Goal: Task Accomplishment & Management: Use online tool/utility

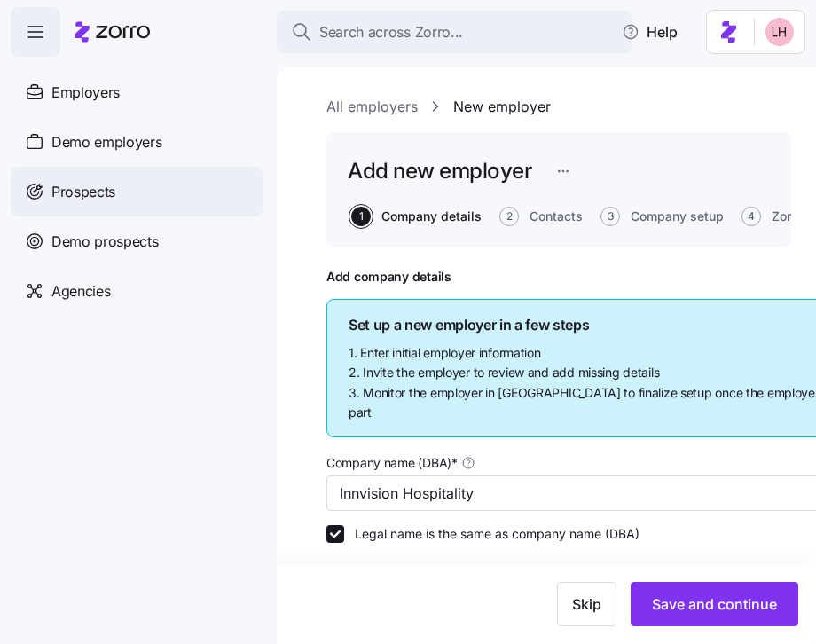
click at [88, 200] on span "Prospects" at bounding box center [83, 192] width 64 height 22
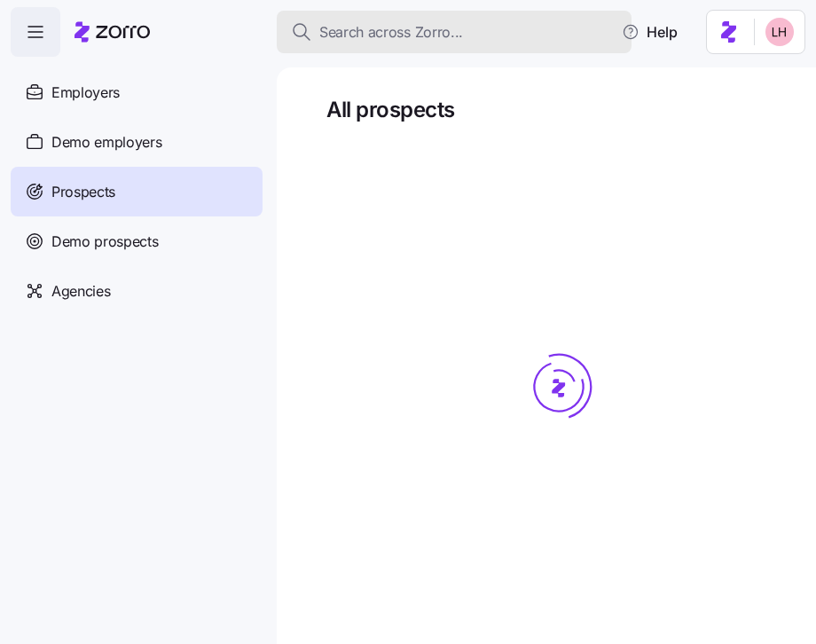
click at [375, 36] on span "Search across Zorro..." at bounding box center [391, 32] width 144 height 22
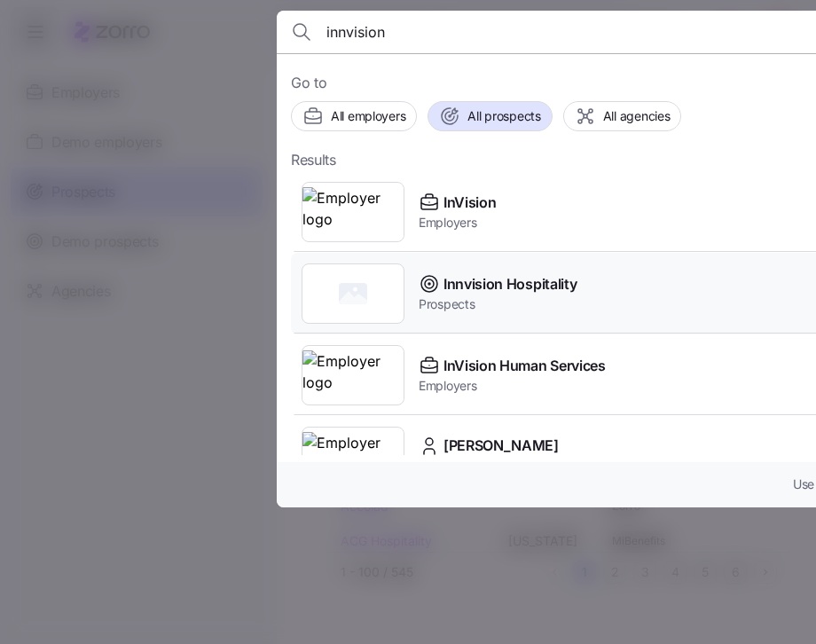
type input "innvision"
click at [499, 294] on span "Innvision Hospitality" at bounding box center [509, 284] width 133 height 22
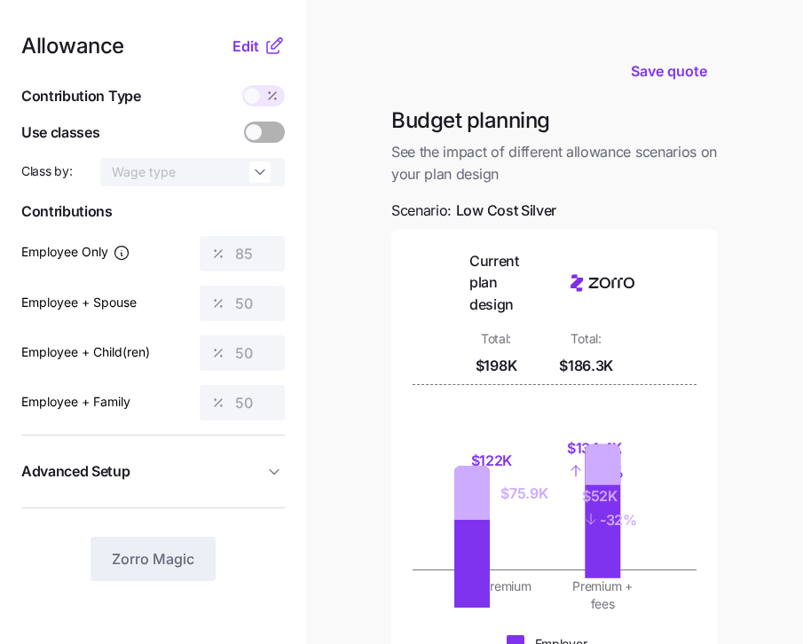
click at [143, 72] on div "Allowance Edit Contribution Type Use classes Class by: Wage type Contributions …" at bounding box center [152, 307] width 263 height 545
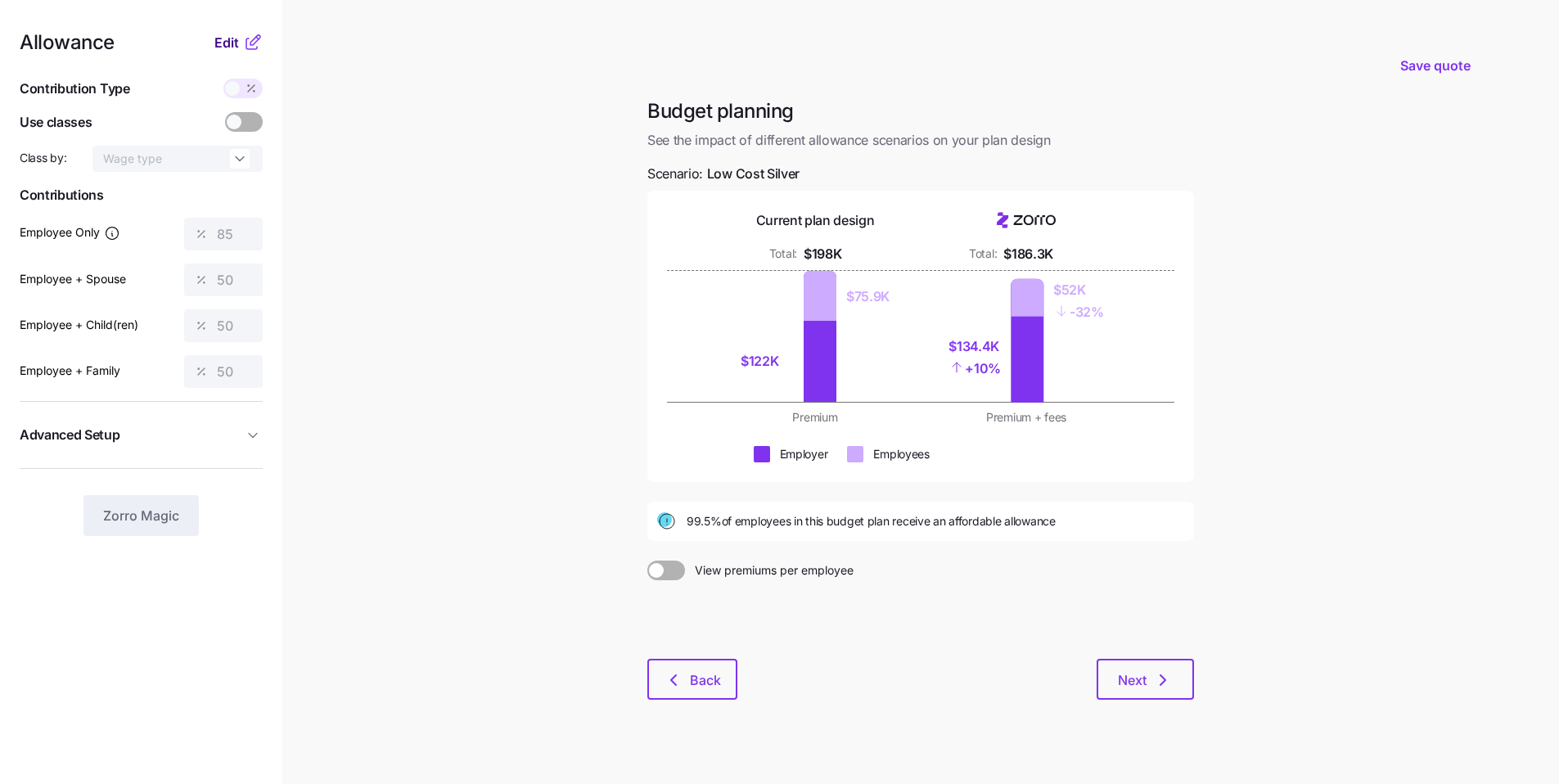
click at [229, 46] on span "Edit" at bounding box center [226, 42] width 25 height 19
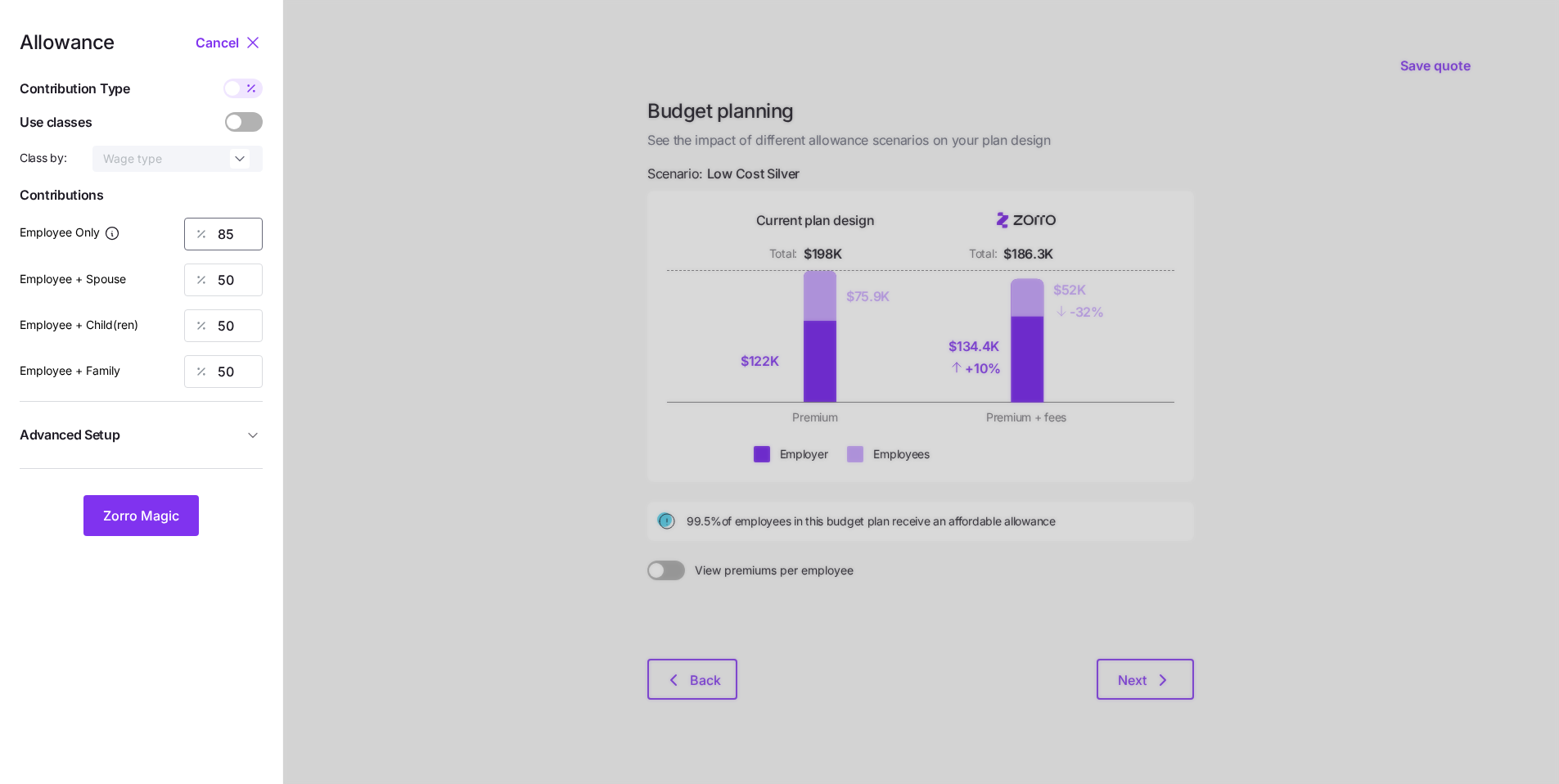
drag, startPoint x: 236, startPoint y: 227, endPoint x: 186, endPoint y: 218, distance: 50.8
click at [206, 221] on div "85" at bounding box center [223, 233] width 78 height 32
click at [161, 505] on span "Zorro Magic" at bounding box center [141, 515] width 76 height 19
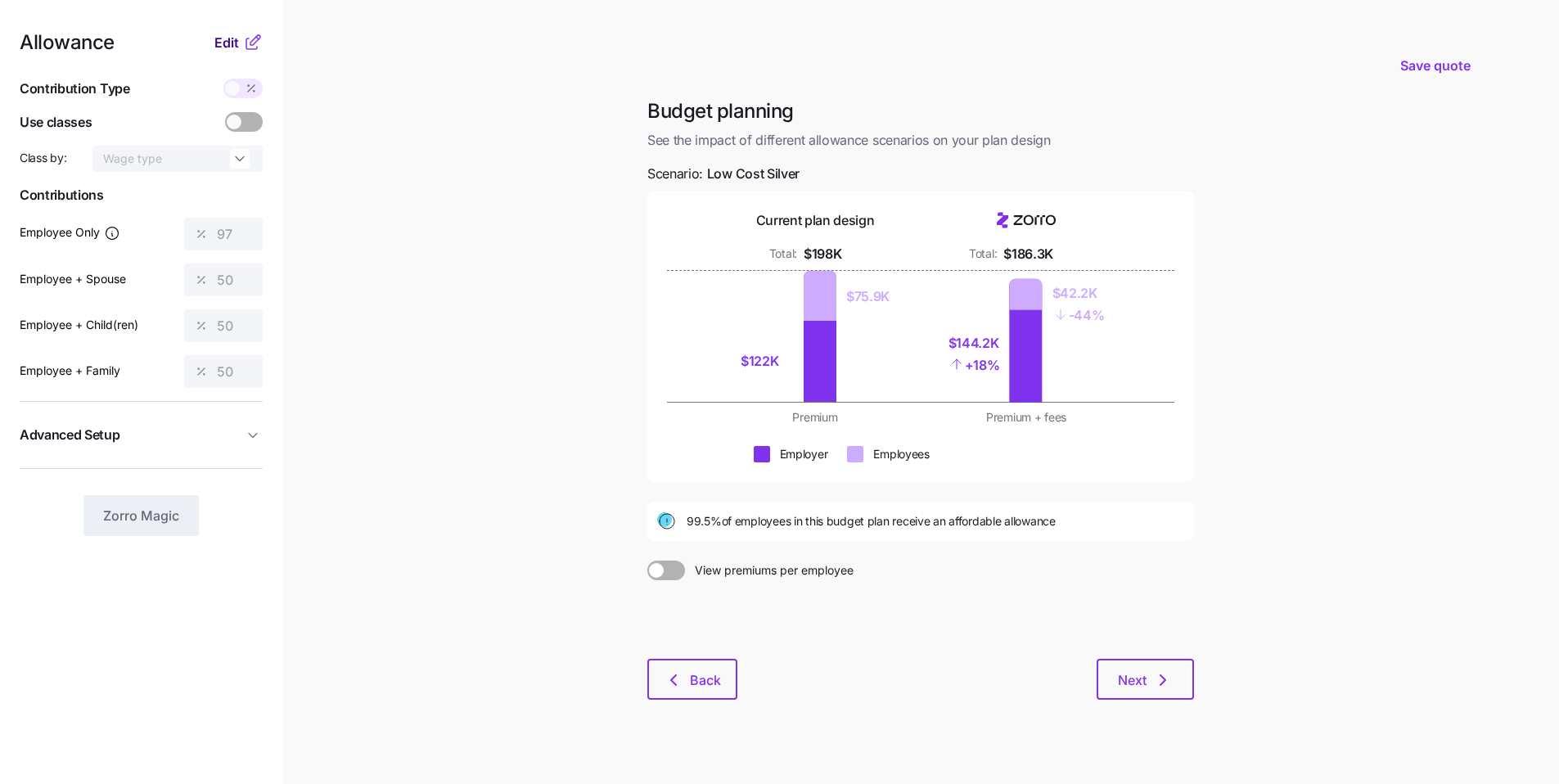
click at [228, 47] on span "Edit" at bounding box center [226, 42] width 25 height 19
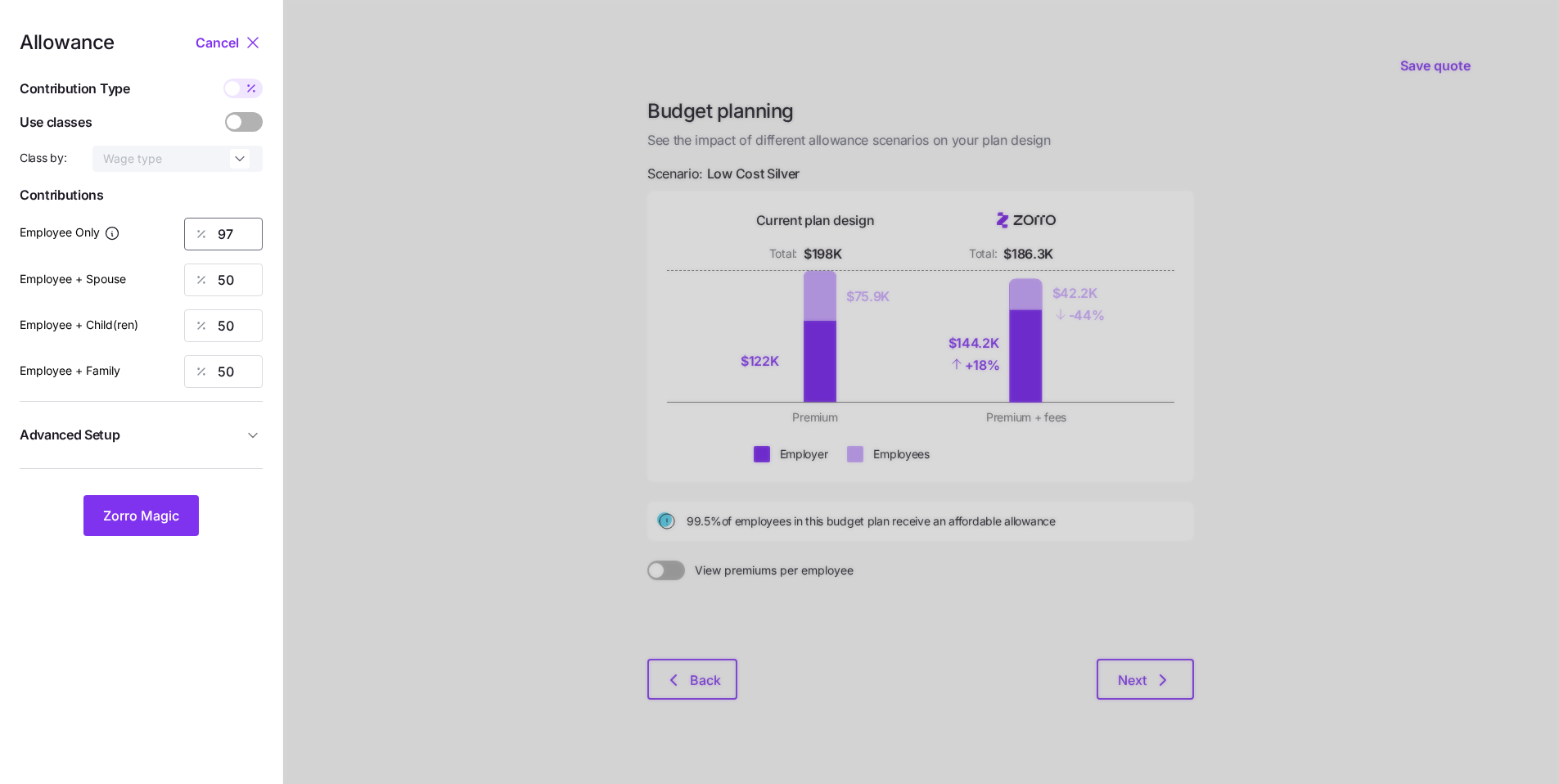
drag, startPoint x: 237, startPoint y: 226, endPoint x: 199, endPoint y: 218, distance: 38.8
click at [201, 218] on div "97" at bounding box center [223, 233] width 78 height 32
type input "100"
click at [174, 511] on span "Zorro Magic" at bounding box center [141, 515] width 76 height 19
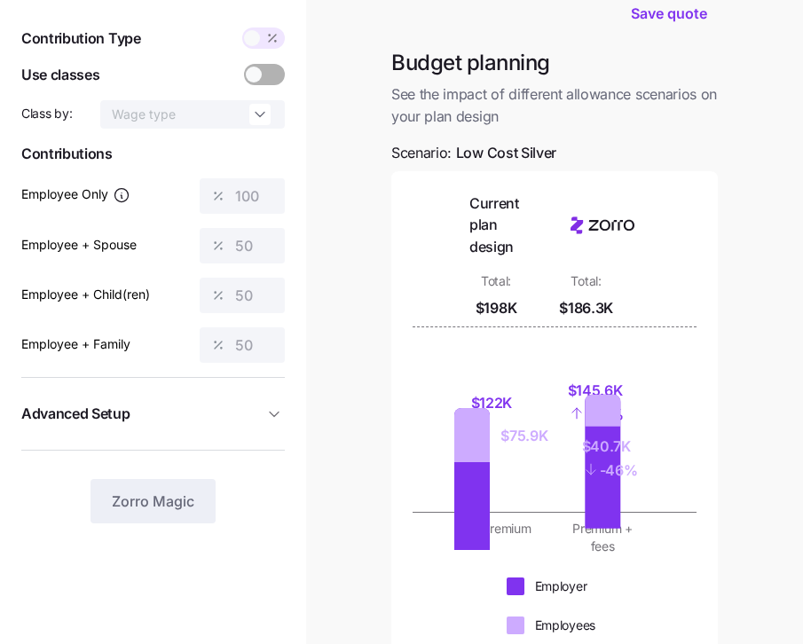
scroll to position [341, 0]
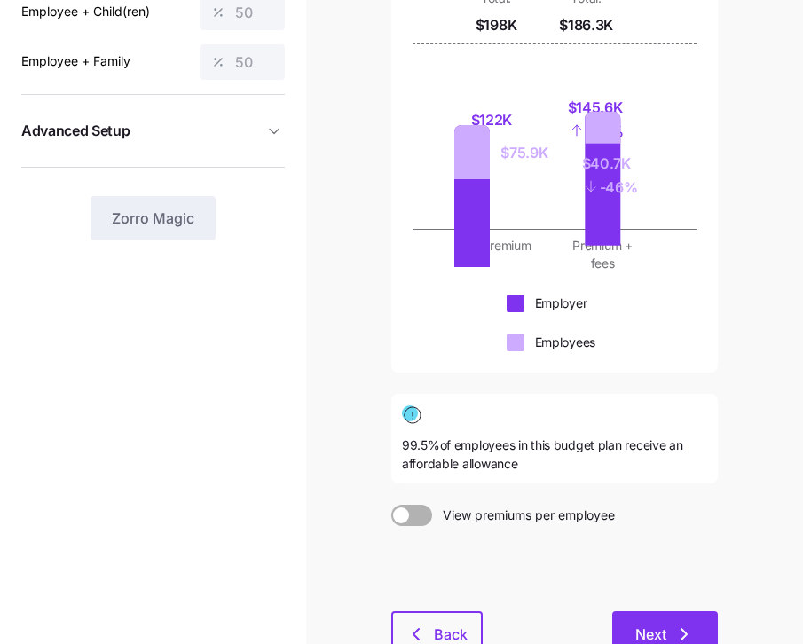
click at [682, 624] on icon "button" at bounding box center [683, 634] width 21 height 21
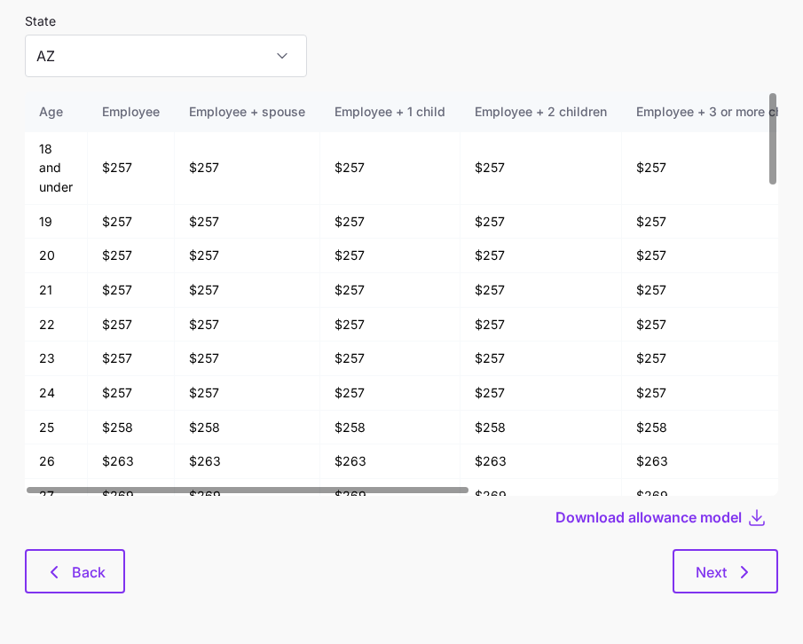
scroll to position [95, 0]
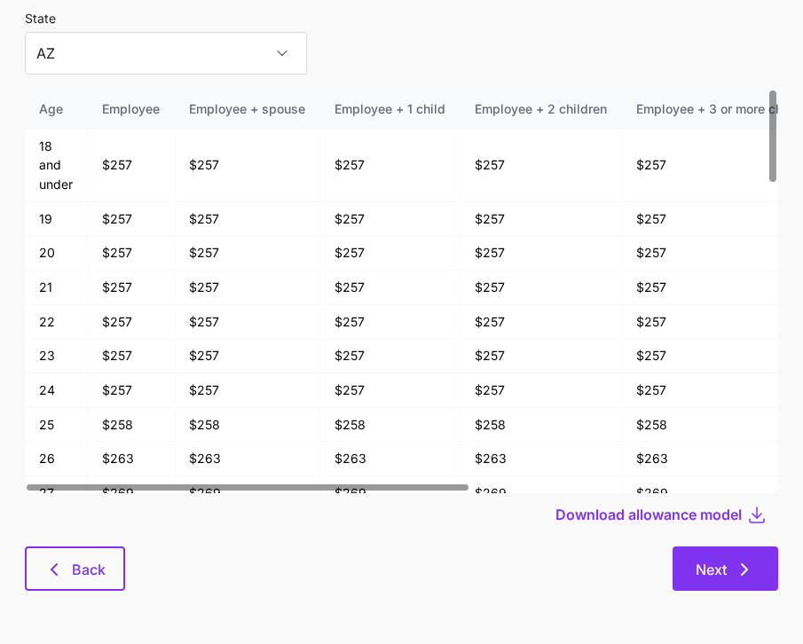
click at [709, 579] on span "Next" at bounding box center [710, 569] width 31 height 21
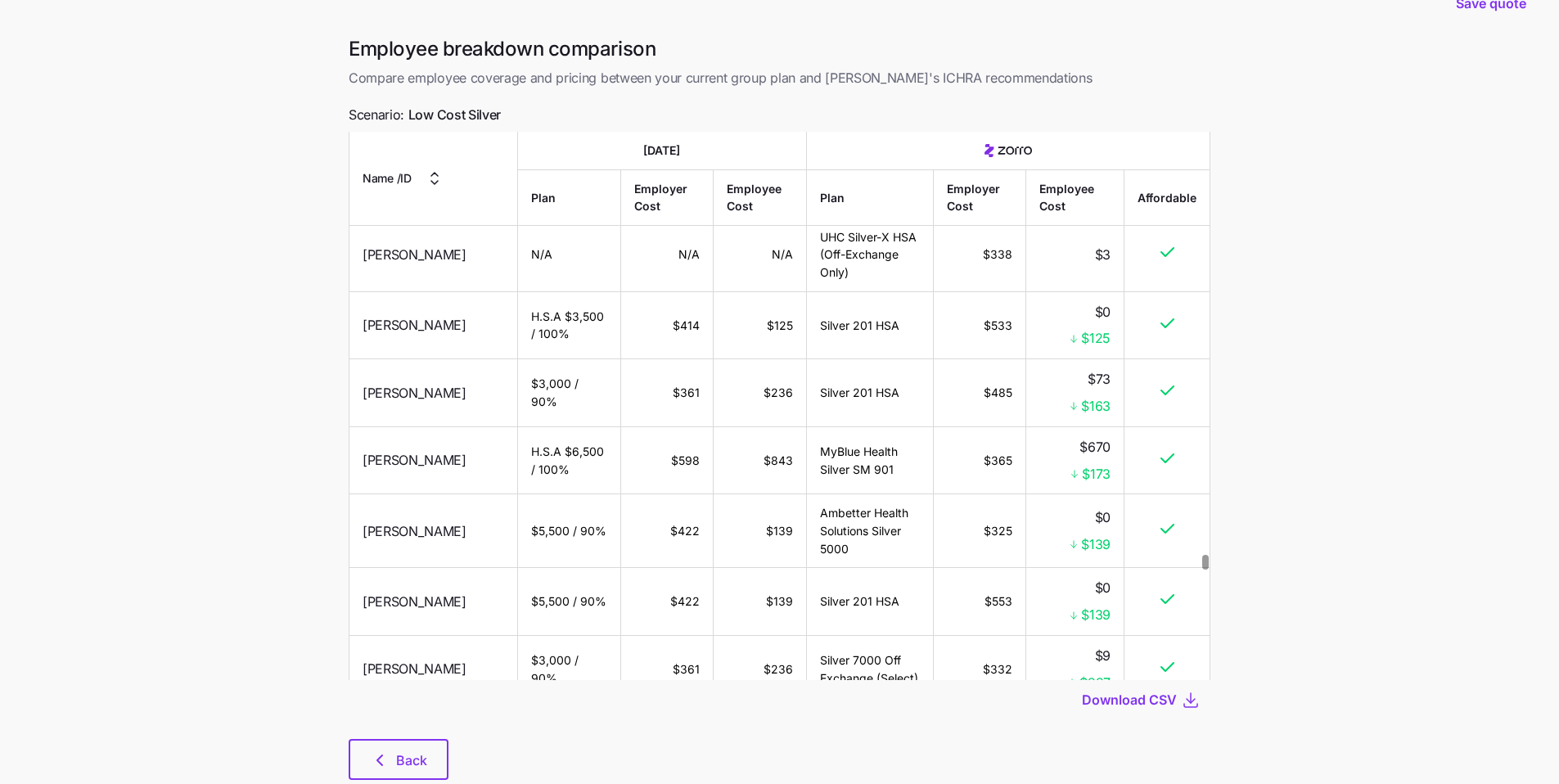
scroll to position [84, 0]
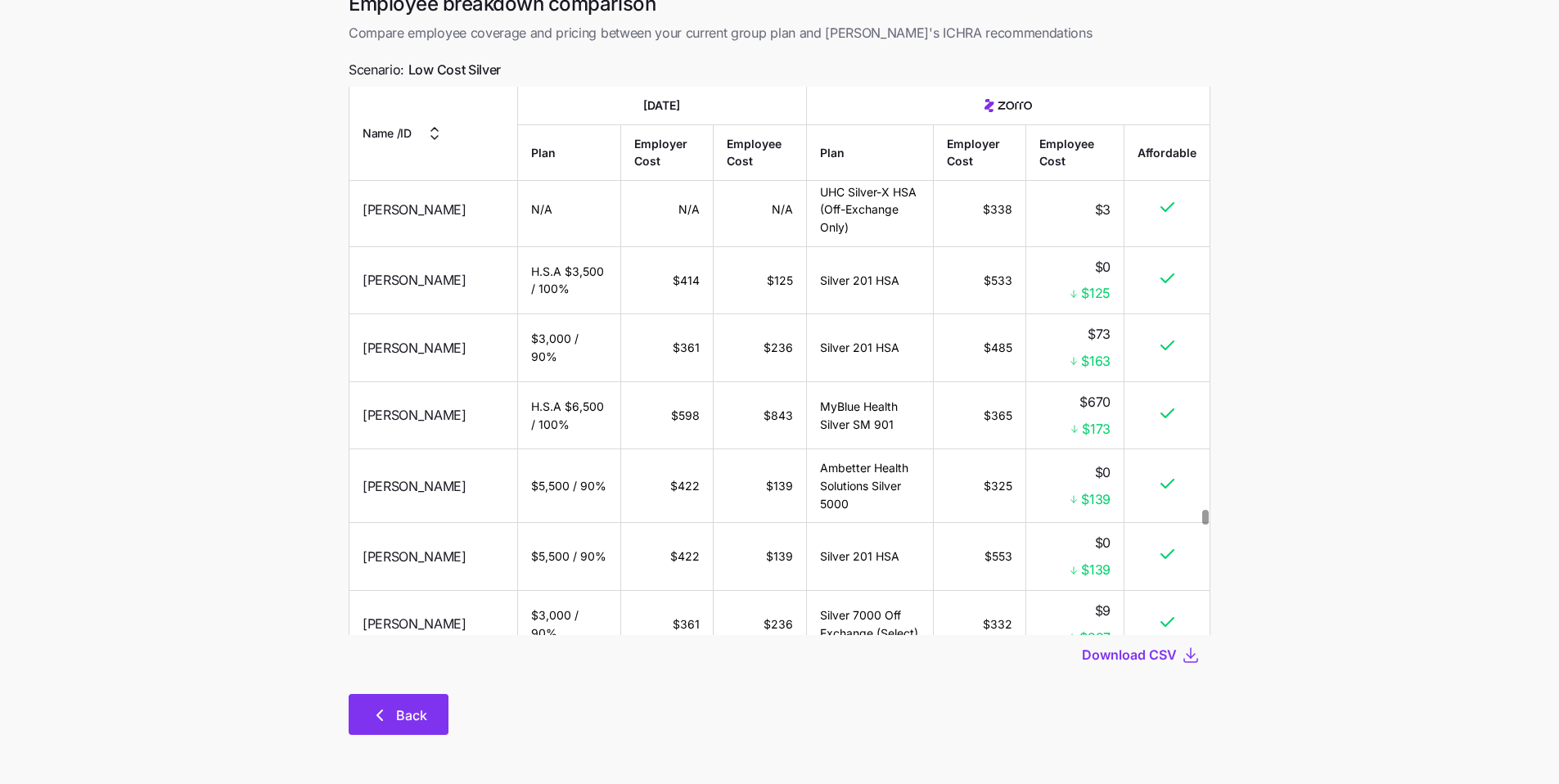
click at [410, 593] on button "Back" at bounding box center [399, 714] width 100 height 41
click at [393, 593] on span "Back" at bounding box center [399, 715] width 57 height 19
click at [411, 593] on span "Back" at bounding box center [411, 715] width 31 height 19
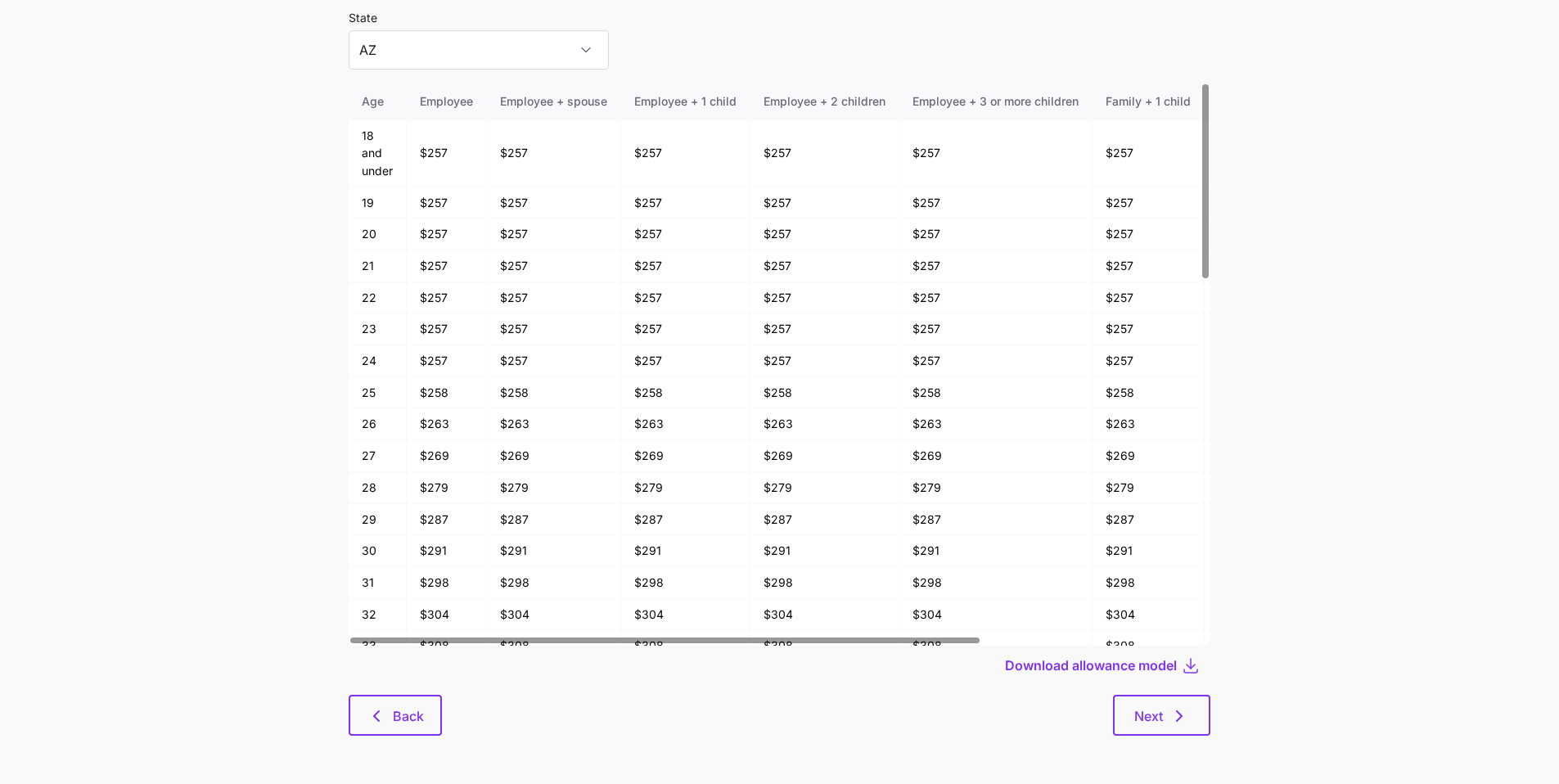
scroll to position [88, 0]
click at [434, 593] on button "Back" at bounding box center [395, 714] width 93 height 41
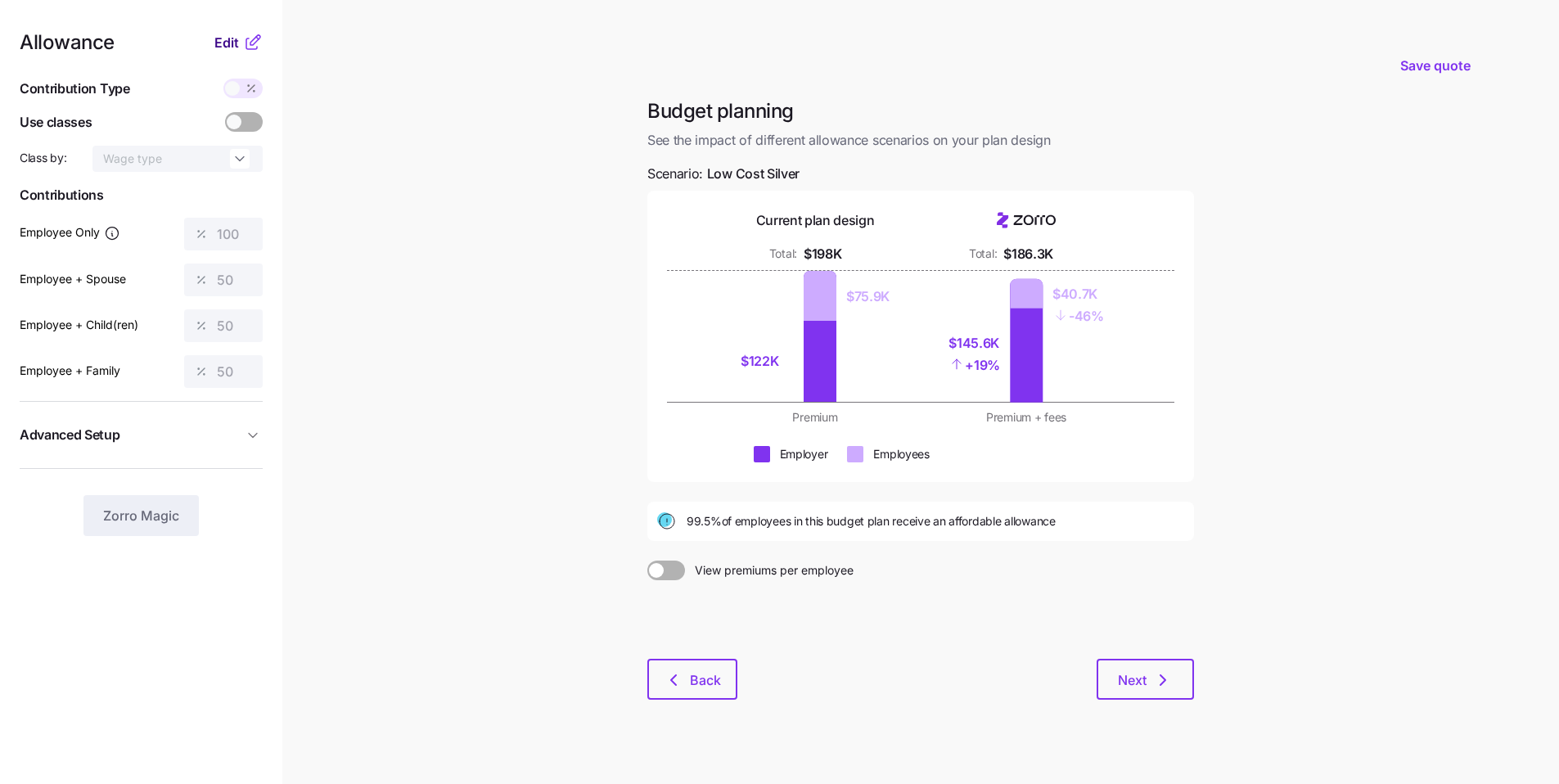
click at [231, 34] on span "Edit" at bounding box center [226, 42] width 25 height 19
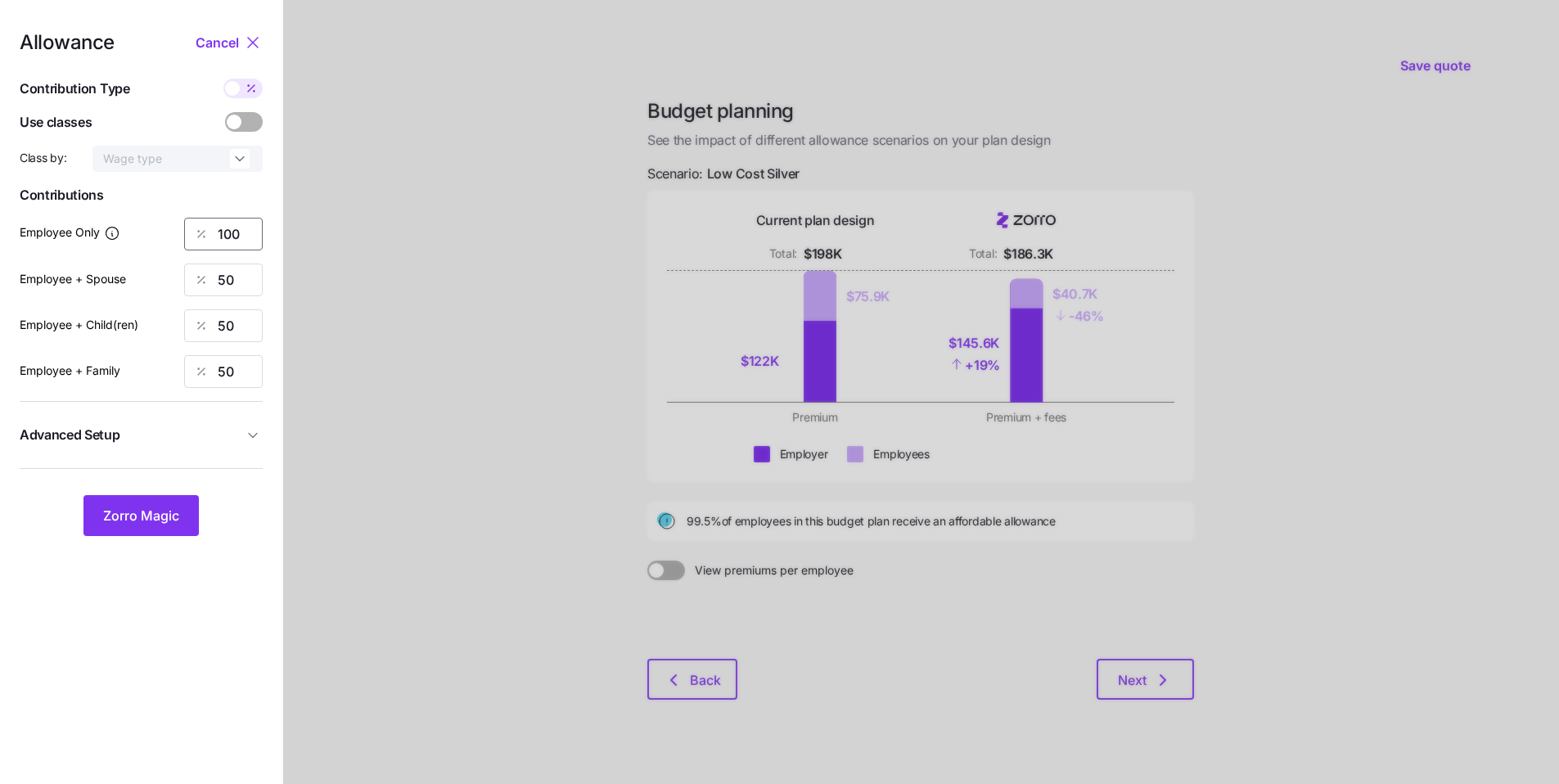
click at [173, 228] on div "Employee Only 100" at bounding box center [140, 233] width 243 height 32
click at [161, 526] on button "Zorro Magic" at bounding box center [140, 516] width 115 height 41
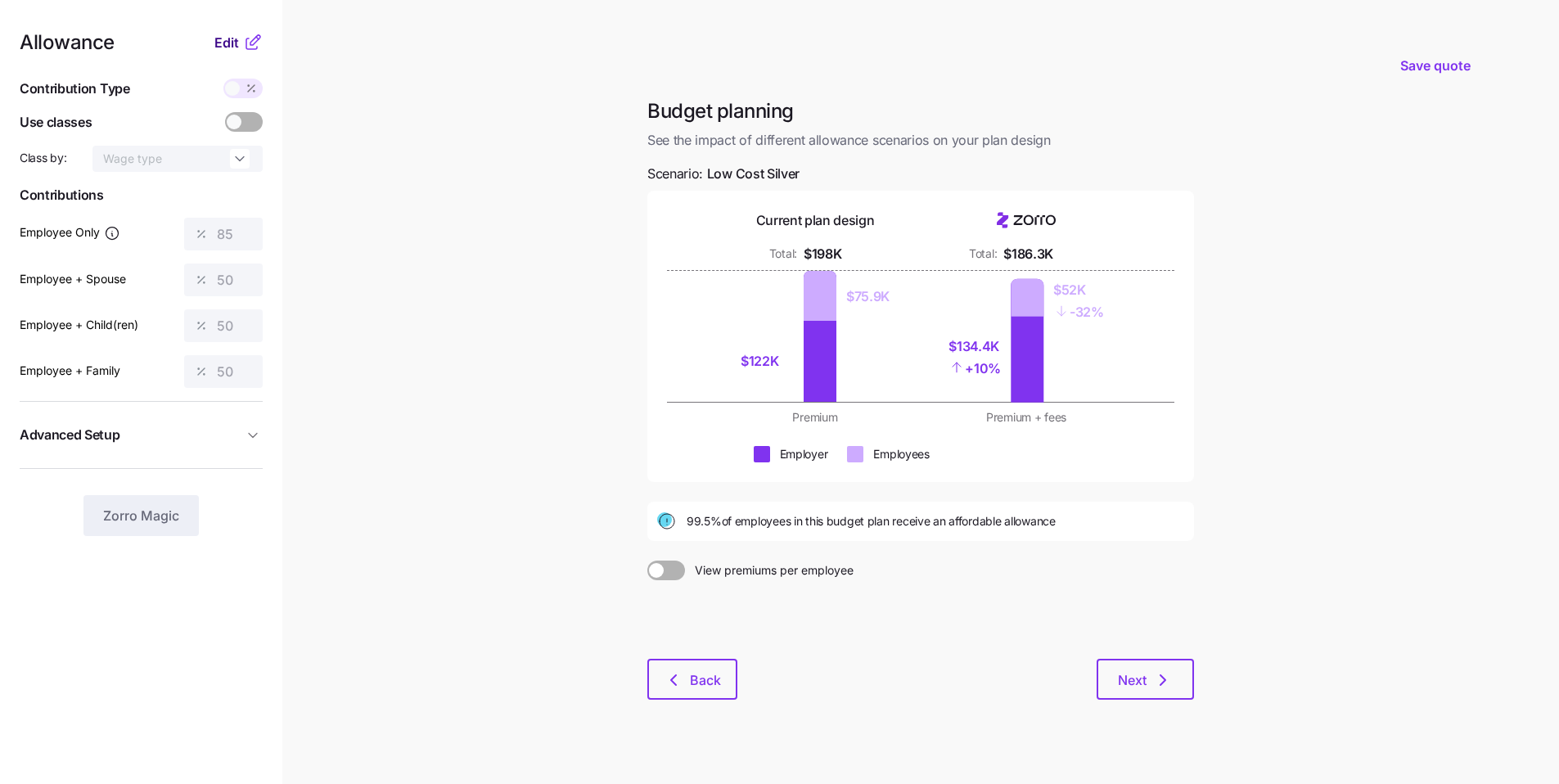
click at [228, 40] on span "Edit" at bounding box center [226, 42] width 25 height 19
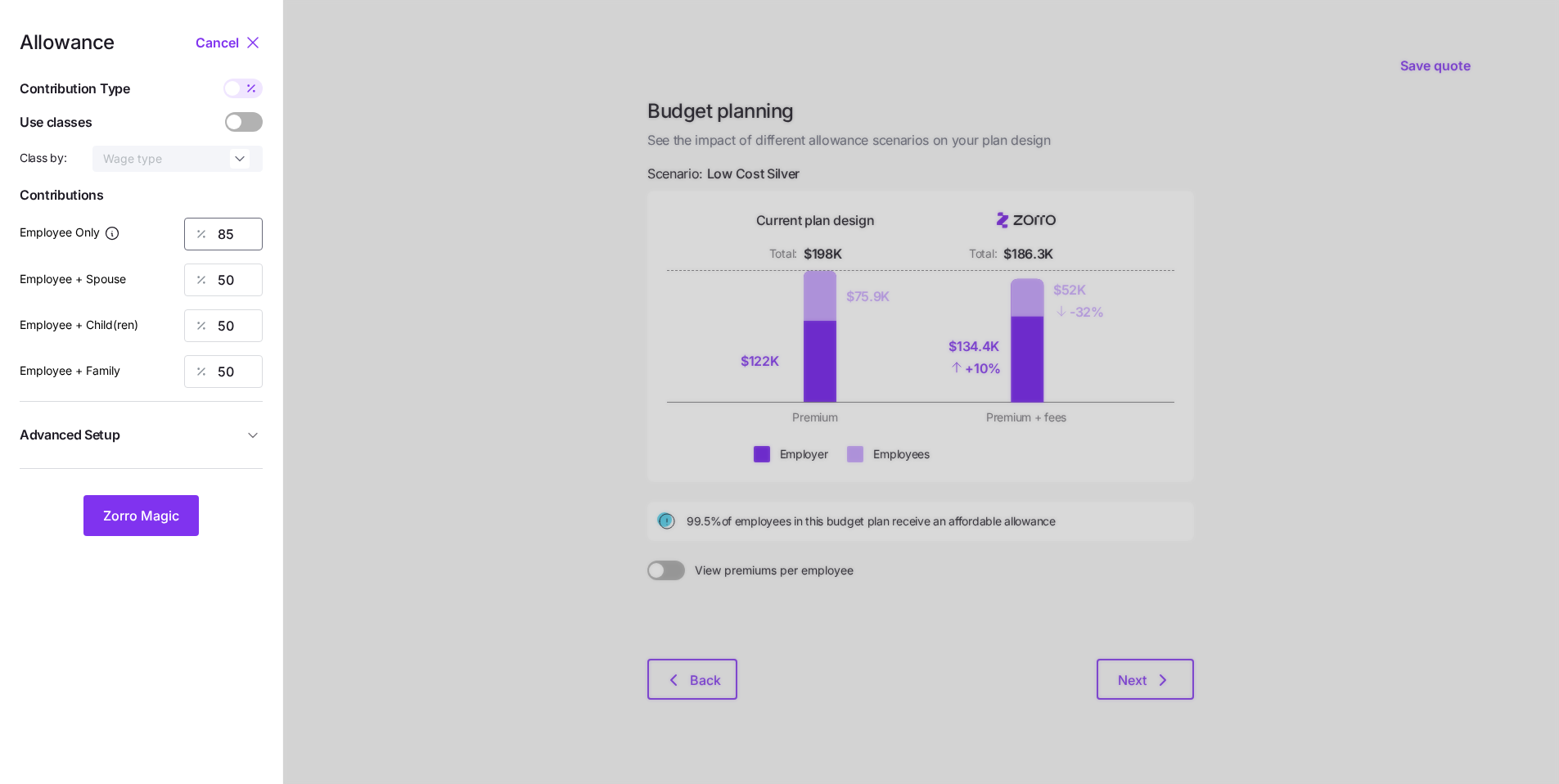
drag, startPoint x: 250, startPoint y: 245, endPoint x: 147, endPoint y: 229, distance: 104.2
click at [145, 229] on div "Employee Only 85" at bounding box center [140, 233] width 243 height 32
click at [154, 540] on nav "Allowance Cancel Contribution Type Use classes Class by: Wage type Contribution…" at bounding box center [141, 402] width 282 height 804
click at [159, 530] on button "Zorro Magic" at bounding box center [140, 516] width 115 height 41
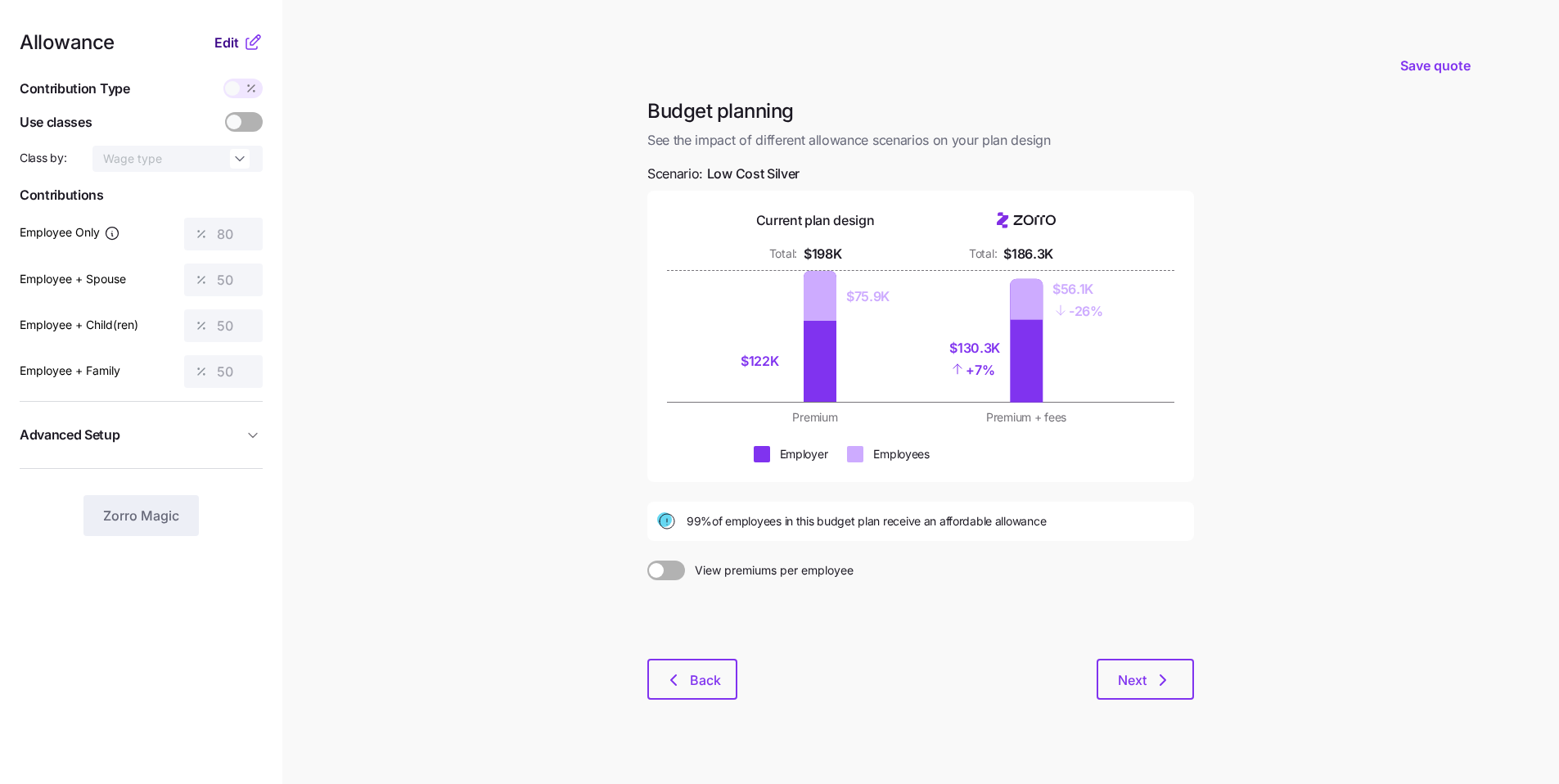
click at [227, 44] on span "Edit" at bounding box center [226, 42] width 25 height 19
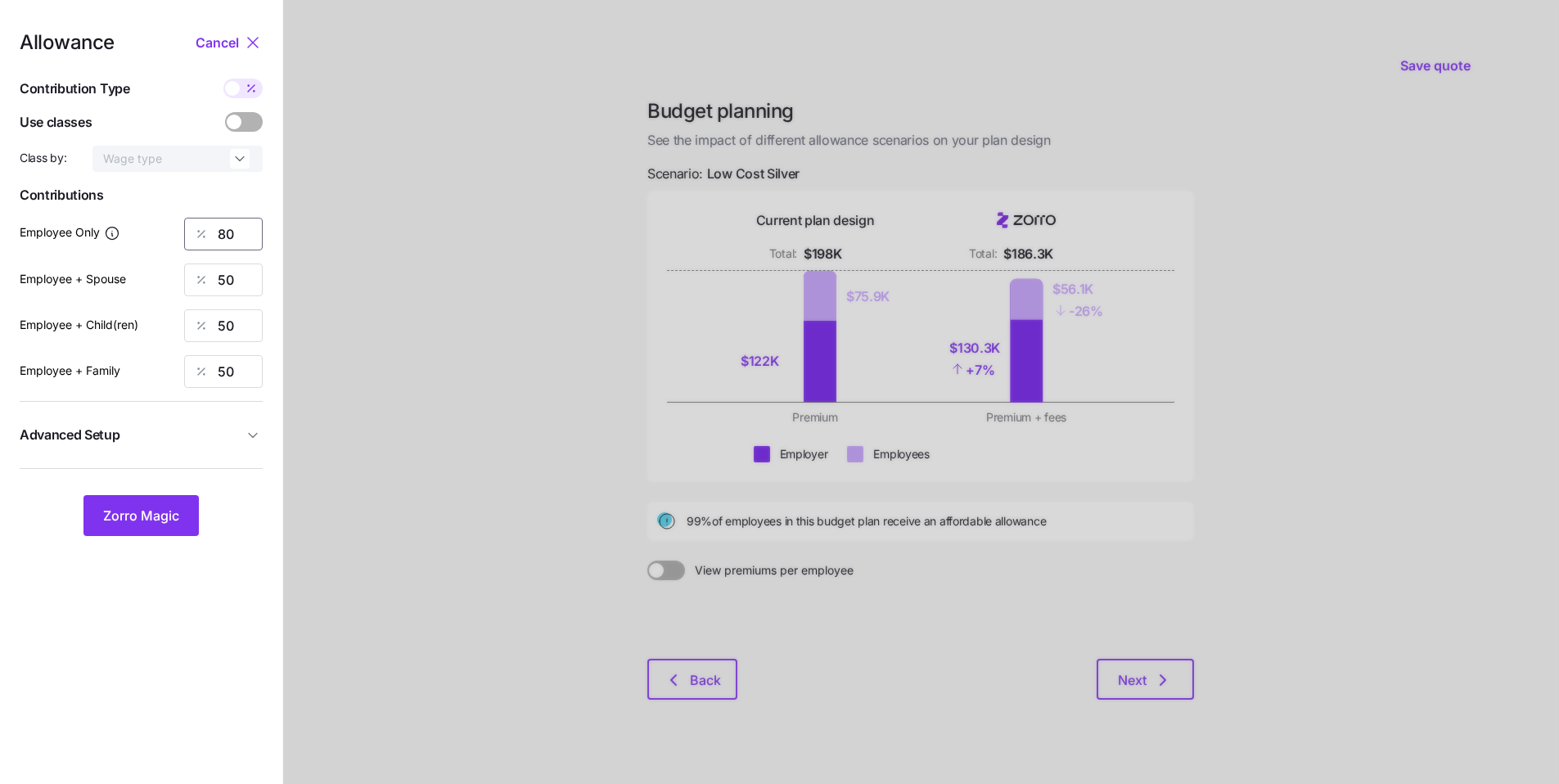
drag, startPoint x: 243, startPoint y: 244, endPoint x: 161, endPoint y: 220, distance: 85.4
click at [192, 228] on div "80" at bounding box center [223, 233] width 78 height 32
click at [149, 506] on span "Zorro Magic" at bounding box center [141, 515] width 76 height 19
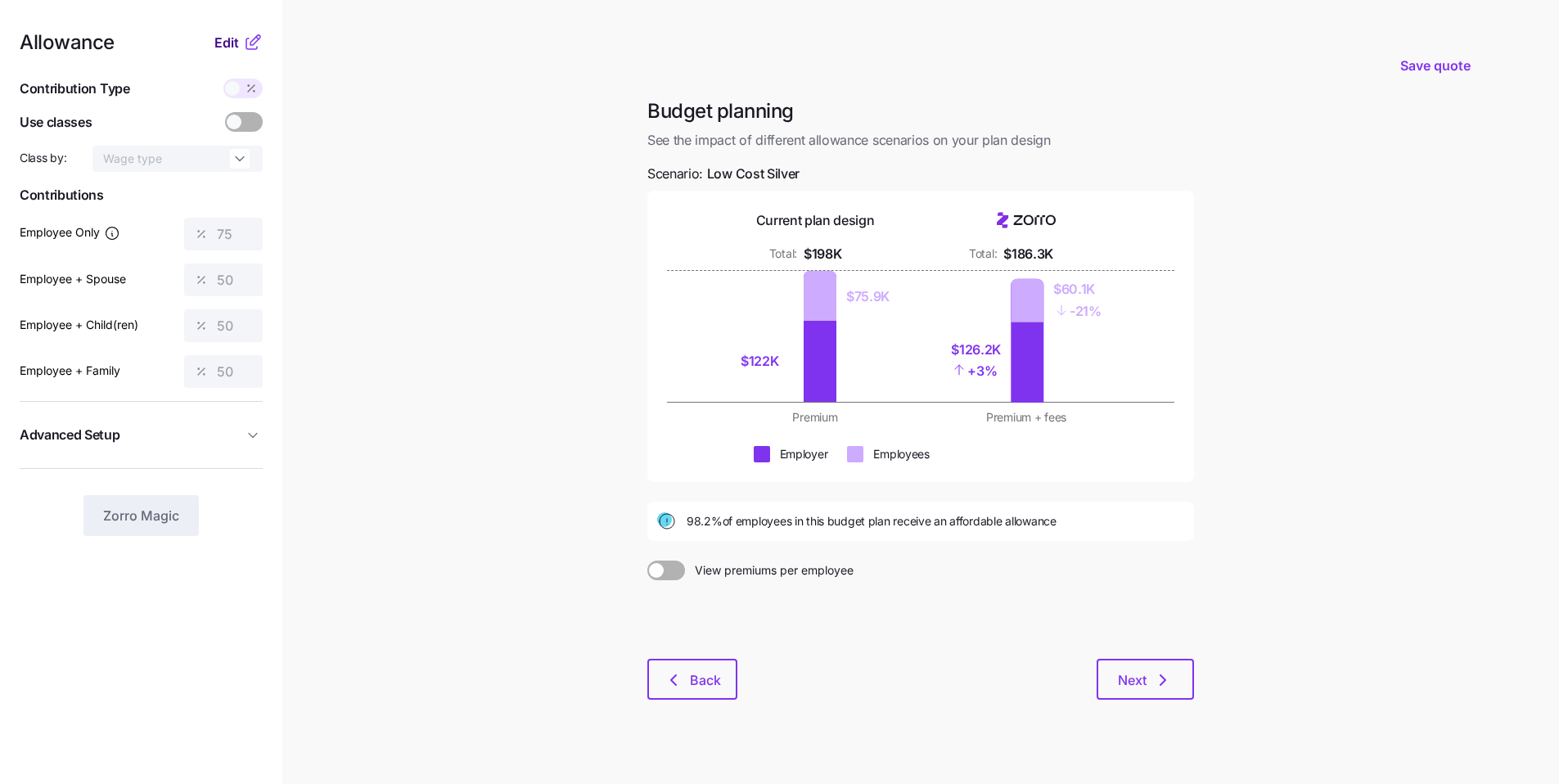
click at [228, 42] on span "Edit" at bounding box center [226, 42] width 25 height 19
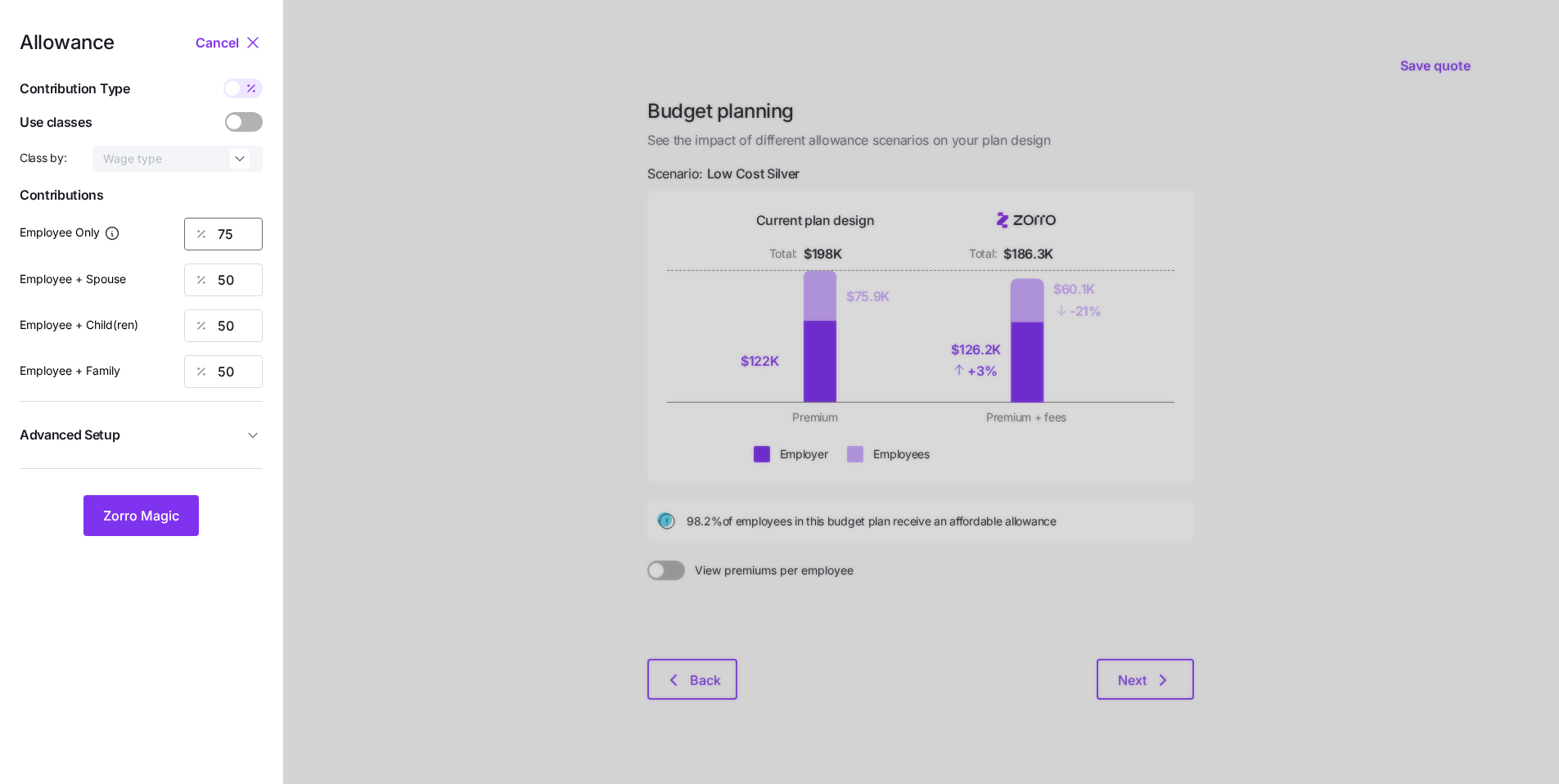
drag, startPoint x: 228, startPoint y: 241, endPoint x: 162, endPoint y: 226, distance: 67.7
click at [162, 226] on div "Employee Only 75" at bounding box center [140, 233] width 243 height 32
type input "80"
click at [158, 517] on span "Zorro Magic" at bounding box center [141, 515] width 76 height 19
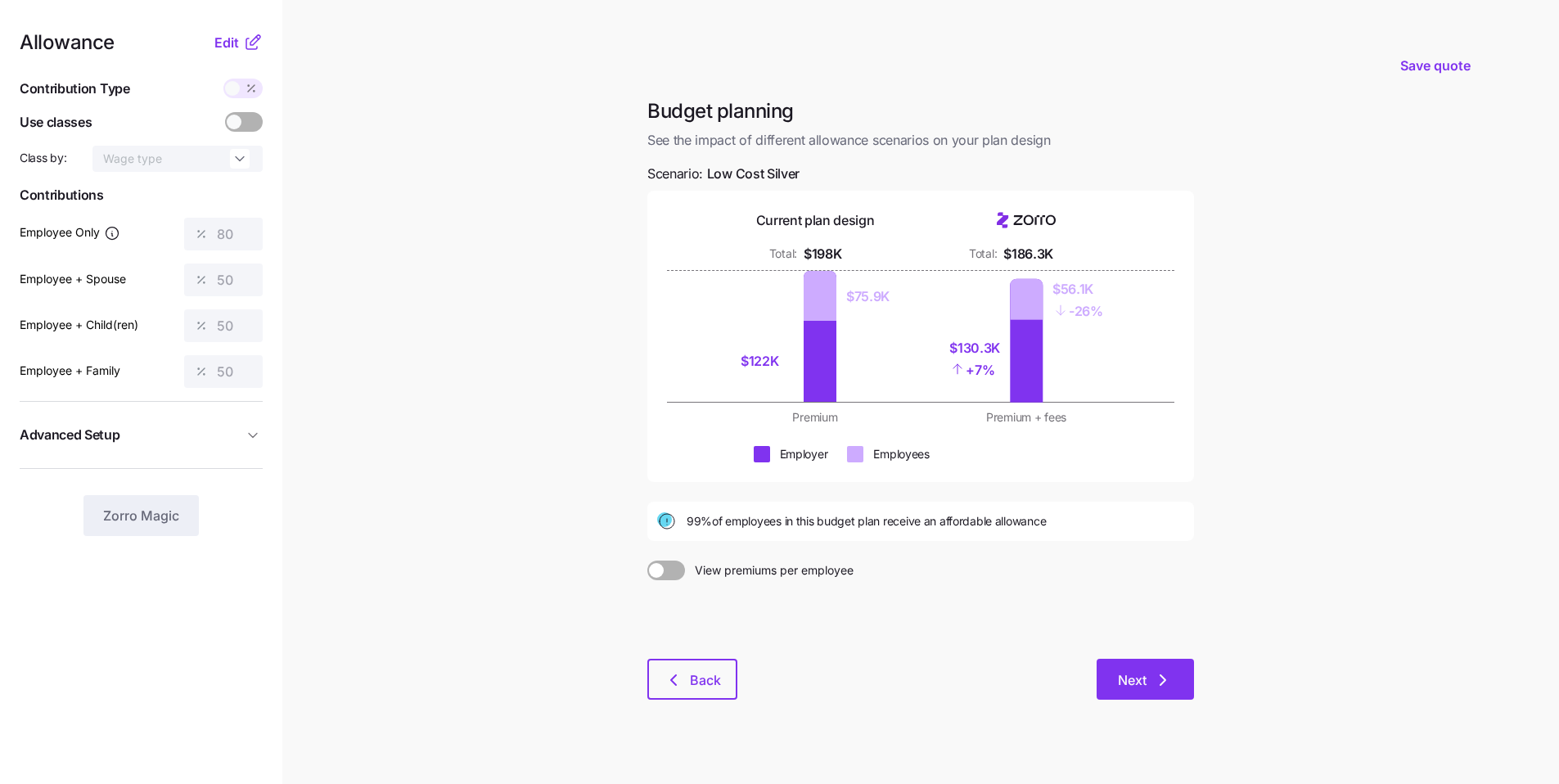
click at [740, 593] on icon "button" at bounding box center [1162, 679] width 19 height 19
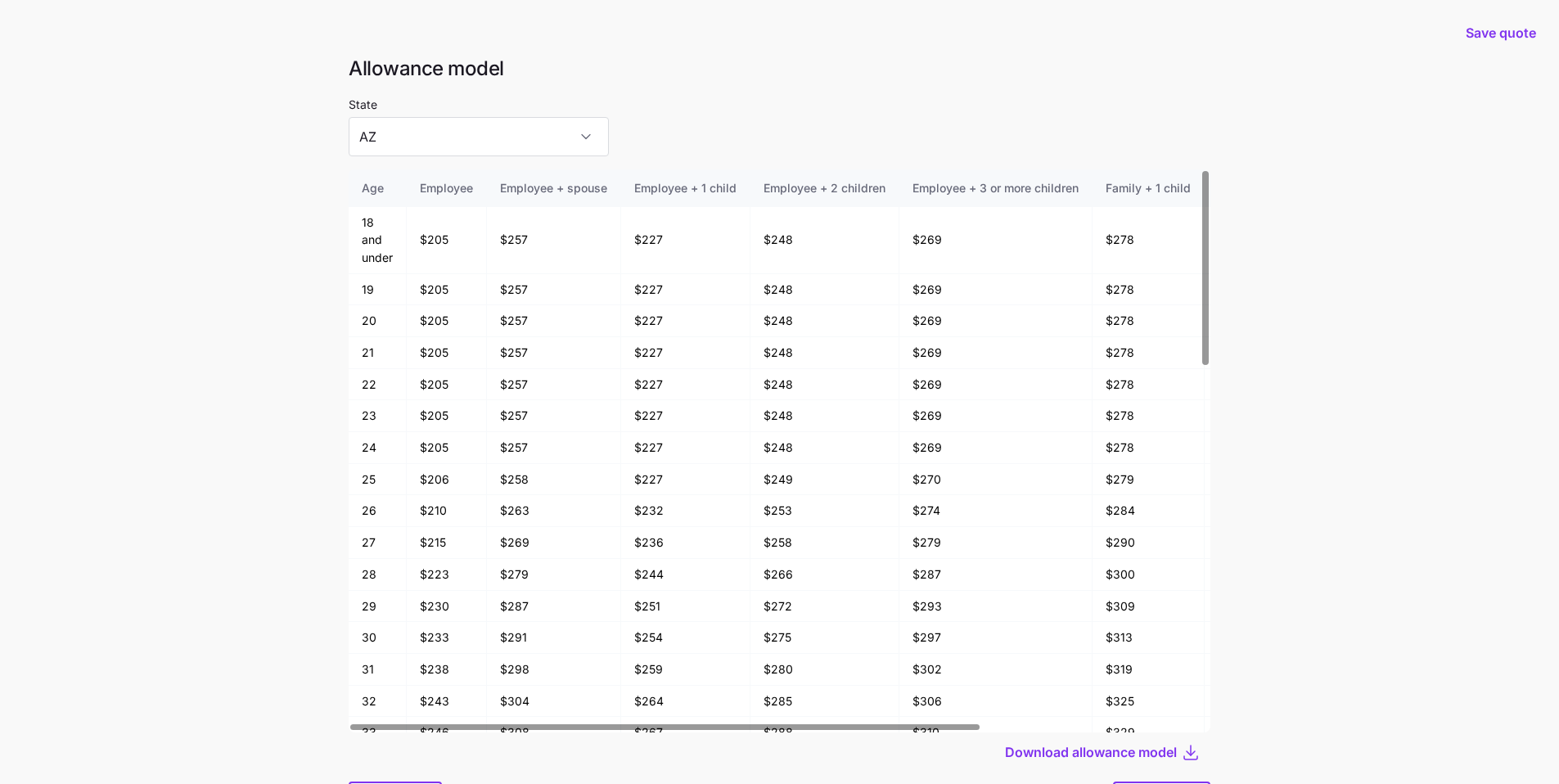
scroll to position [88, 0]
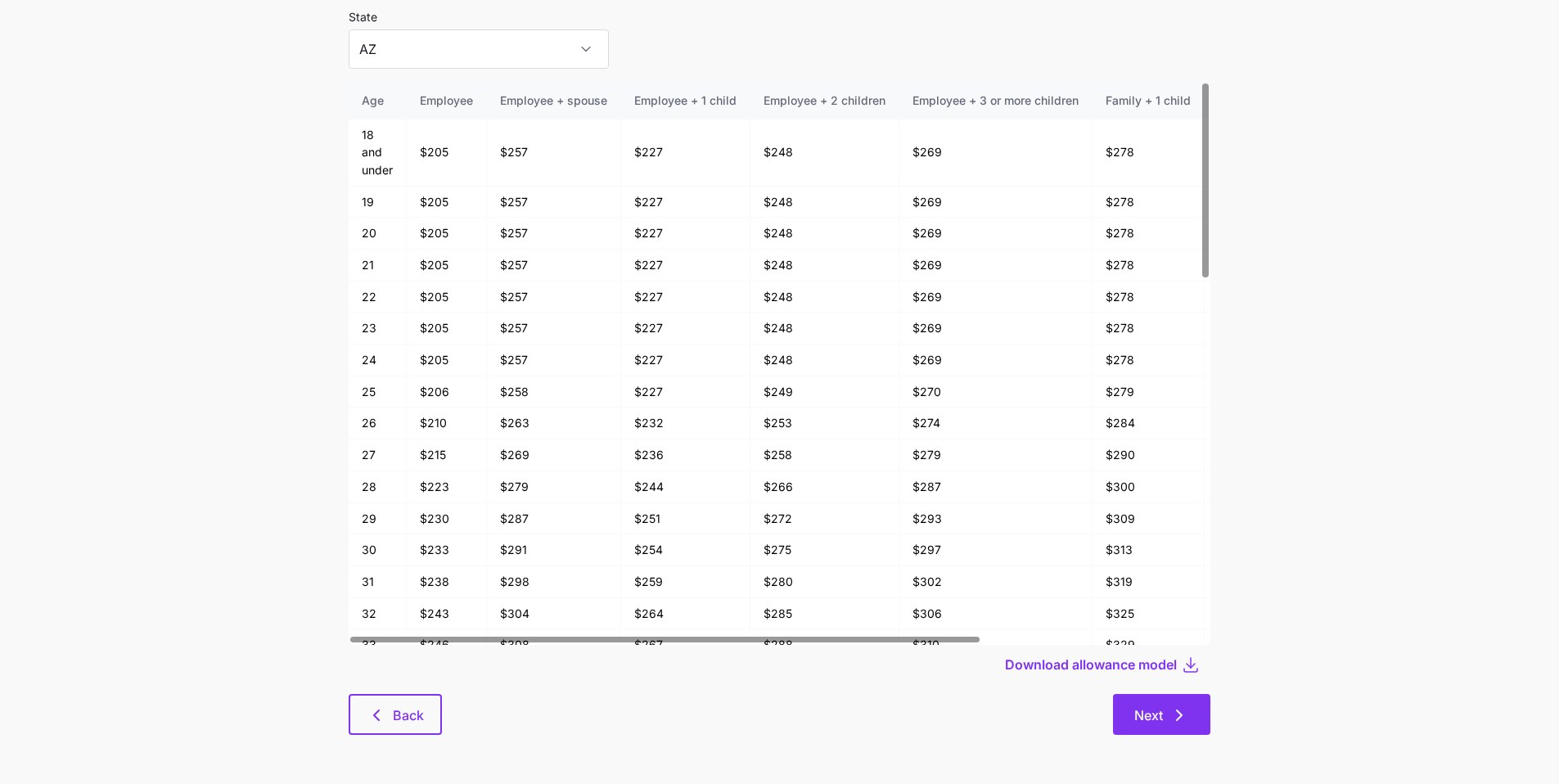
click at [740, 593] on button "Next" at bounding box center [1161, 714] width 98 height 41
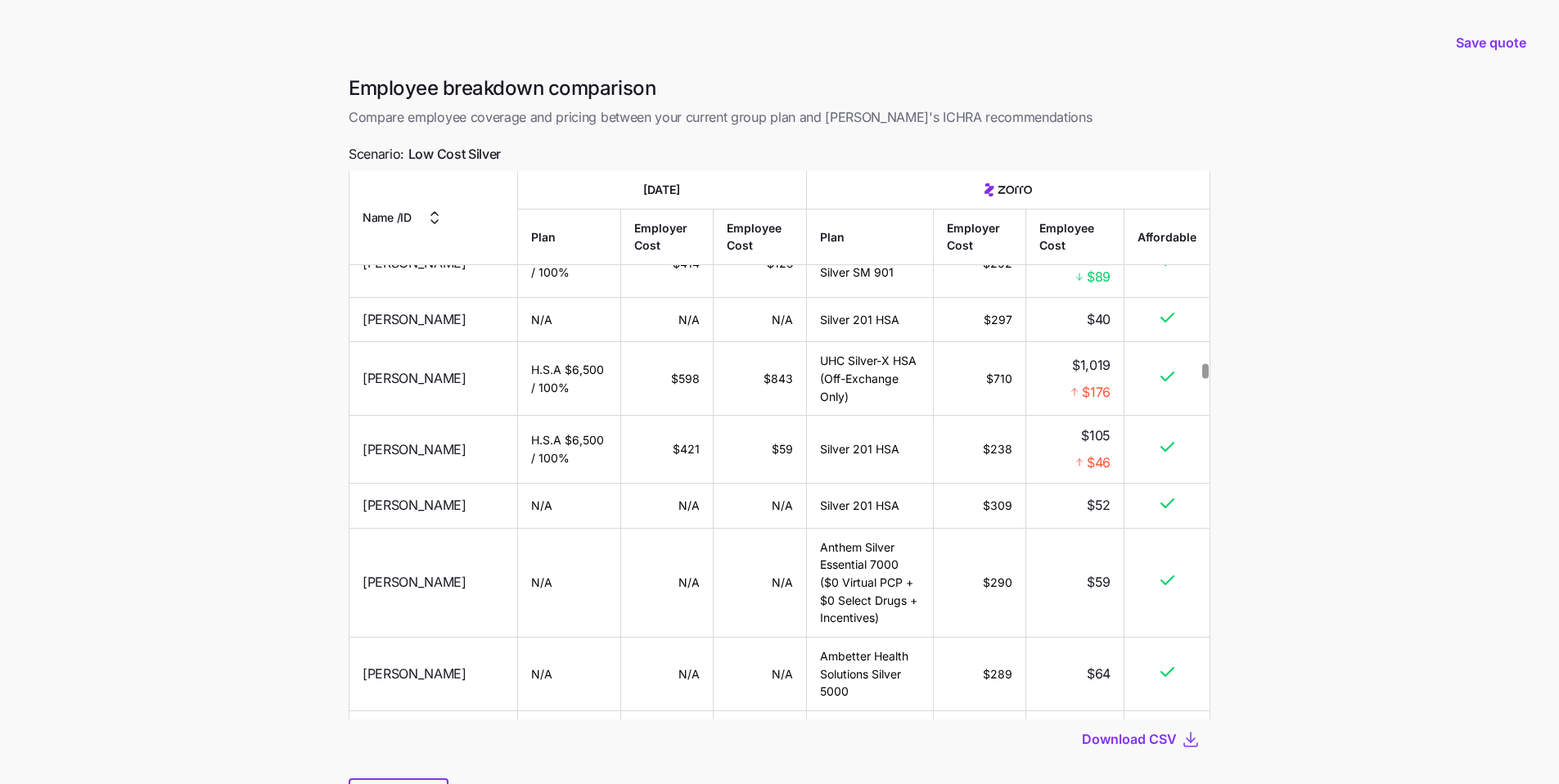
scroll to position [13699, 0]
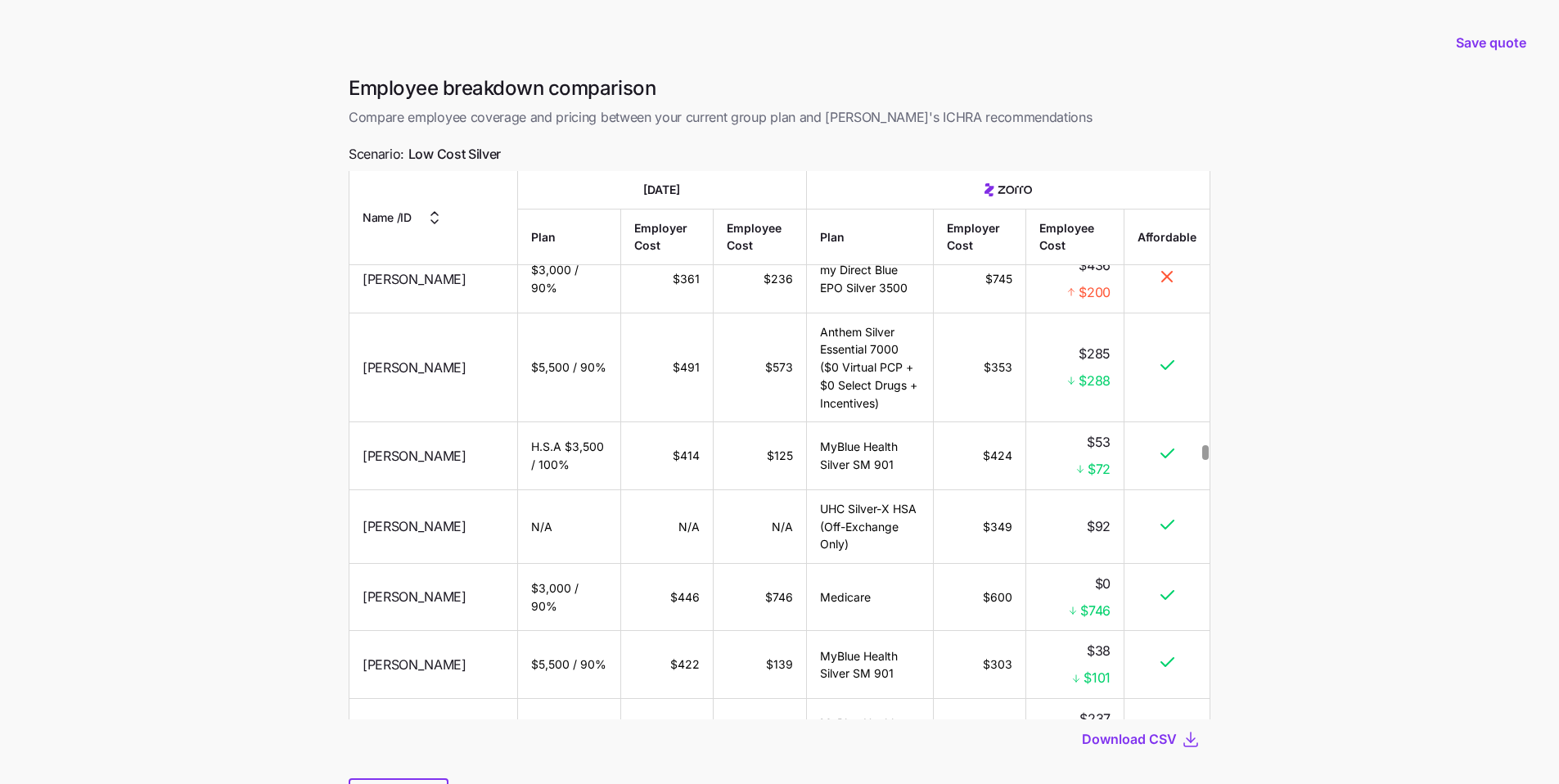
click at [740, 245] on td "$0 $746" at bounding box center [1075, 208] width 98 height 74
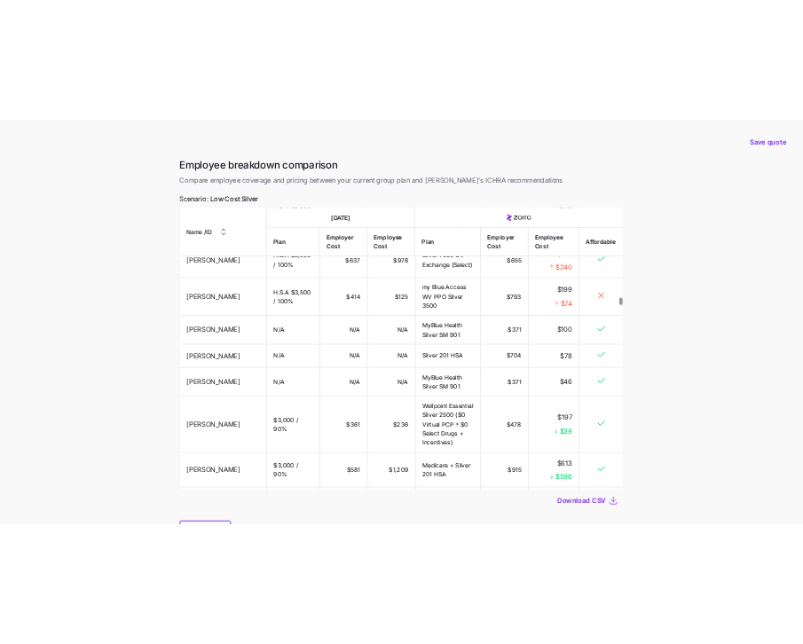
scroll to position [9396, 0]
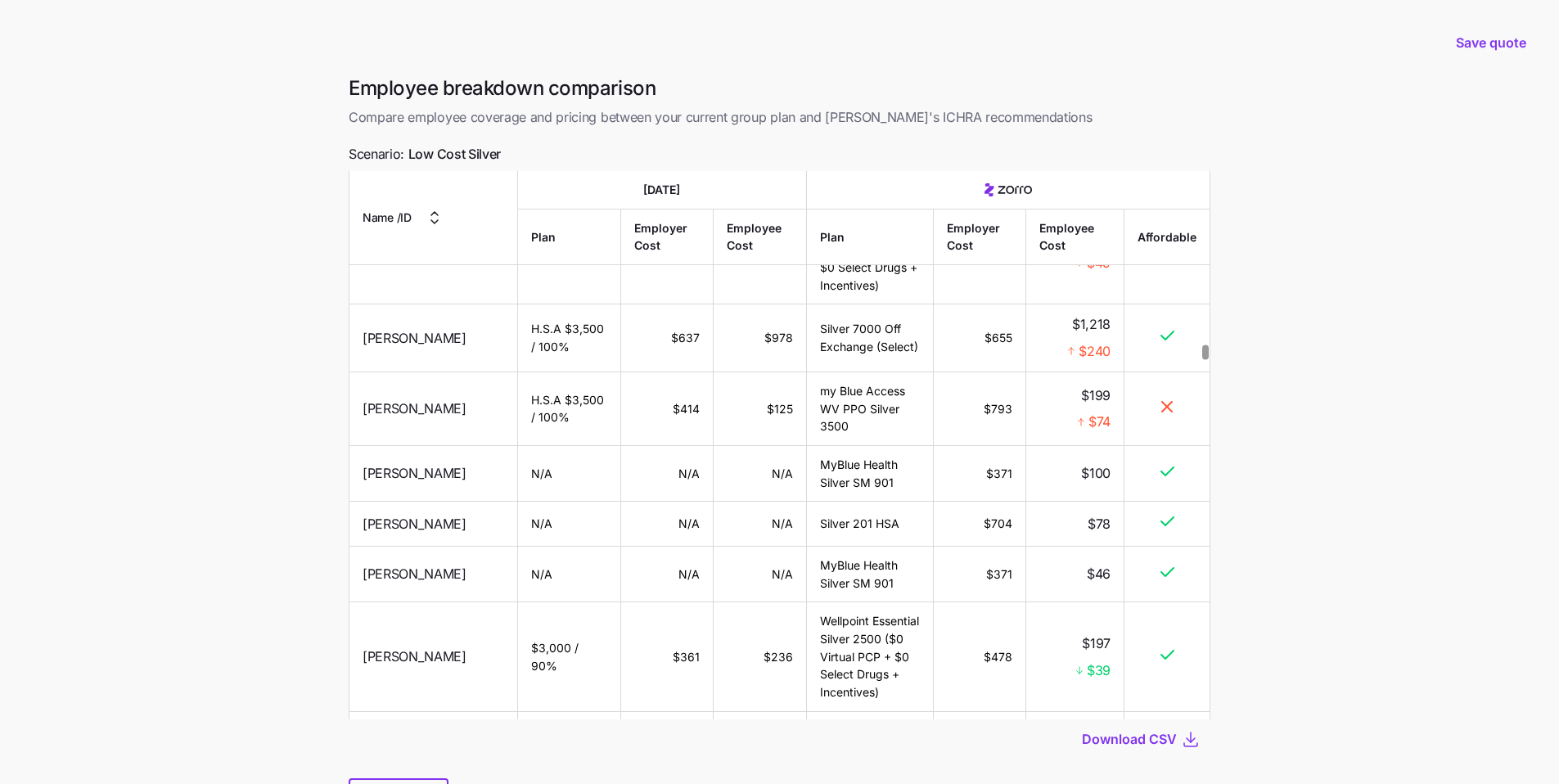
click at [740, 593] on div "Download CSV" at bounding box center [780, 739] width 862 height 40
click at [740, 593] on span "Download CSV" at bounding box center [1129, 738] width 95 height 19
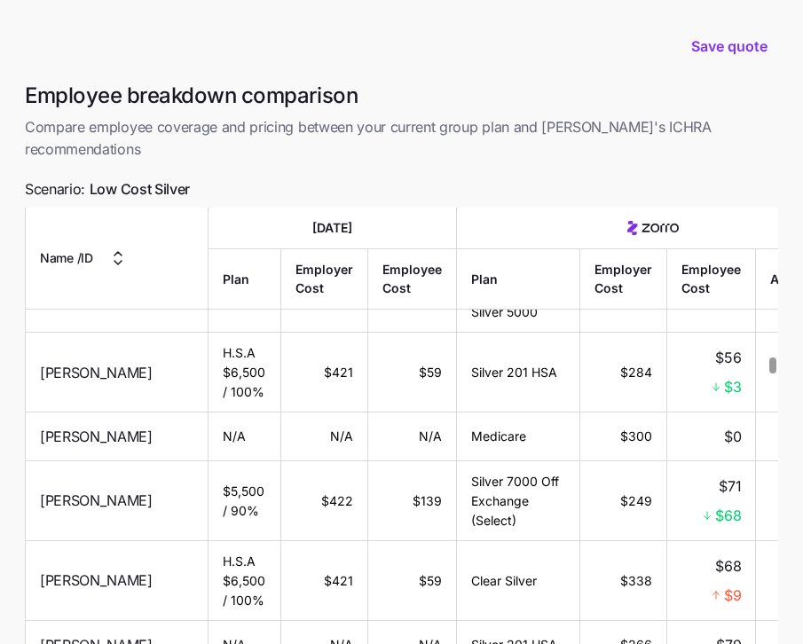
scroll to position [153, 0]
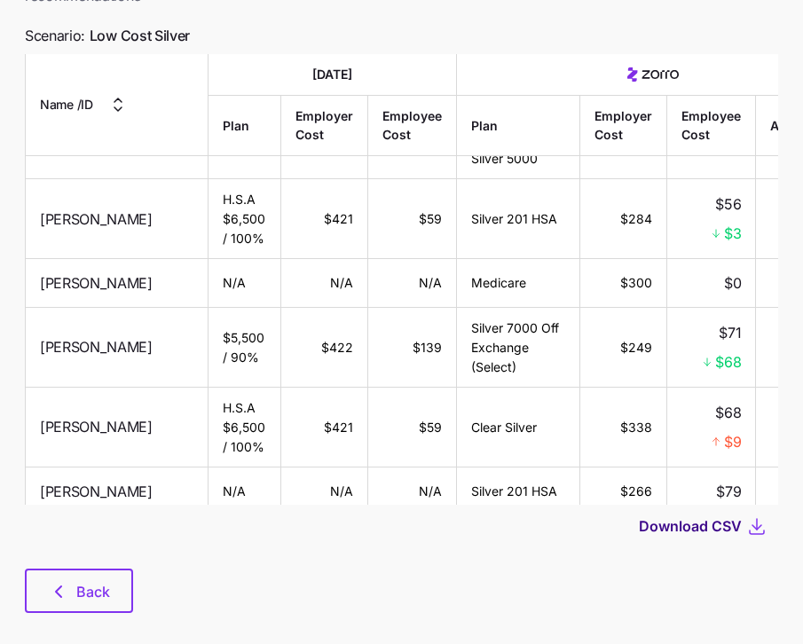
click at [704, 515] on span "Download CSV" at bounding box center [690, 525] width 103 height 21
click at [96, 581] on span "Back" at bounding box center [93, 591] width 34 height 21
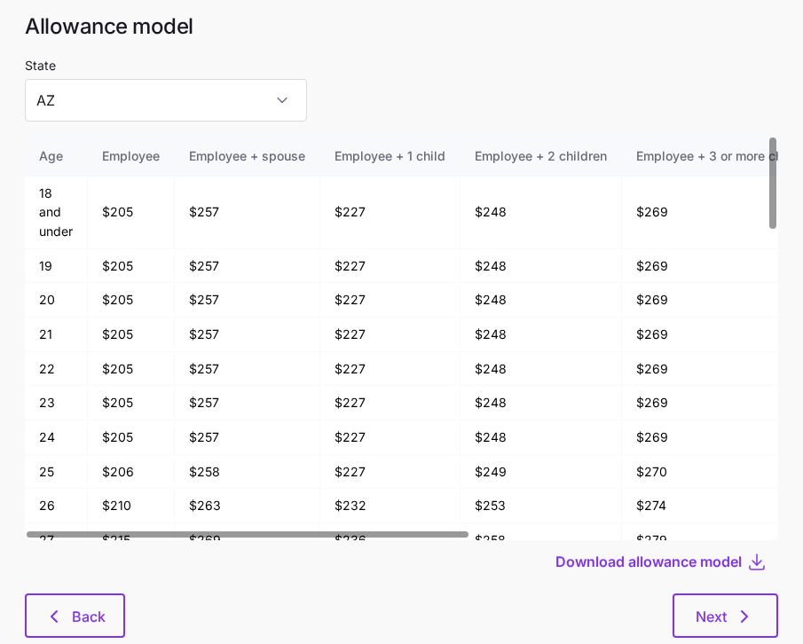
scroll to position [95, 0]
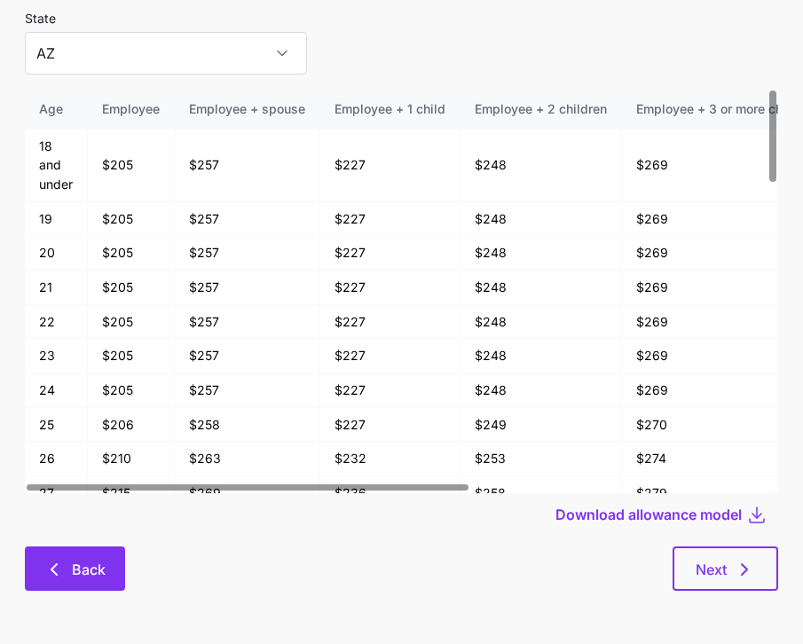
click at [99, 581] on button "Back" at bounding box center [75, 568] width 100 height 44
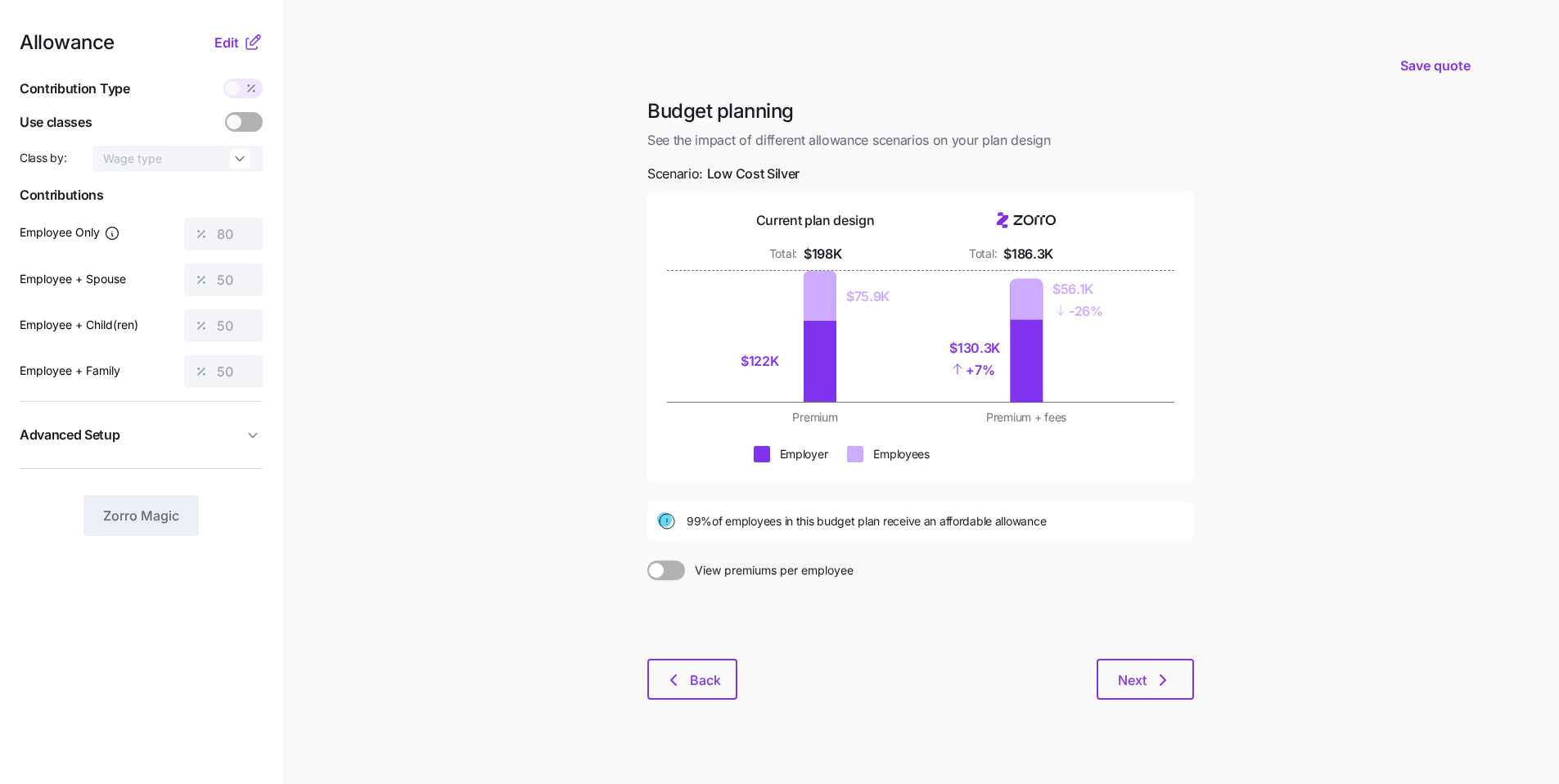
click at [248, 439] on icon "button" at bounding box center [253, 435] width 17 height 17
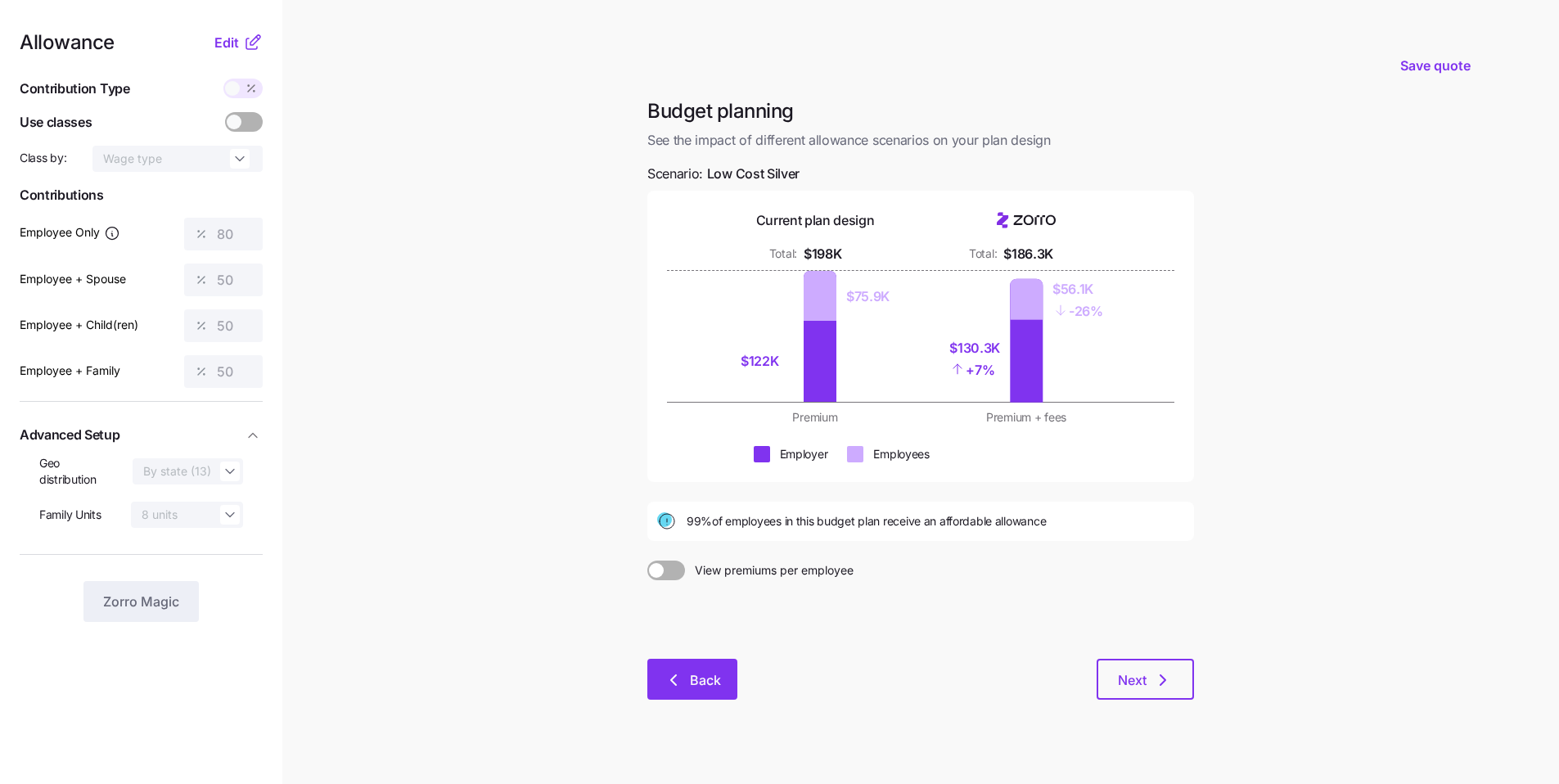
click at [687, 593] on span "Back" at bounding box center [692, 679] width 47 height 19
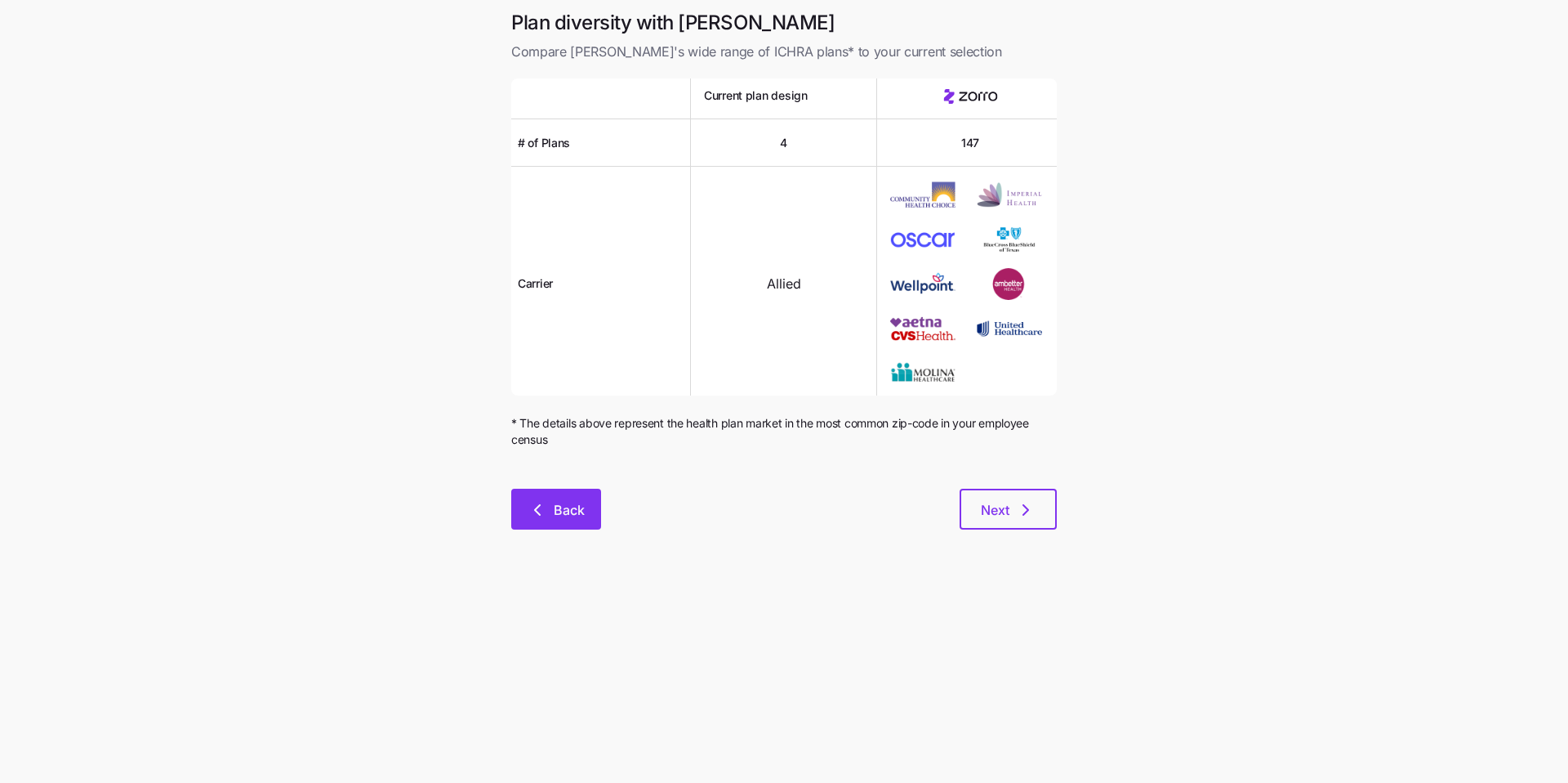
click at [547, 516] on span "Back" at bounding box center [555, 509] width 47 height 19
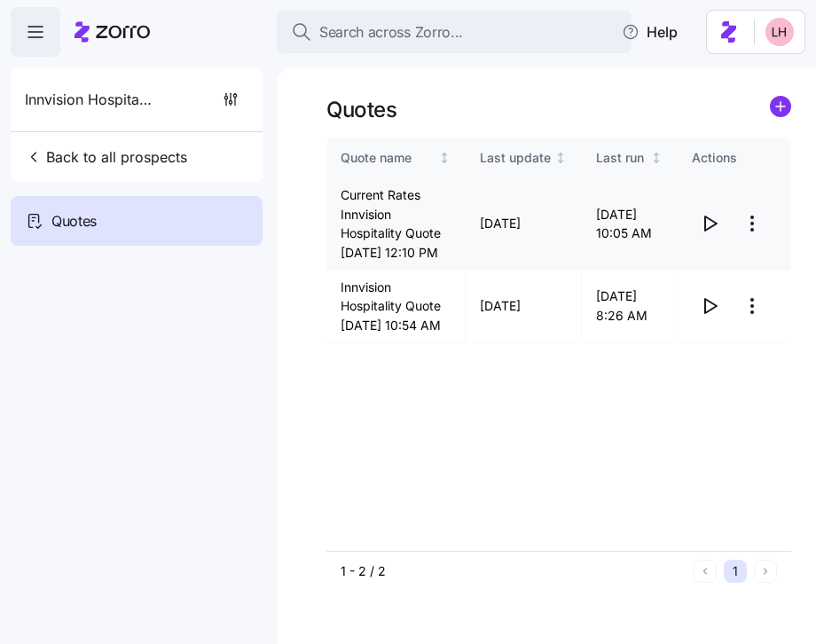
click at [709, 231] on icon "button" at bounding box center [709, 223] width 21 height 21
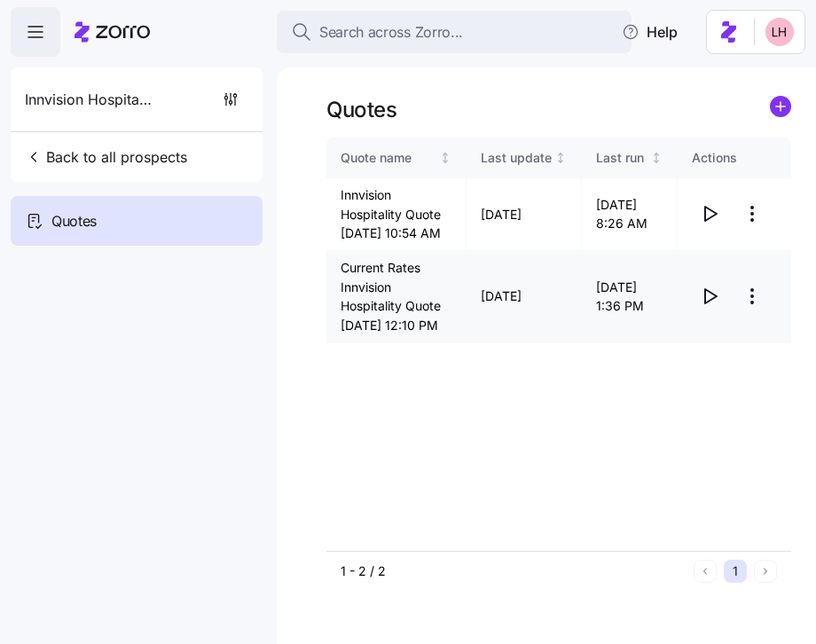
click at [756, 329] on html "Search across Zorro... Help Innvision Hospitality Back to all prospects Quotes …" at bounding box center [408, 316] width 816 height 633
click at [666, 359] on div "Edit quote" at bounding box center [681, 369] width 163 height 28
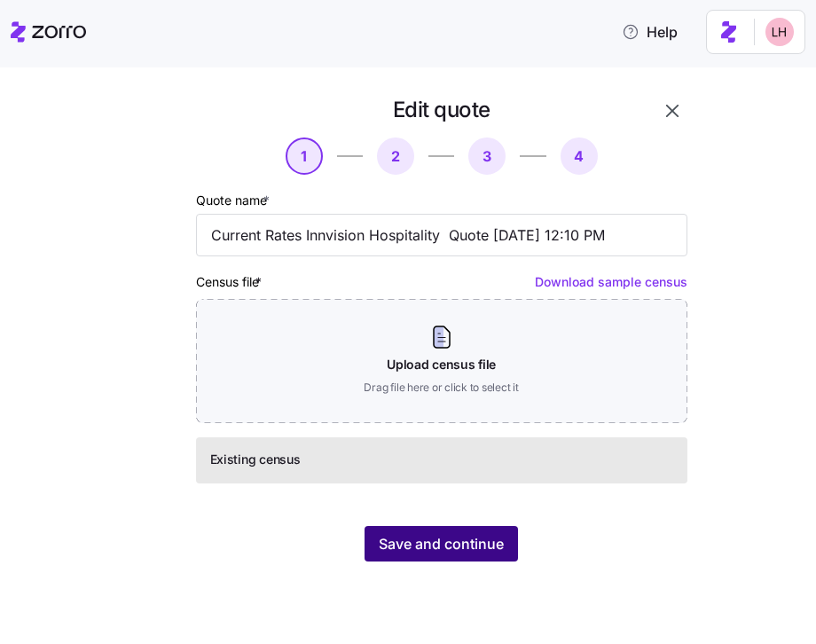
click at [498, 543] on span "Save and continue" at bounding box center [441, 543] width 125 height 21
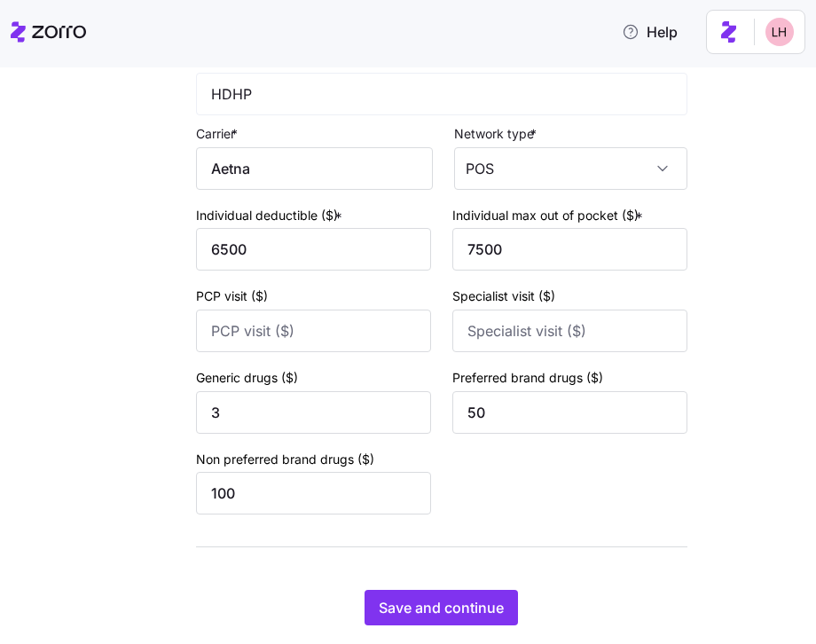
scroll to position [1250, 0]
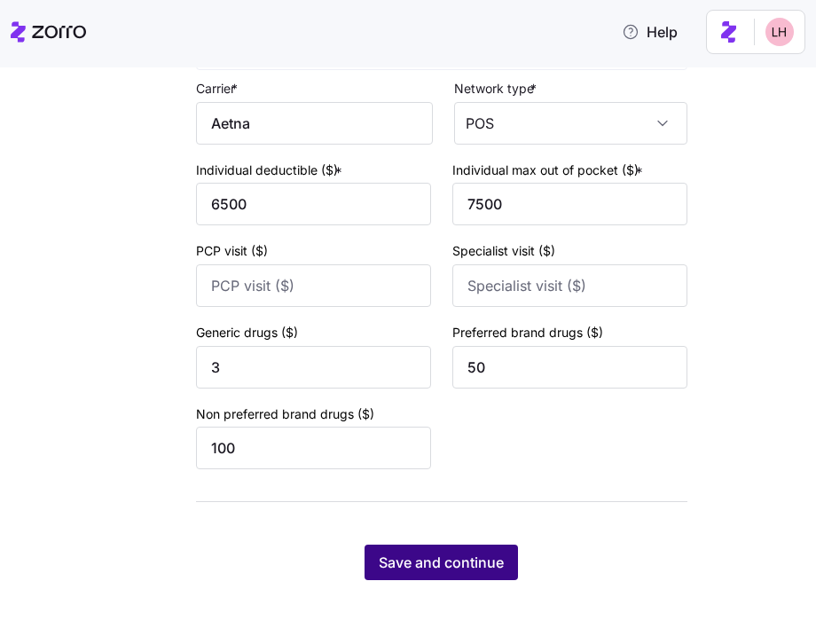
click at [467, 579] on button "Save and continue" at bounding box center [441, 562] width 153 height 35
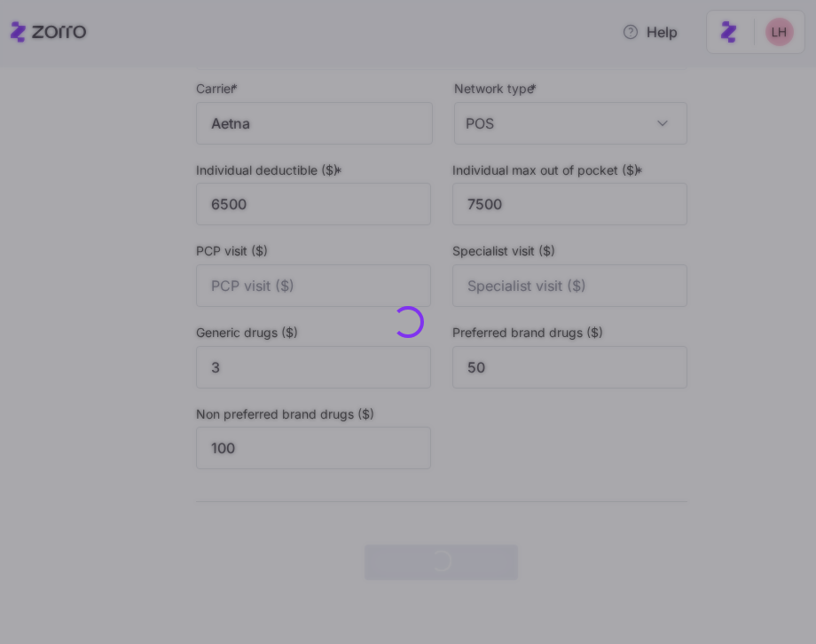
scroll to position [0, 0]
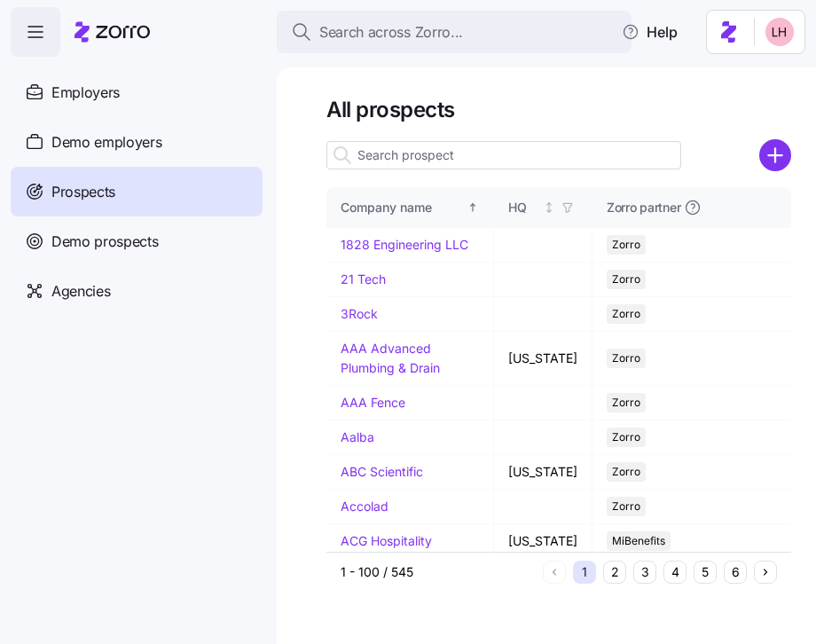
click at [437, 153] on input at bounding box center [503, 155] width 355 height 28
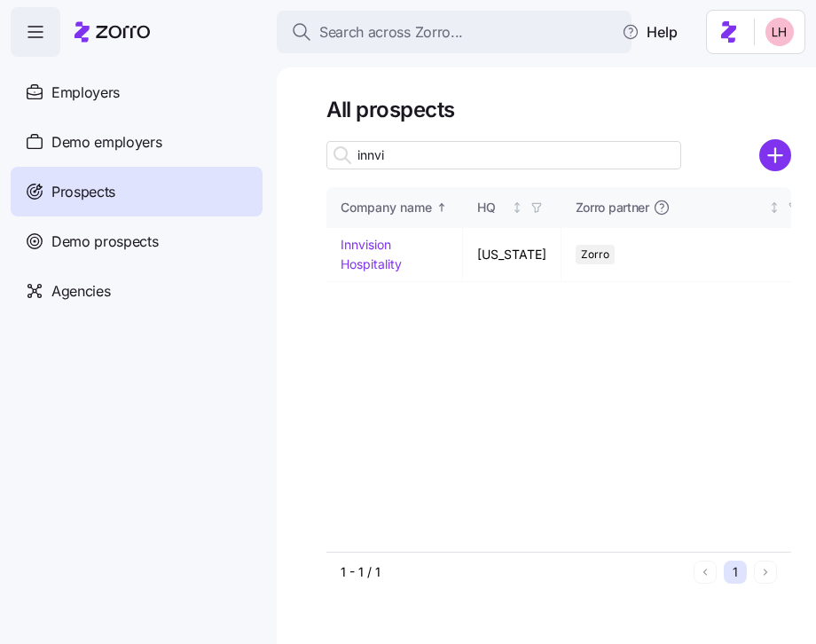
click at [442, 156] on input "innvi" at bounding box center [503, 155] width 355 height 28
type input "innvi"
click at [379, 255] on link "Innvision Hospitality" at bounding box center [371, 254] width 61 height 35
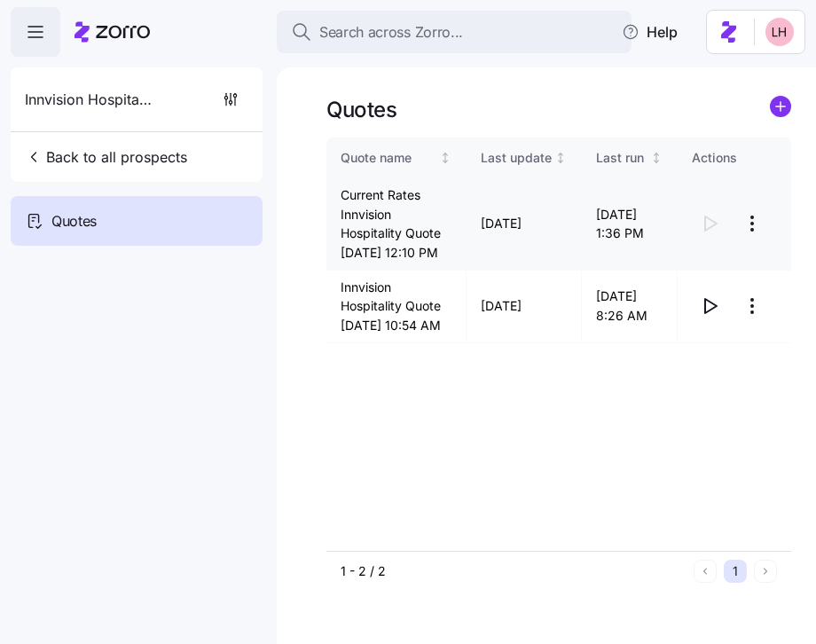
click at [753, 237] on html "Search across Zorro... Help Innvision Hospitality Back to all prospects Quotes …" at bounding box center [408, 316] width 816 height 633
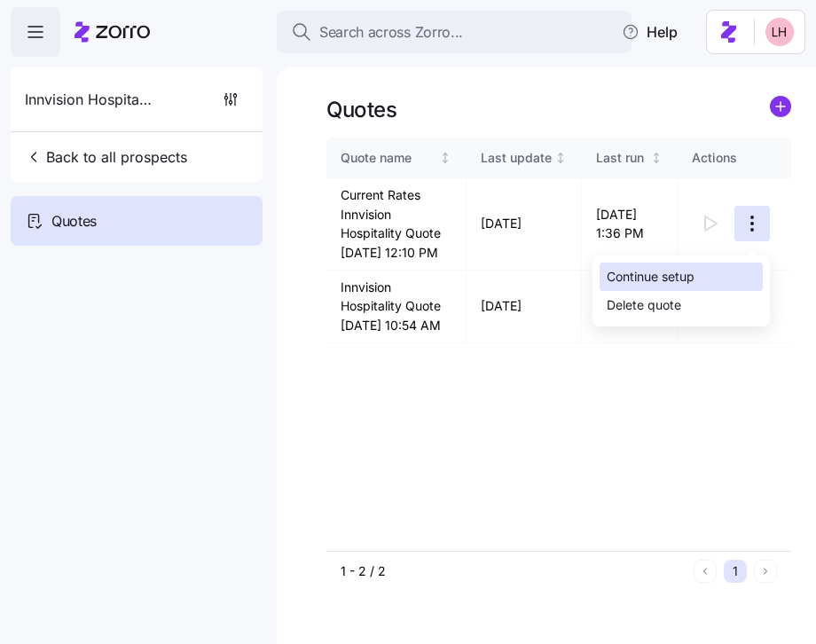
click at [701, 271] on div "Continue setup" at bounding box center [681, 277] width 163 height 28
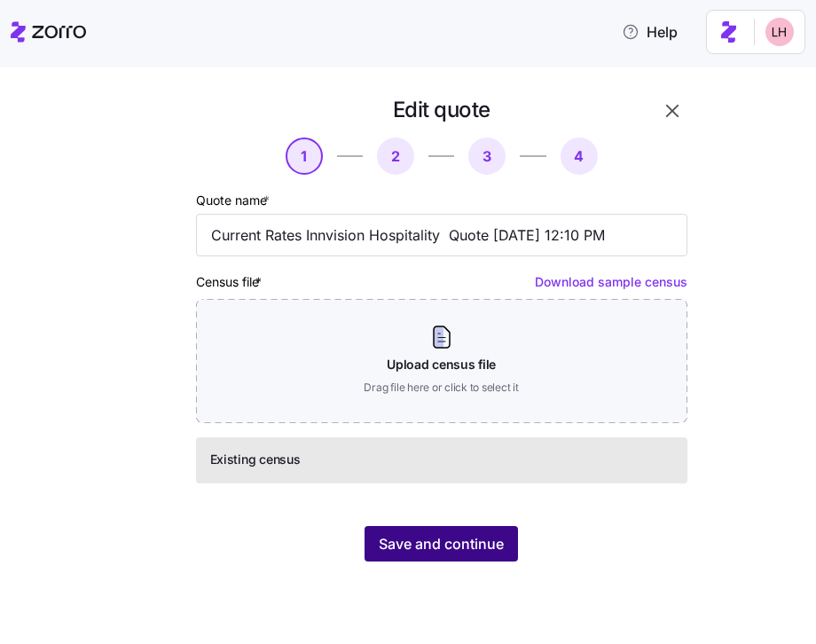
click at [504, 550] on span "Save and continue" at bounding box center [441, 543] width 125 height 21
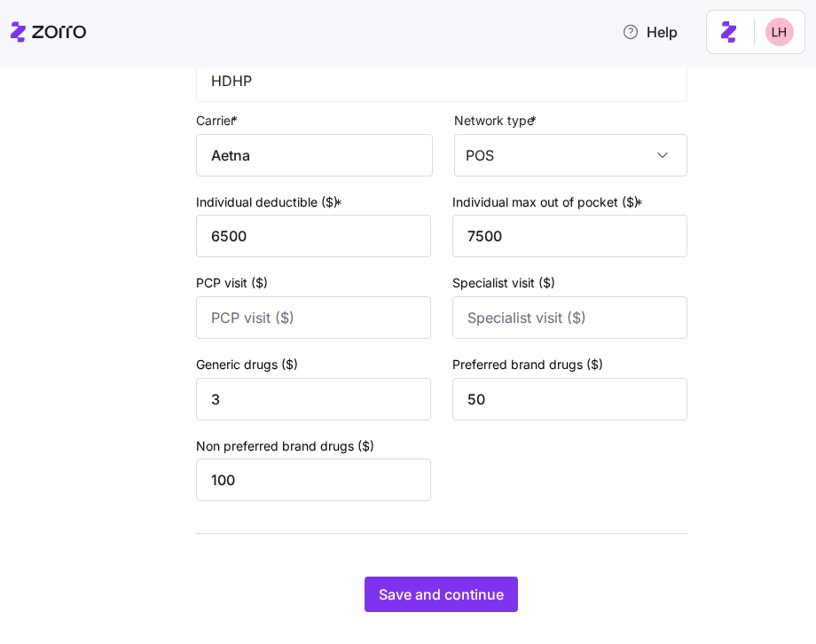
scroll to position [1250, 0]
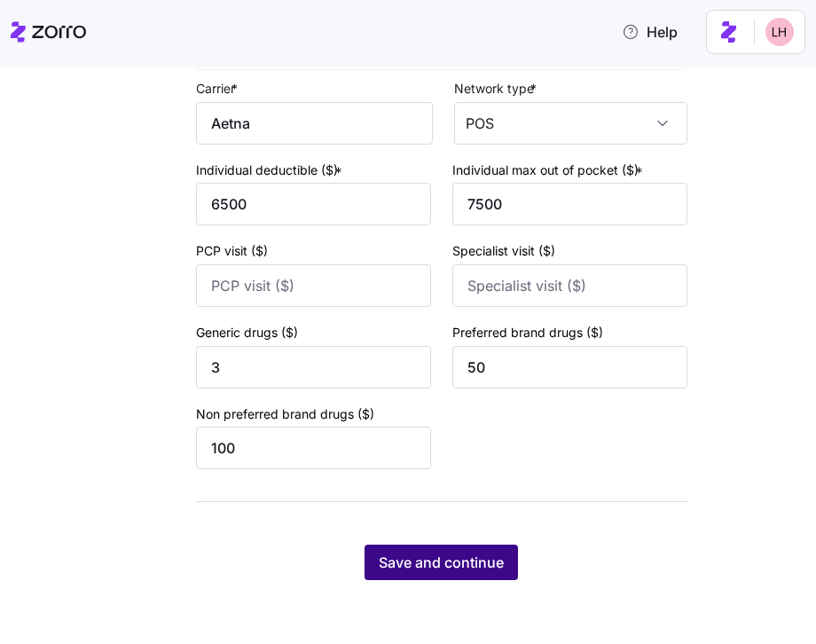
click at [471, 571] on span "Save and continue" at bounding box center [441, 562] width 125 height 21
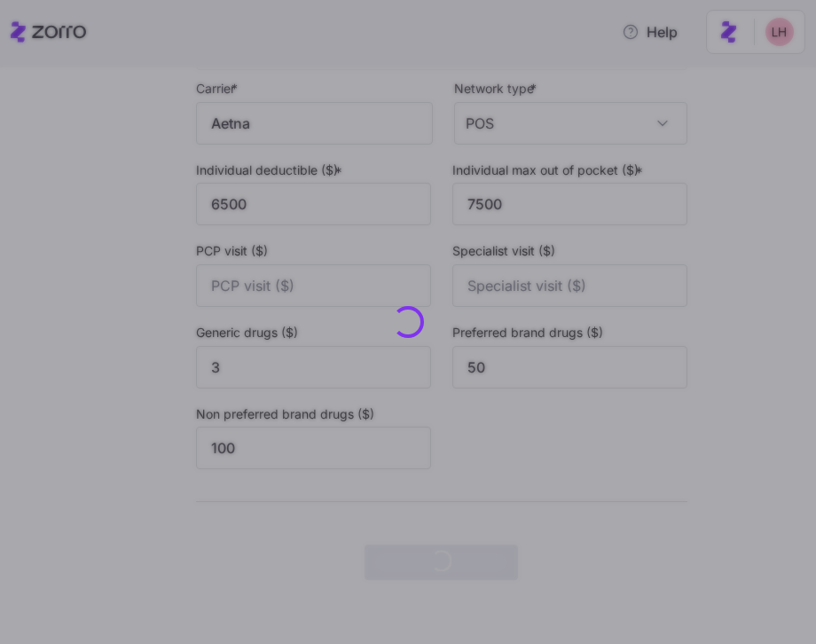
scroll to position [0, 0]
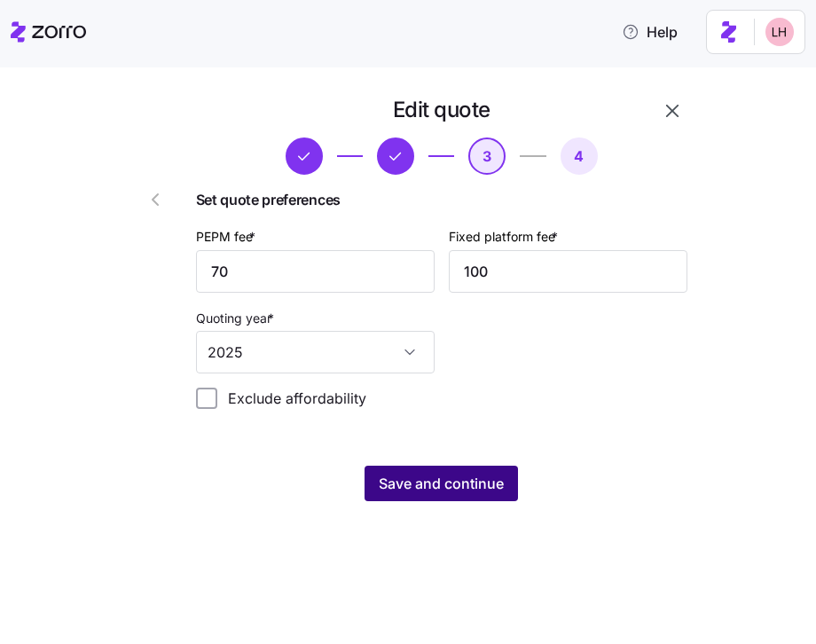
click at [449, 473] on span "Save and continue" at bounding box center [441, 483] width 125 height 21
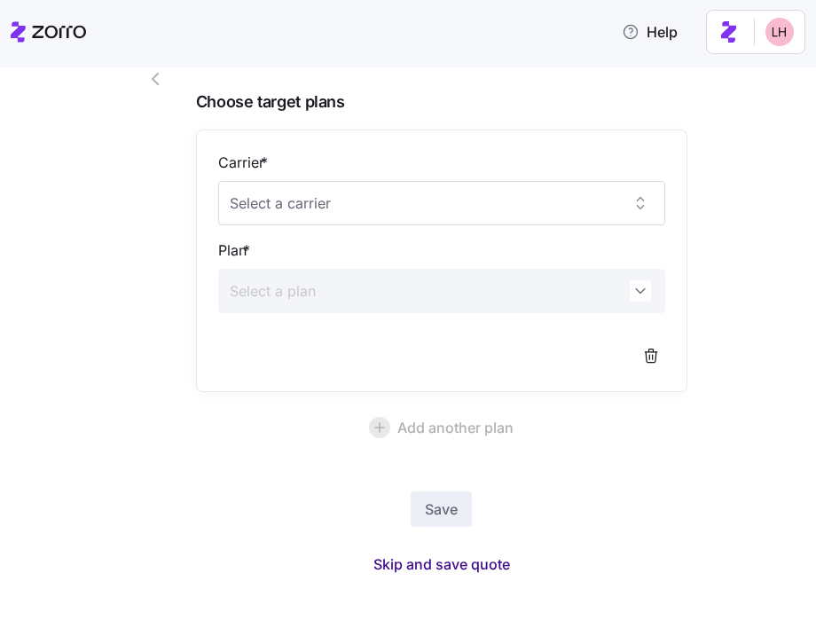
click at [462, 565] on span "Skip and save quote" at bounding box center [441, 563] width 137 height 21
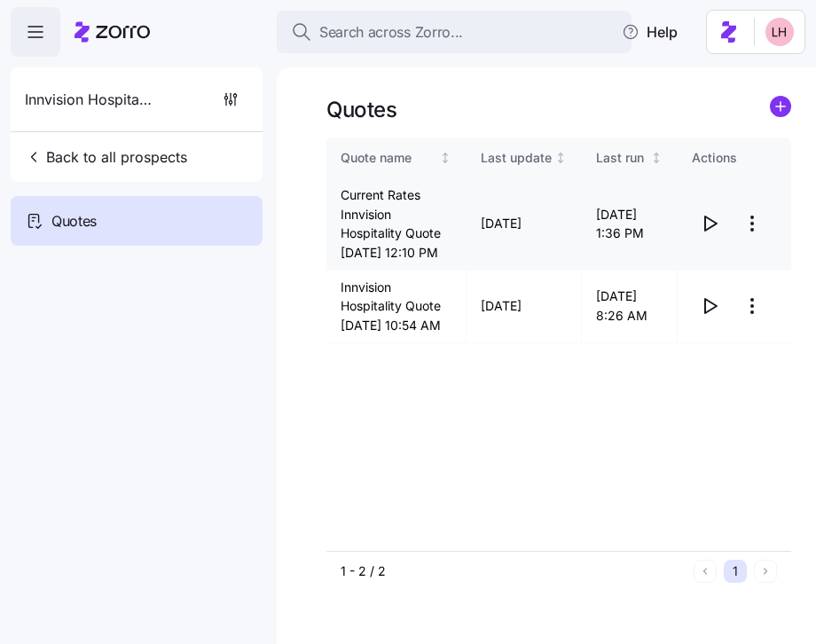
click at [711, 234] on icon "button" at bounding box center [709, 223] width 21 height 21
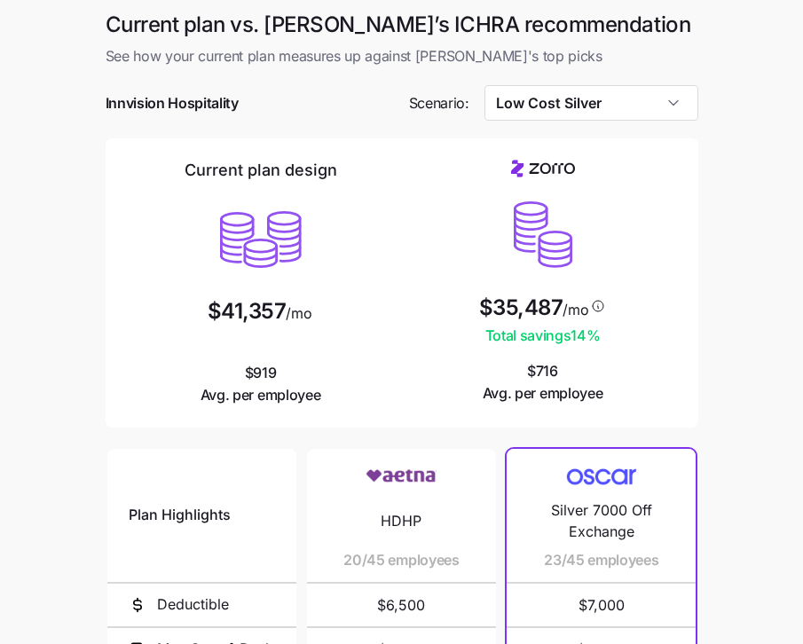
scroll to position [325, 0]
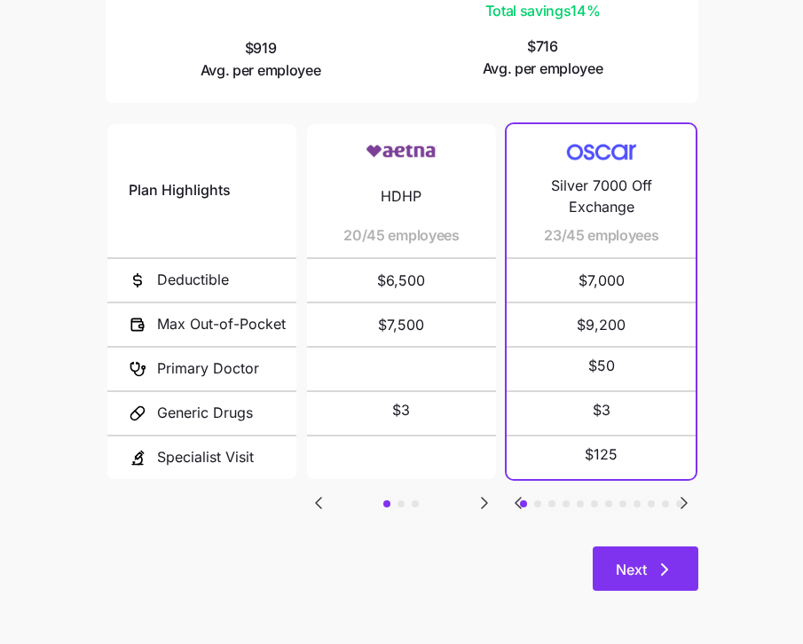
click at [675, 568] on button "Next" at bounding box center [645, 568] width 106 height 44
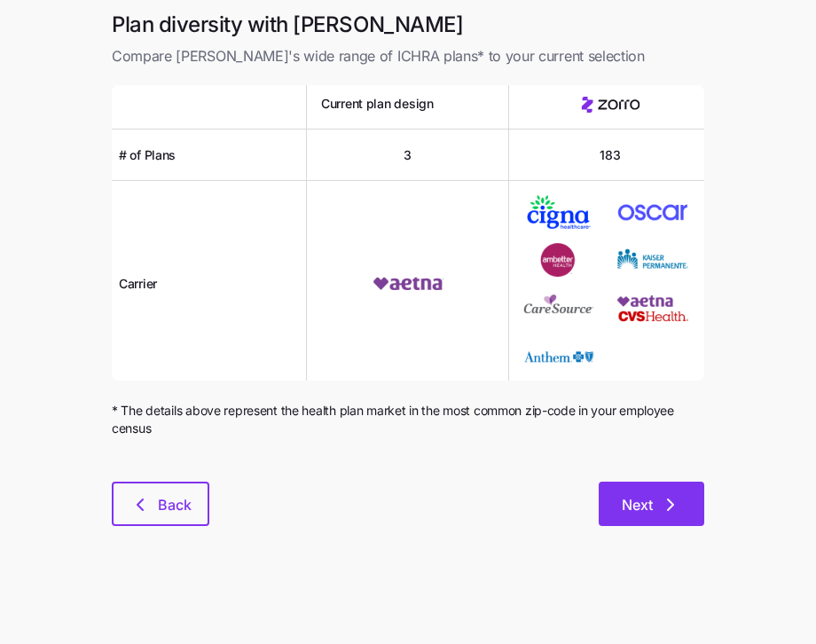
click at [663, 485] on button "Next" at bounding box center [652, 504] width 106 height 44
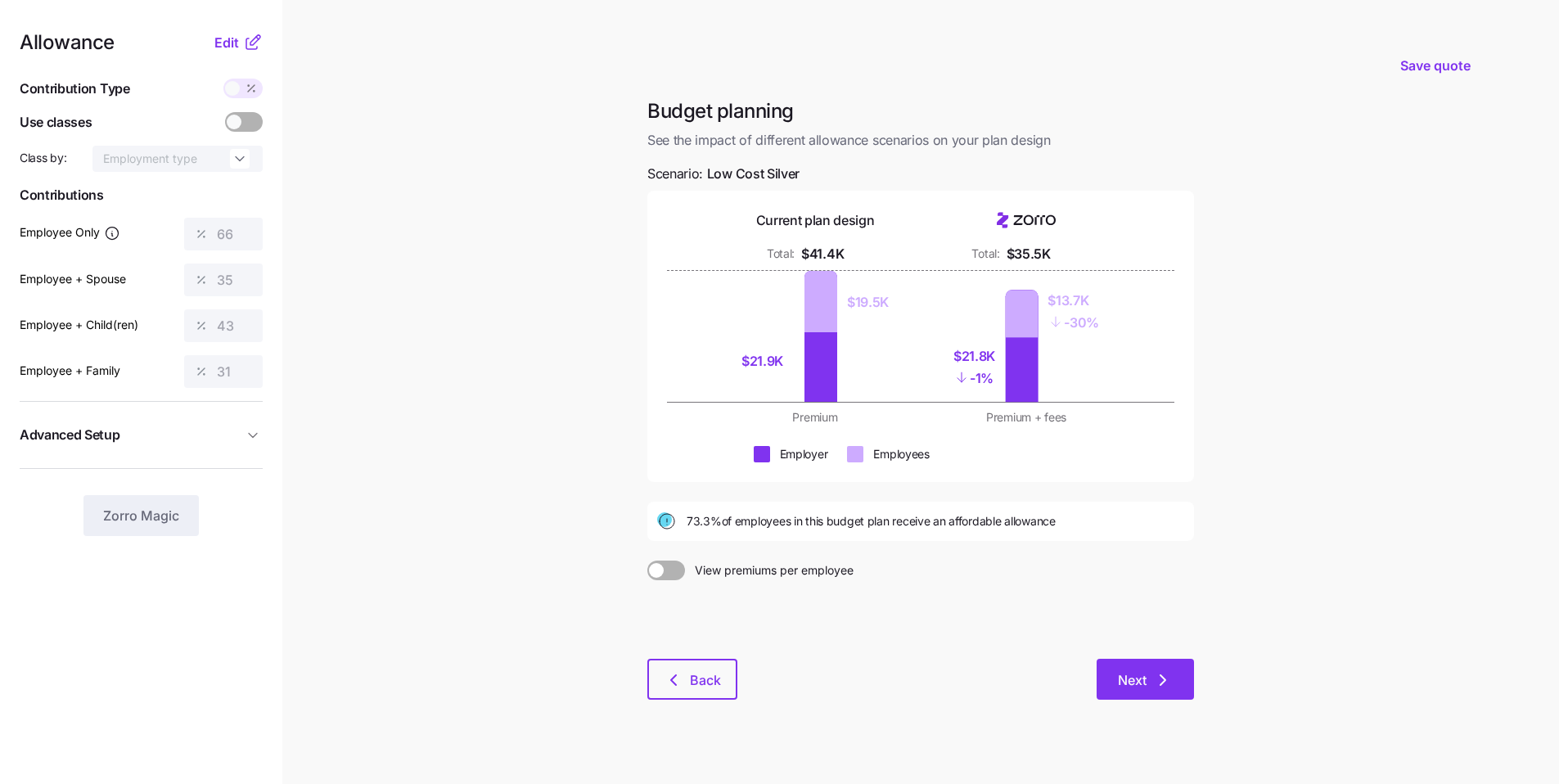
click at [752, 593] on icon "button" at bounding box center [1162, 679] width 19 height 19
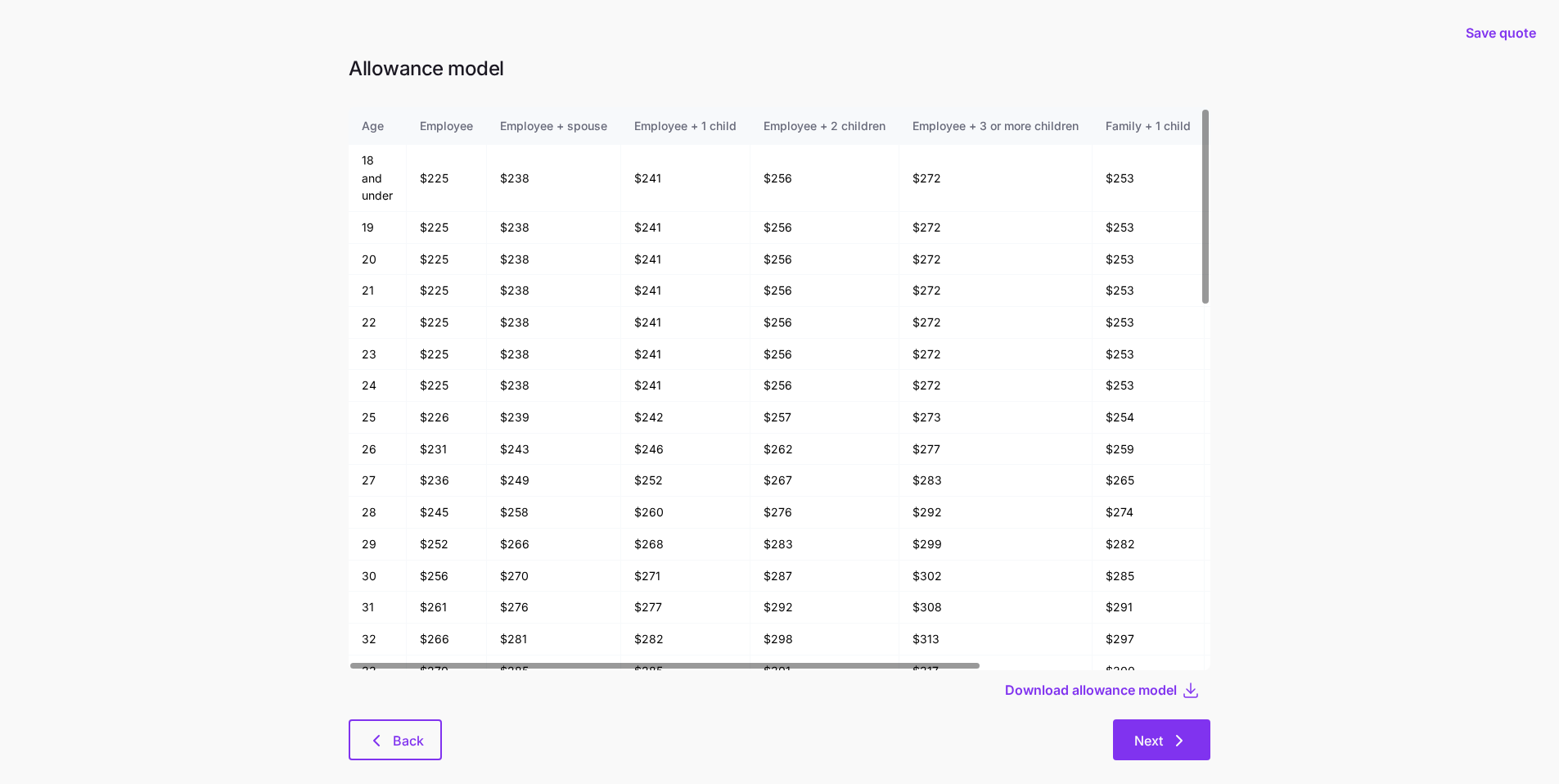
click at [752, 593] on button "Next" at bounding box center [1161, 740] width 98 height 41
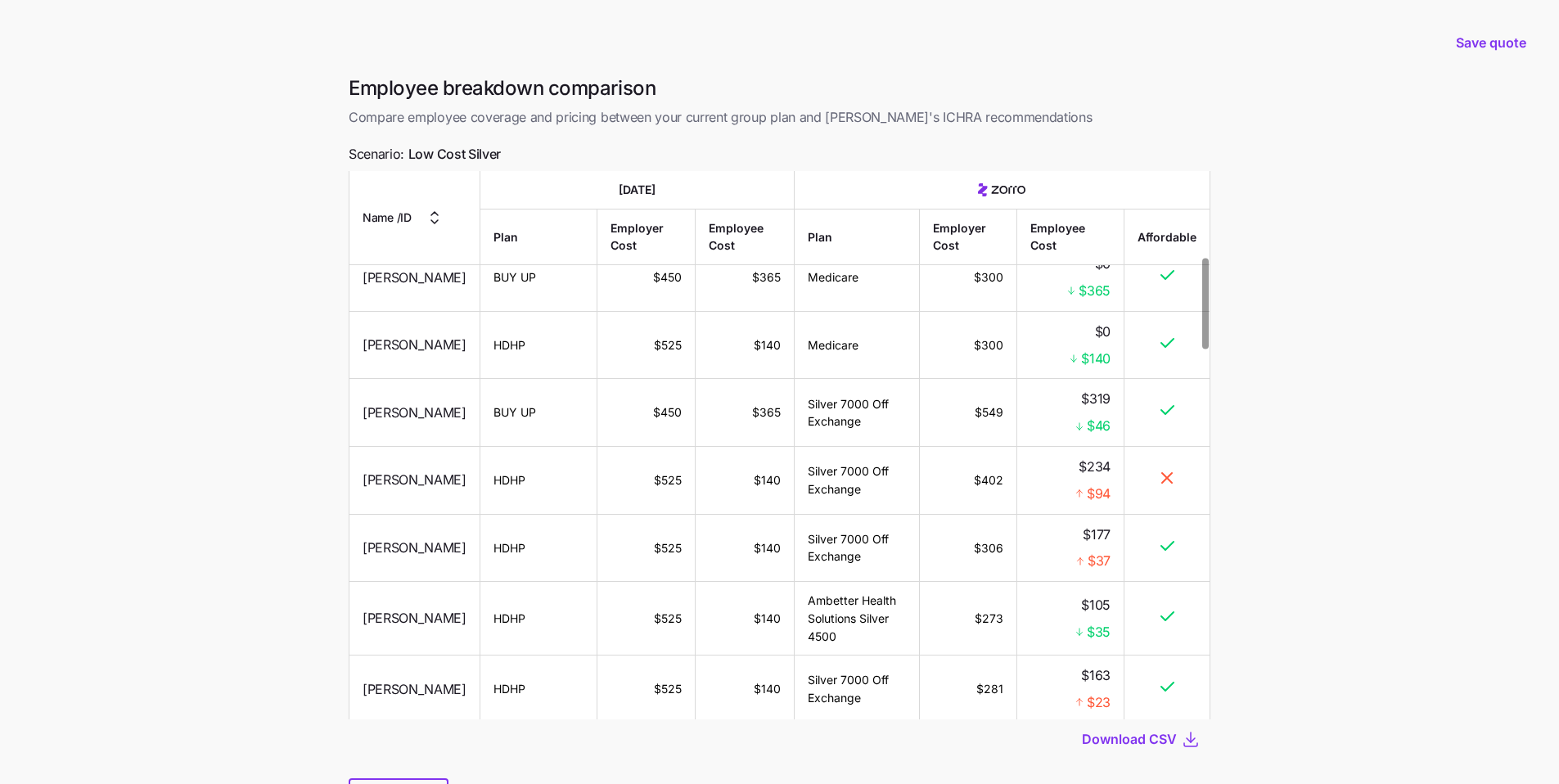
scroll to position [517, 0]
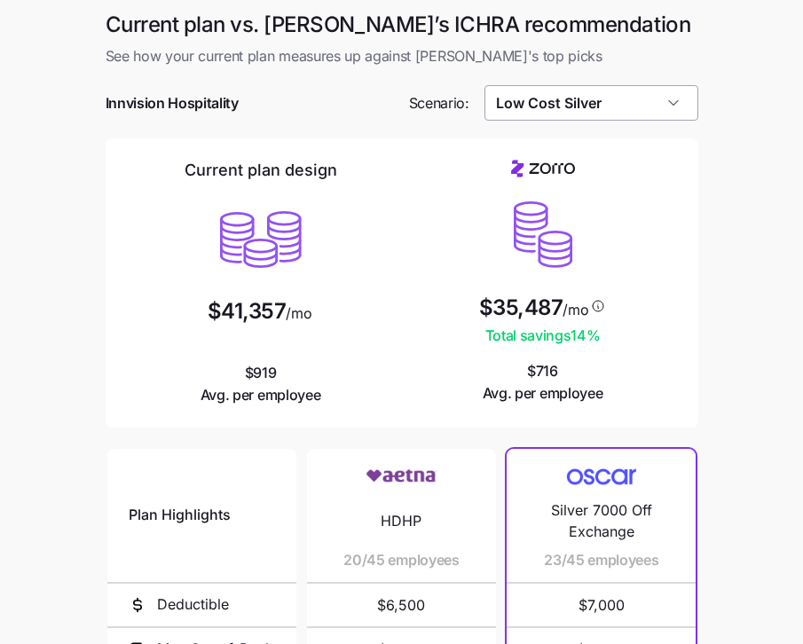
click at [637, 113] on input "Low Cost Silver" at bounding box center [591, 102] width 214 height 35
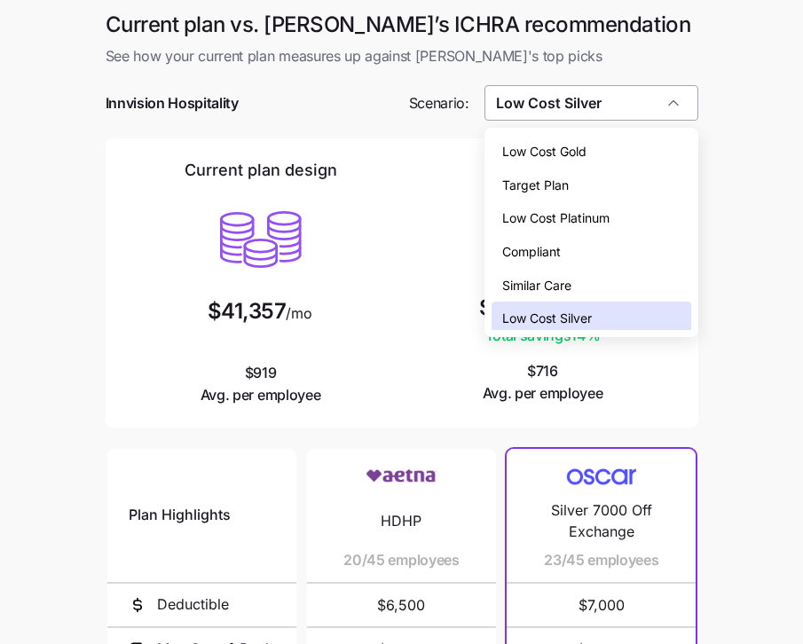
scroll to position [5, 0]
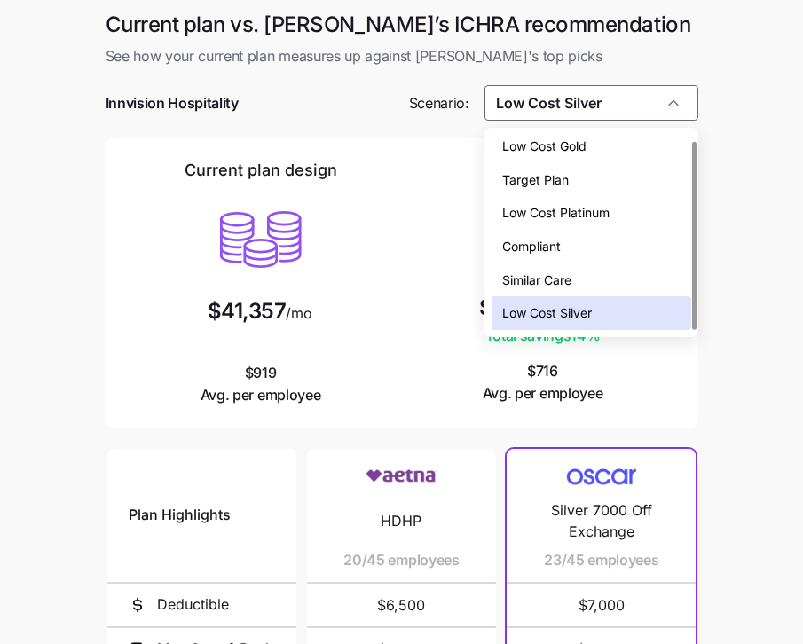
click at [572, 238] on div "Compliant" at bounding box center [591, 247] width 200 height 34
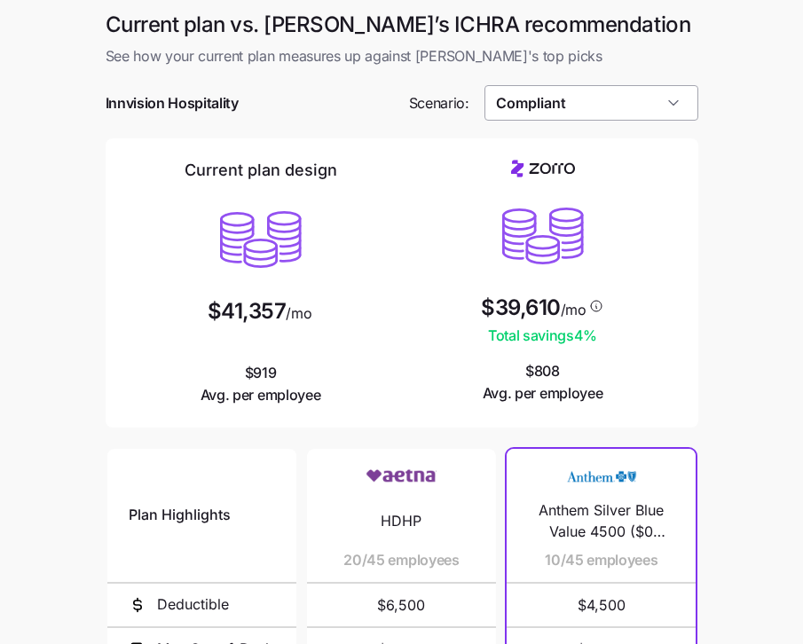
click at [615, 110] on input "Compliant" at bounding box center [591, 102] width 214 height 35
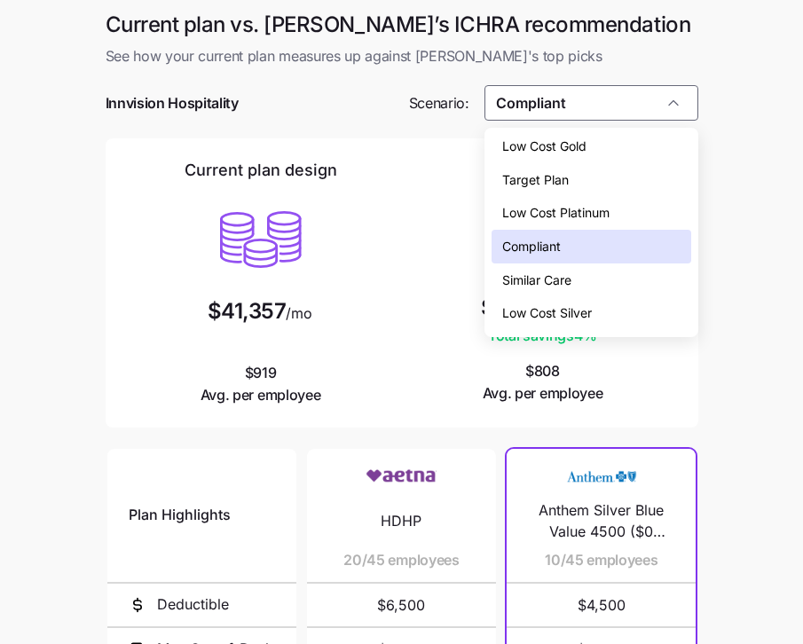
click at [569, 303] on span "Low Cost Silver" at bounding box center [547, 313] width 90 height 20
type input "Low Cost Silver"
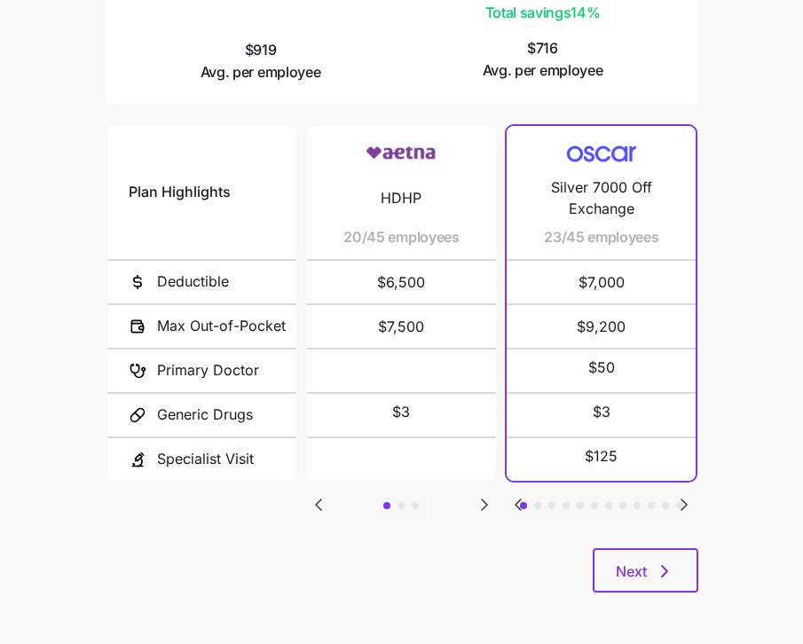
scroll to position [325, 0]
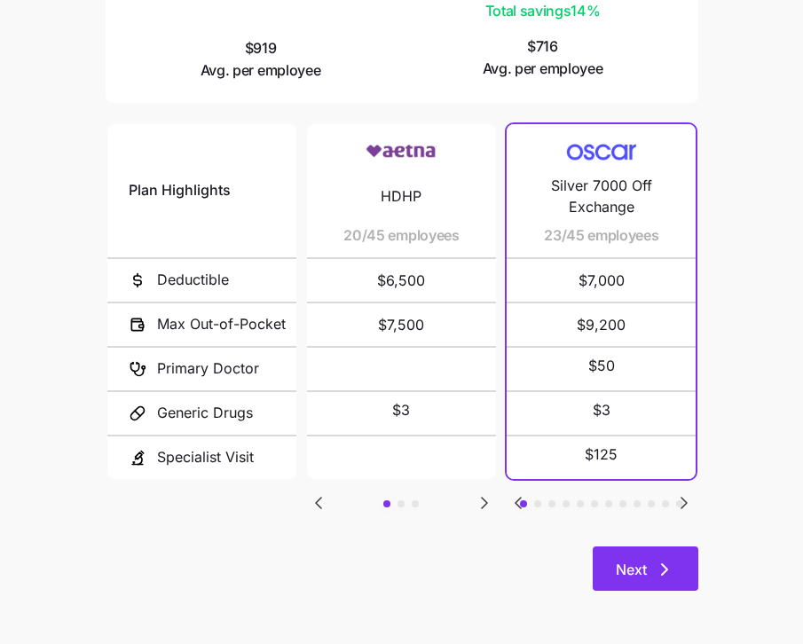
click at [683, 555] on button "Next" at bounding box center [645, 568] width 106 height 44
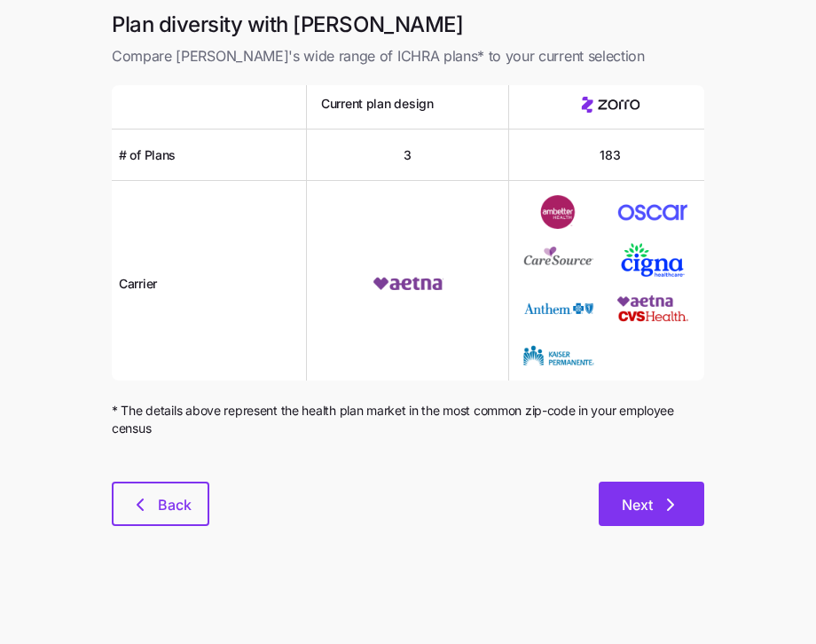
click at [657, 511] on span "Next" at bounding box center [651, 504] width 59 height 21
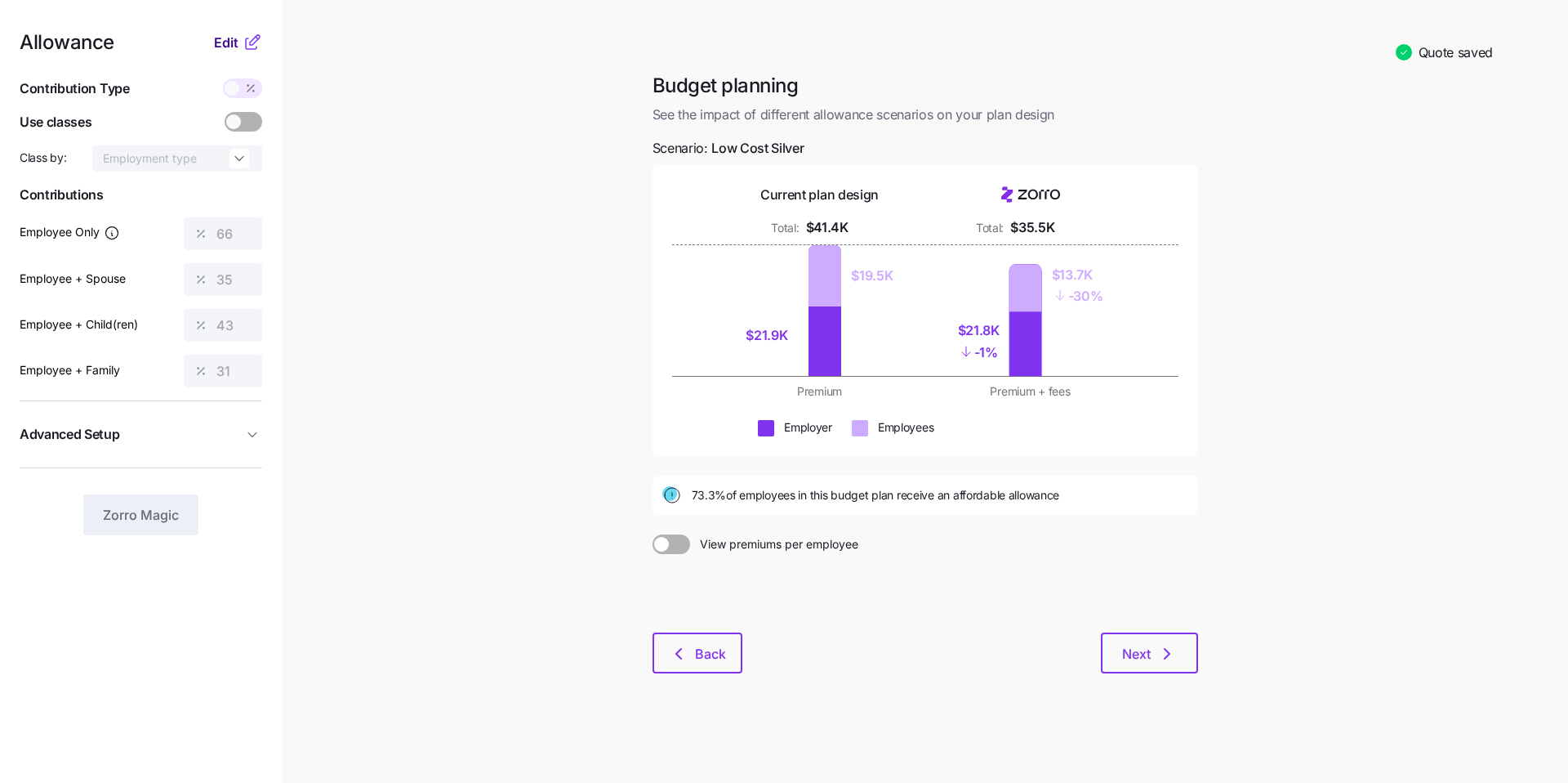
click at [219, 46] on span "Edit" at bounding box center [226, 41] width 25 height 19
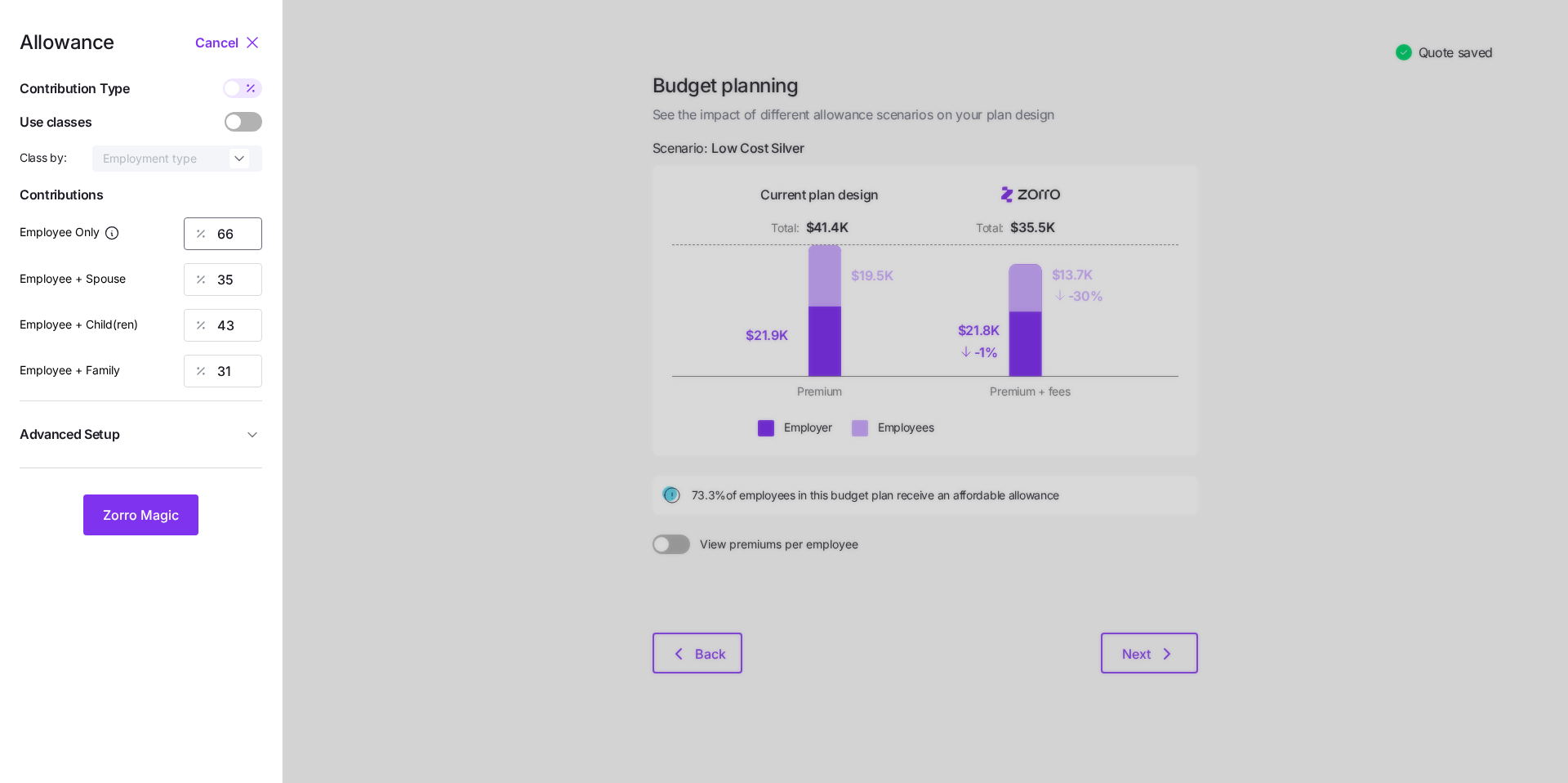
drag, startPoint x: 240, startPoint y: 233, endPoint x: 202, endPoint y: 232, distance: 38.0
click at [202, 232] on div "66" at bounding box center [223, 233] width 78 height 32
click at [160, 502] on button "Zorro Magic" at bounding box center [140, 515] width 115 height 41
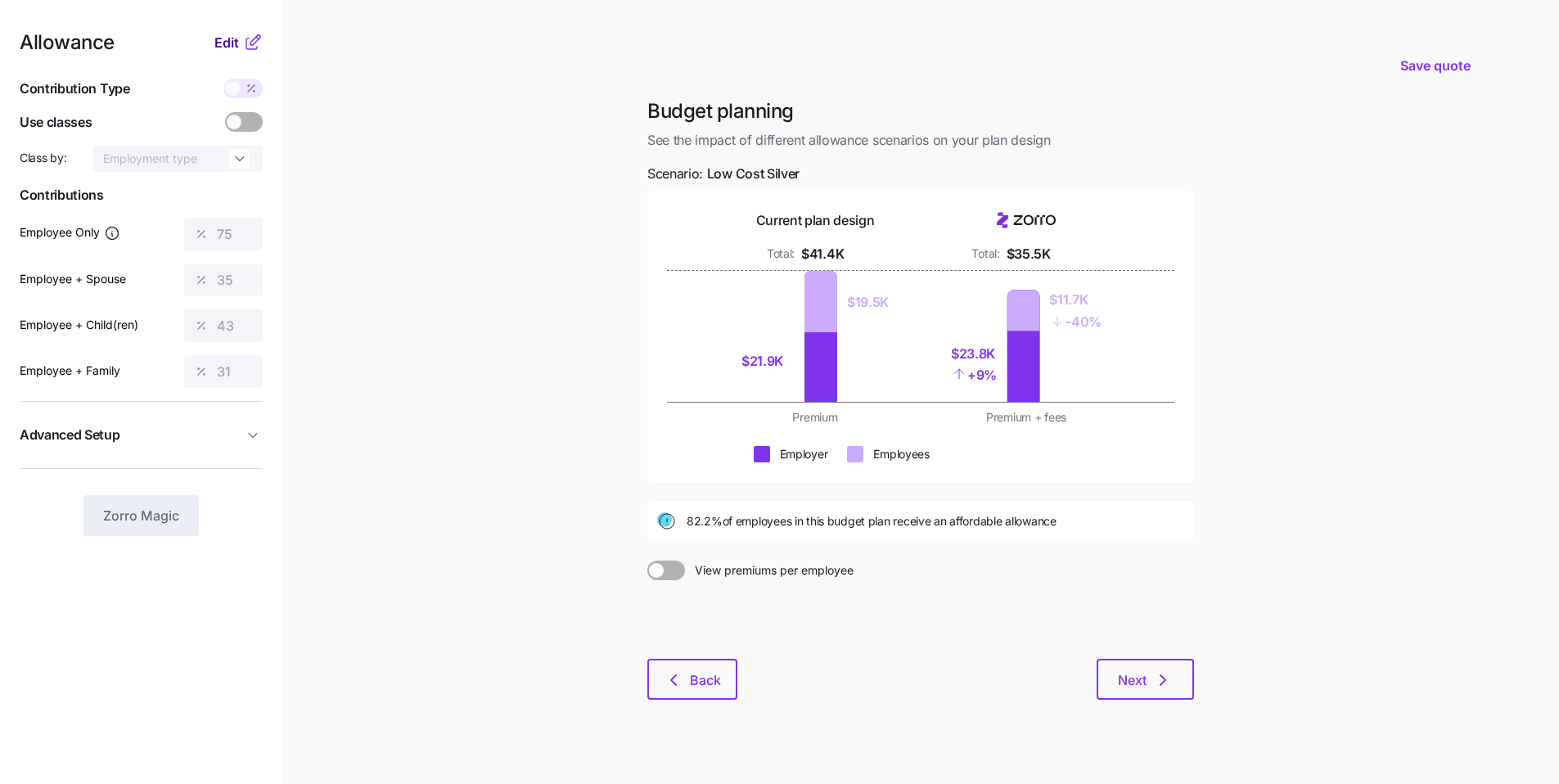
click at [217, 36] on span "Edit" at bounding box center [226, 42] width 25 height 19
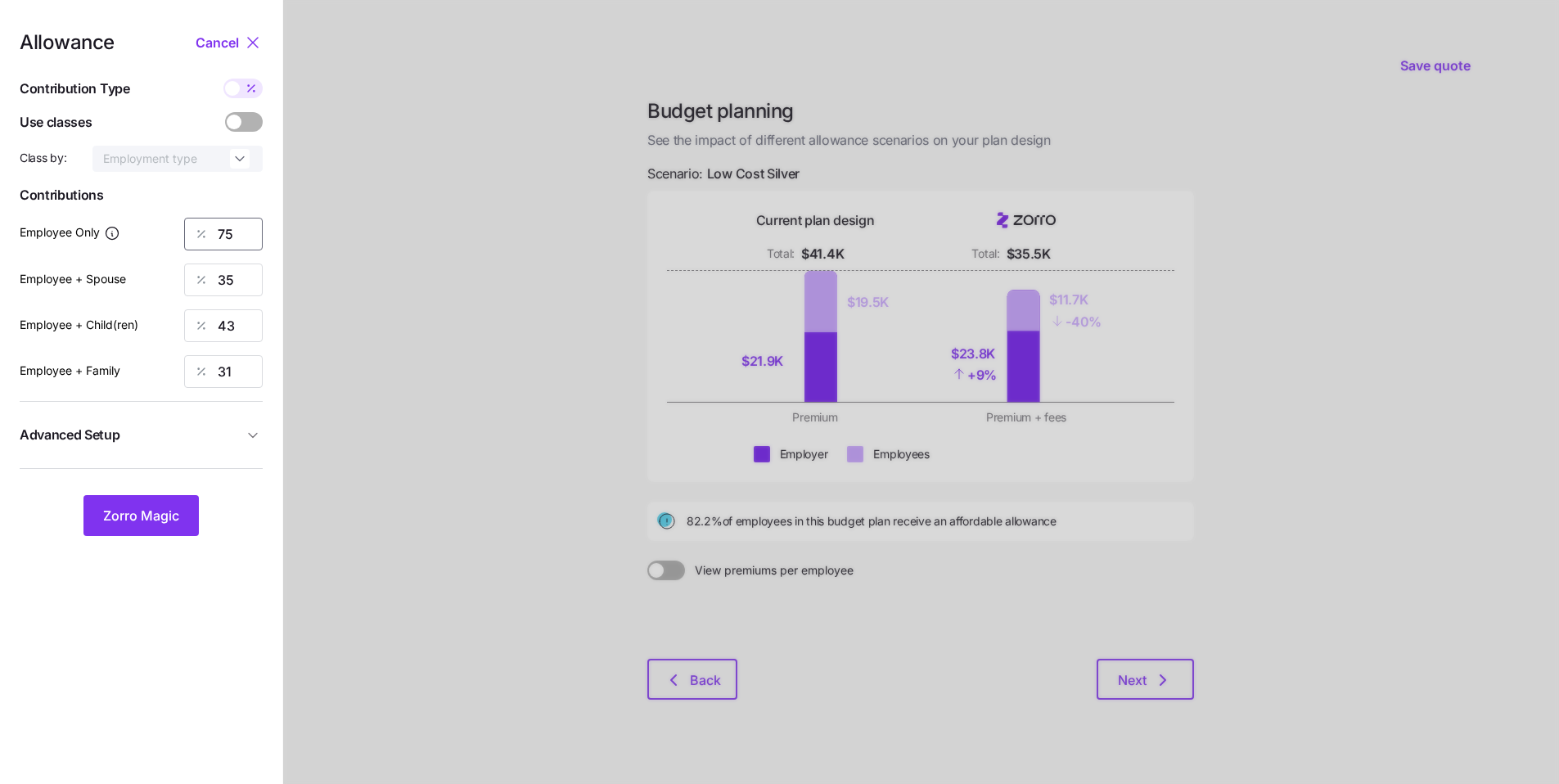
click at [182, 227] on div "Employee Only 75" at bounding box center [140, 233] width 243 height 32
type input "66"
click at [169, 499] on button "Zorro Magic" at bounding box center [140, 516] width 115 height 41
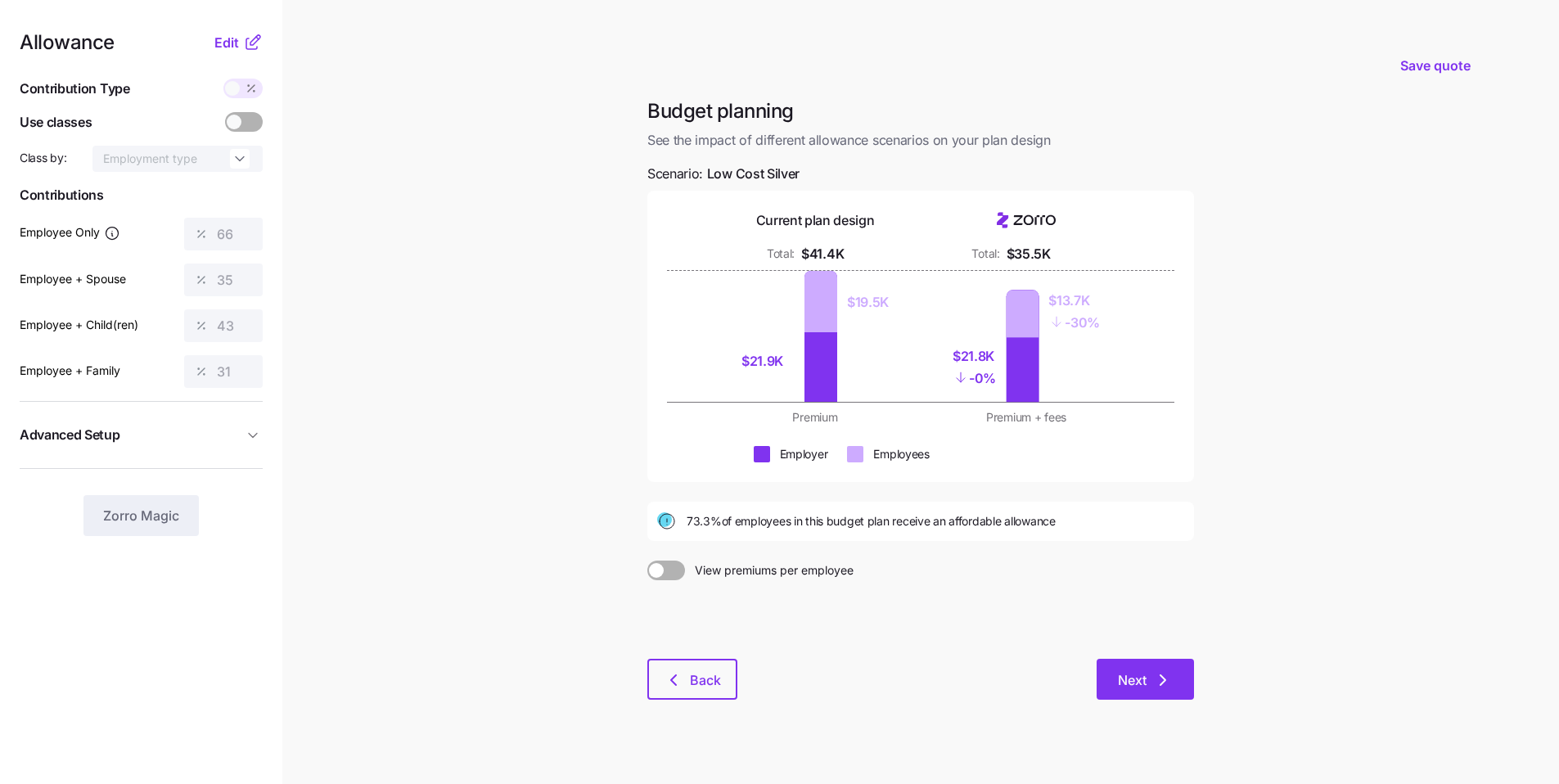
click at [752, 593] on span "Next" at bounding box center [1145, 679] width 54 height 19
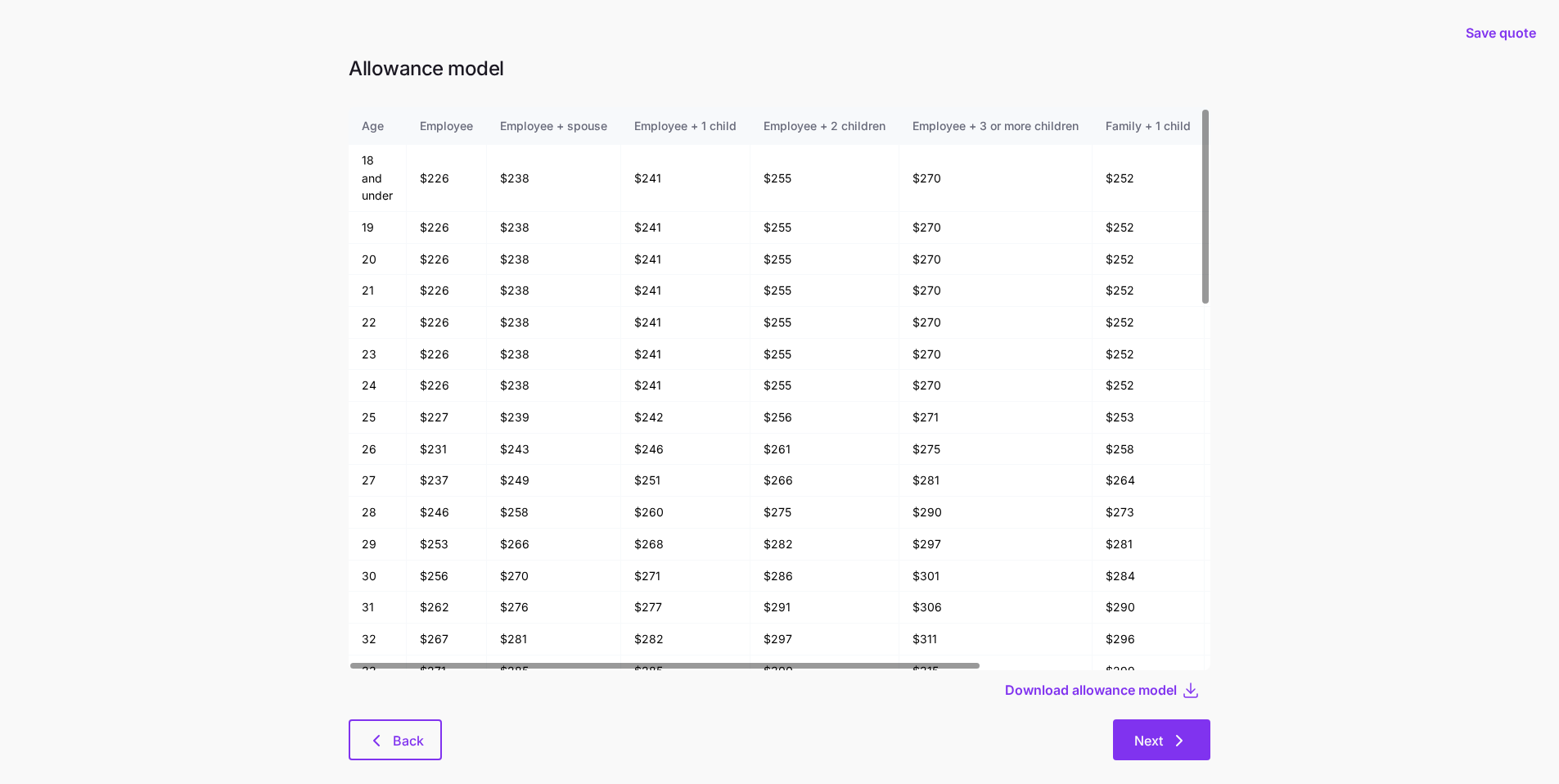
click at [752, 593] on button "Next" at bounding box center [1161, 740] width 98 height 41
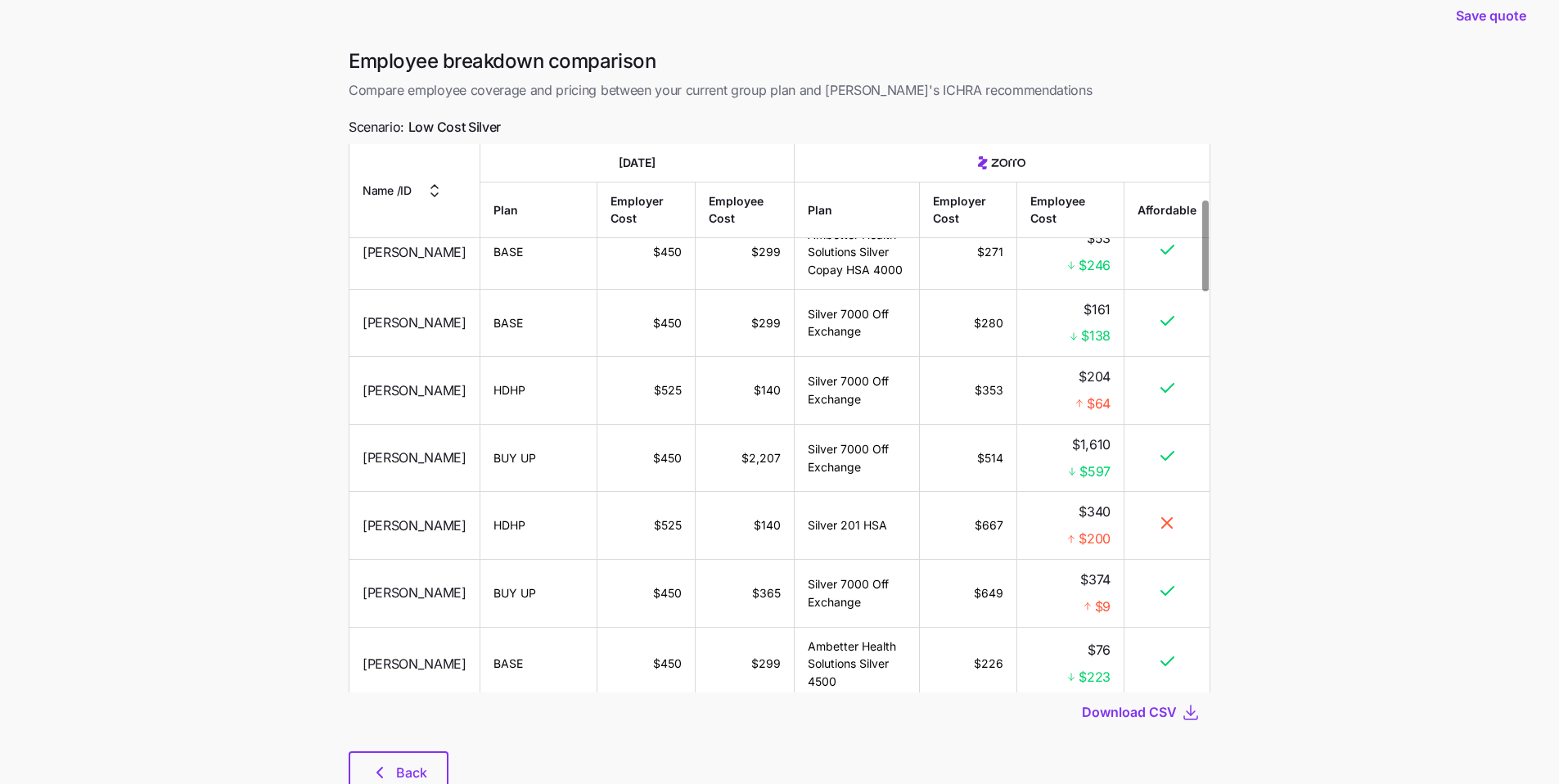
scroll to position [331, 0]
click at [418, 593] on button "Back" at bounding box center [399, 771] width 100 height 41
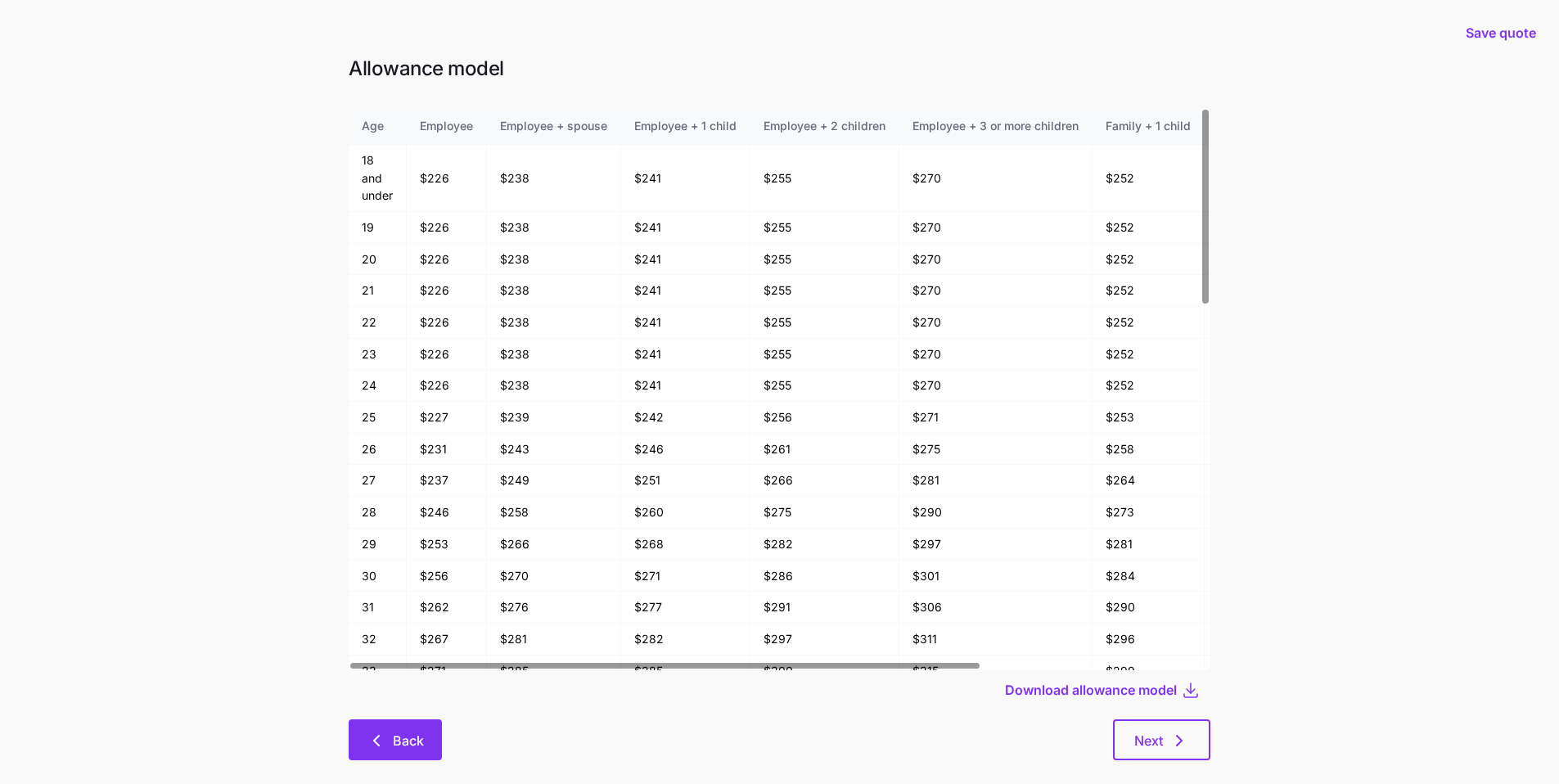
click at [414, 593] on button "Back" at bounding box center [395, 740] width 93 height 41
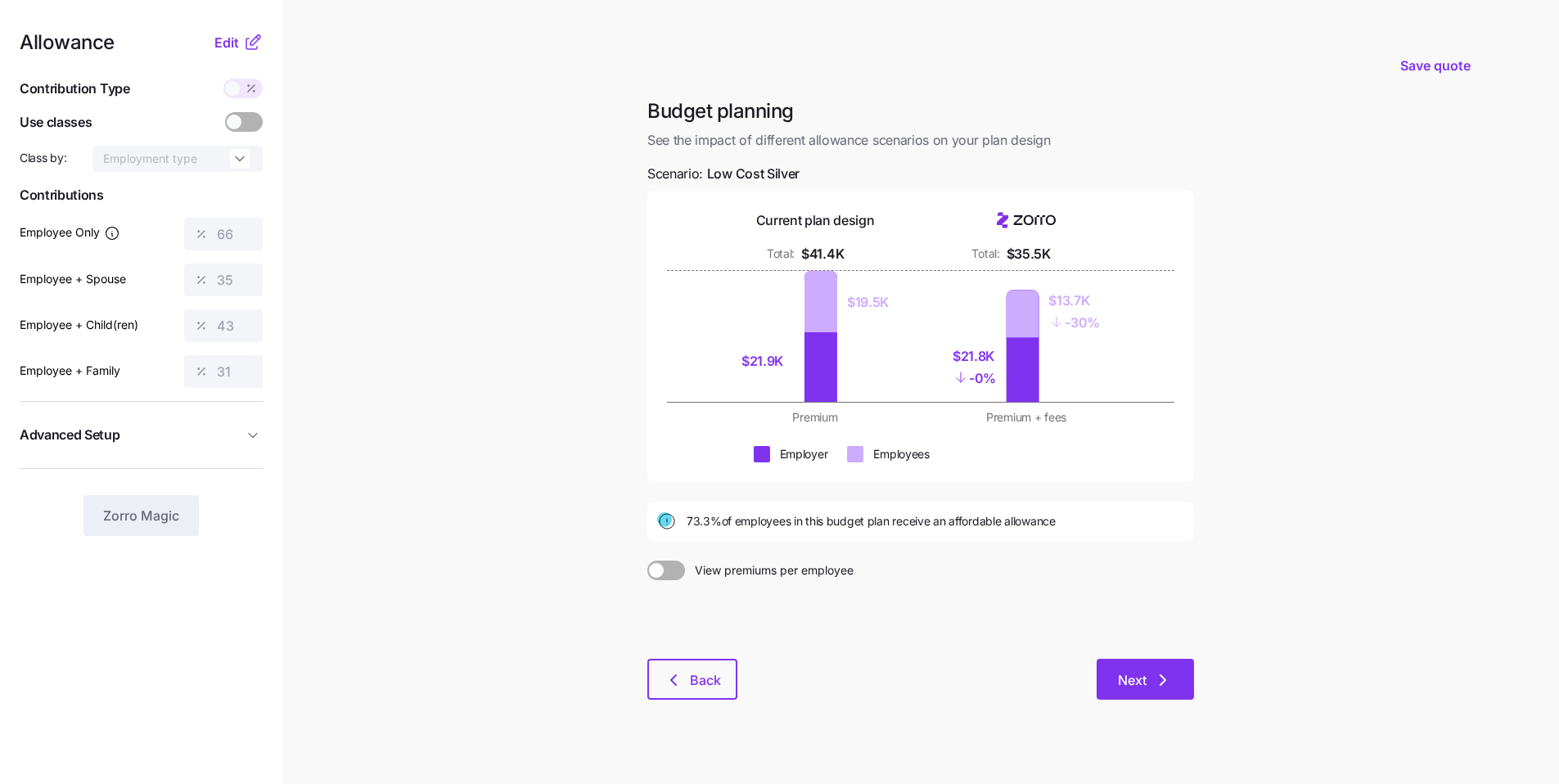
click at [752, 593] on span "Next" at bounding box center [1132, 679] width 29 height 19
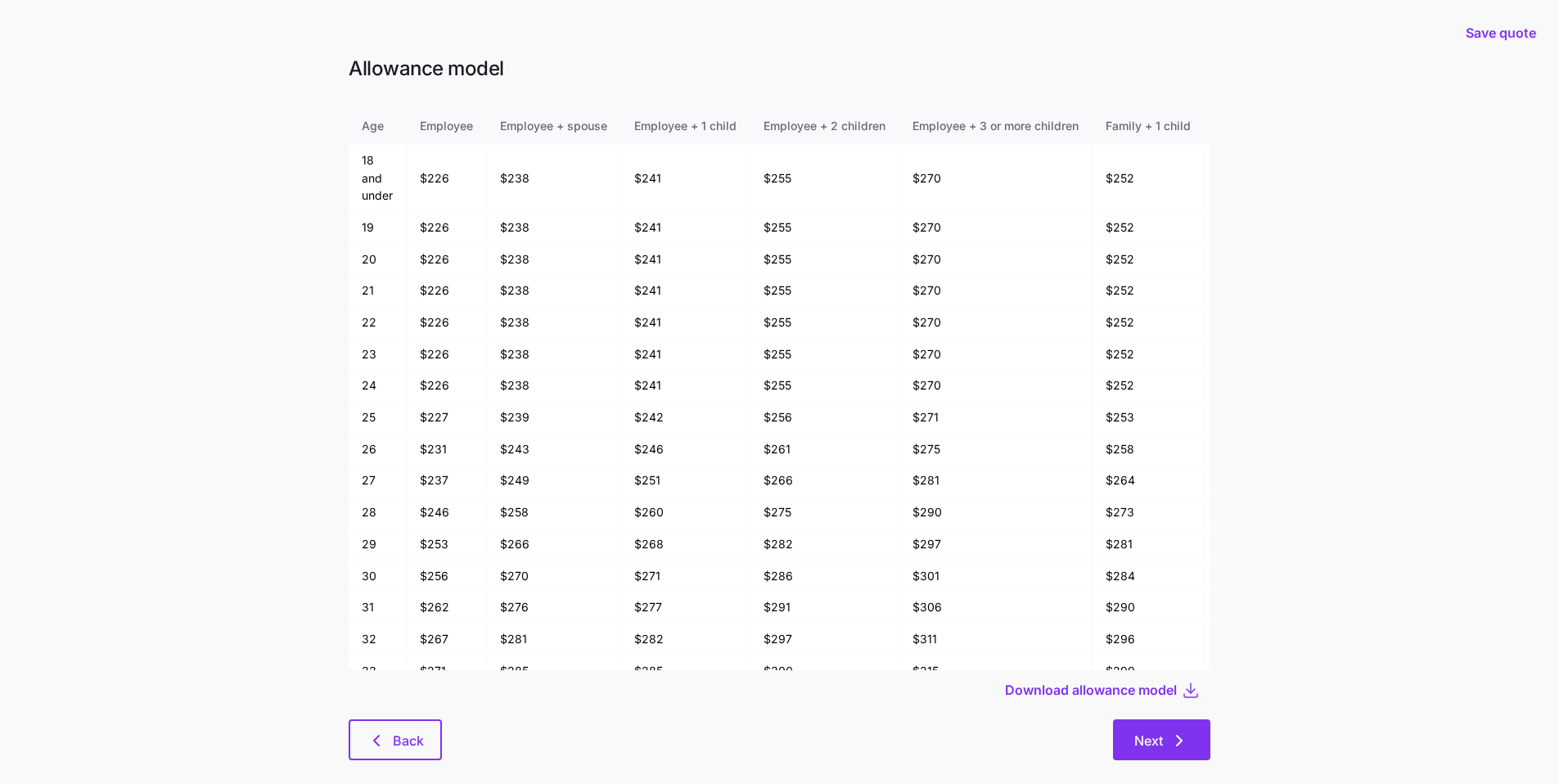
click at [752, 593] on button "Next" at bounding box center [1161, 740] width 98 height 41
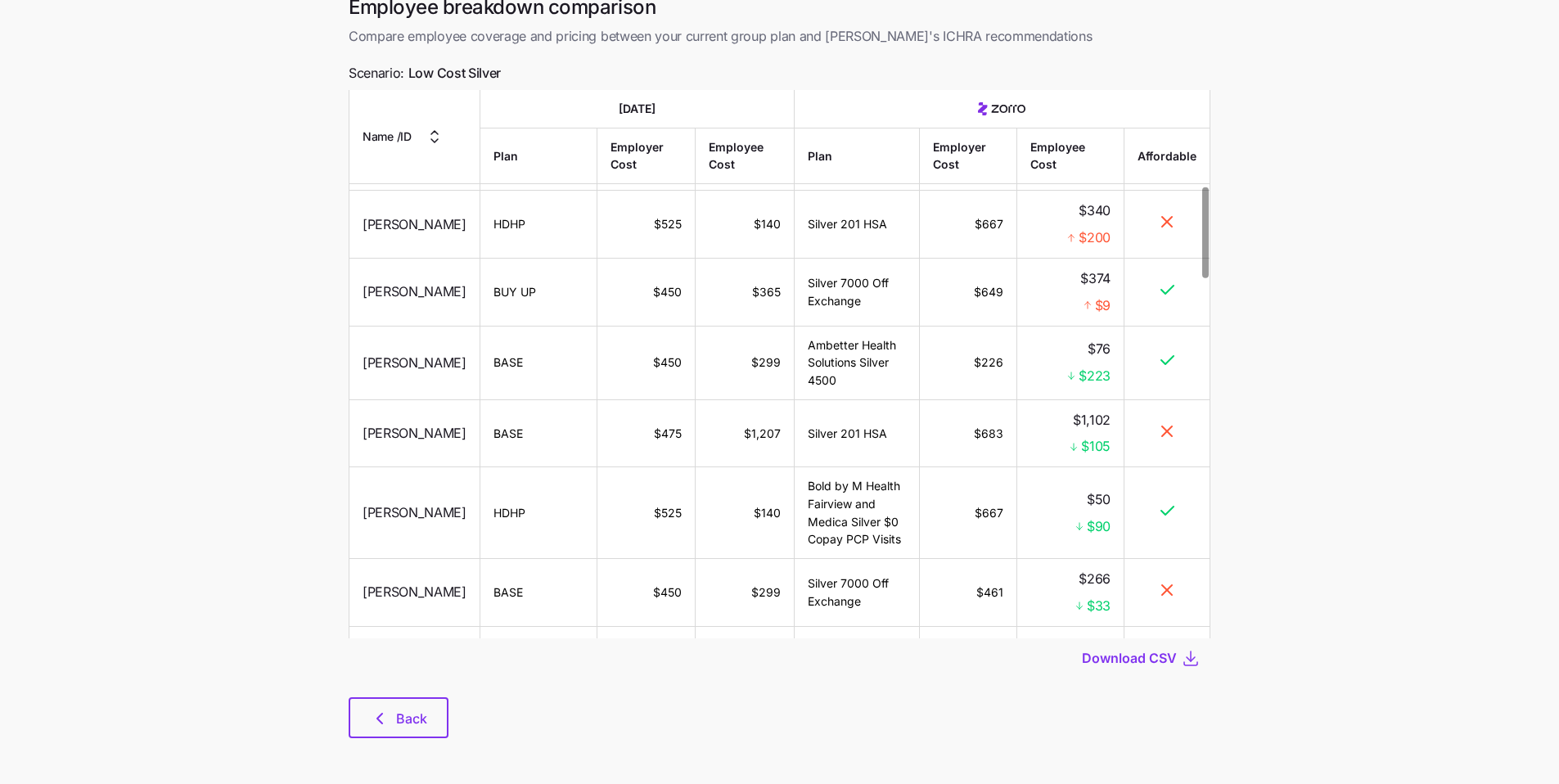
scroll to position [84, 0]
click at [430, 593] on button "Back" at bounding box center [399, 714] width 100 height 41
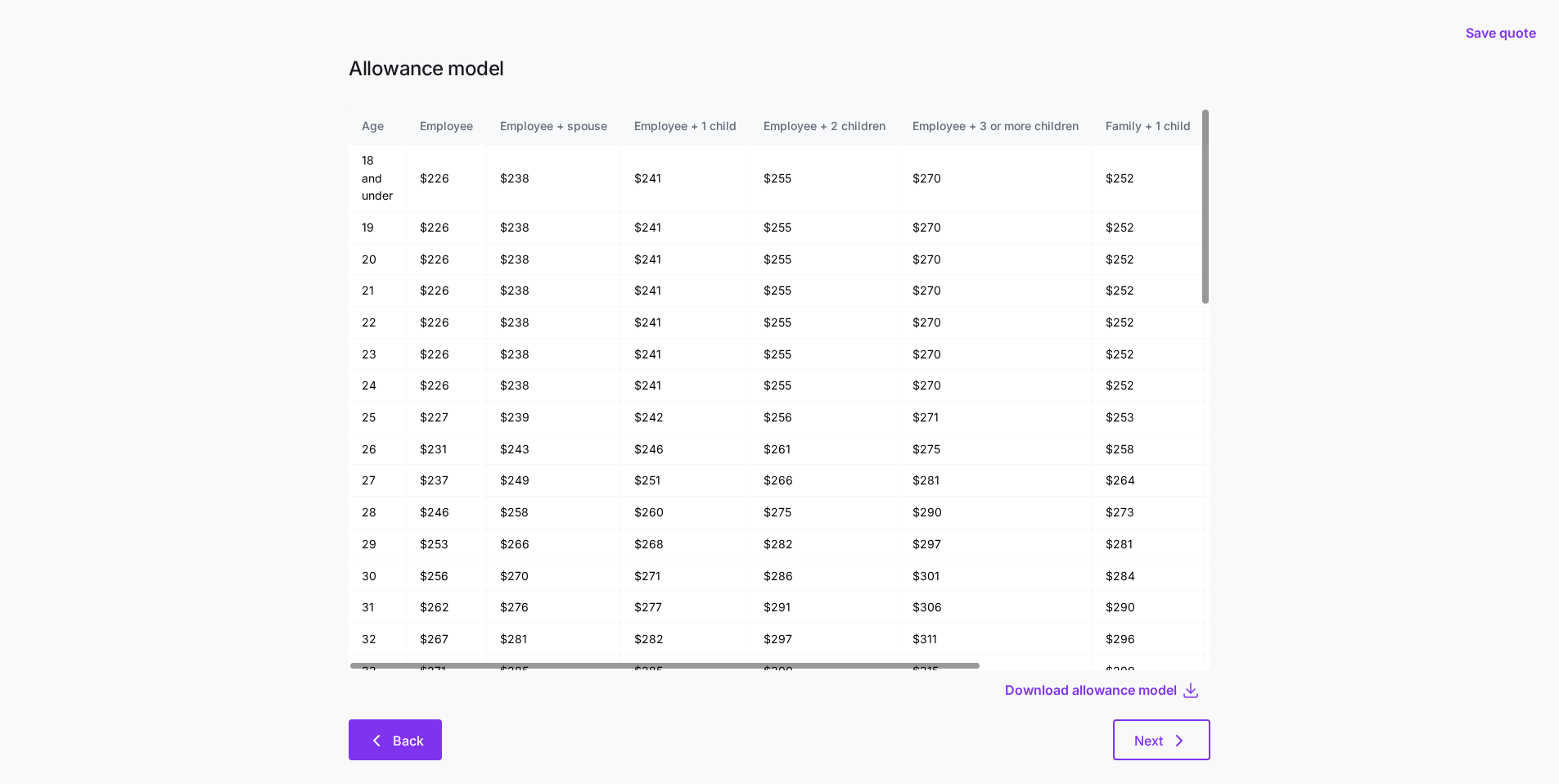
click at [422, 593] on button "Back" at bounding box center [395, 740] width 93 height 41
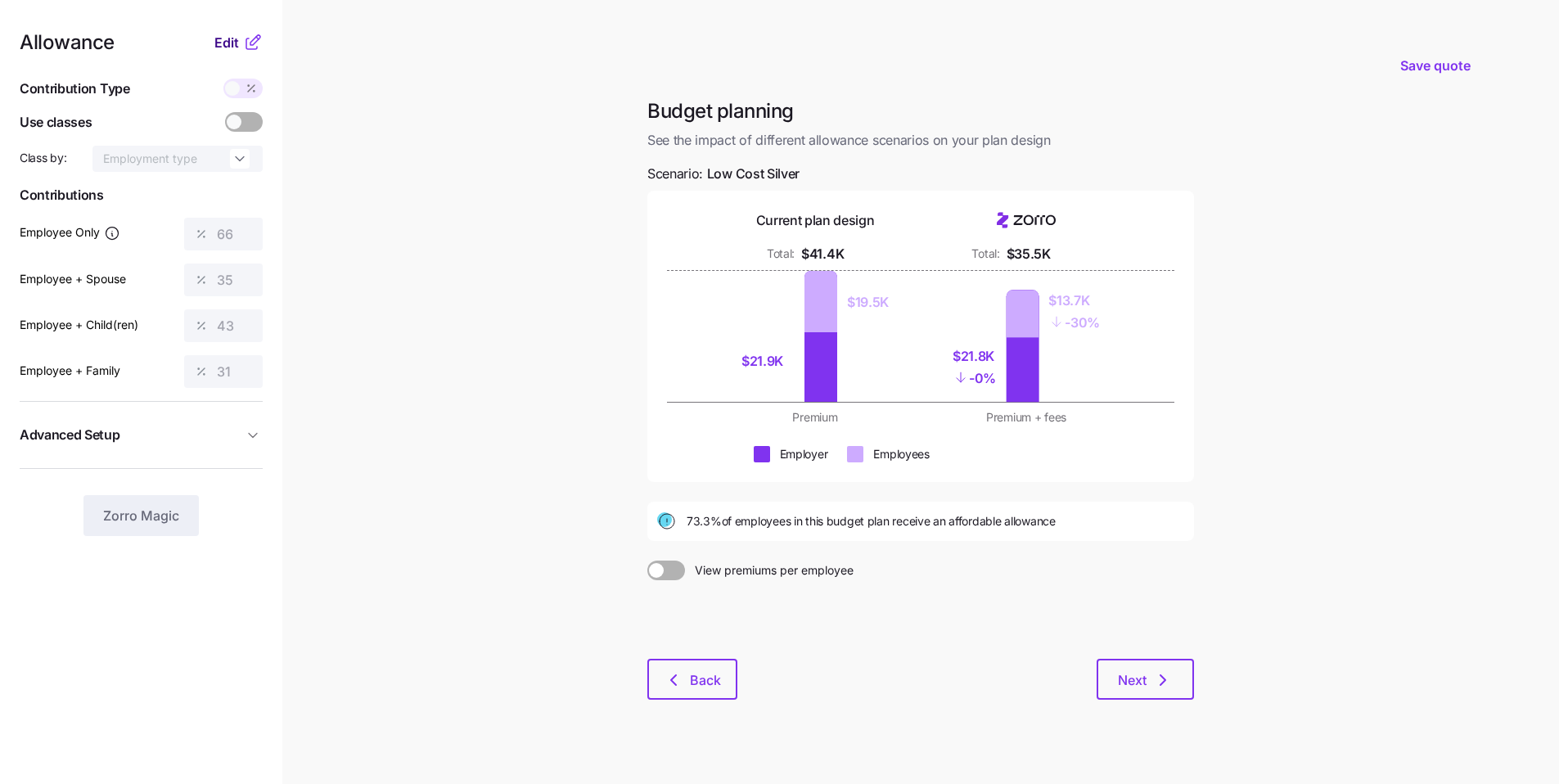
click at [220, 46] on span "Edit" at bounding box center [226, 42] width 25 height 19
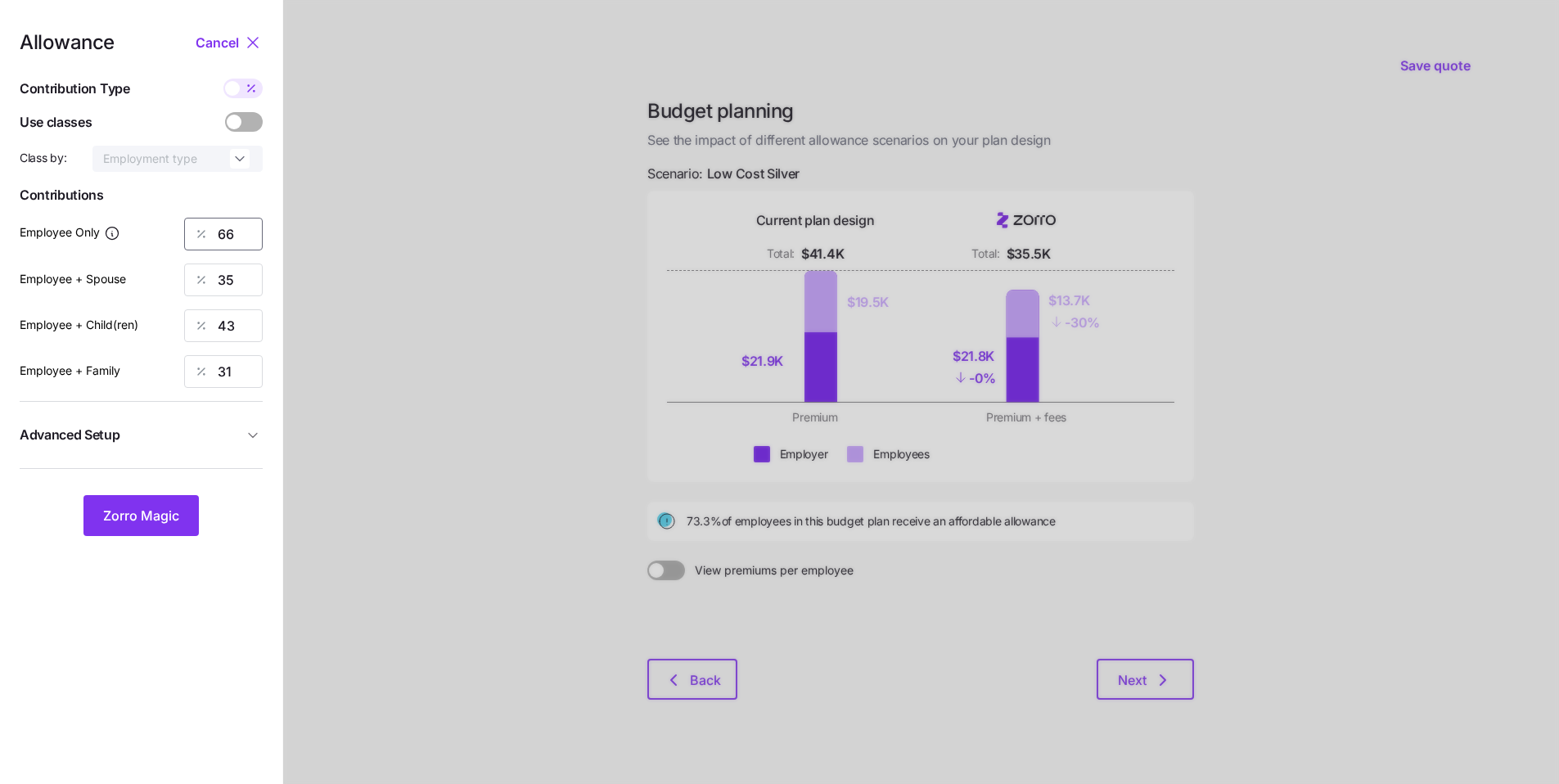
drag, startPoint x: 198, startPoint y: 228, endPoint x: 166, endPoint y: 220, distance: 33.0
click at [173, 222] on div "Employee Only 66" at bounding box center [140, 233] width 243 height 32
type input "75"
click at [144, 508] on span "Zorro Magic" at bounding box center [141, 515] width 76 height 19
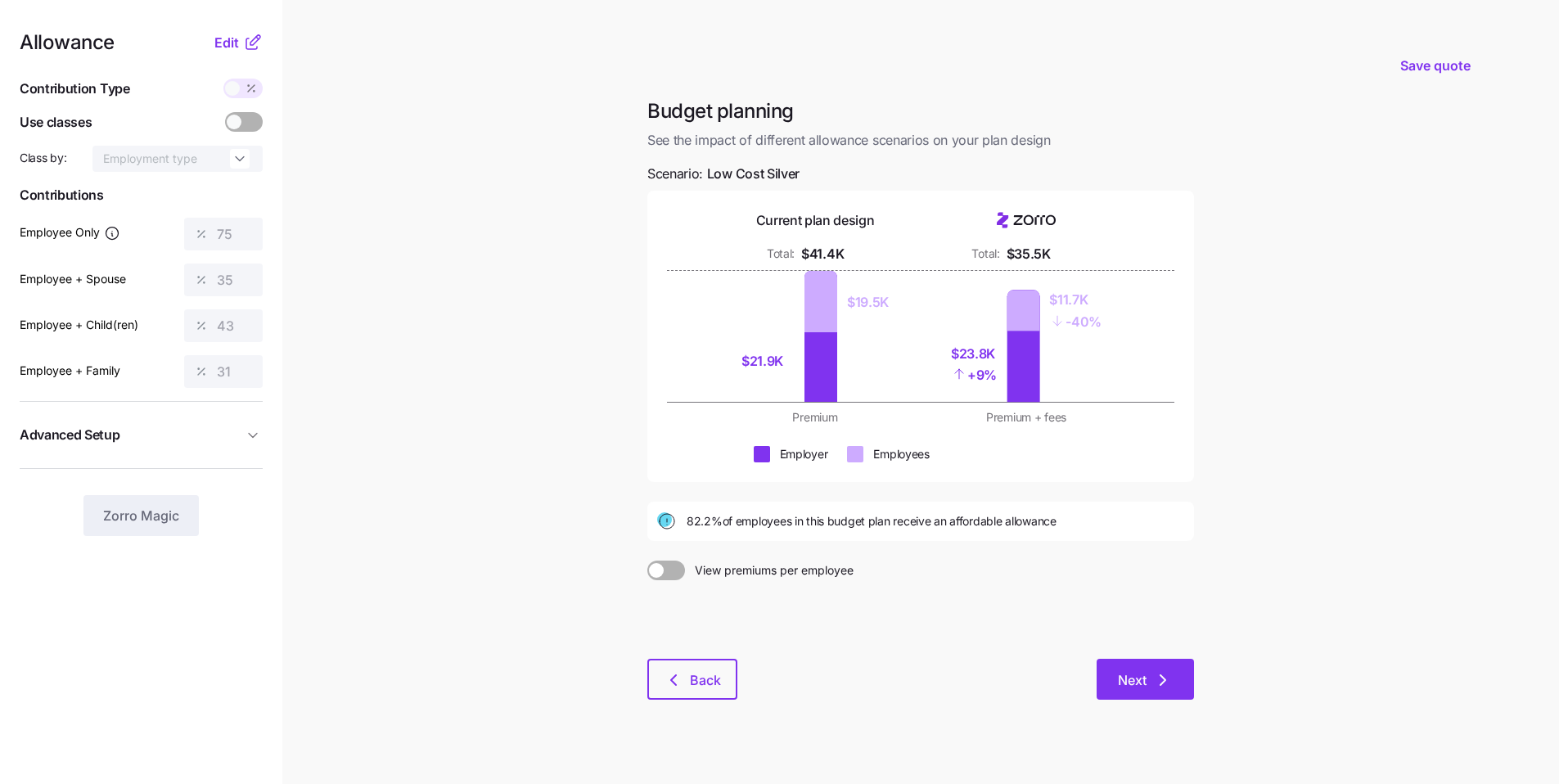
click at [752, 593] on button "Next" at bounding box center [1145, 679] width 98 height 41
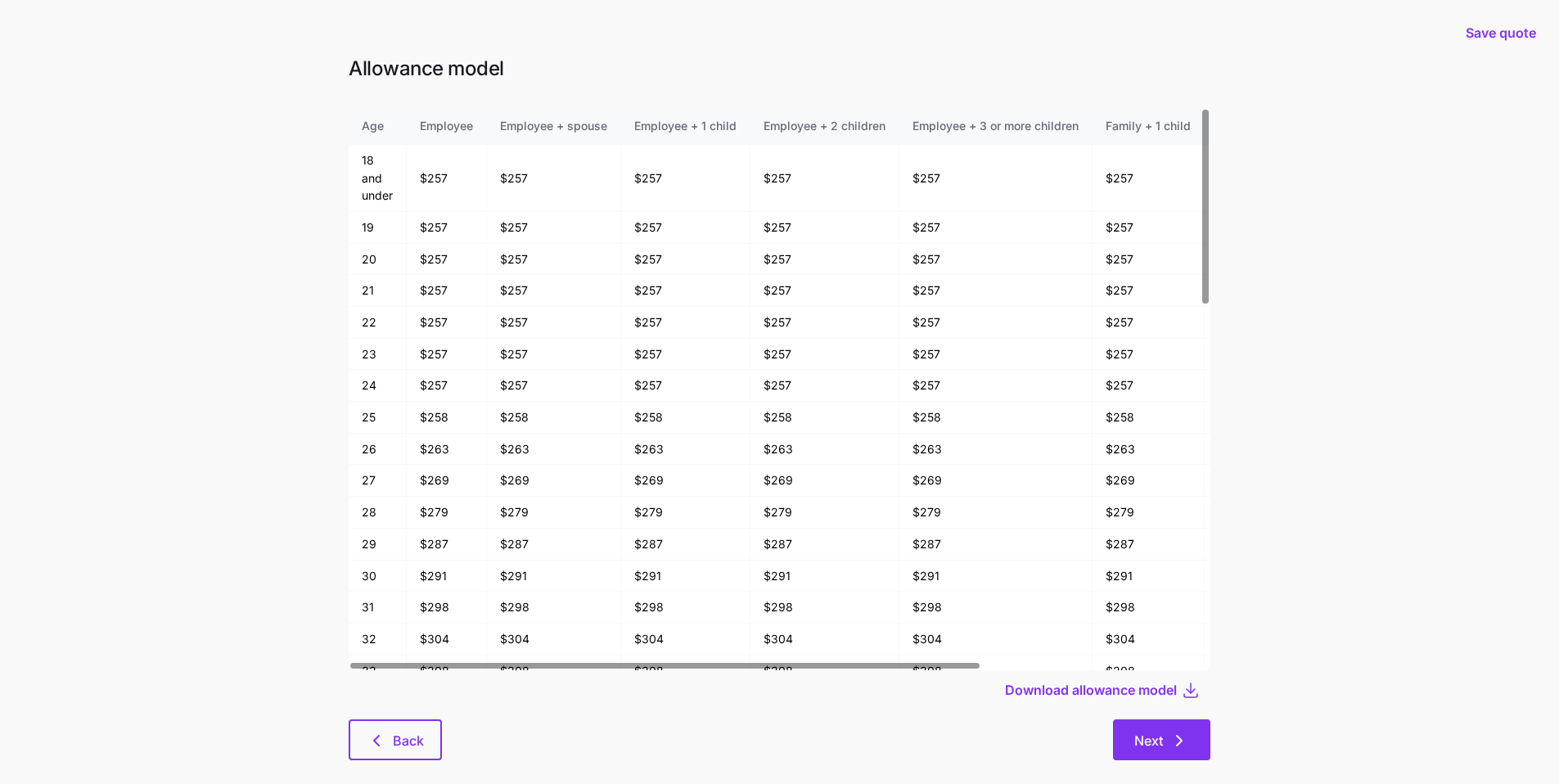
click at [752, 593] on button "Next" at bounding box center [1161, 740] width 98 height 41
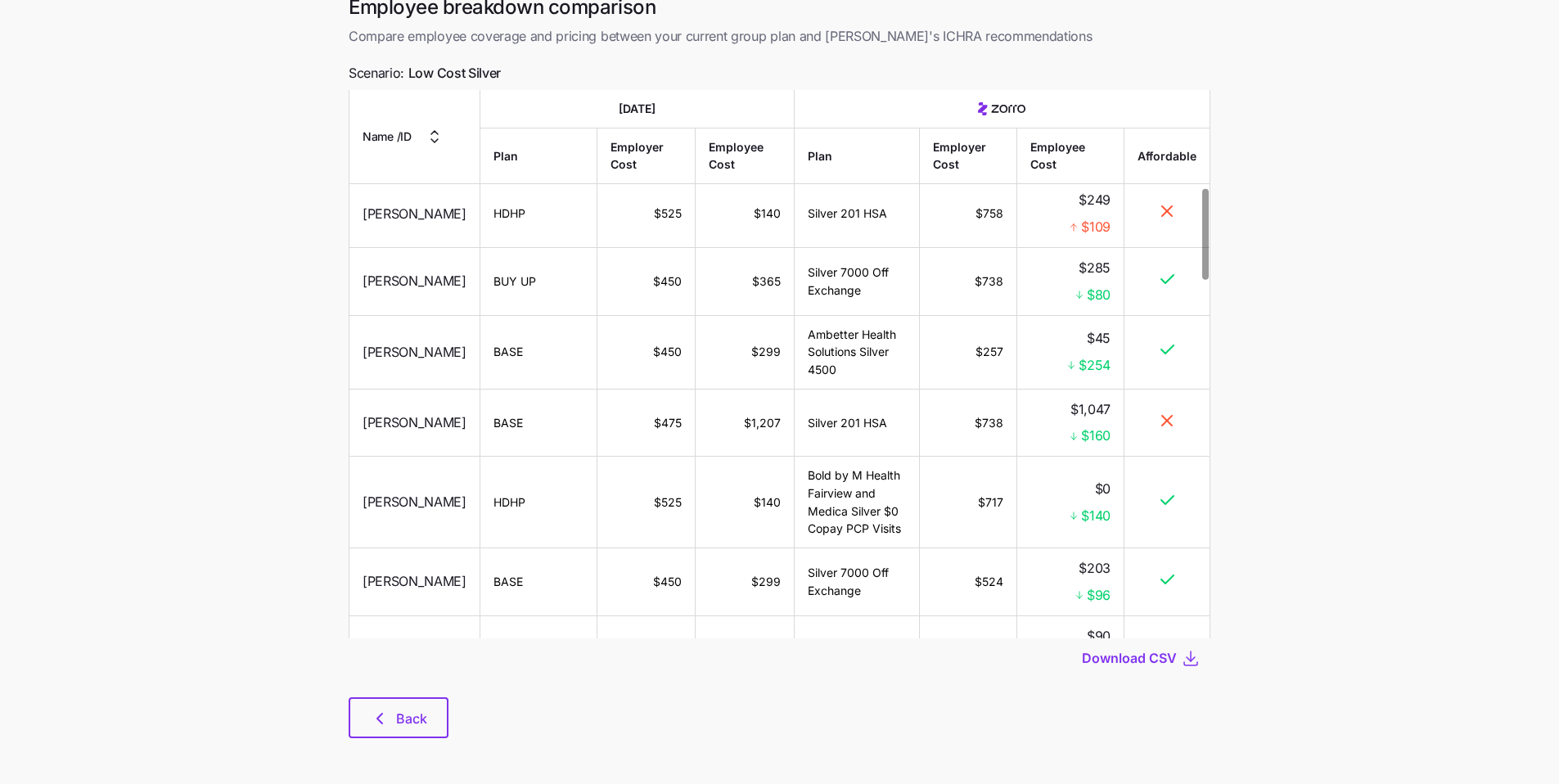
scroll to position [84, 0]
click at [439, 593] on button "Back" at bounding box center [399, 714] width 100 height 41
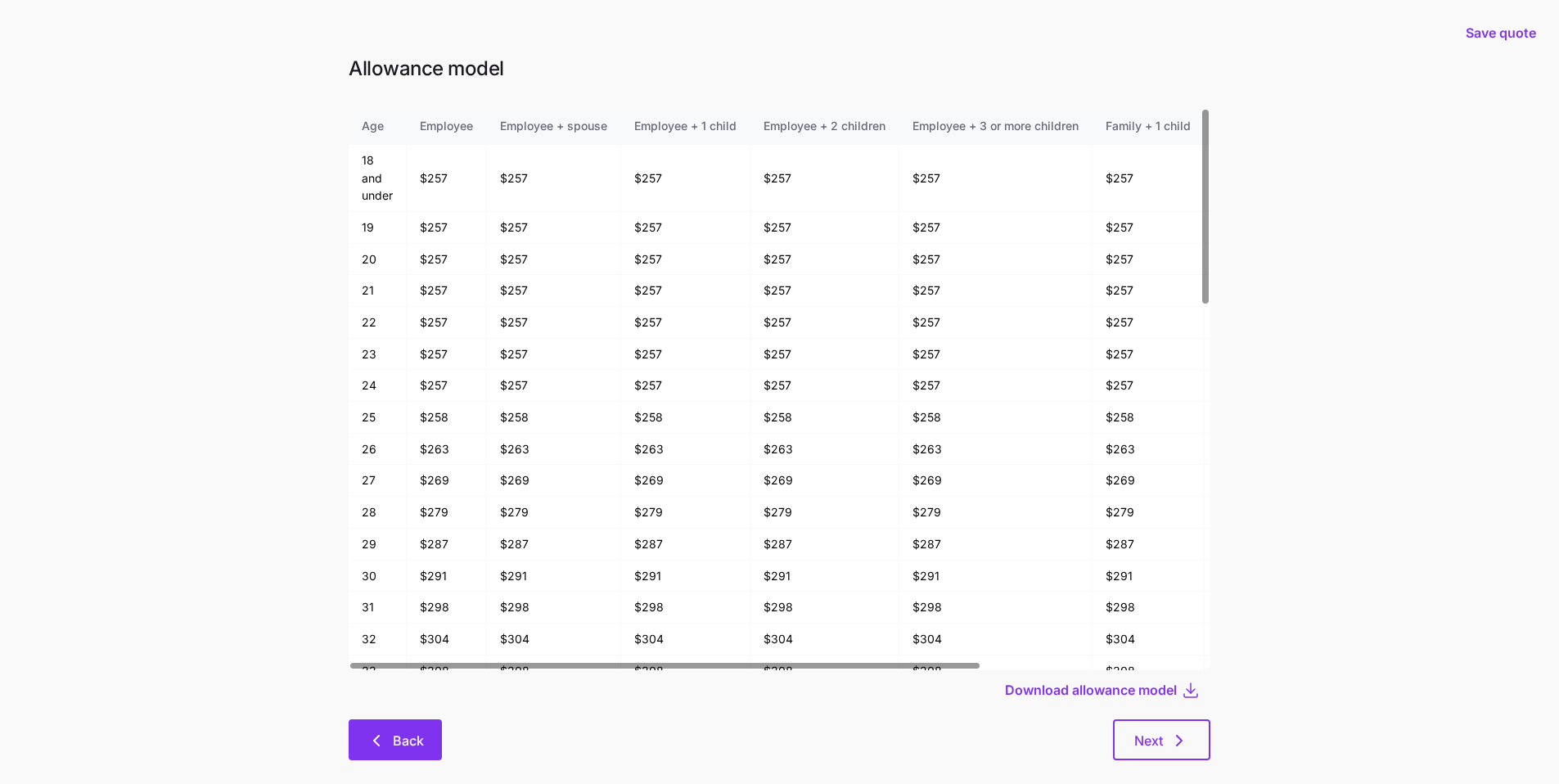
click at [413, 593] on span "Back" at bounding box center [409, 740] width 31 height 19
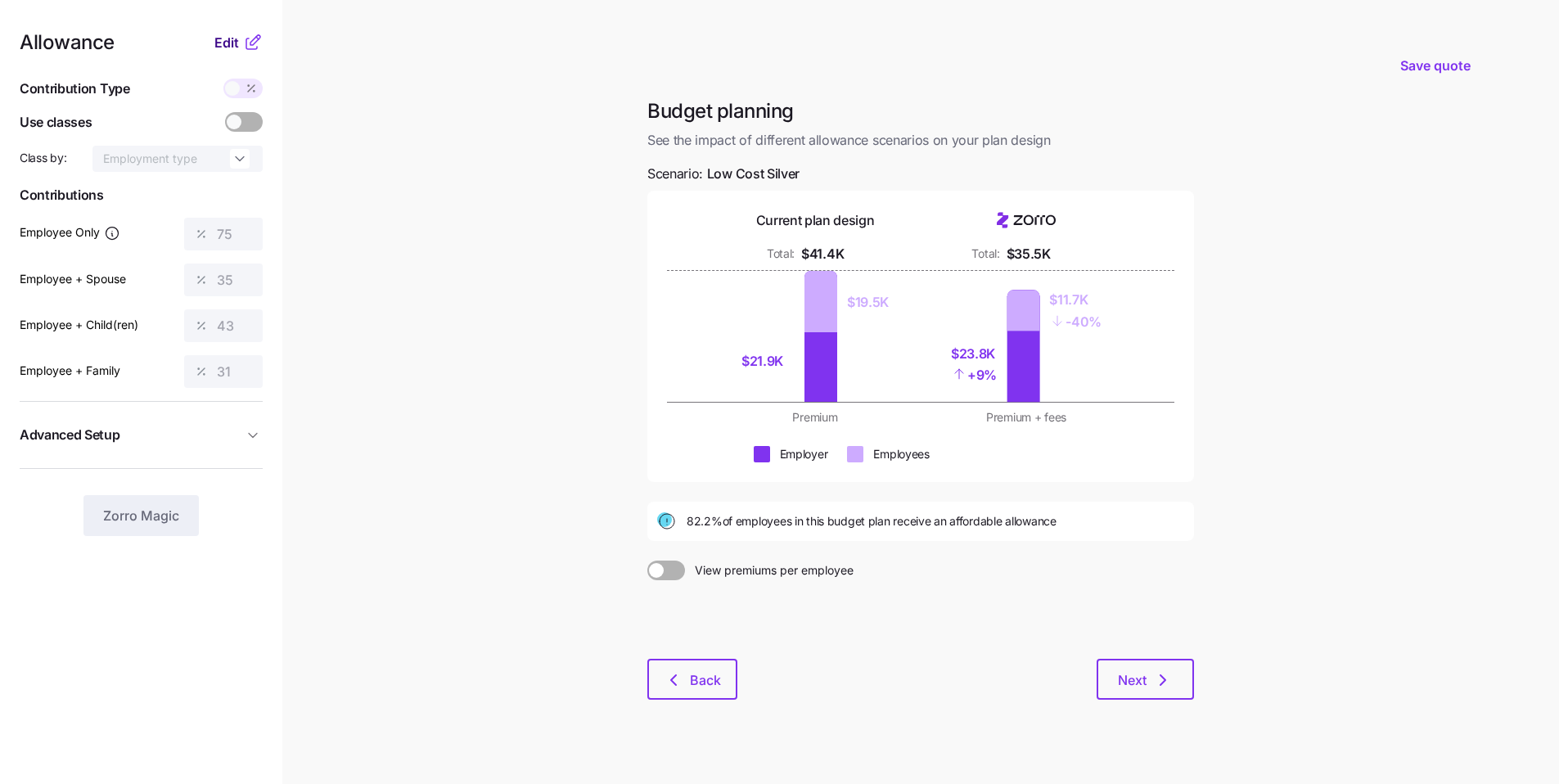
click at [226, 48] on span "Edit" at bounding box center [226, 42] width 25 height 19
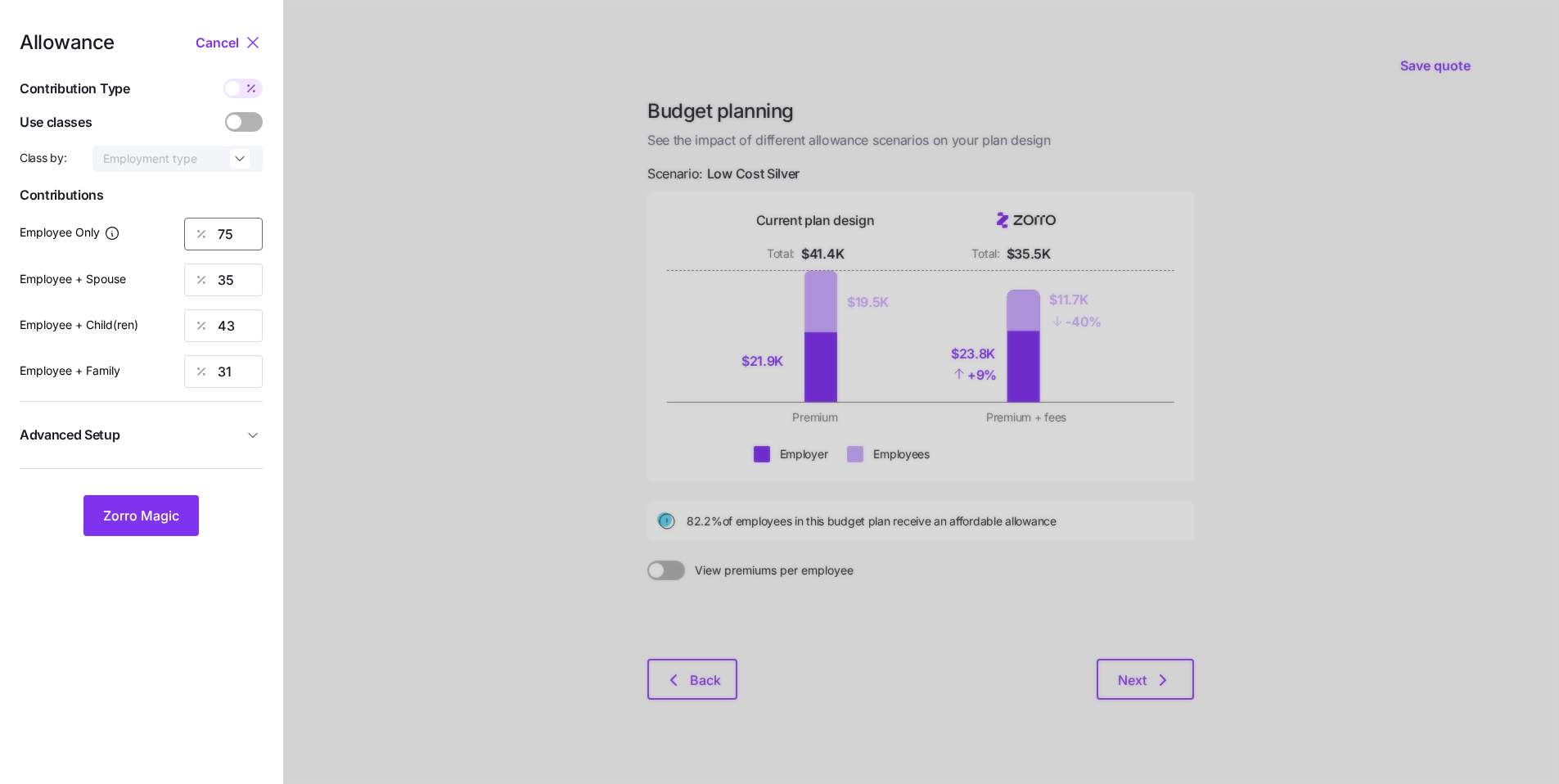
drag, startPoint x: 225, startPoint y: 239, endPoint x: 155, endPoint y: 220, distance: 72.5
click at [163, 221] on div "Employee Only 75" at bounding box center [140, 233] width 243 height 32
type input "66"
click at [148, 525] on button "Zorro Magic" at bounding box center [140, 516] width 115 height 41
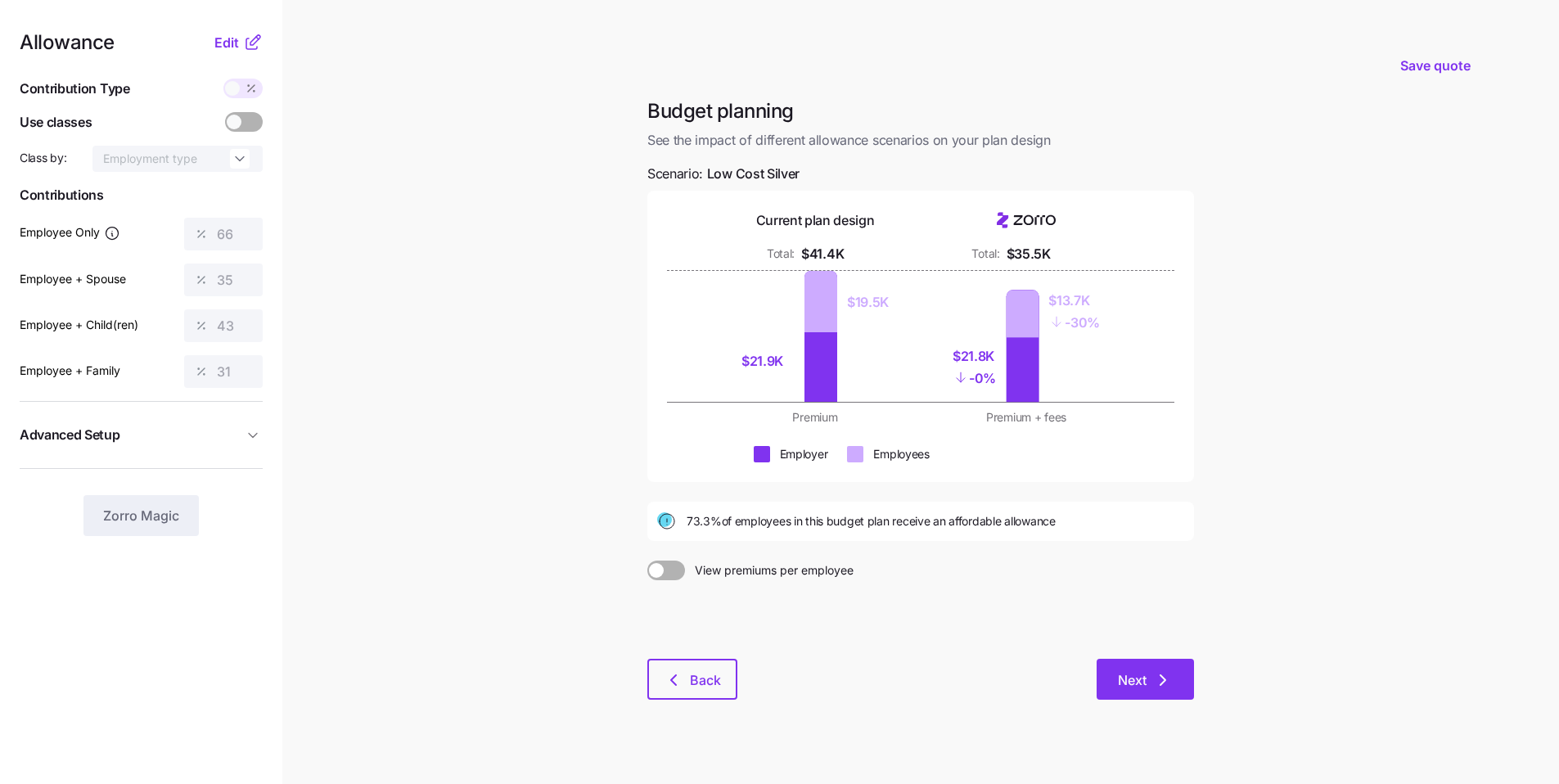
click at [752, 593] on span "Next" at bounding box center [1132, 679] width 29 height 19
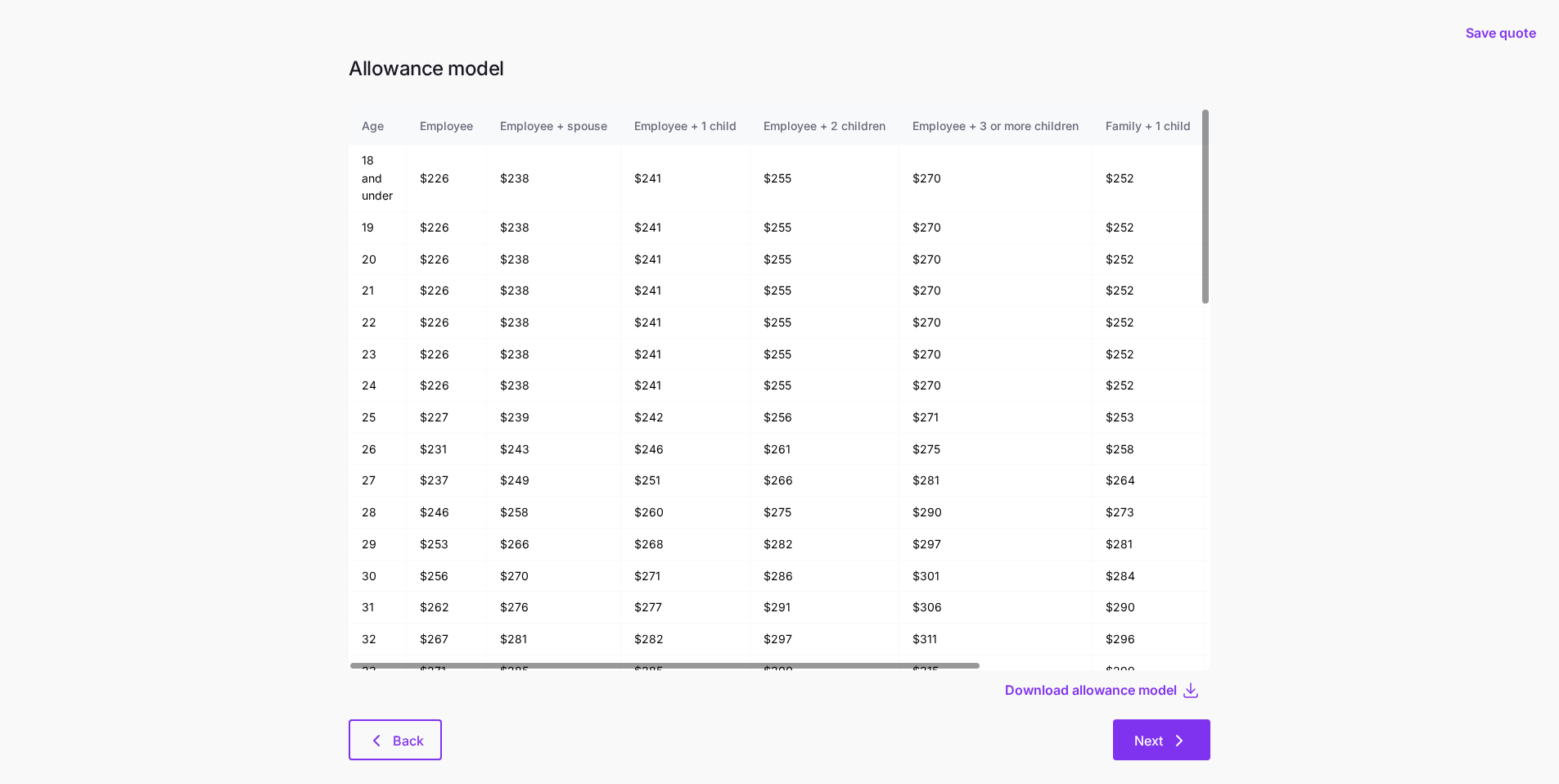
click at [752, 593] on icon "button" at bounding box center [1178, 740] width 19 height 19
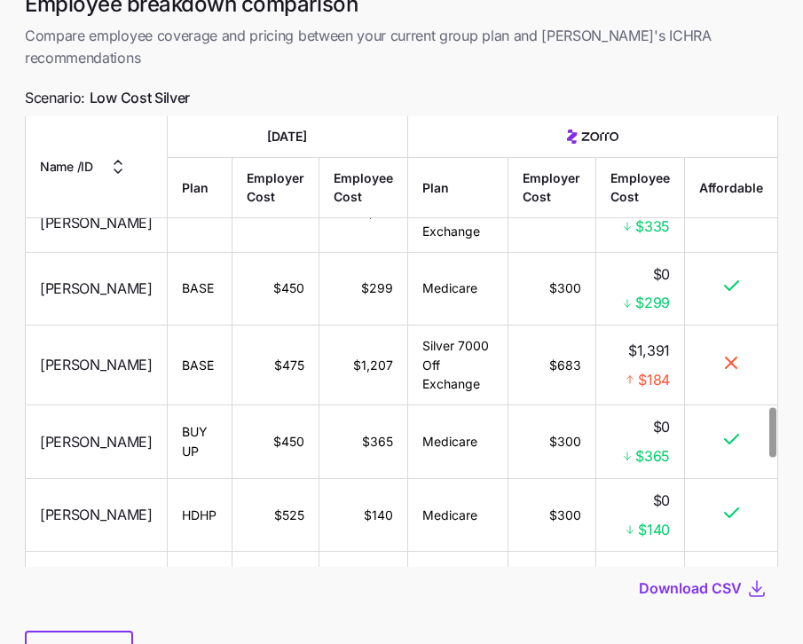
scroll to position [2663, 0]
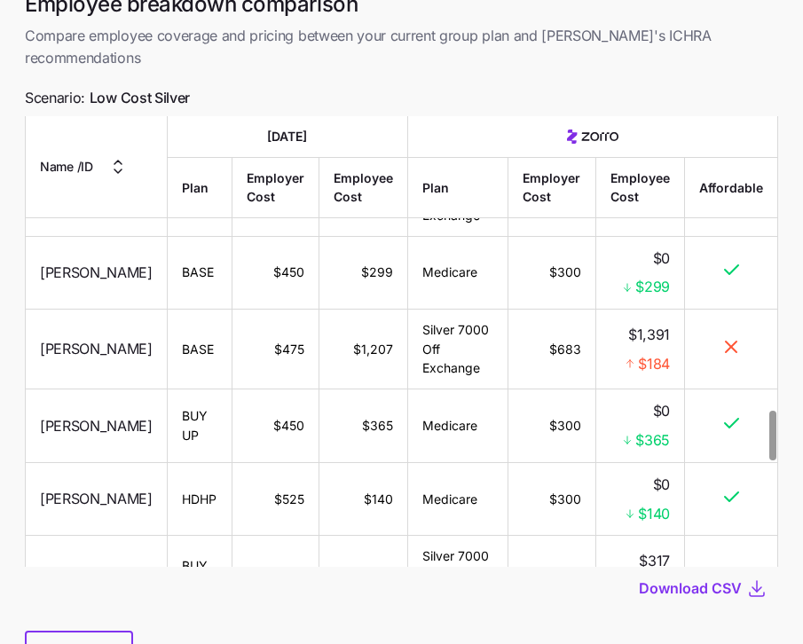
click at [133, 631] on div "Back" at bounding box center [401, 653] width 753 height 44
click at [122, 631] on button "Back" at bounding box center [79, 653] width 108 height 44
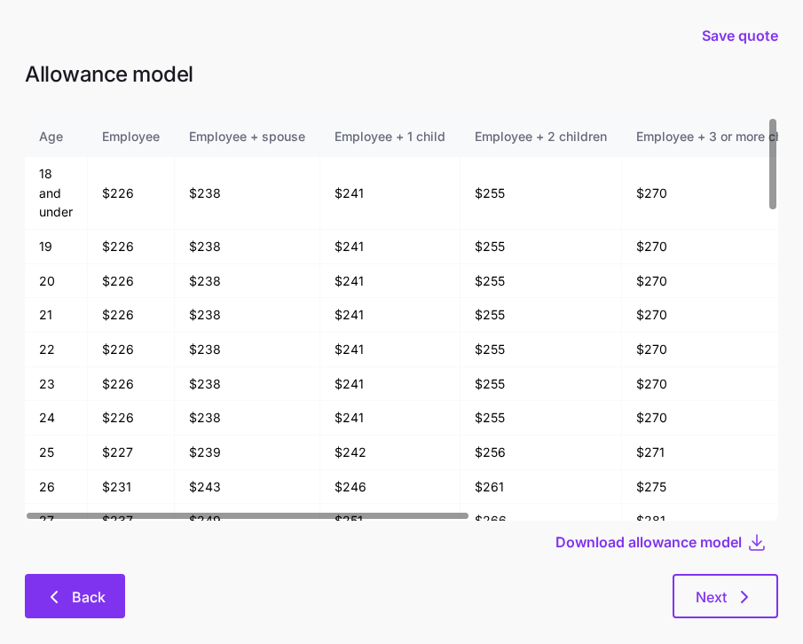
click at [82, 601] on span "Back" at bounding box center [89, 596] width 34 height 21
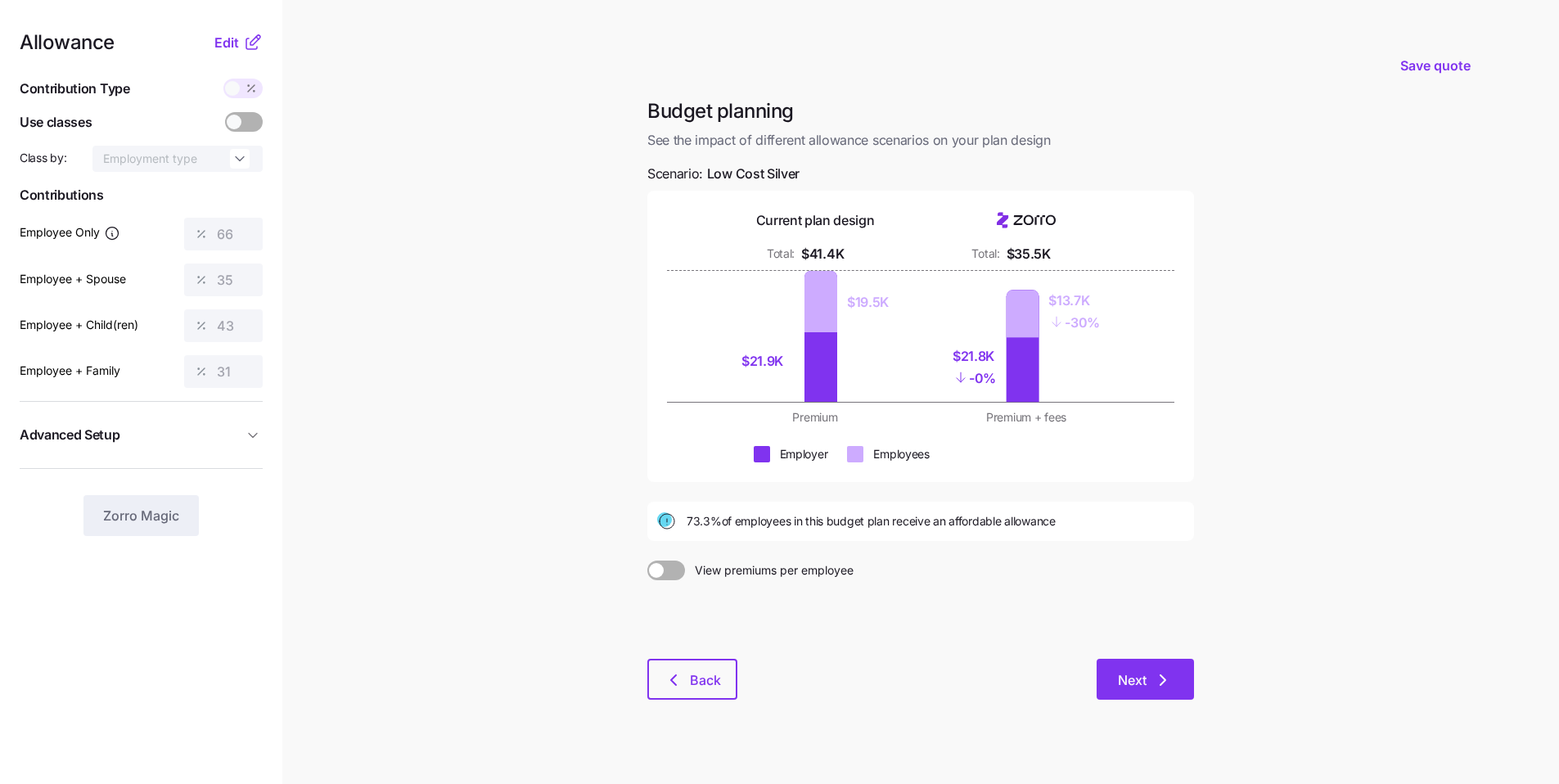
click at [752, 593] on span "Next" at bounding box center [1132, 679] width 29 height 19
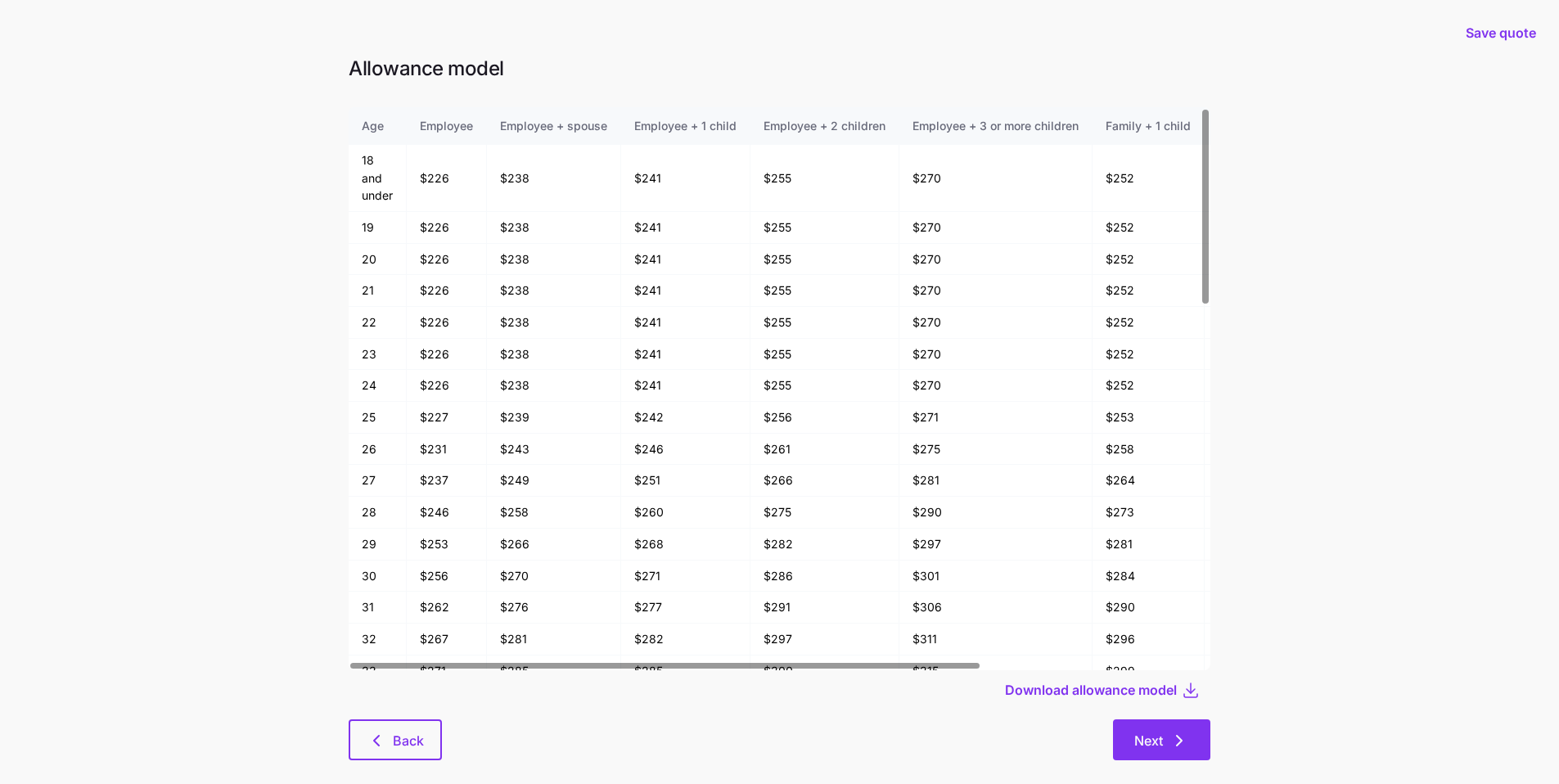
click at [752, 593] on button "Next" at bounding box center [1161, 740] width 98 height 41
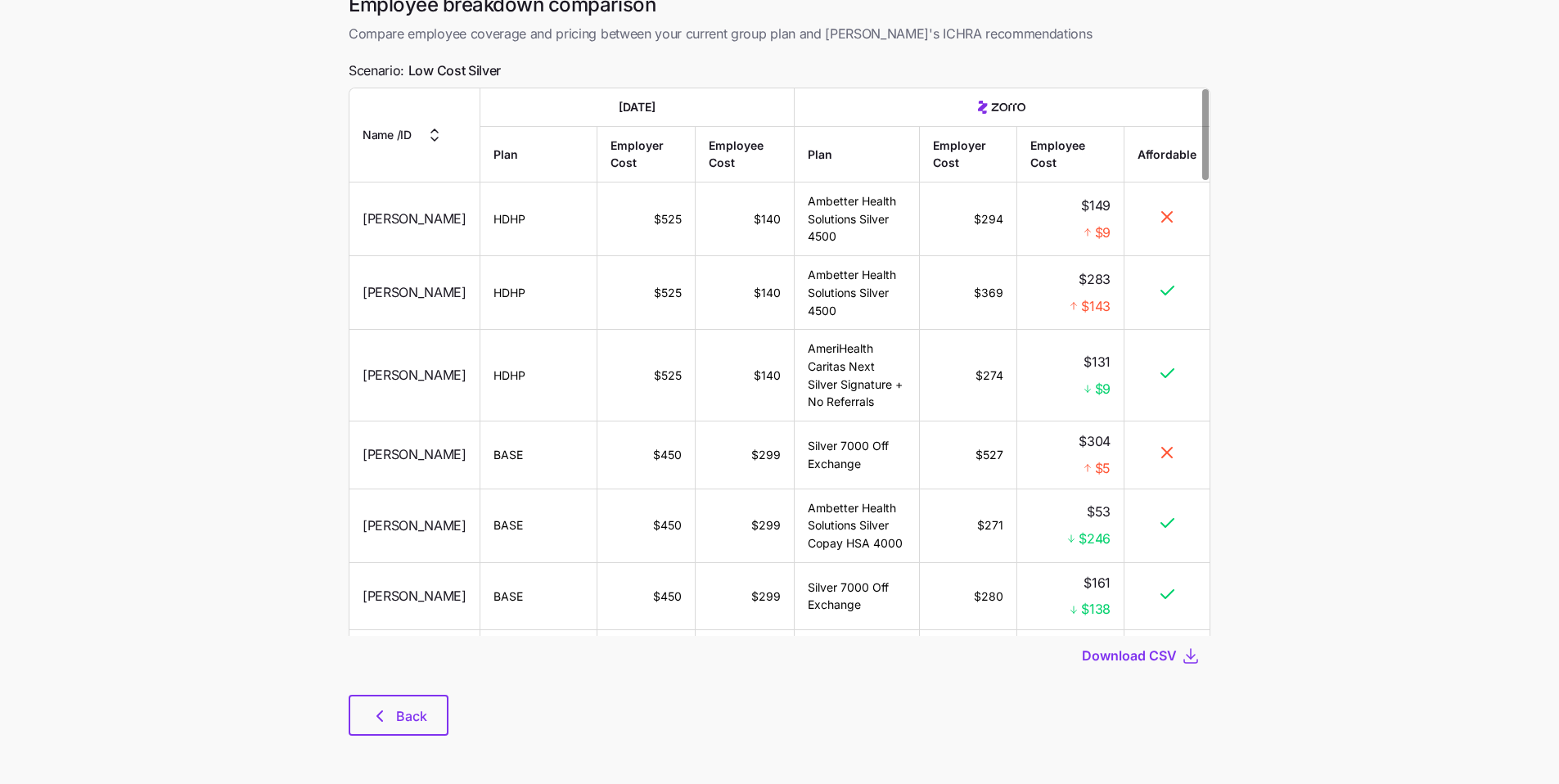
scroll to position [84, 0]
click at [371, 593] on button "Back" at bounding box center [399, 714] width 100 height 41
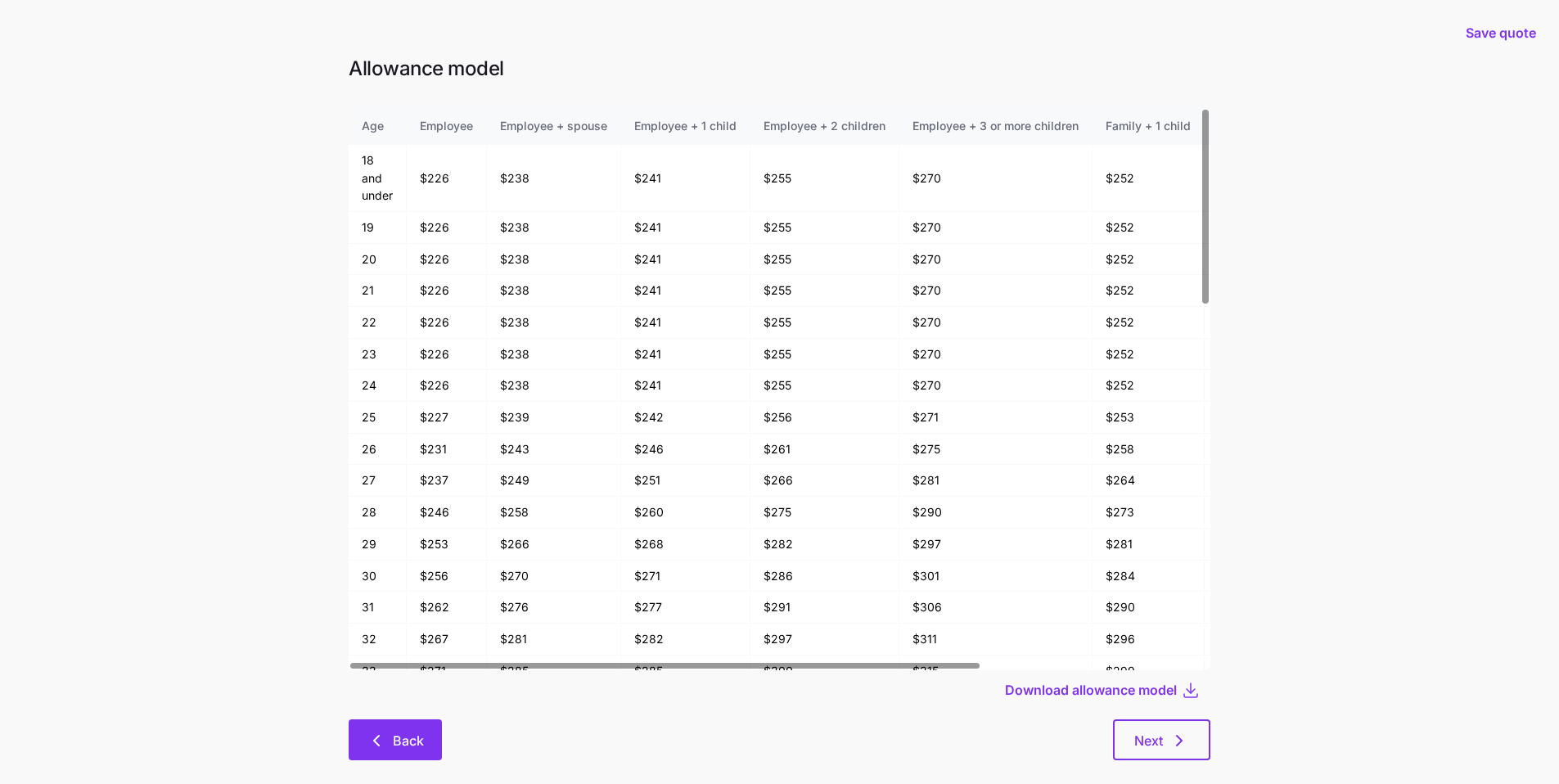
click at [401, 593] on span "Back" at bounding box center [409, 740] width 31 height 19
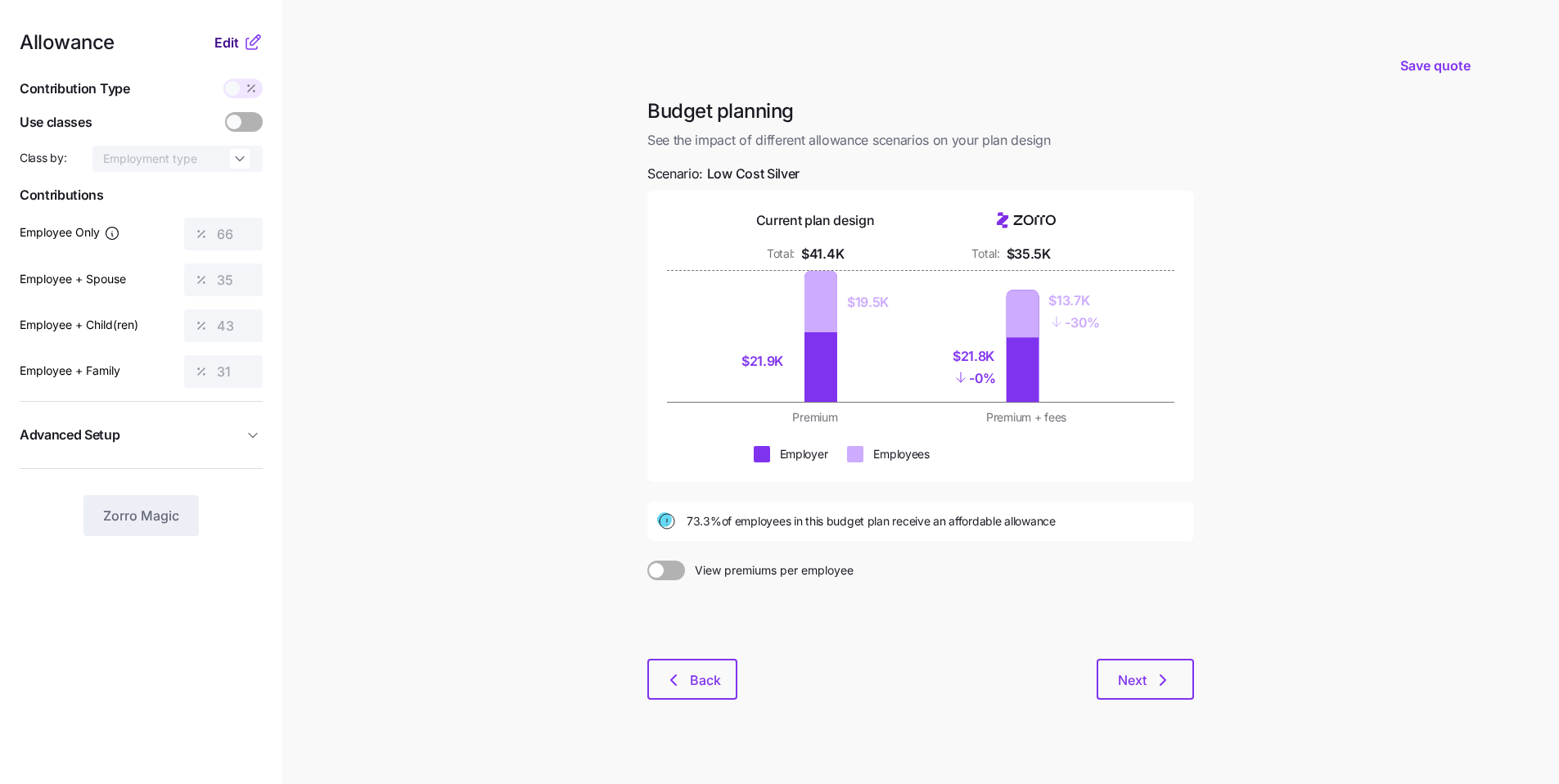
click at [226, 47] on span "Edit" at bounding box center [226, 42] width 25 height 19
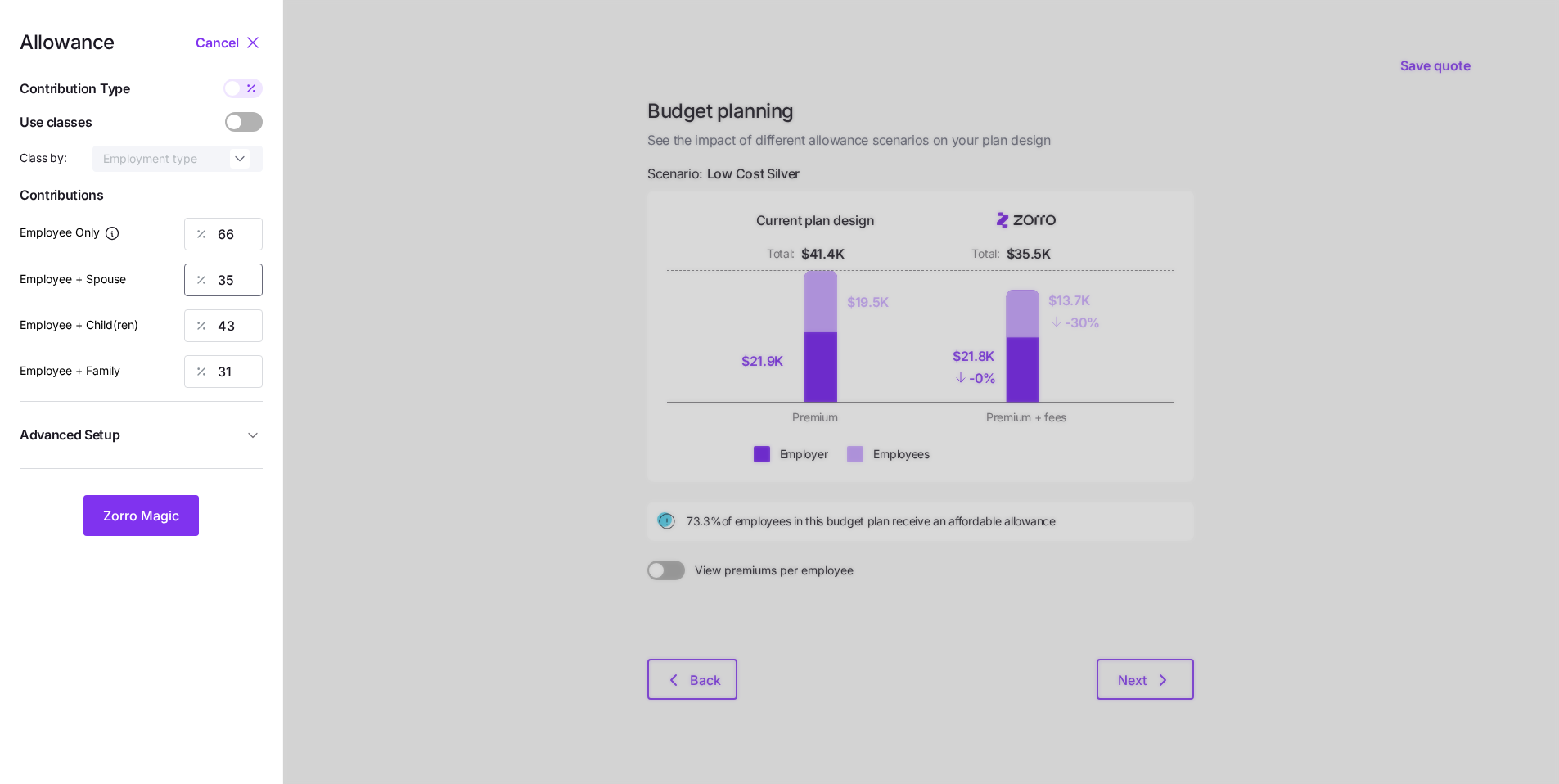
drag, startPoint x: 235, startPoint y: 286, endPoint x: 132, endPoint y: 263, distance: 105.5
click at [134, 264] on div "Employee + Spouse 35" at bounding box center [140, 279] width 243 height 32
click at [141, 522] on span "Zorro Magic" at bounding box center [141, 515] width 76 height 19
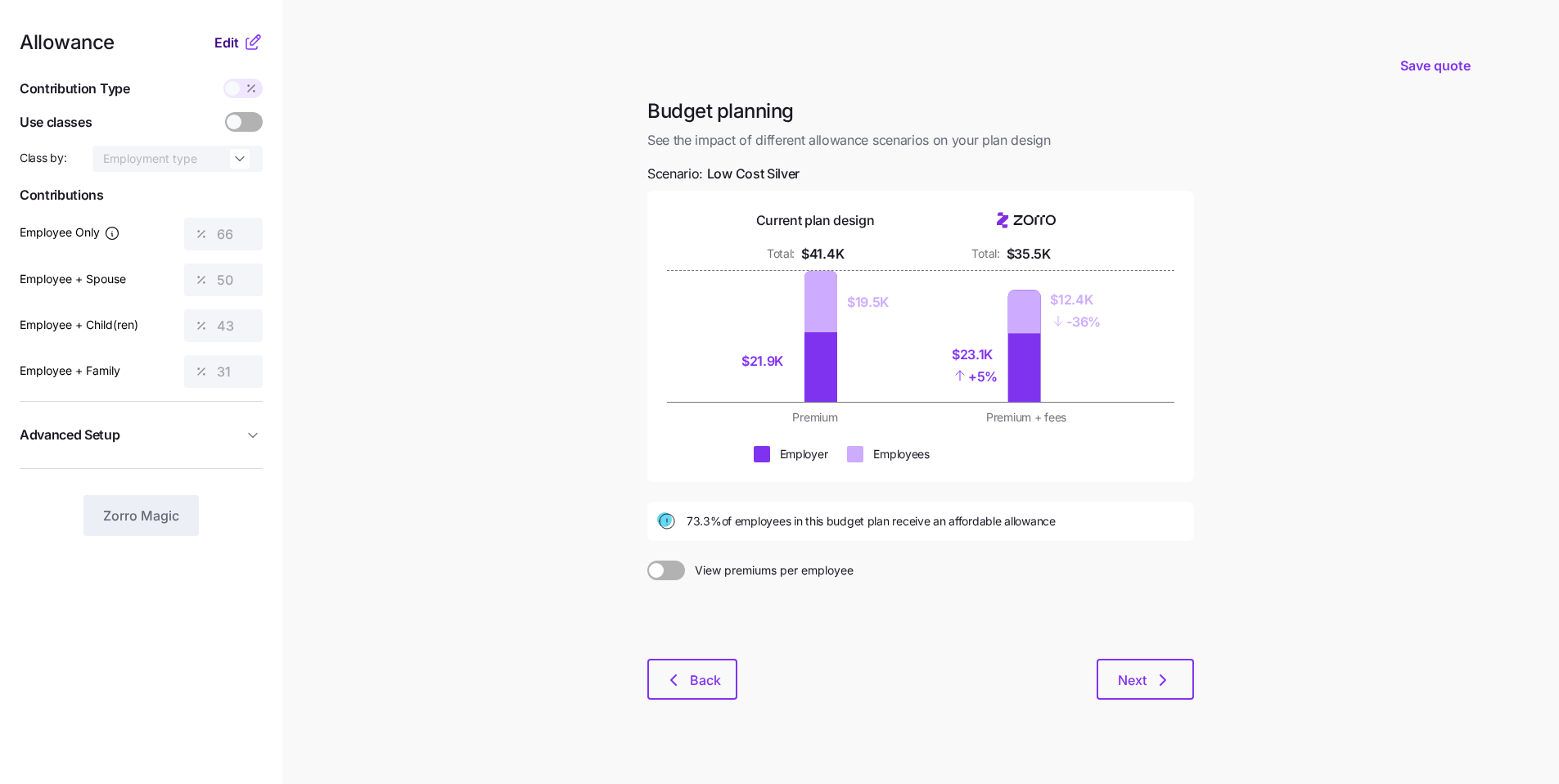
click at [229, 48] on span "Edit" at bounding box center [226, 42] width 25 height 19
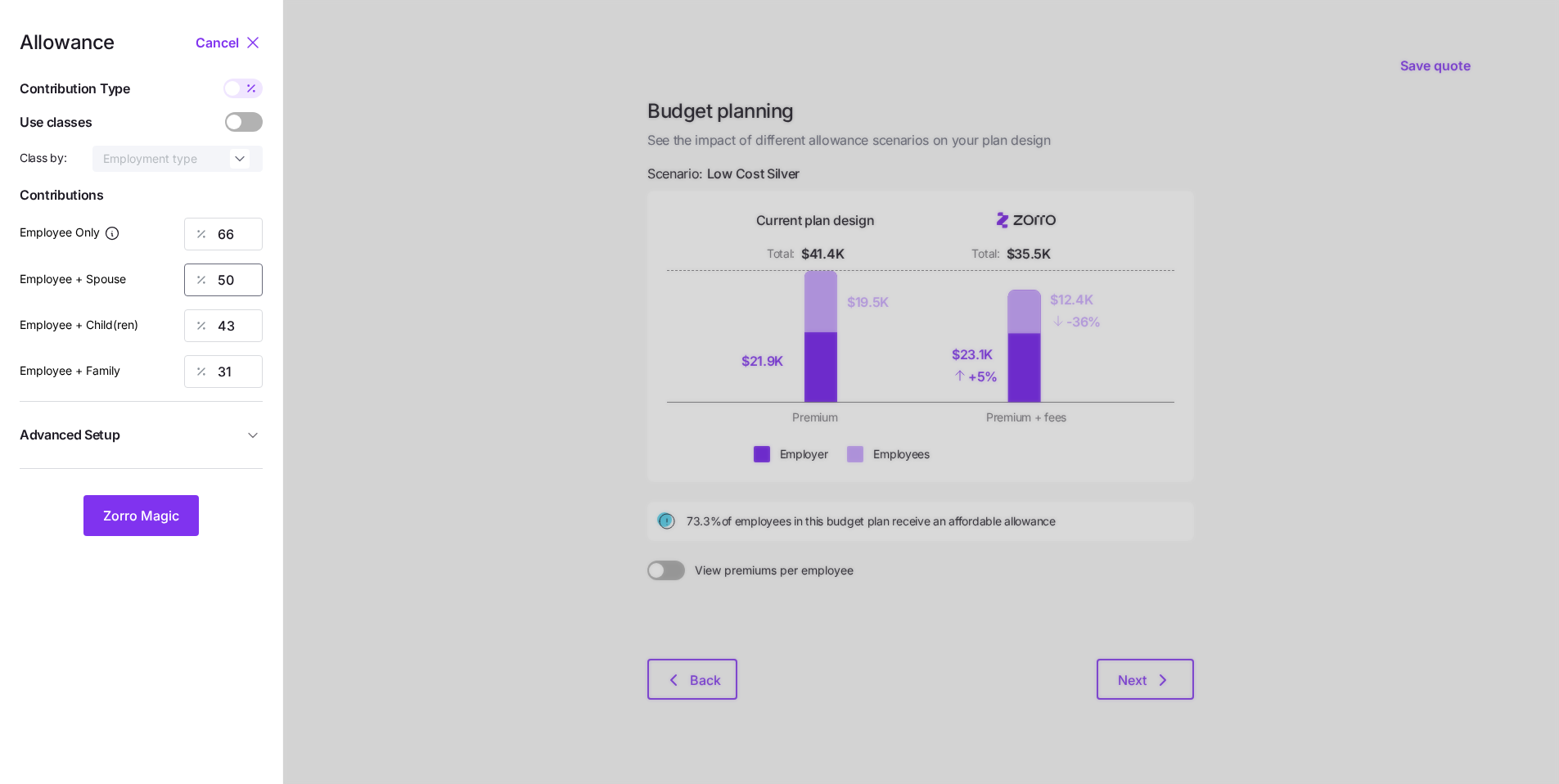
drag, startPoint x: 245, startPoint y: 282, endPoint x: 156, endPoint y: 264, distance: 90.8
click at [165, 264] on div "Employee + Spouse 50" at bounding box center [140, 279] width 243 height 32
type input "35"
click at [147, 525] on span "Zorro Magic" at bounding box center [141, 515] width 76 height 19
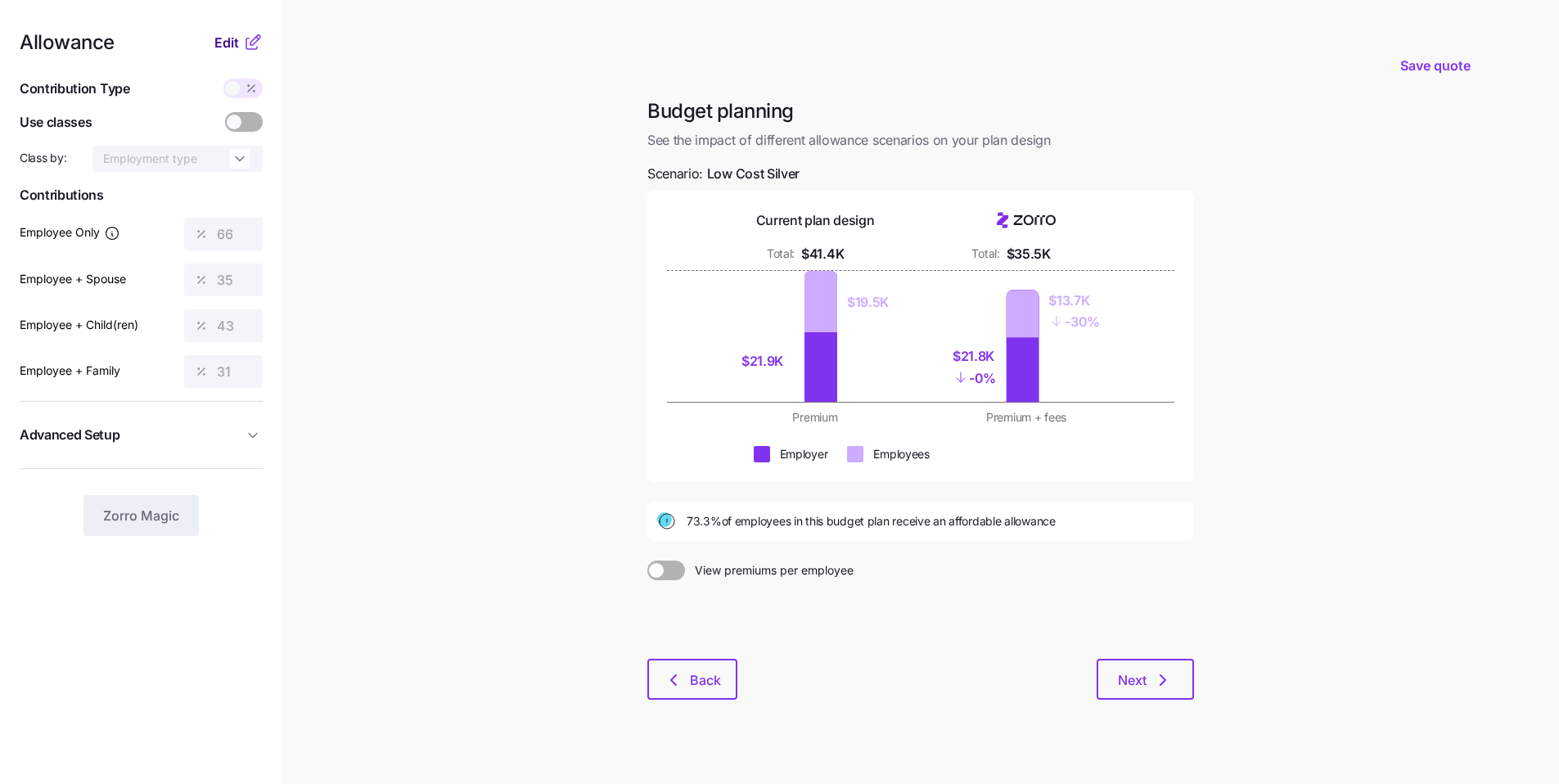
click at [220, 46] on span "Edit" at bounding box center [226, 42] width 25 height 19
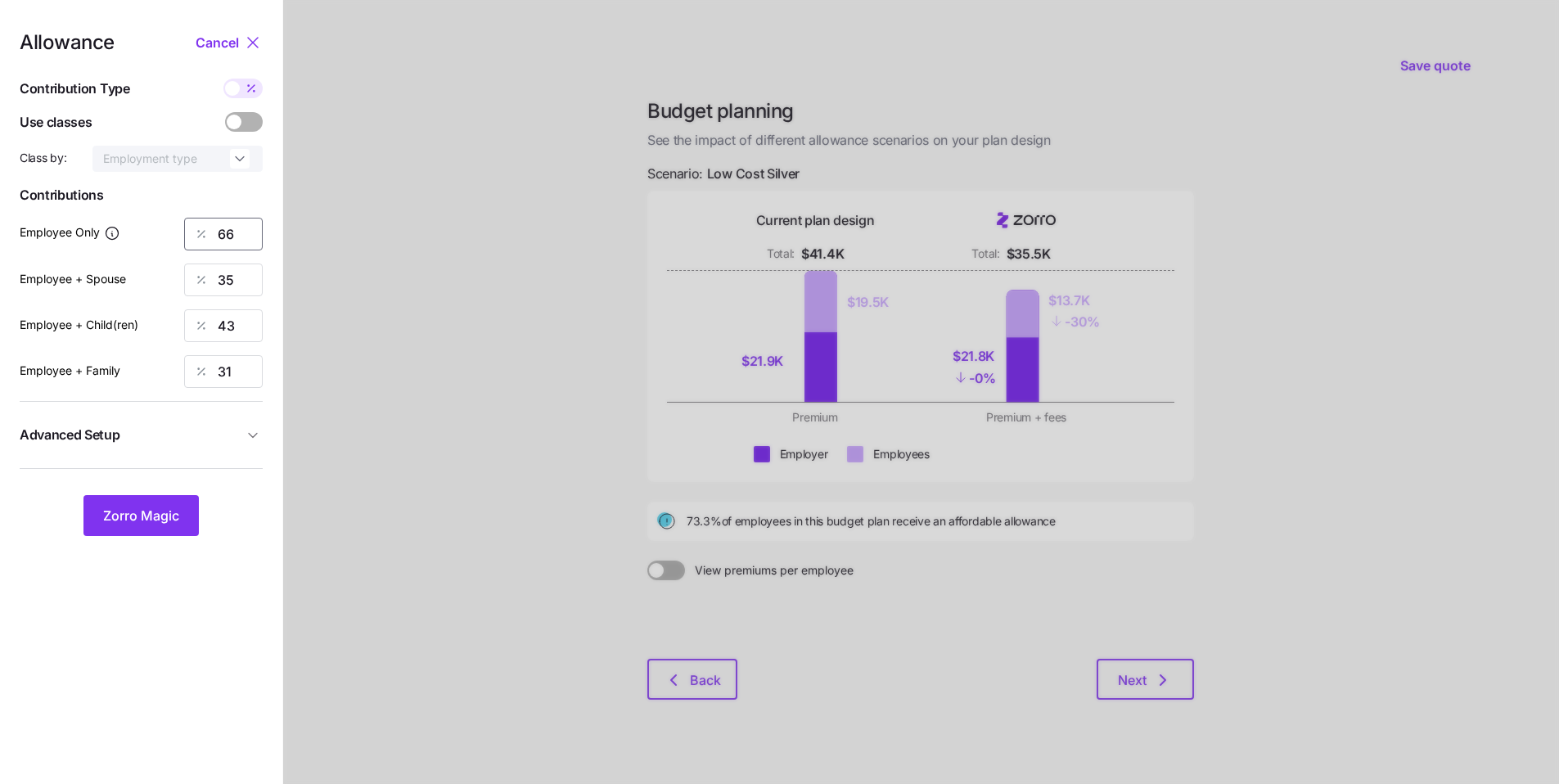
drag, startPoint x: 227, startPoint y: 234, endPoint x: 173, endPoint y: 223, distance: 55.1
click at [173, 223] on div "Employee Only 66" at bounding box center [140, 233] width 243 height 32
type input "75"
click at [173, 502] on button "Zorro Magic" at bounding box center [140, 516] width 115 height 41
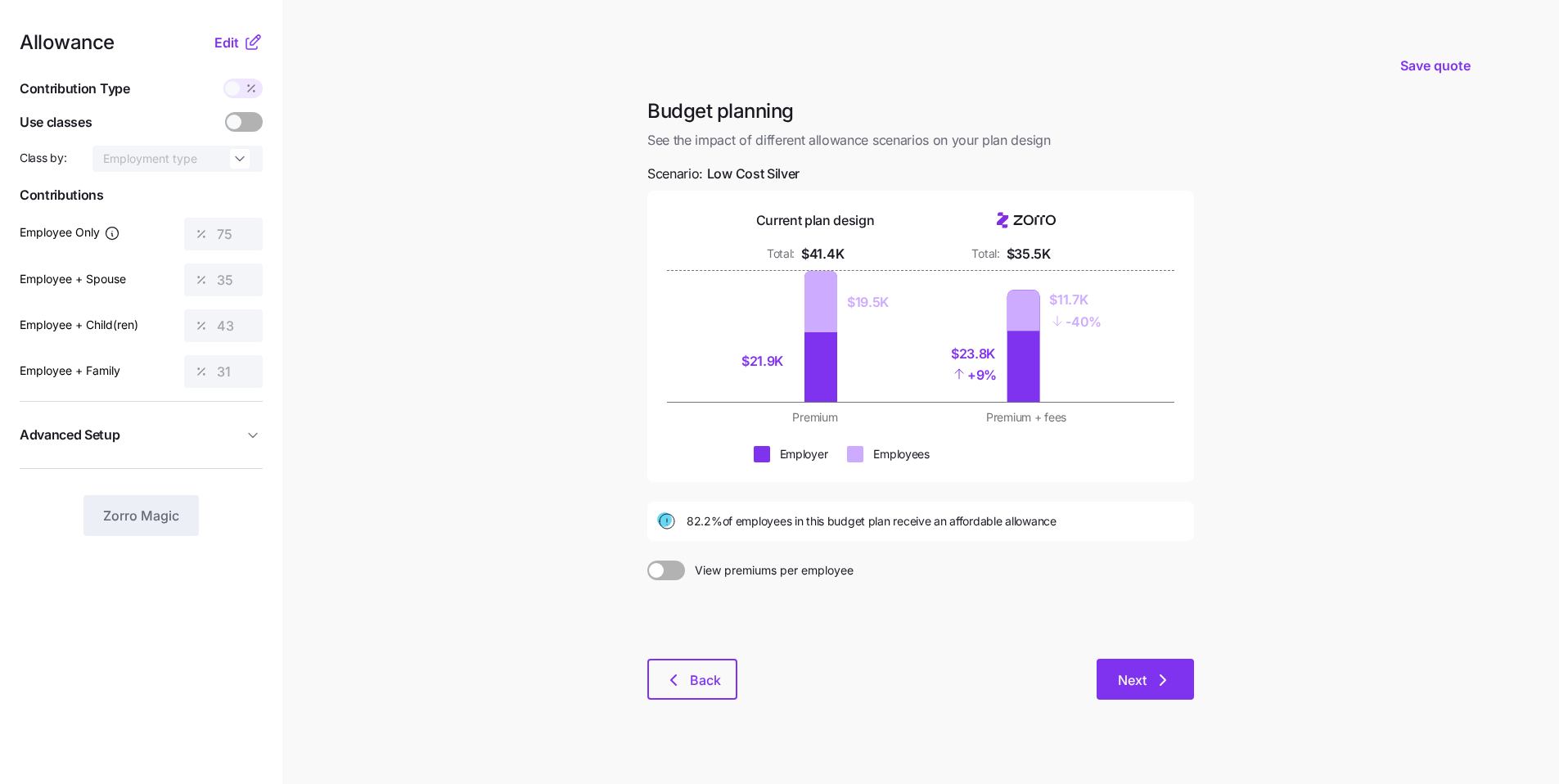
click at [752, 593] on span "Next" at bounding box center [1132, 679] width 29 height 19
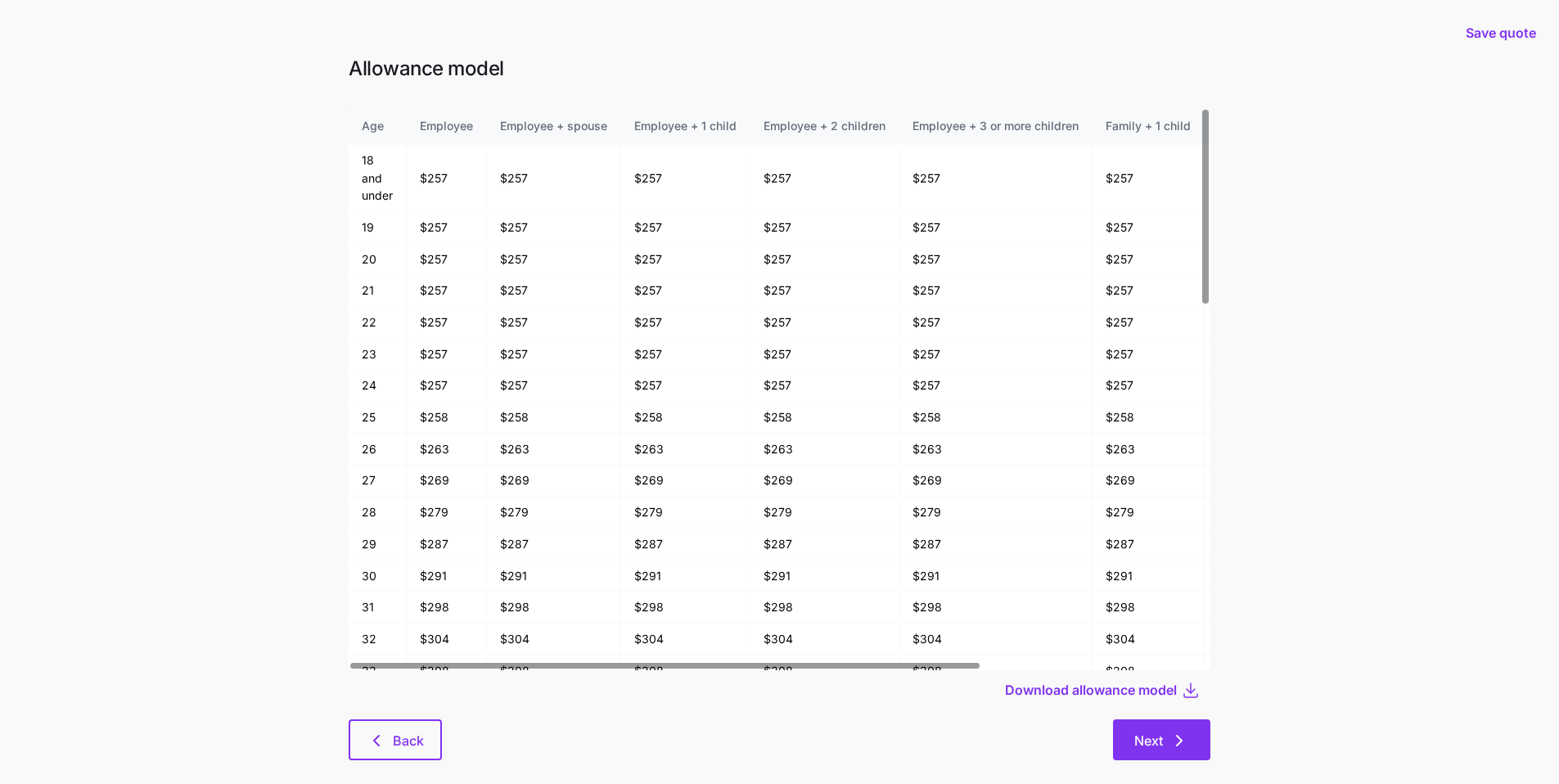
click at [752, 593] on icon "button" at bounding box center [1178, 740] width 19 height 19
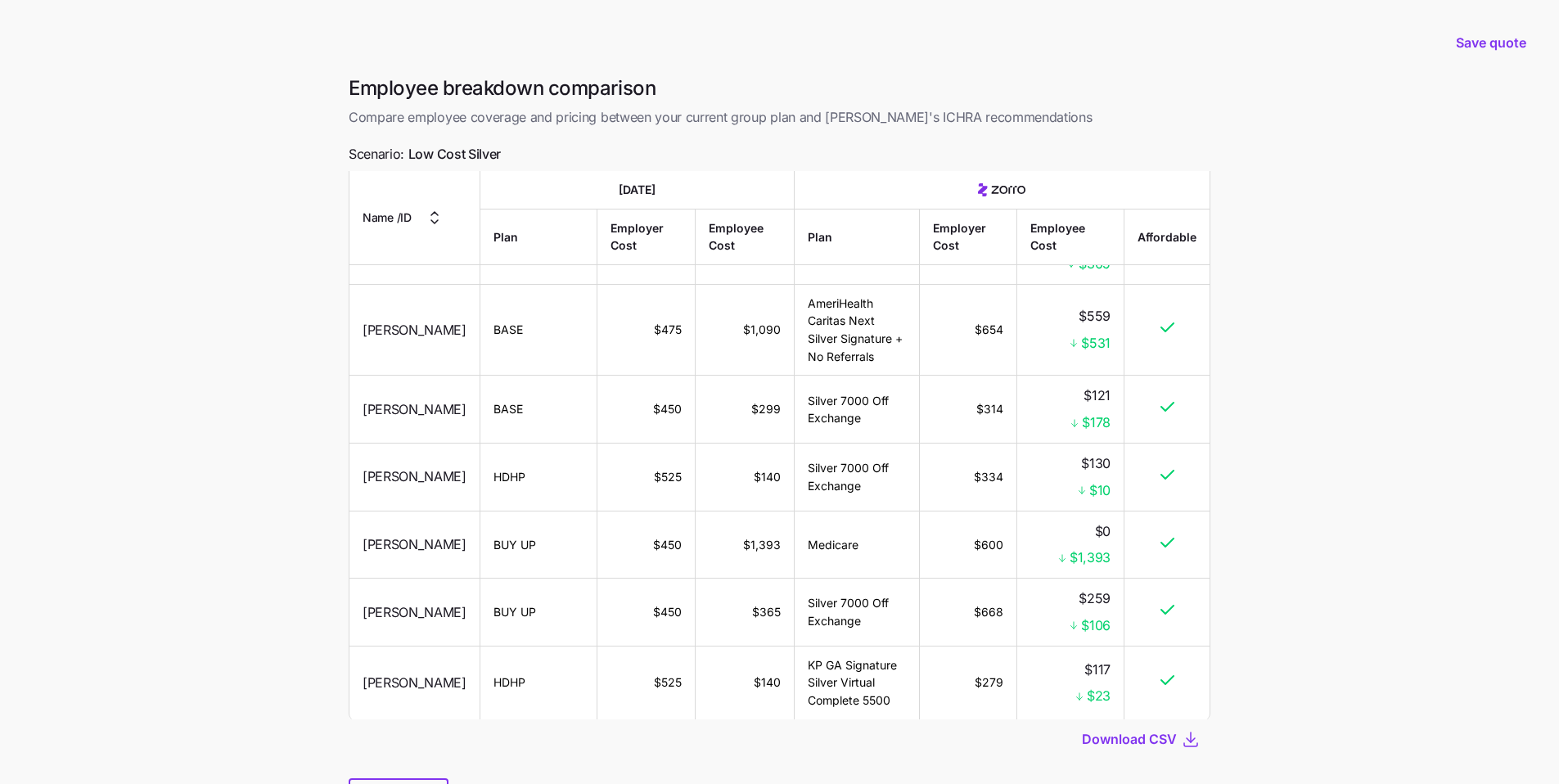
scroll to position [84, 0]
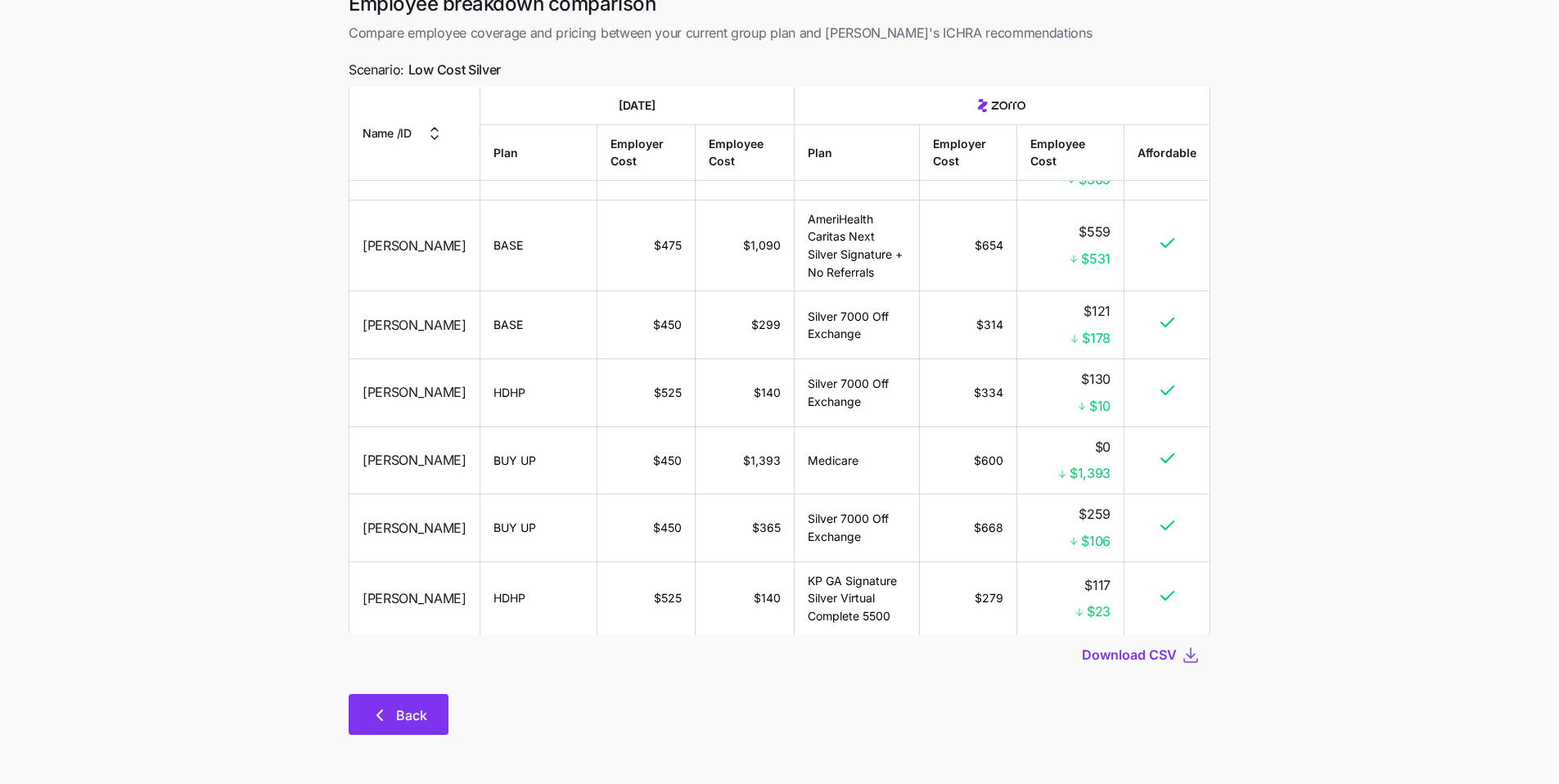
click at [413, 593] on button "Back" at bounding box center [399, 714] width 100 height 41
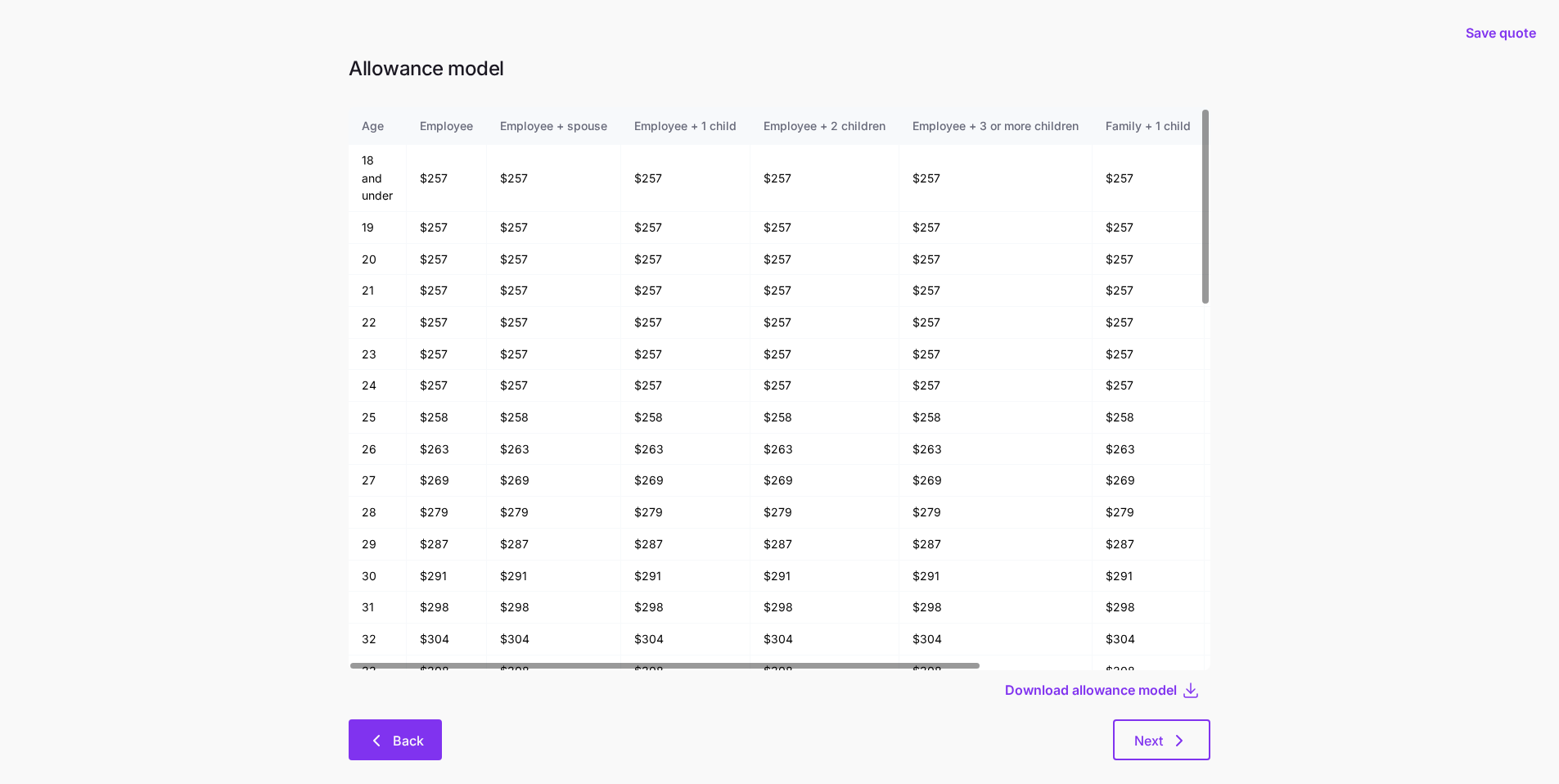
click at [414, 593] on button "Back" at bounding box center [395, 740] width 93 height 41
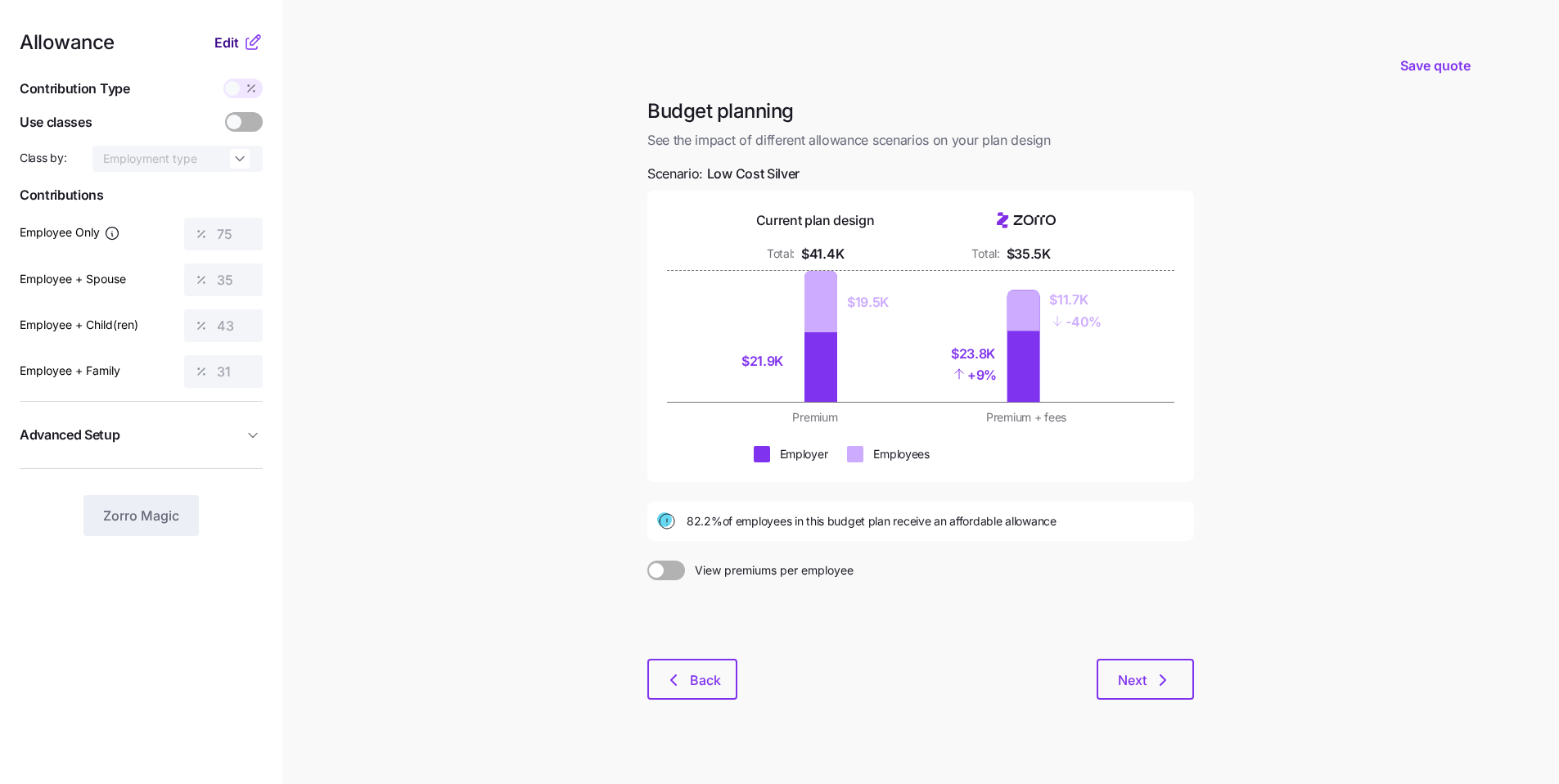
click at [220, 40] on span "Edit" at bounding box center [226, 42] width 25 height 19
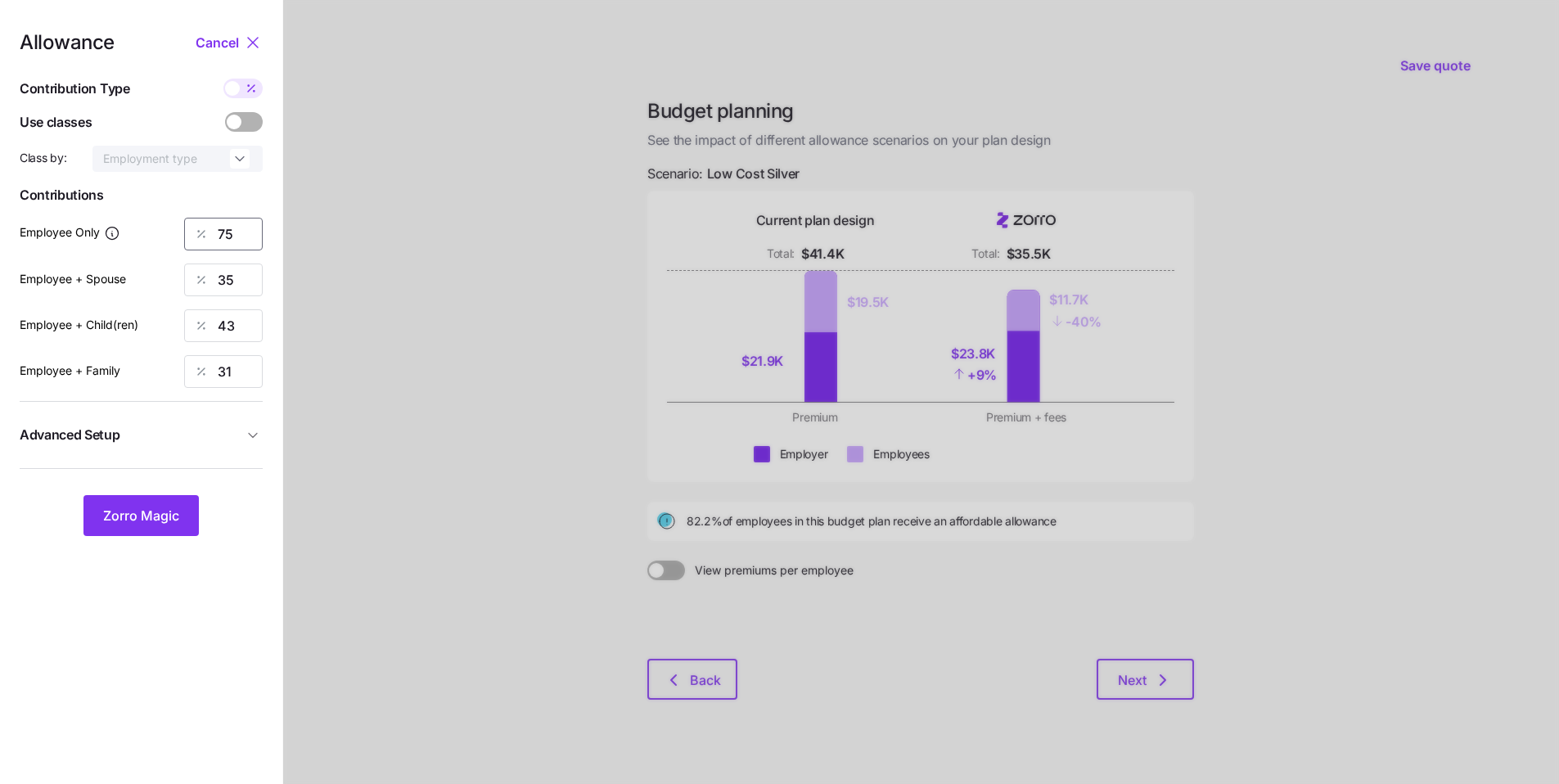
drag, startPoint x: 186, startPoint y: 224, endPoint x: 162, endPoint y: 220, distance: 24.3
click at [170, 220] on div "Employee Only 75" at bounding box center [140, 233] width 243 height 32
type input "66"
click at [176, 512] on span "Zorro Magic" at bounding box center [141, 515] width 76 height 19
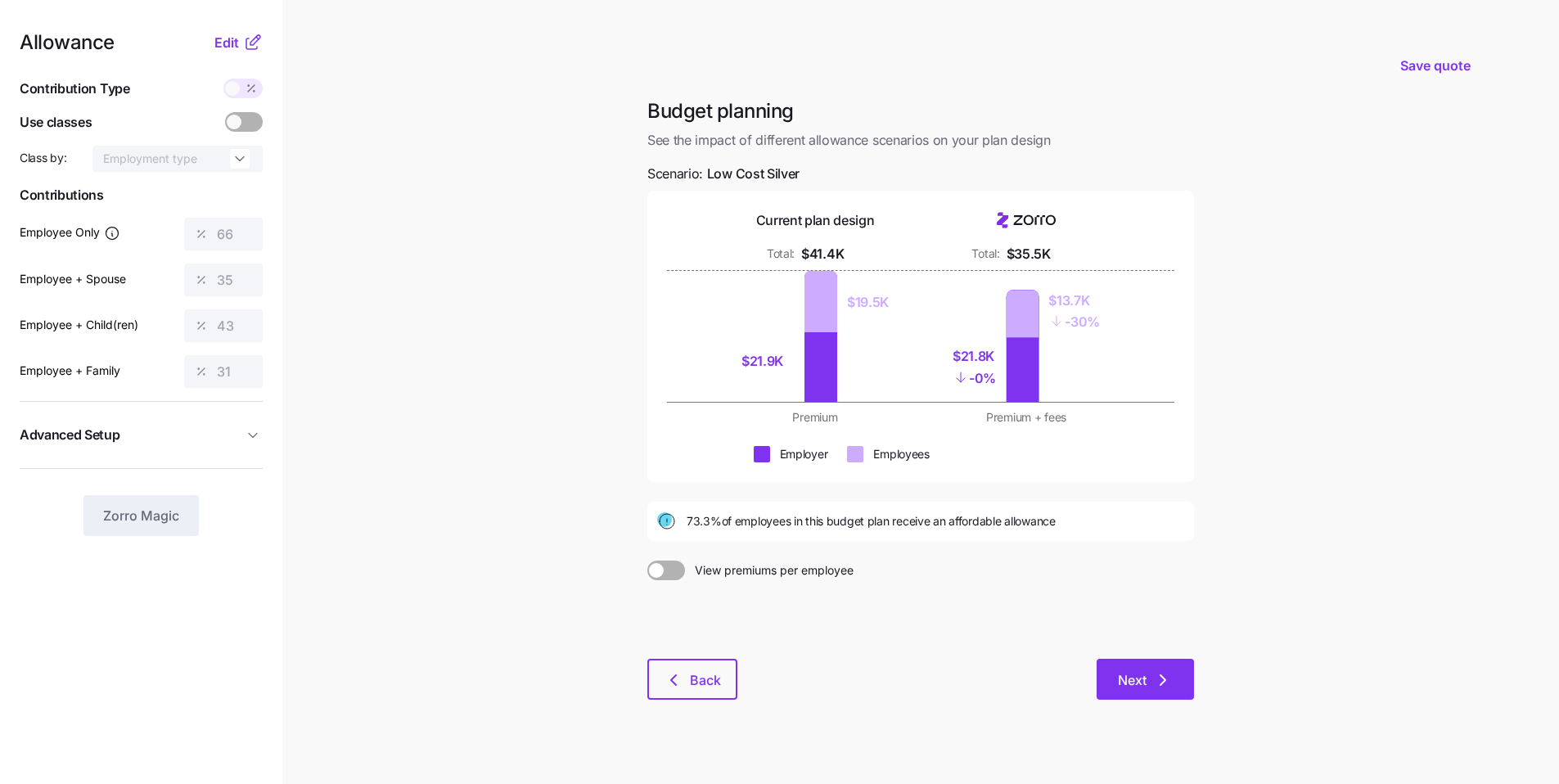
click at [752, 593] on icon "button" at bounding box center [1162, 679] width 19 height 19
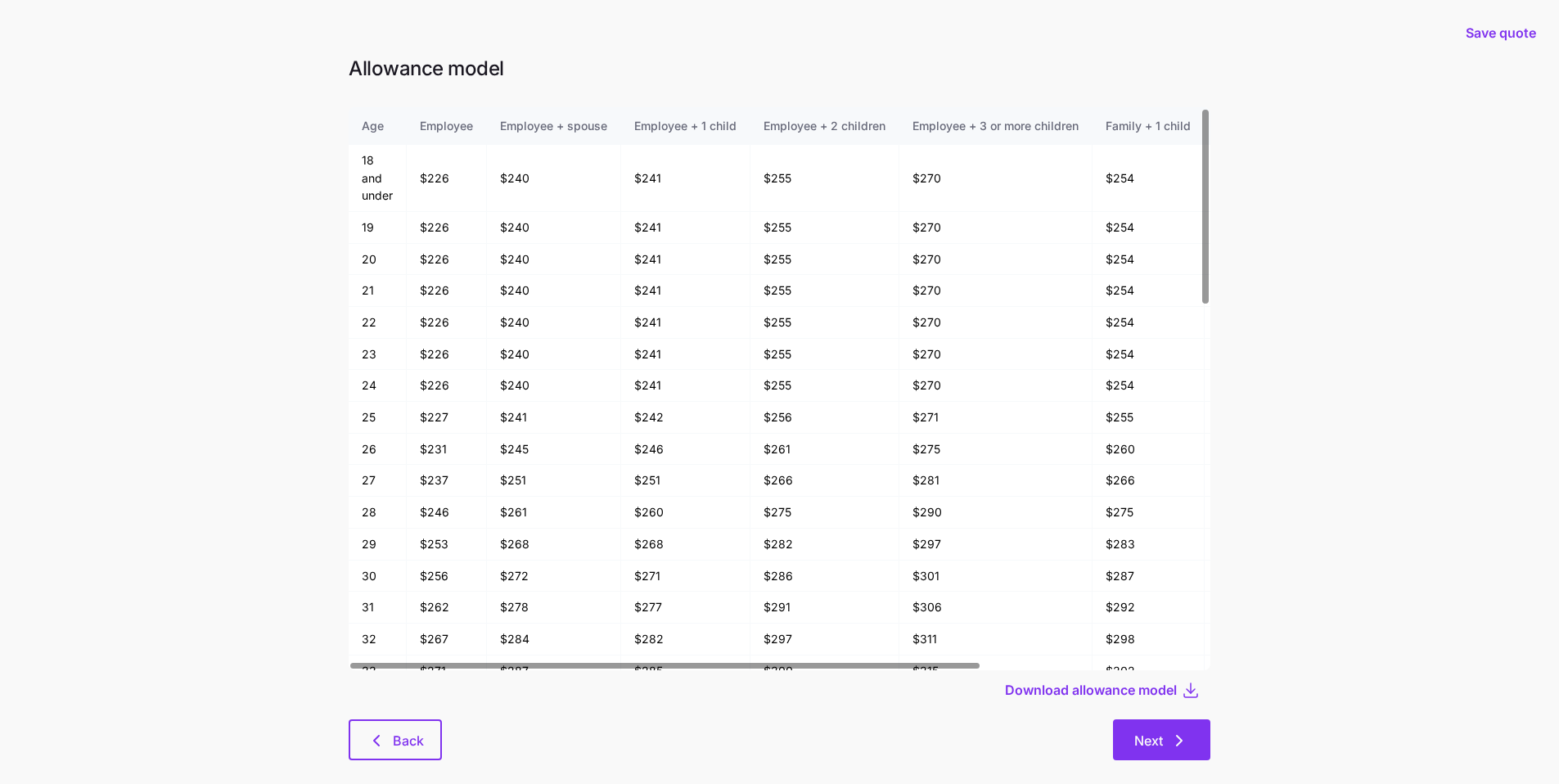
click at [752, 593] on button "Next" at bounding box center [1161, 740] width 98 height 41
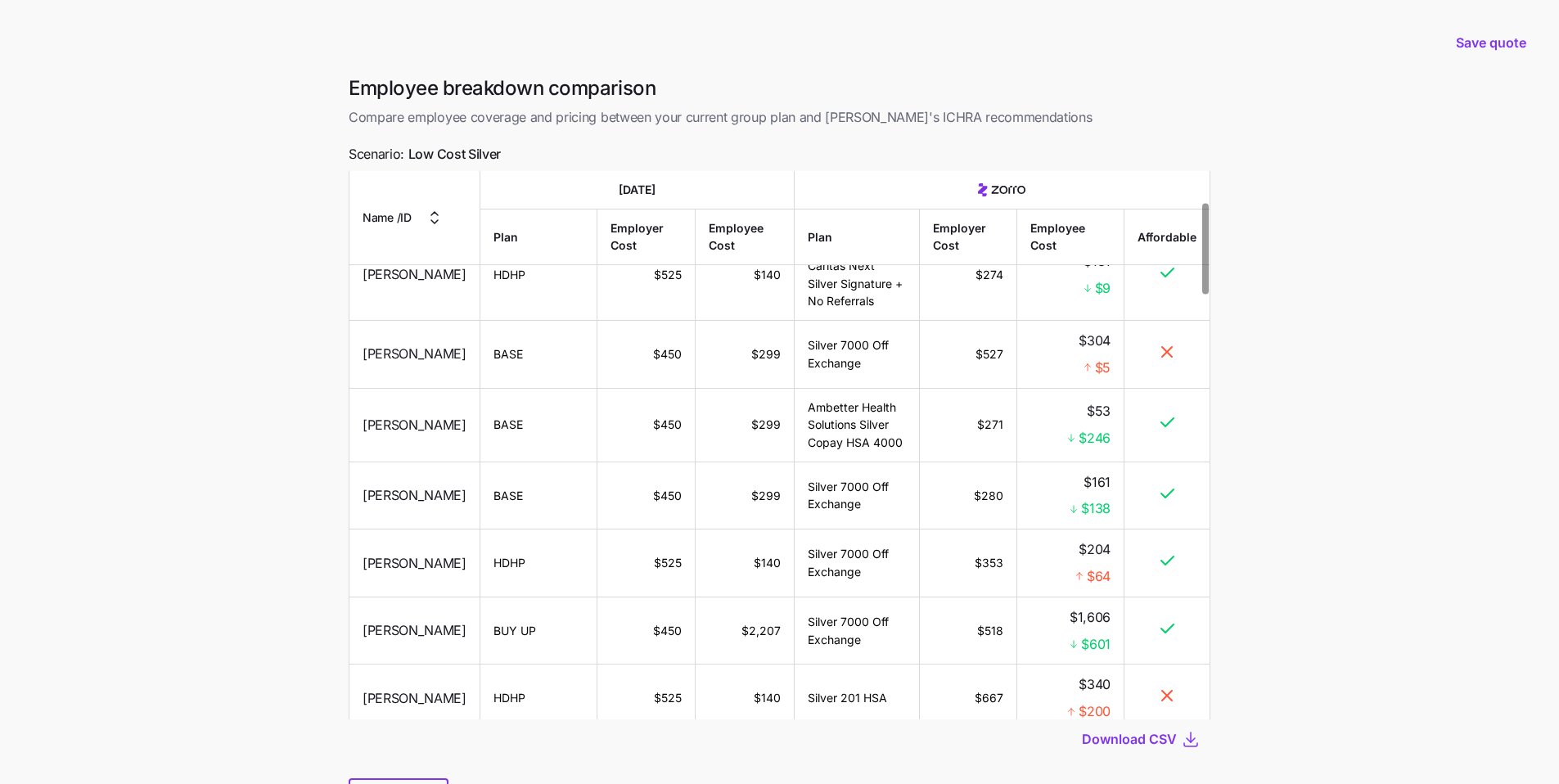
scroll to position [187, 0]
drag, startPoint x: 1006, startPoint y: 354, endPoint x: 963, endPoint y: 348, distance: 43.4
click at [752, 348] on td "$527" at bounding box center [969, 351] width 98 height 68
click at [752, 374] on td "$527" at bounding box center [969, 351] width 98 height 68
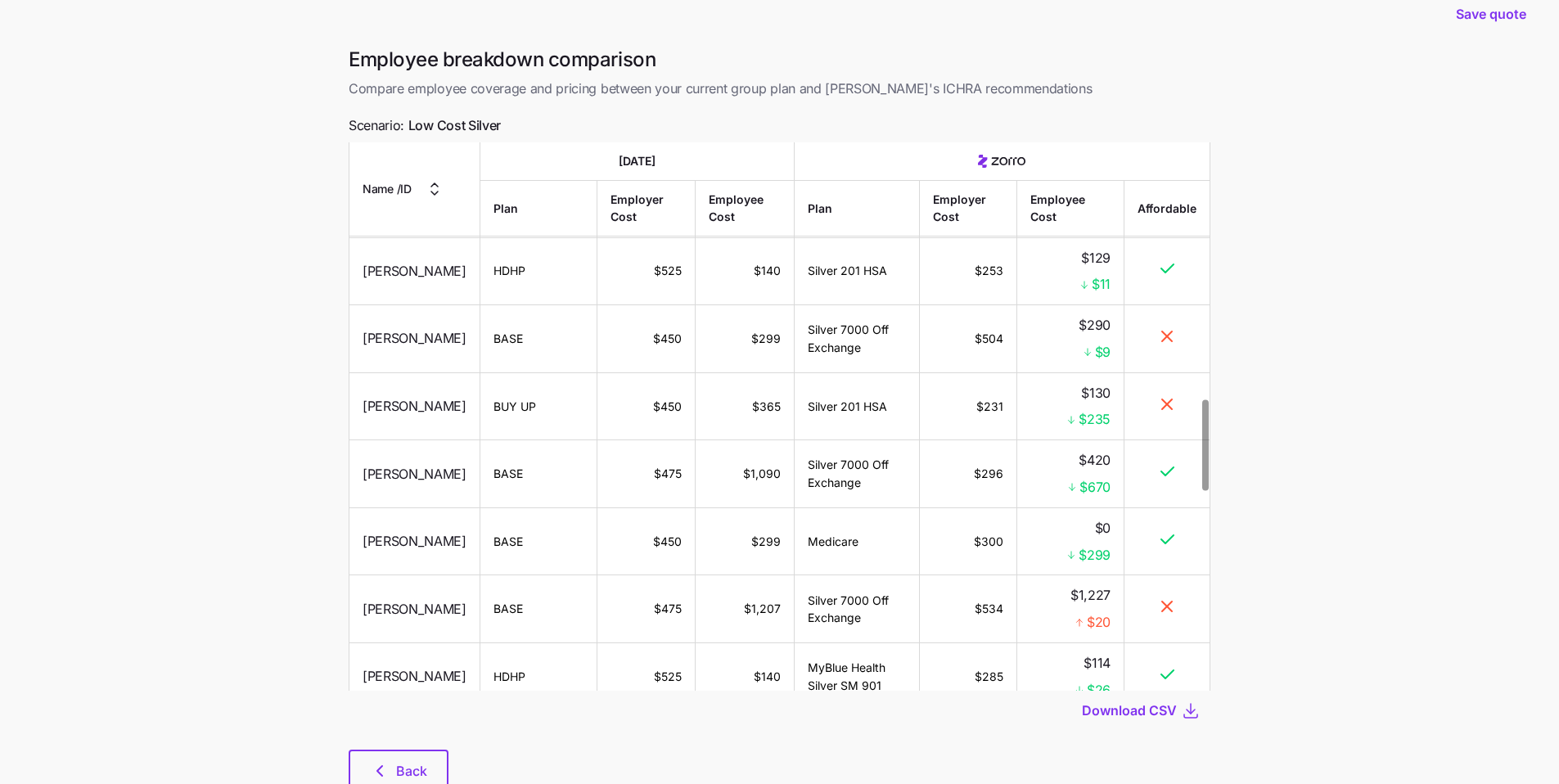
scroll to position [84, 0]
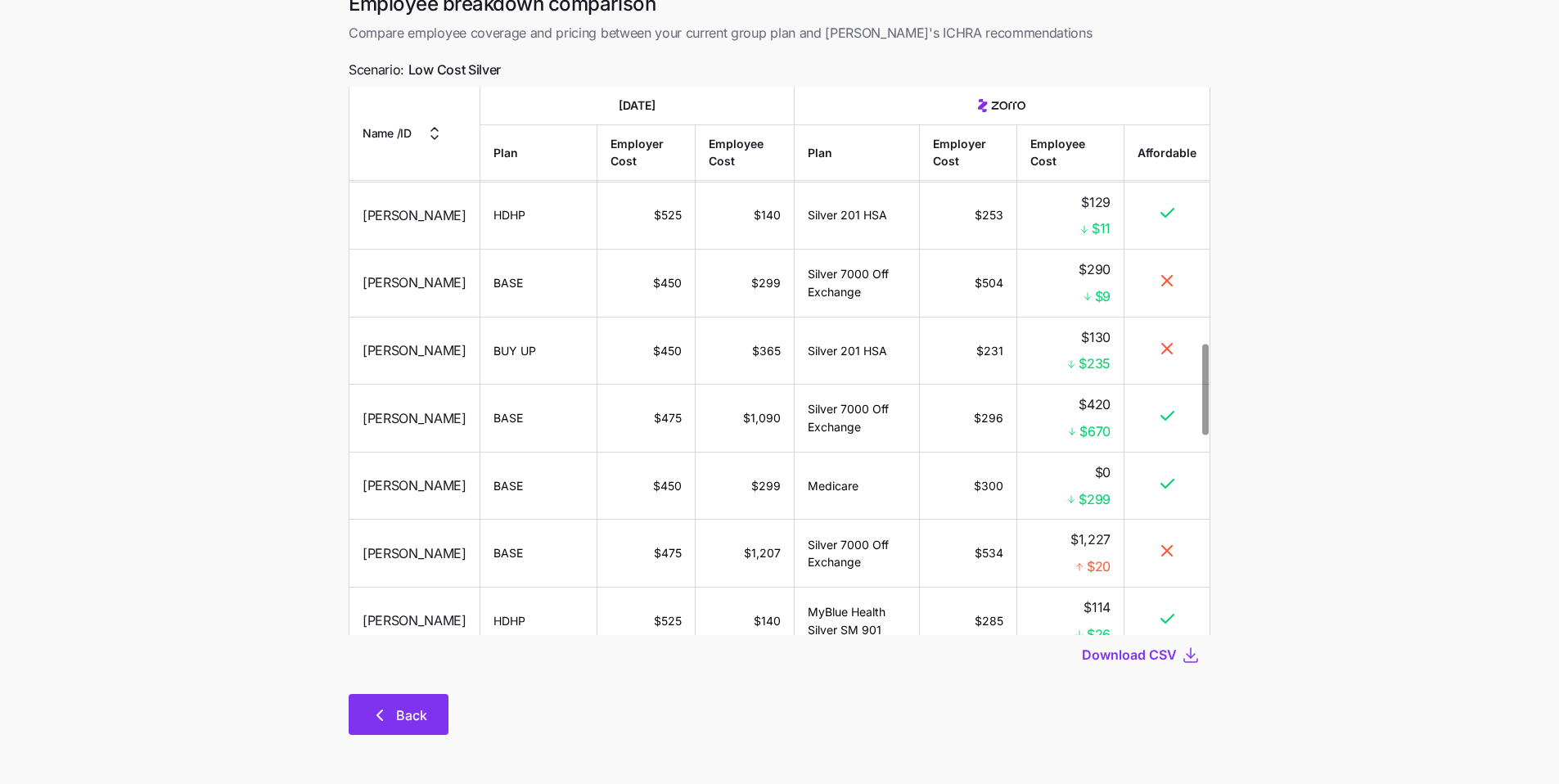
click at [438, 593] on button "Back" at bounding box center [399, 714] width 100 height 41
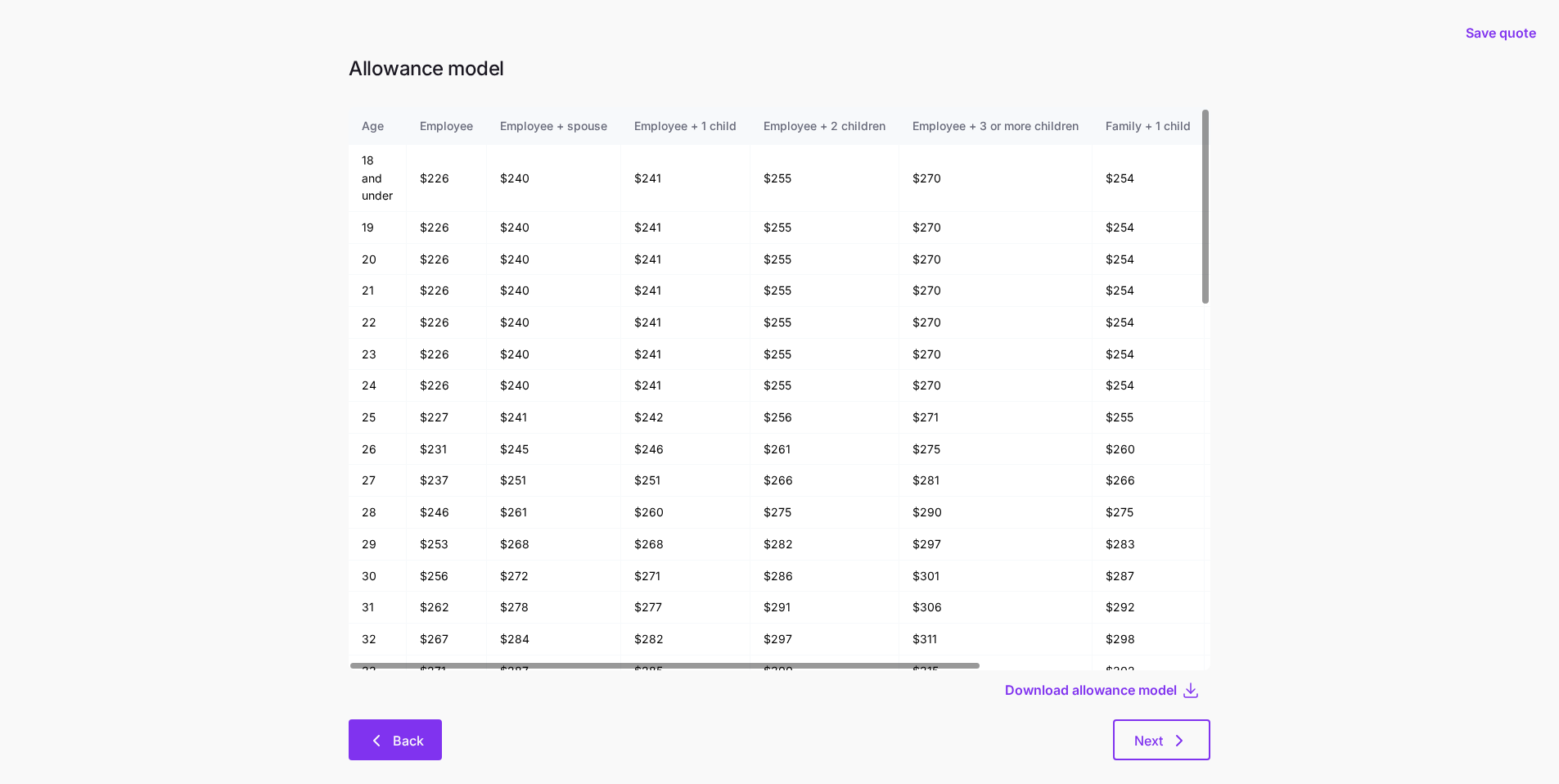
click at [420, 593] on button "Back" at bounding box center [395, 740] width 93 height 41
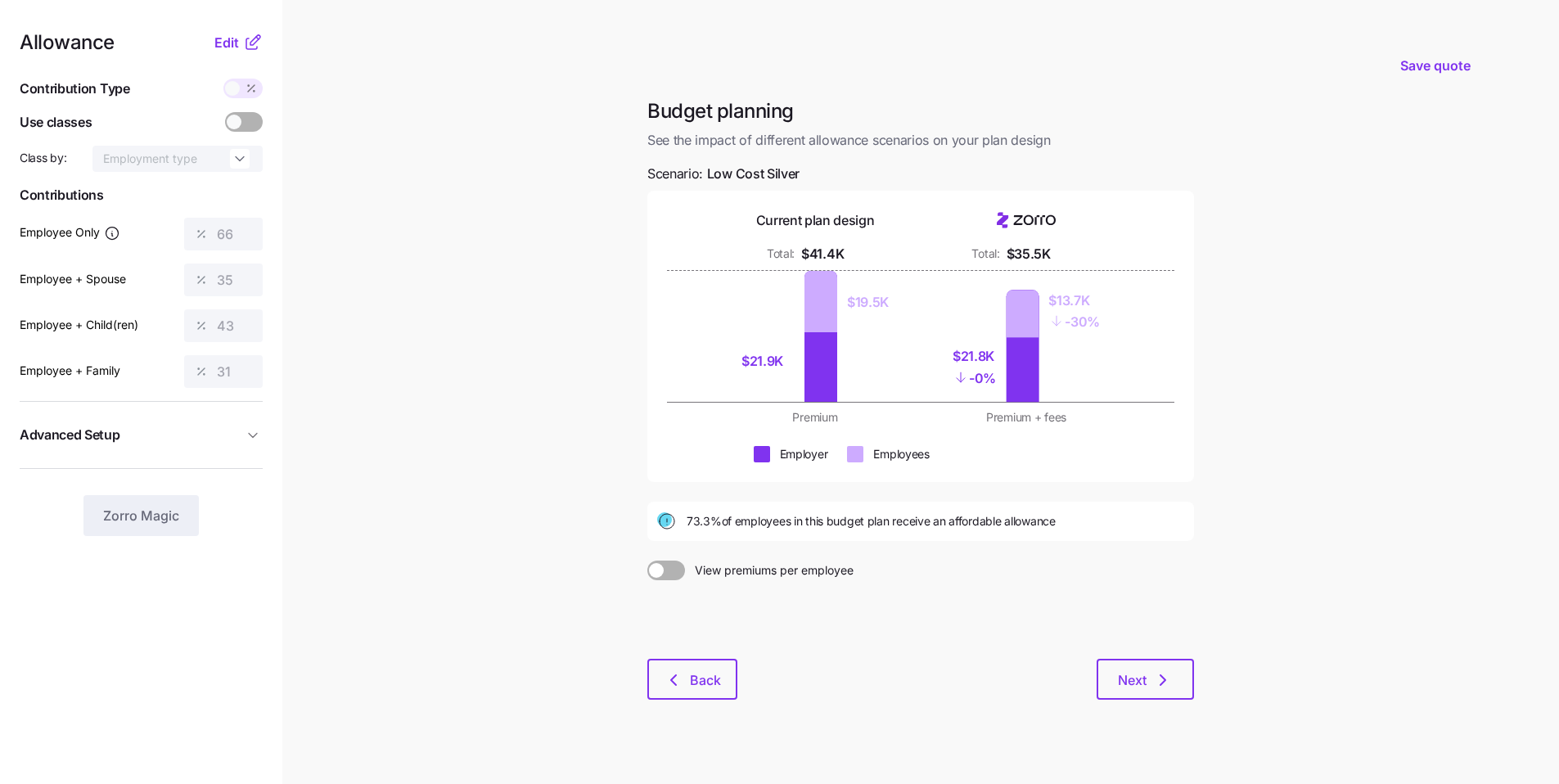
click at [752, 593] on div "Budget planning See the impact of different allowance scenarios on your plan de…" at bounding box center [920, 408] width 573 height 621
click at [752, 593] on button "Next" at bounding box center [1145, 679] width 98 height 41
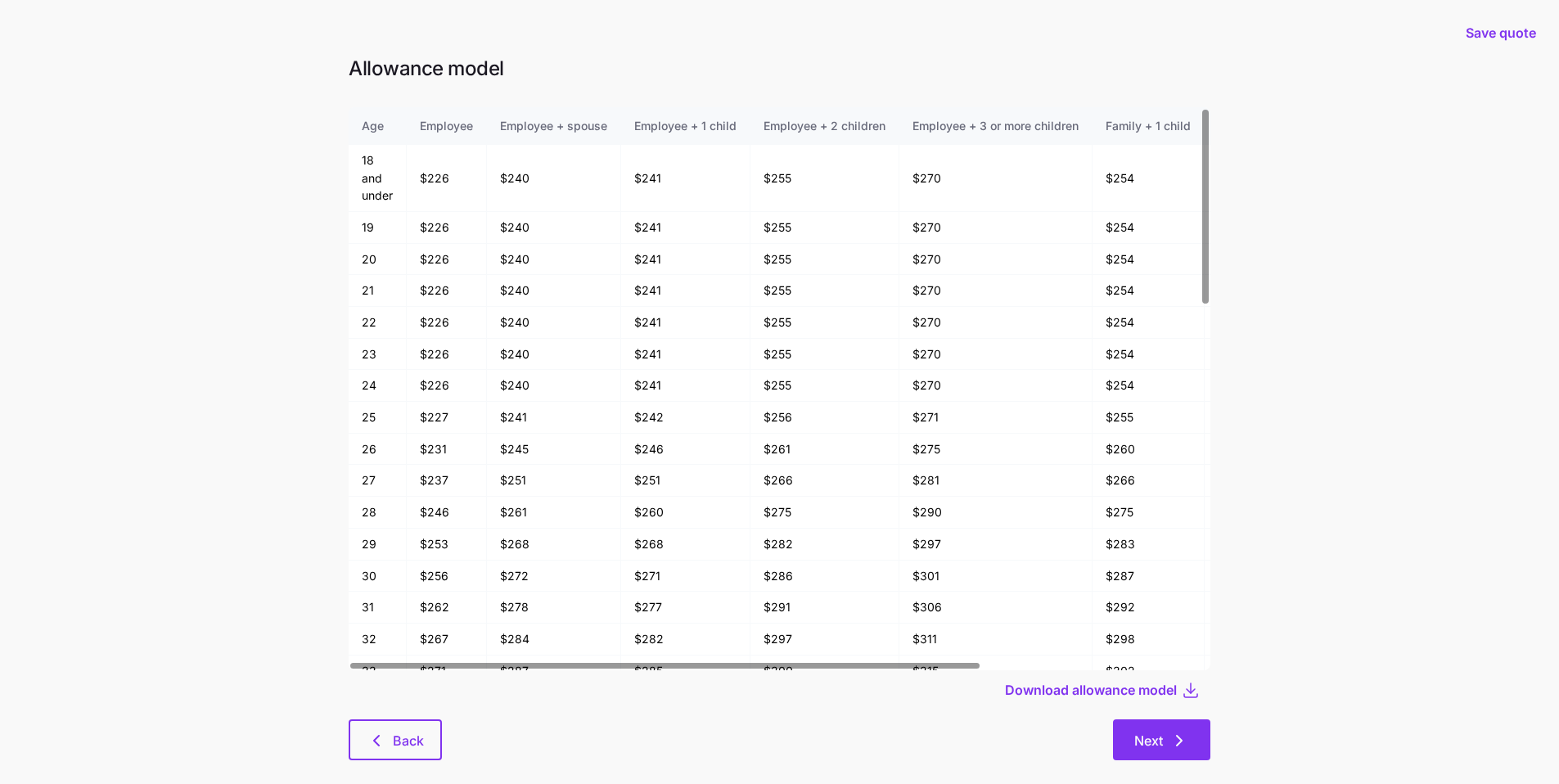
click at [752, 593] on icon "button" at bounding box center [1178, 740] width 19 height 19
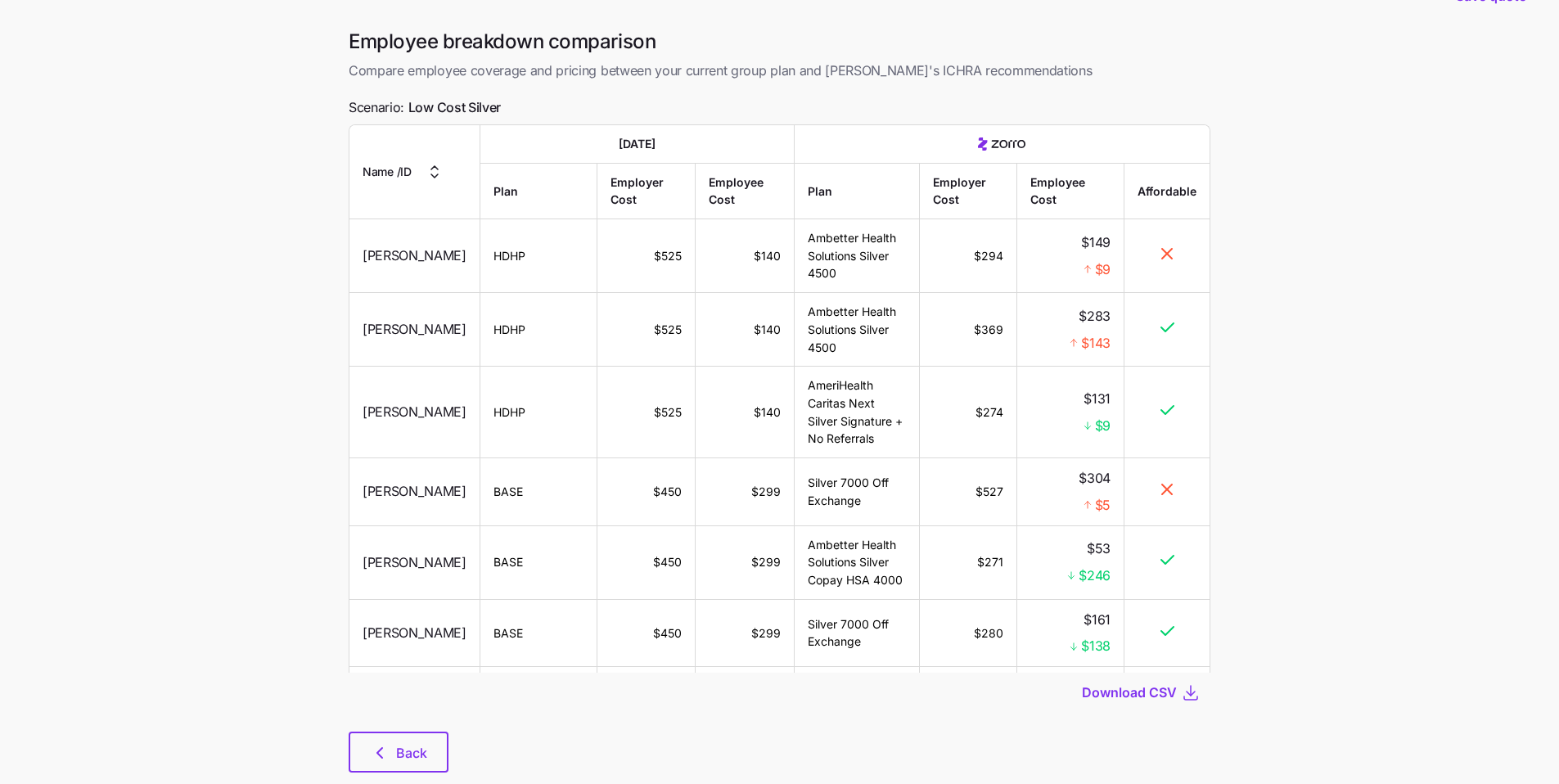
scroll to position [84, 0]
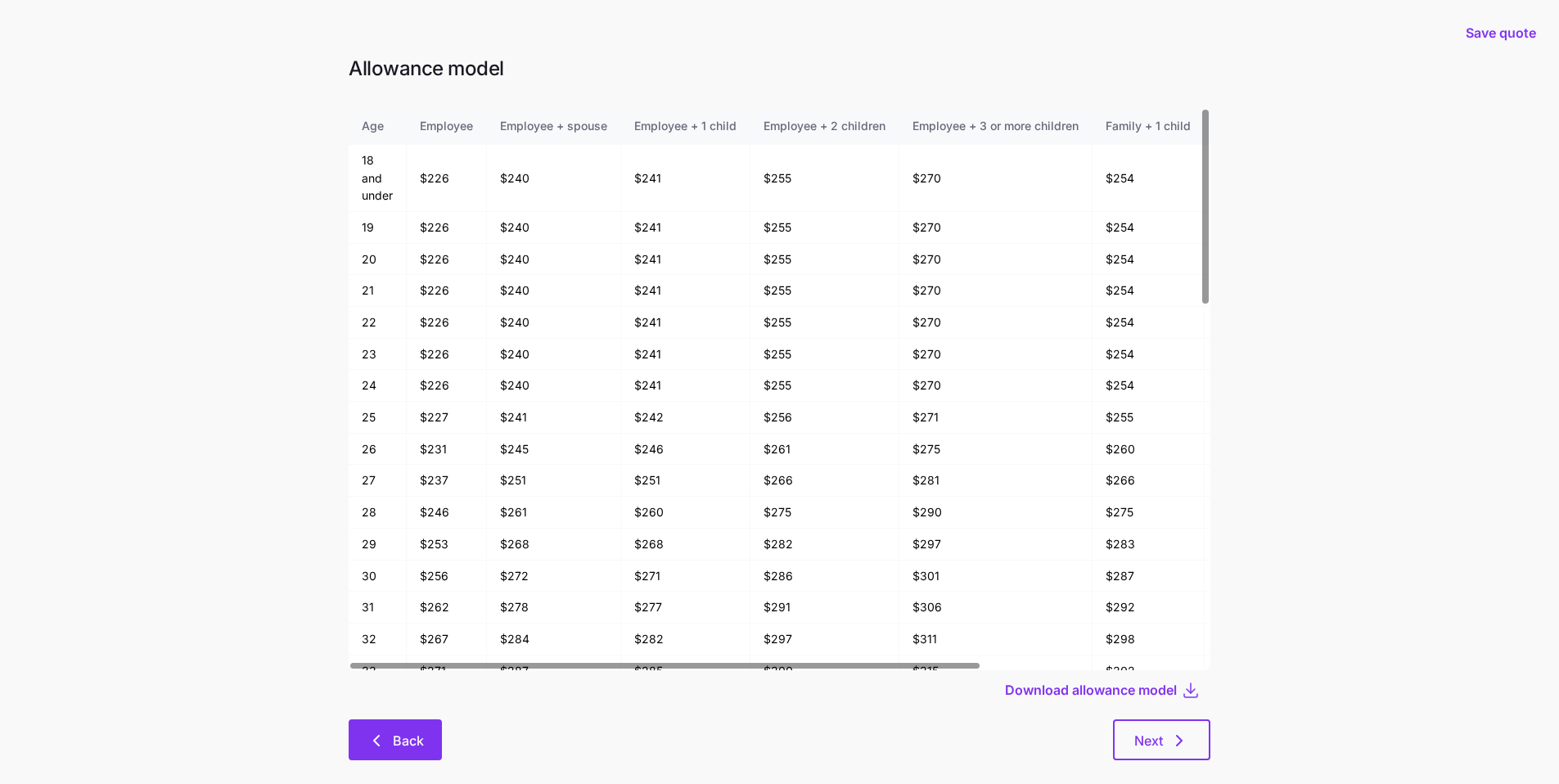
click at [379, 593] on icon "button" at bounding box center [375, 740] width 19 height 19
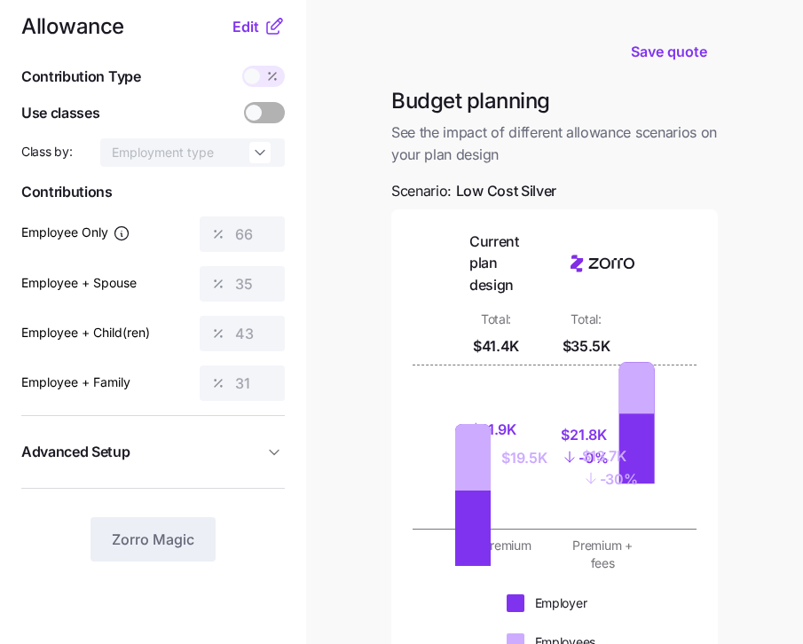
scroll to position [444, 0]
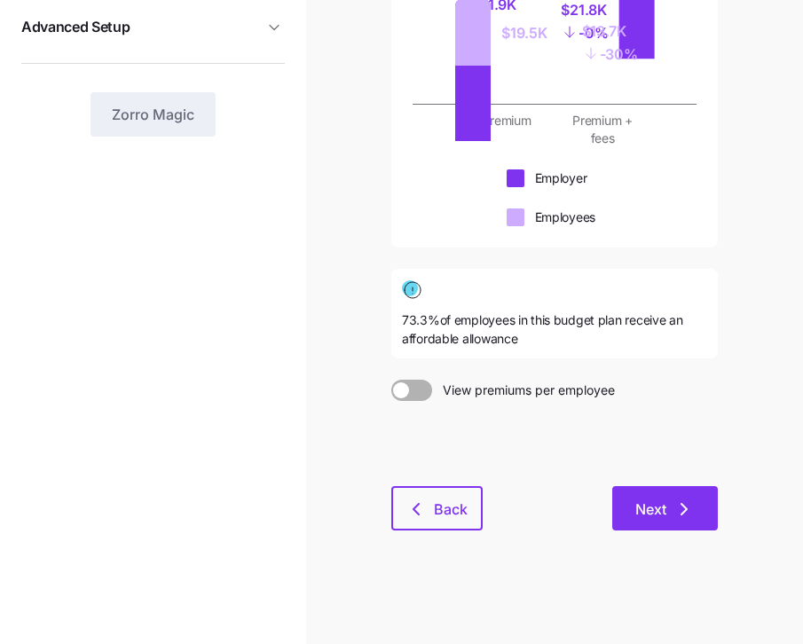
click at [664, 511] on span "Next" at bounding box center [650, 508] width 31 height 21
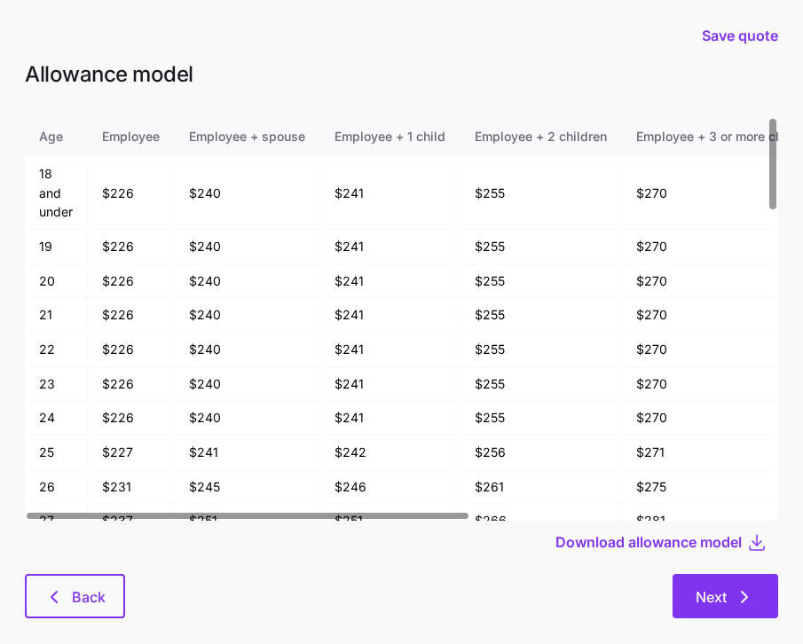
click at [741, 589] on icon "button" at bounding box center [743, 596] width 21 height 21
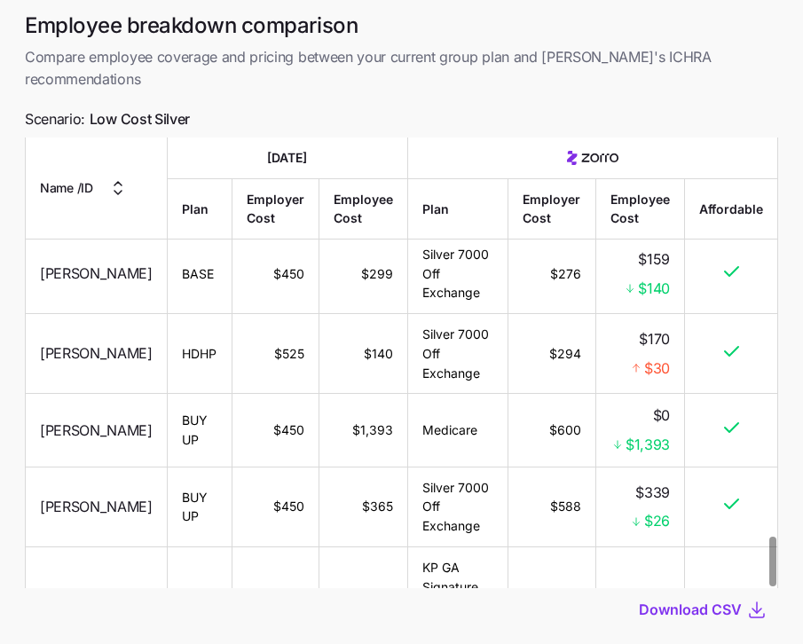
scroll to position [153, 0]
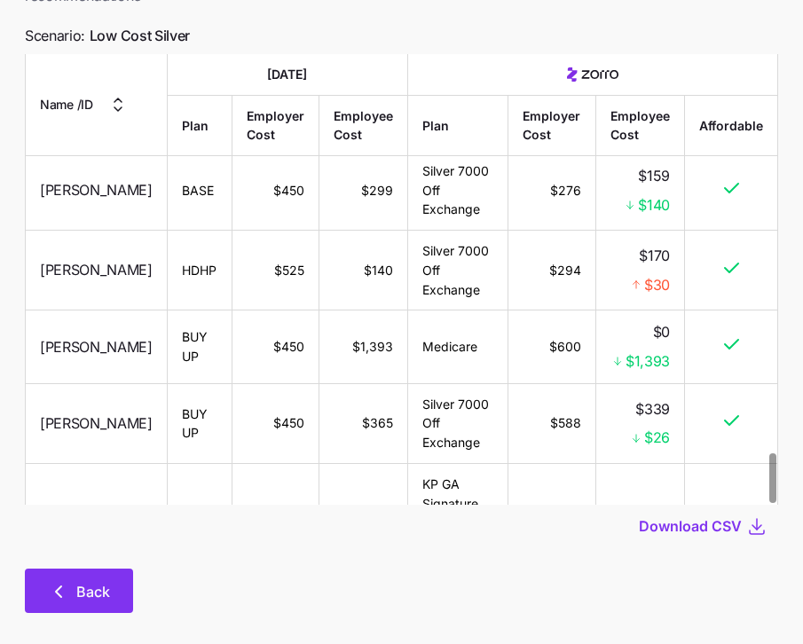
click at [102, 581] on span "Back" at bounding box center [93, 591] width 34 height 21
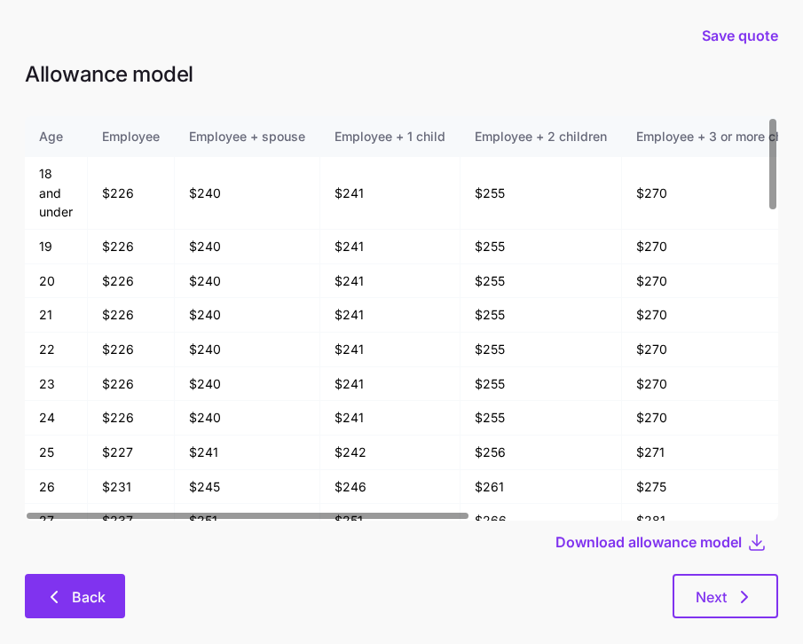
click at [86, 593] on span "Back" at bounding box center [89, 596] width 34 height 21
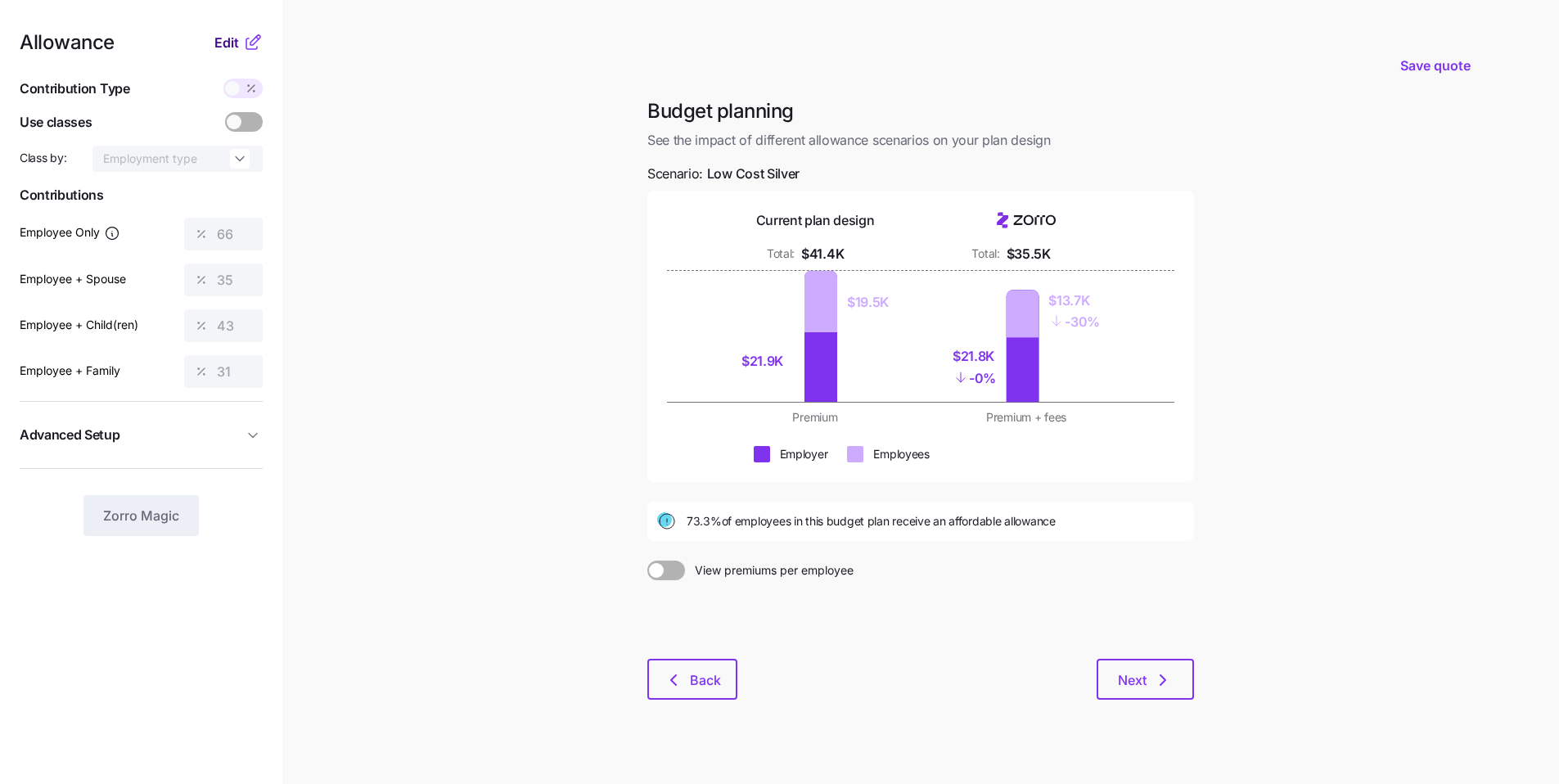
click at [228, 43] on span "Edit" at bounding box center [226, 42] width 25 height 19
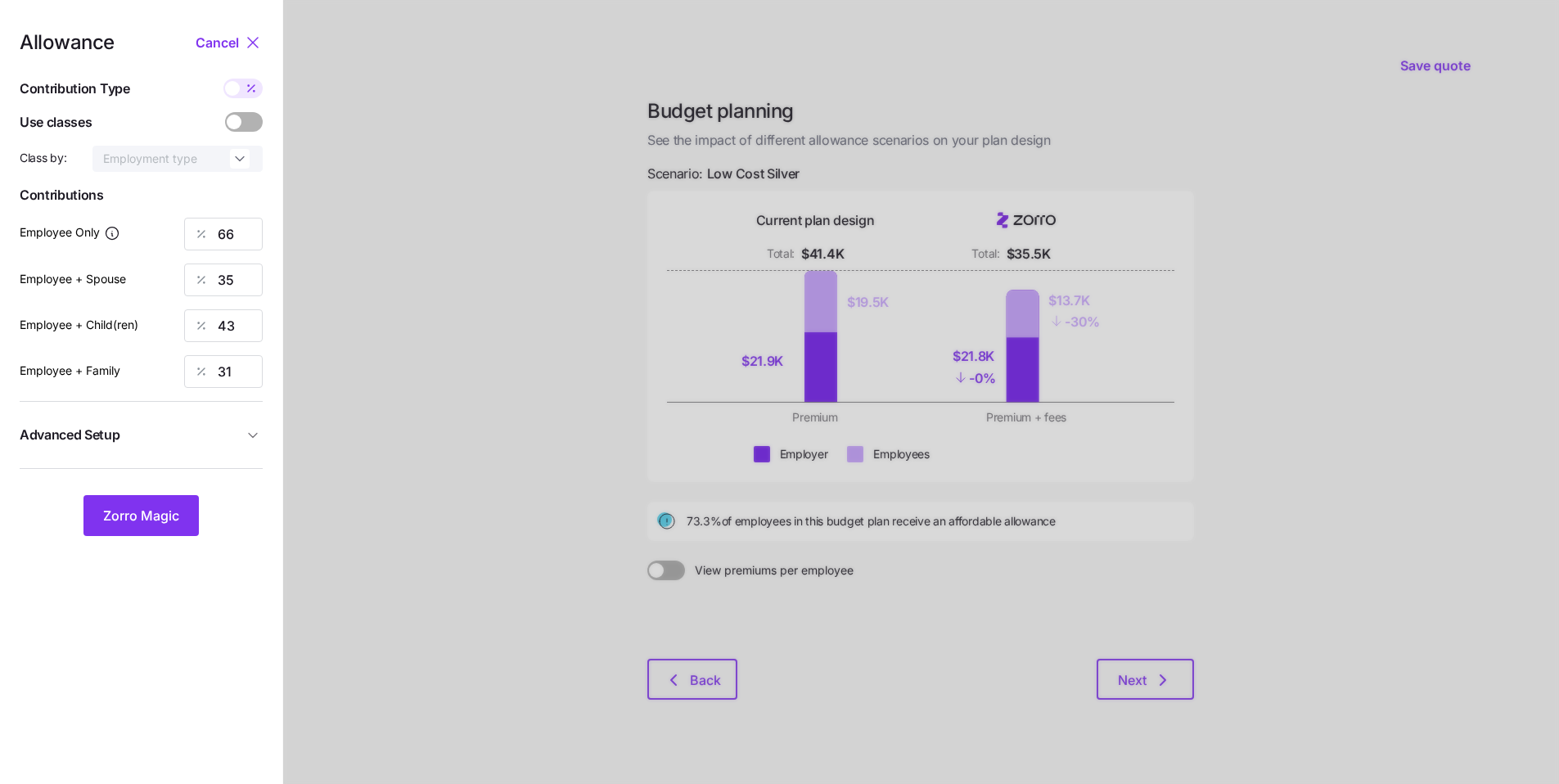
click at [253, 440] on icon "button" at bounding box center [253, 435] width 17 height 17
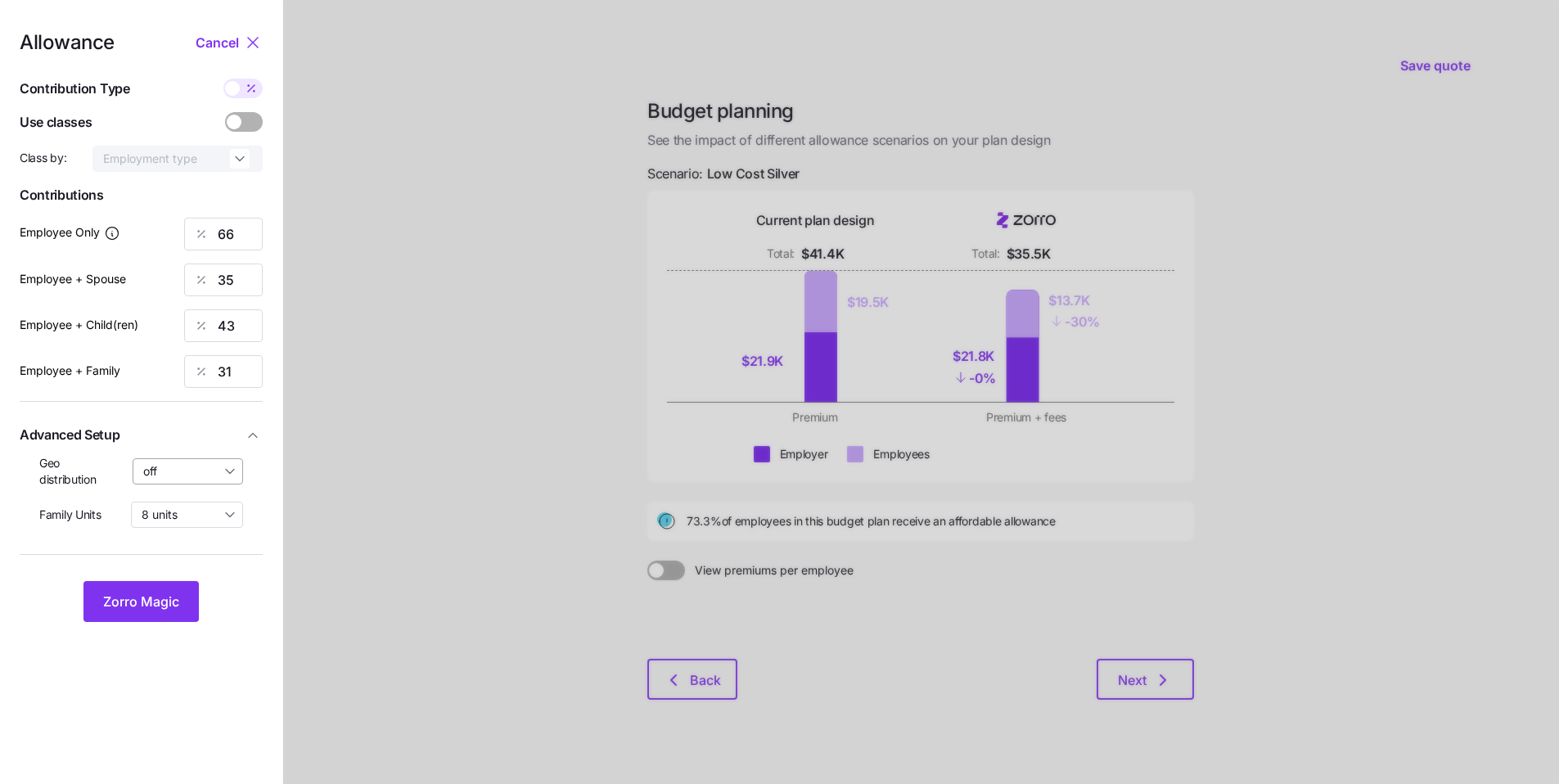
click at [223, 470] on input "off" at bounding box center [188, 471] width 112 height 26
click at [203, 558] on span "By state (9)" at bounding box center [180, 567] width 63 height 18
type input "By state (9)"
click at [173, 593] on span "Zorro Magic" at bounding box center [141, 600] width 76 height 19
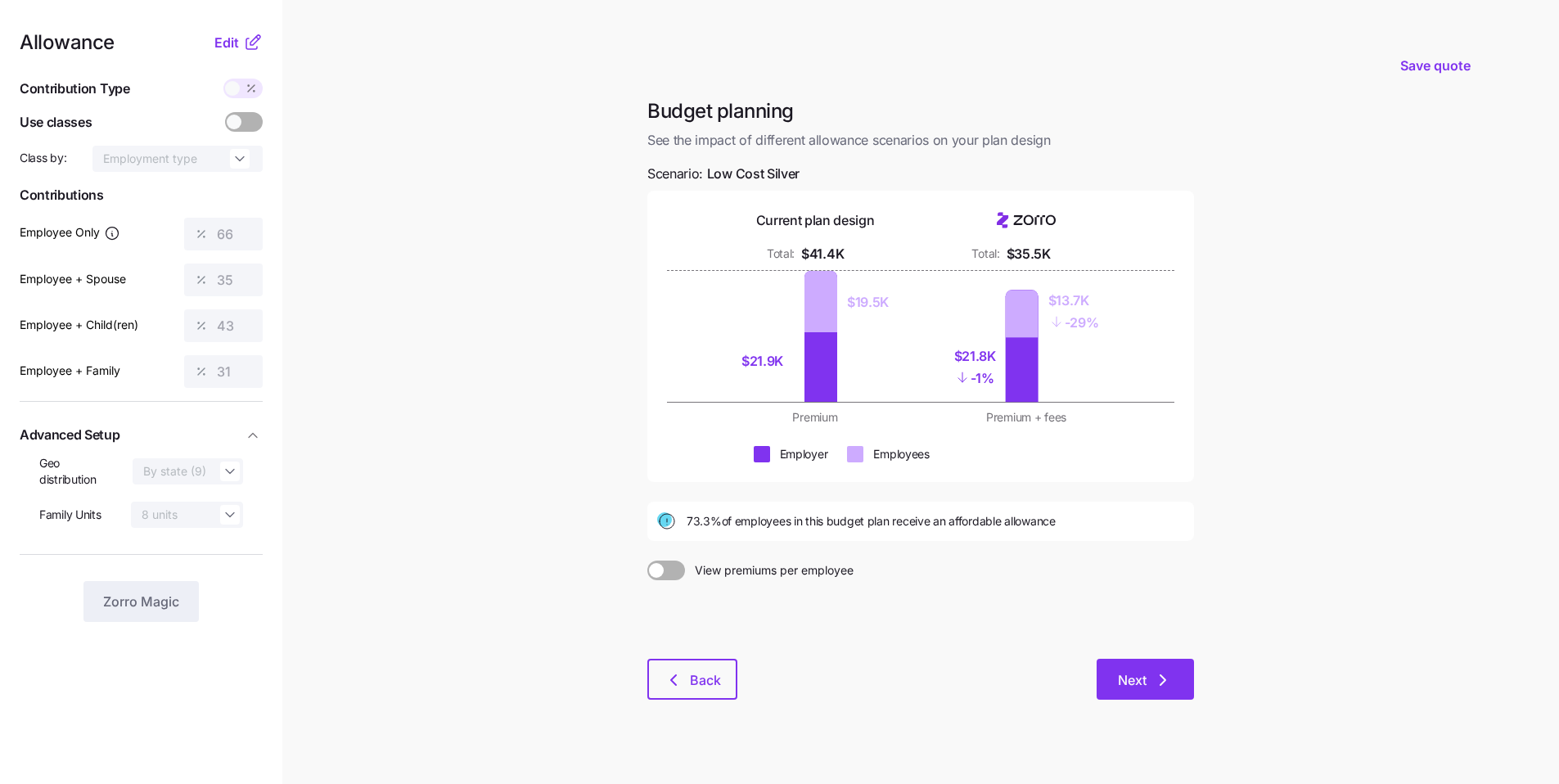
click at [752, 593] on icon "button" at bounding box center [1162, 679] width 19 height 19
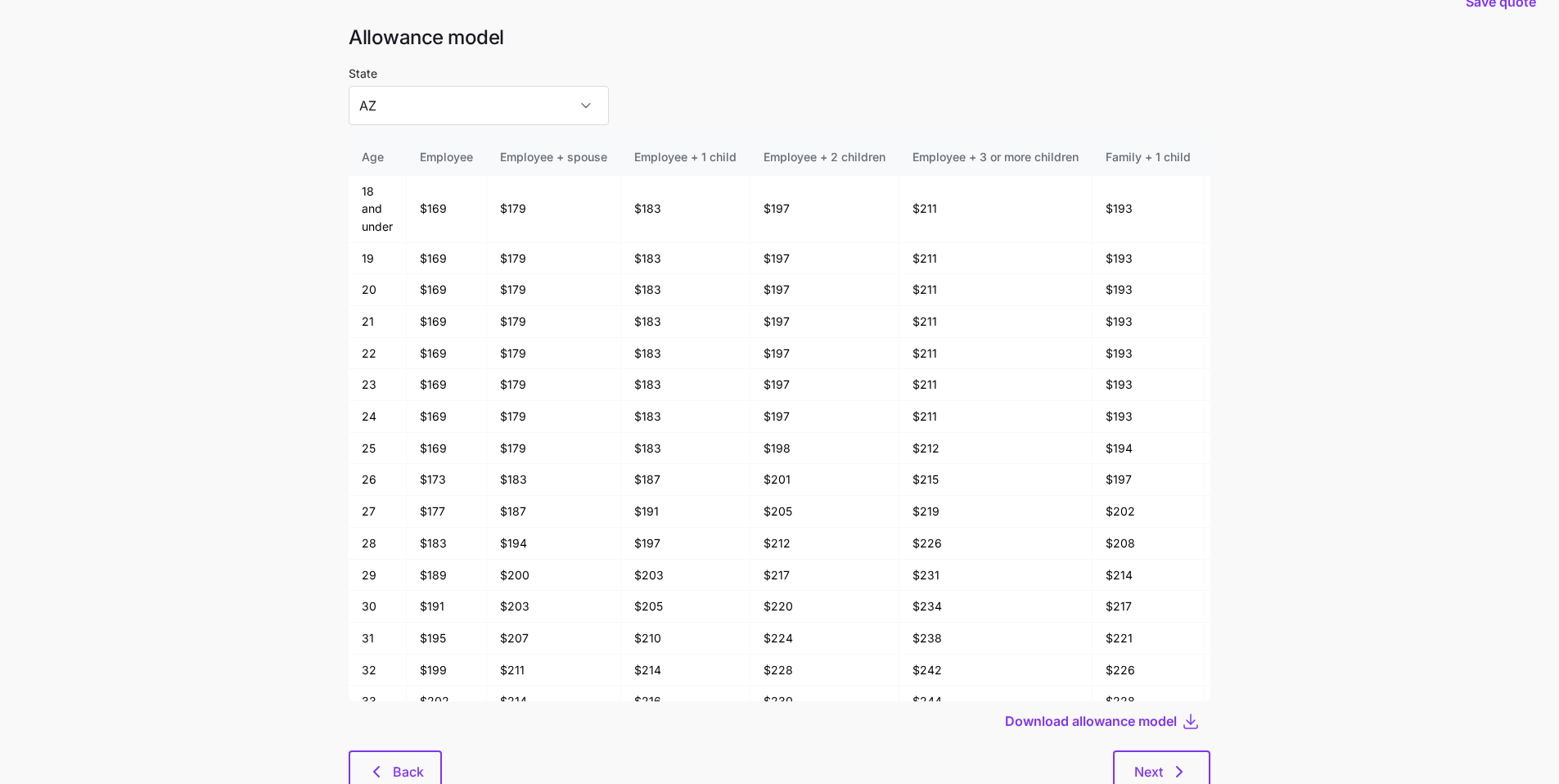
scroll to position [47, 0]
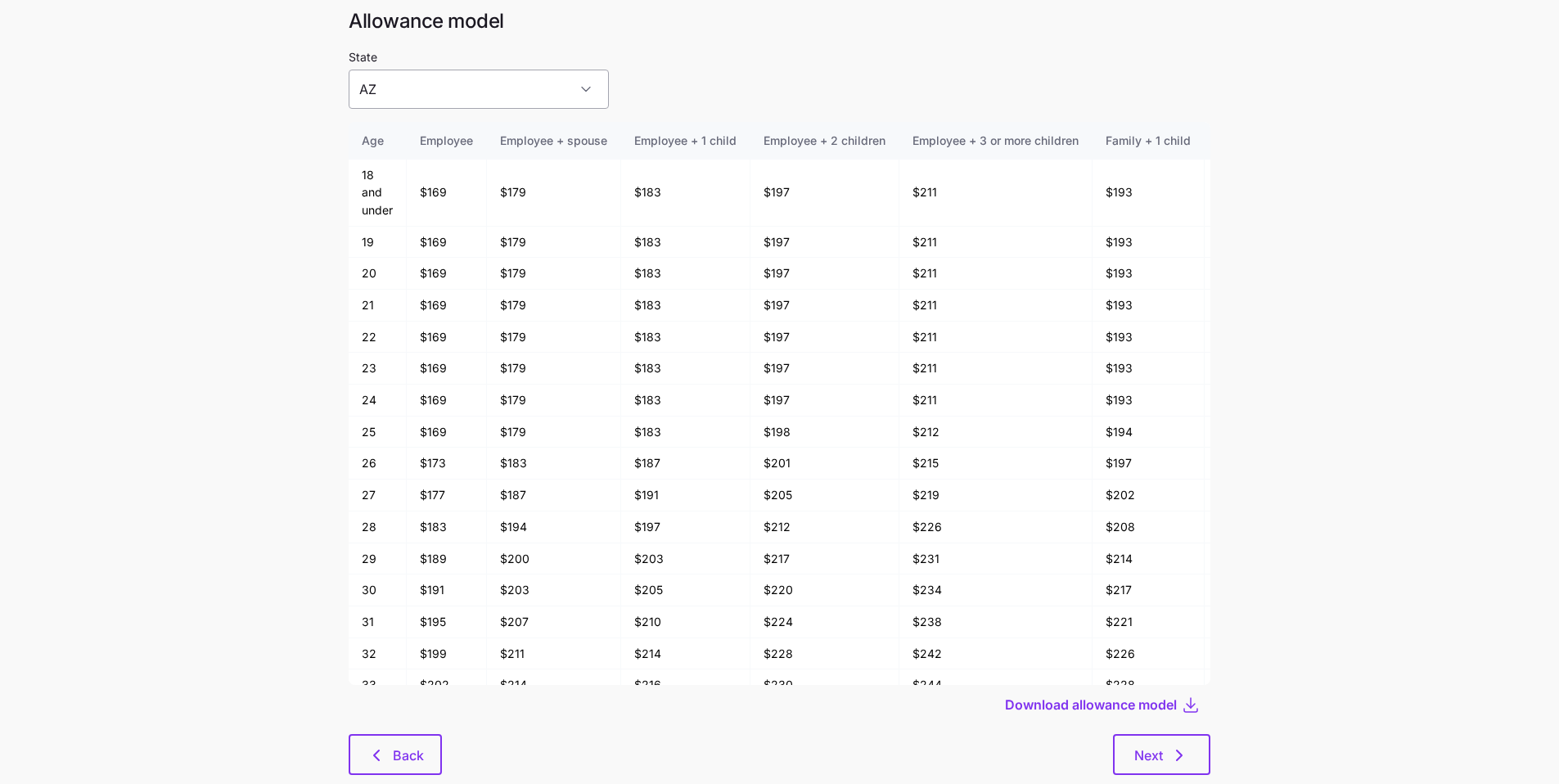
click at [525, 103] on input "AZ" at bounding box center [479, 89] width 260 height 40
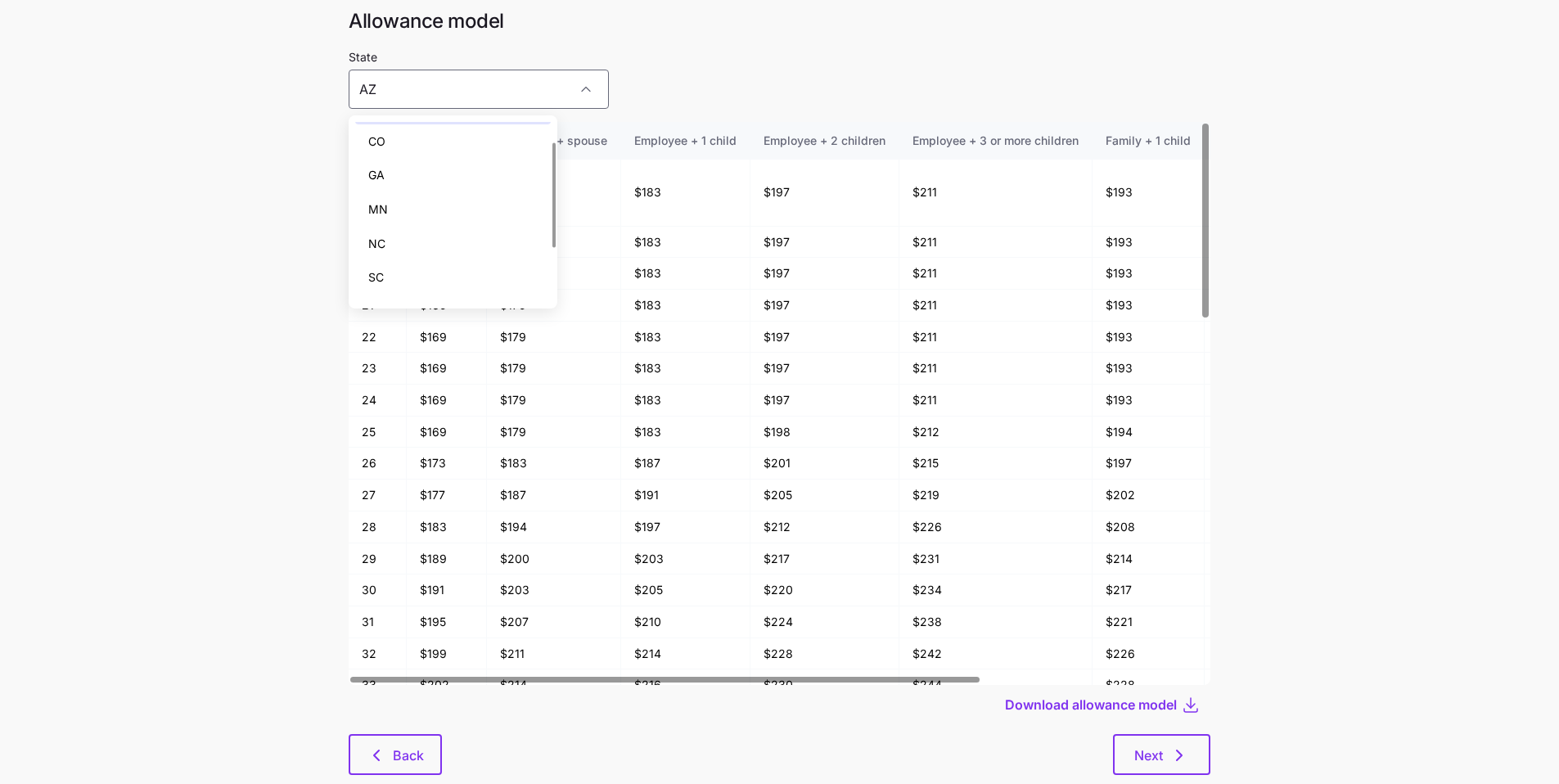
scroll to position [35, 0]
click at [735, 101] on div "State AZ" at bounding box center [780, 77] width 862 height 62
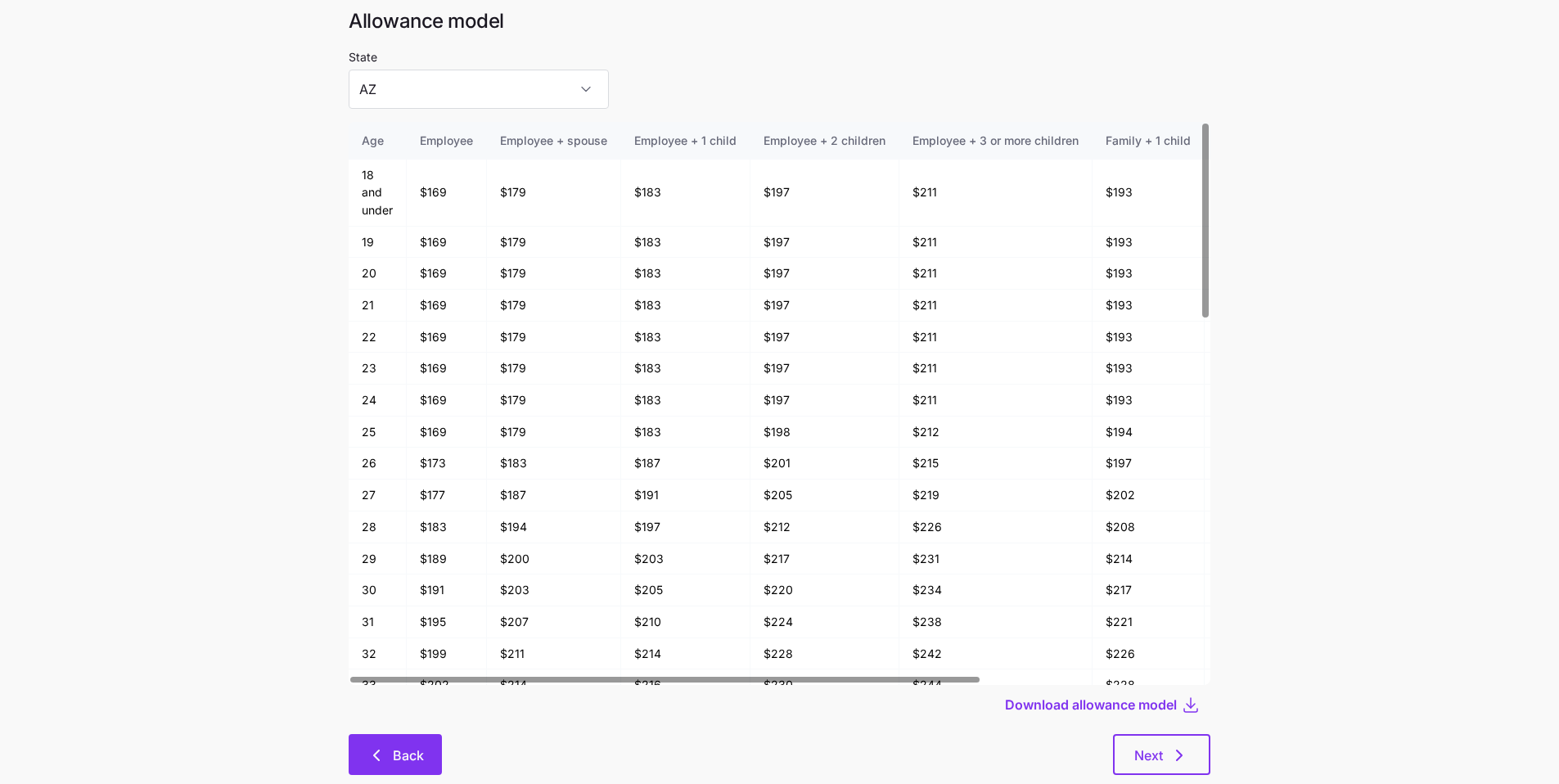
click at [418, 593] on span "Back" at bounding box center [409, 754] width 31 height 19
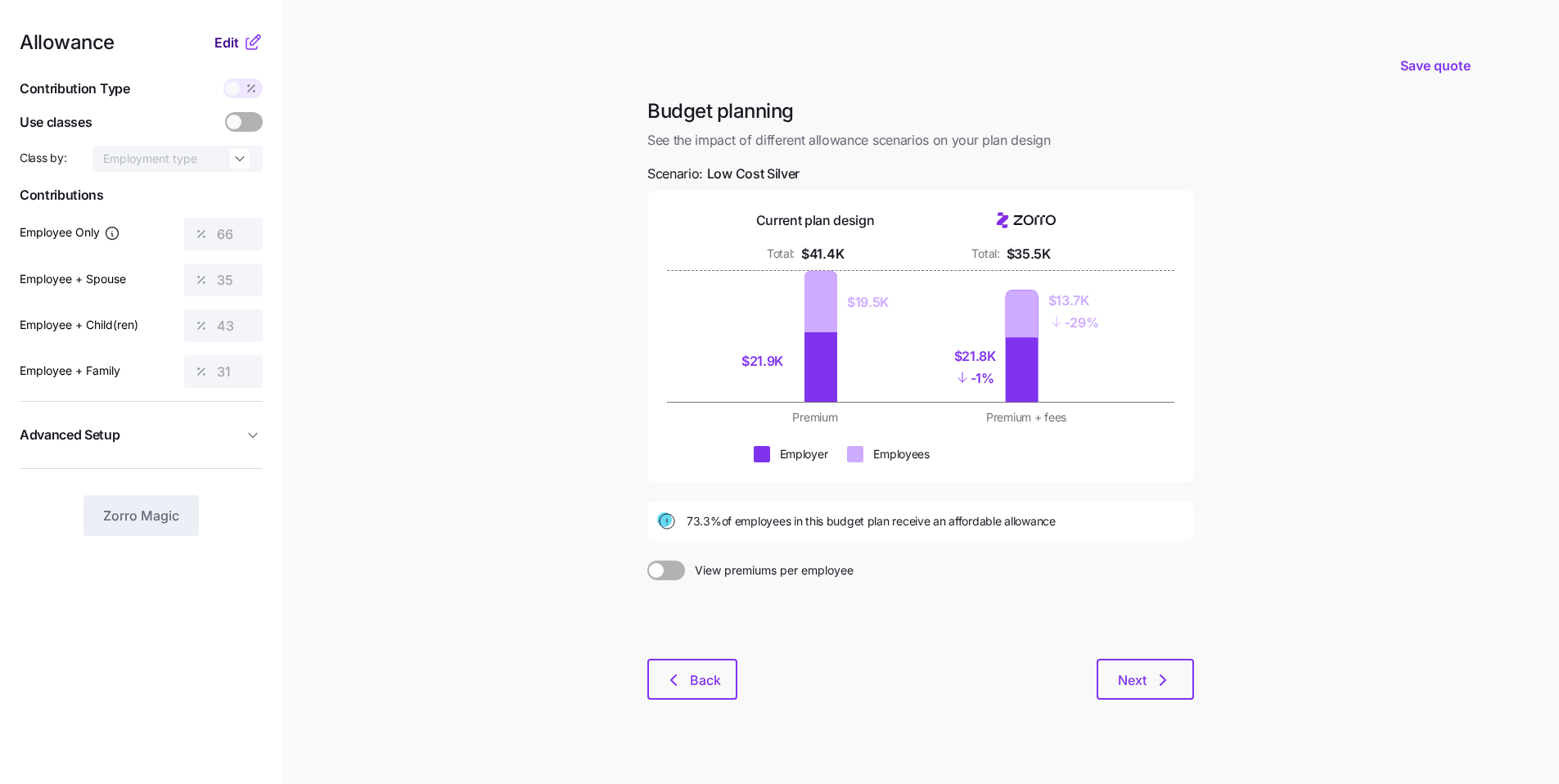
click at [228, 42] on span "Edit" at bounding box center [226, 42] width 25 height 19
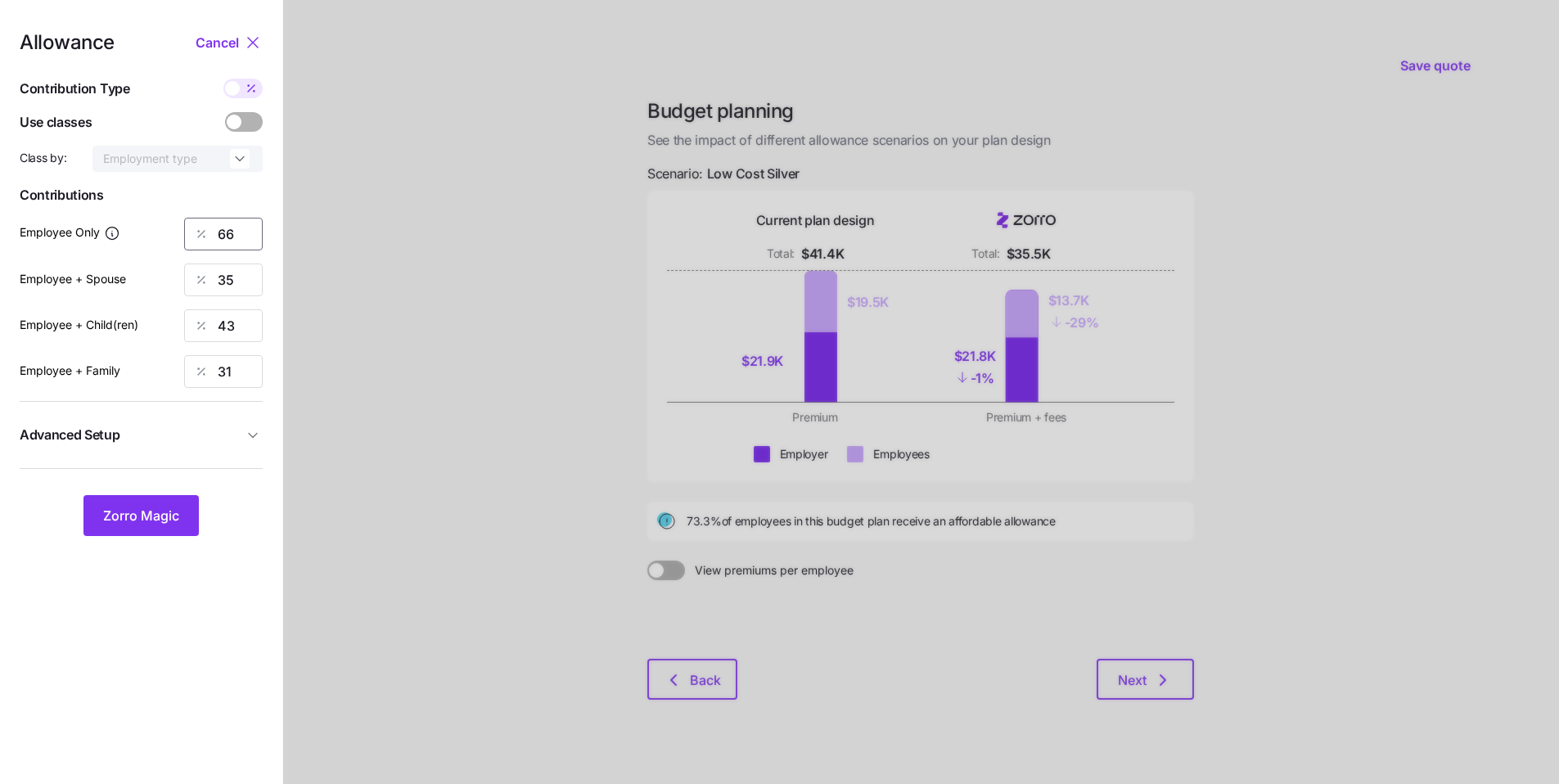
drag, startPoint x: 213, startPoint y: 223, endPoint x: 168, endPoint y: 218, distance: 45.3
click at [168, 218] on div "Employee Only 66" at bounding box center [140, 233] width 243 height 32
type input "75"
click at [161, 510] on span "Zorro Magic" at bounding box center [141, 515] width 76 height 19
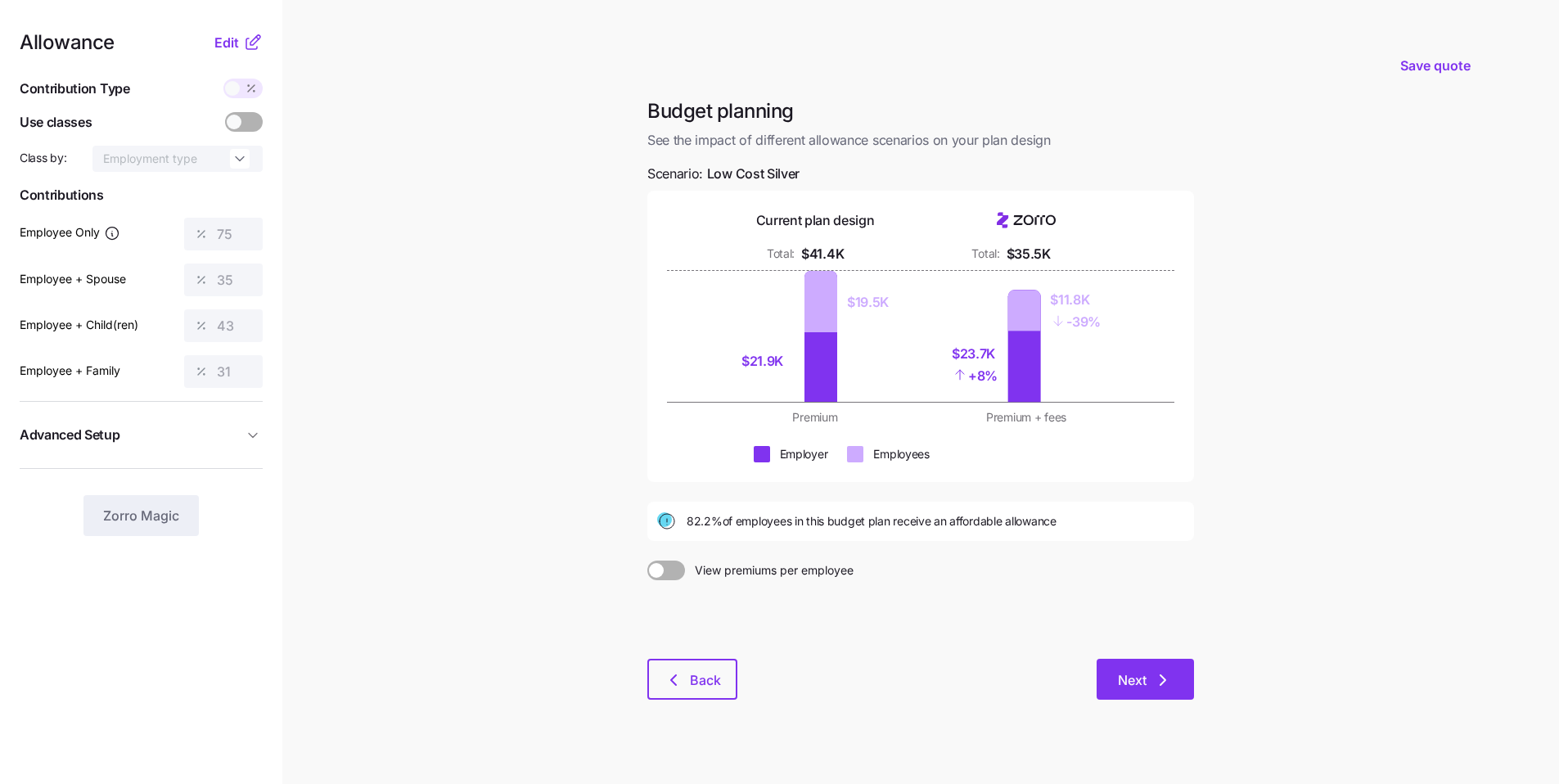
click at [752, 593] on span "Next" at bounding box center [1132, 679] width 29 height 19
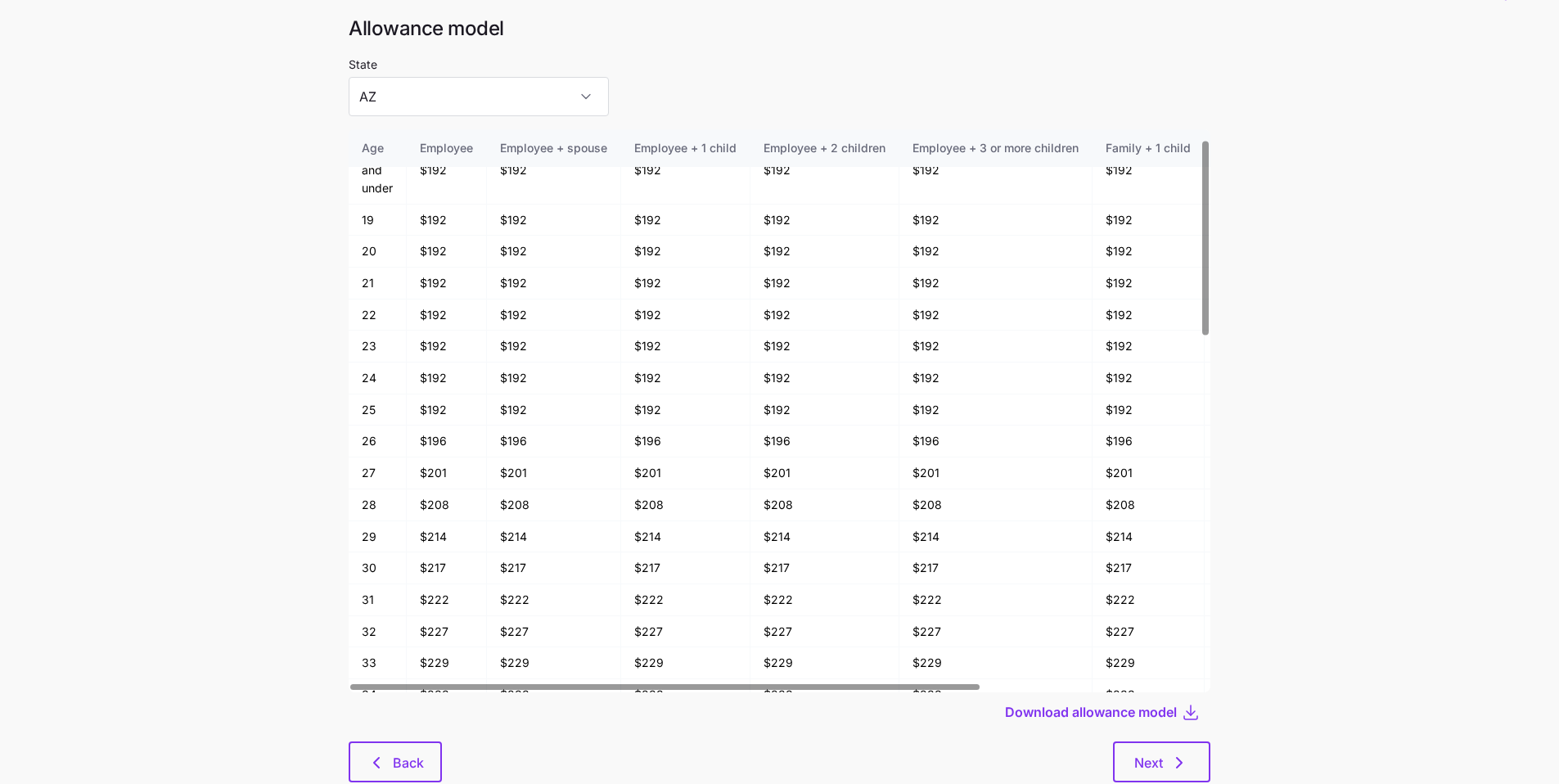
scroll to position [88, 0]
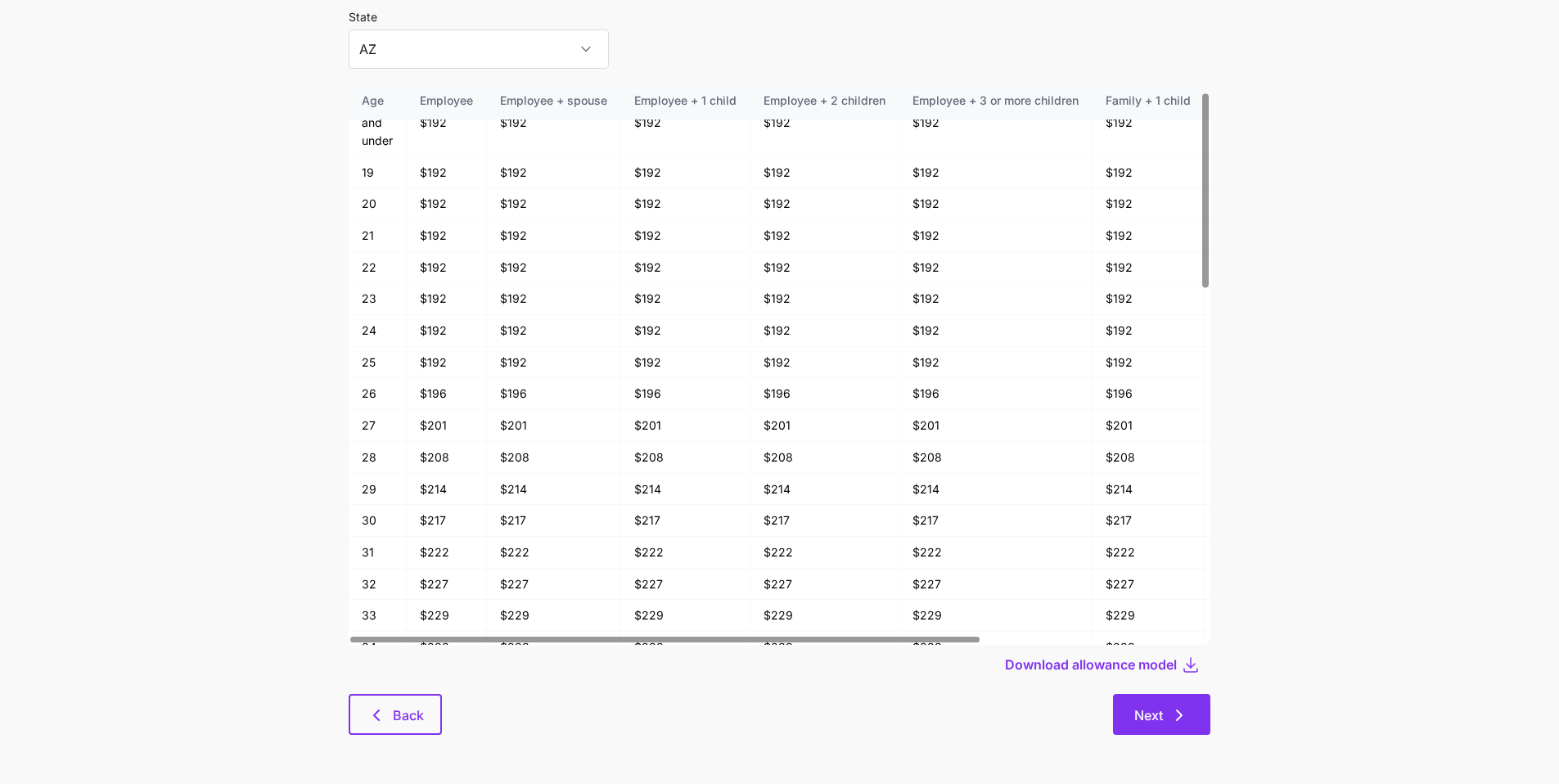
click at [752, 593] on icon "button" at bounding box center [1178, 715] width 5 height 10
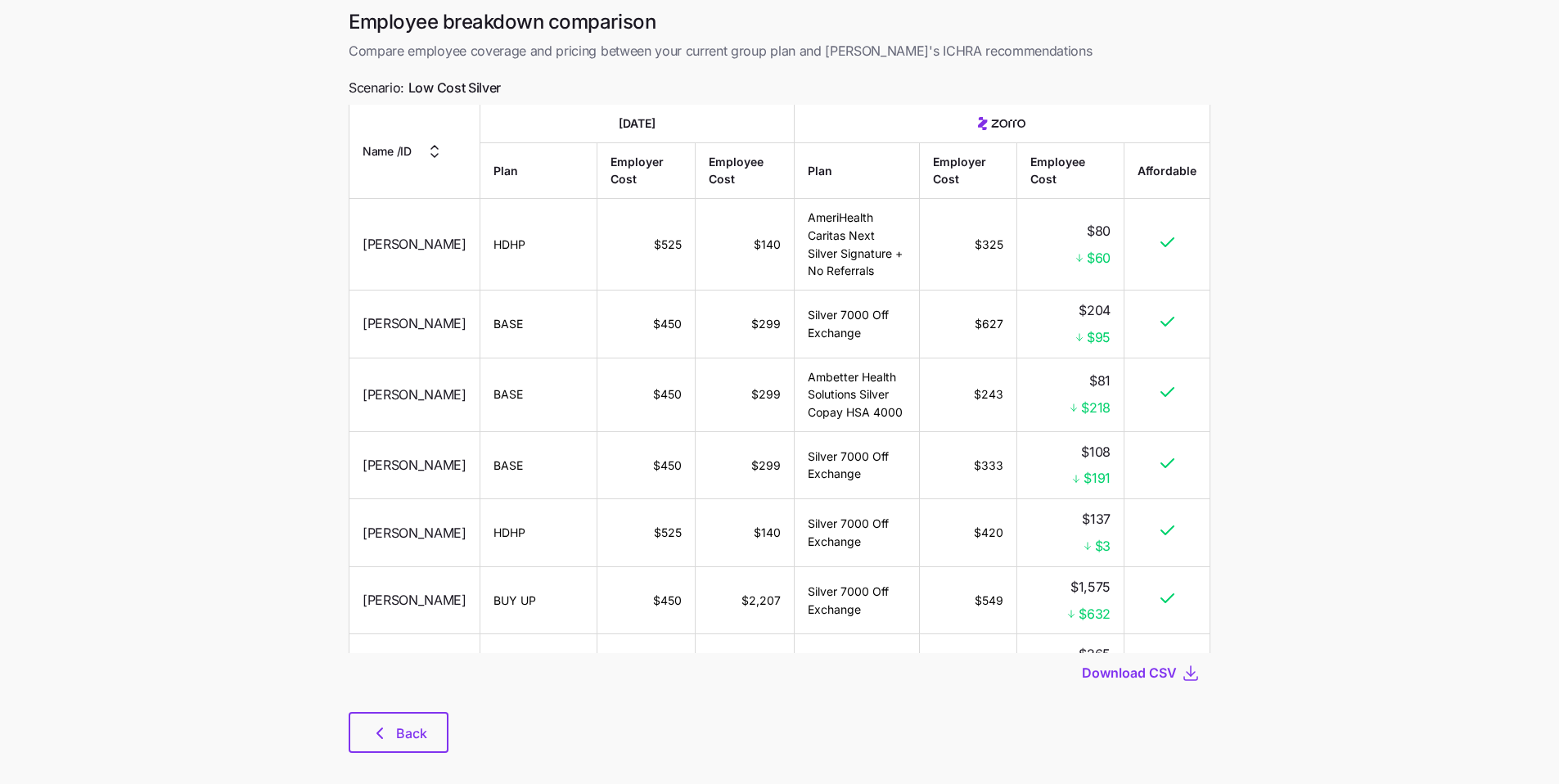
scroll to position [84, 0]
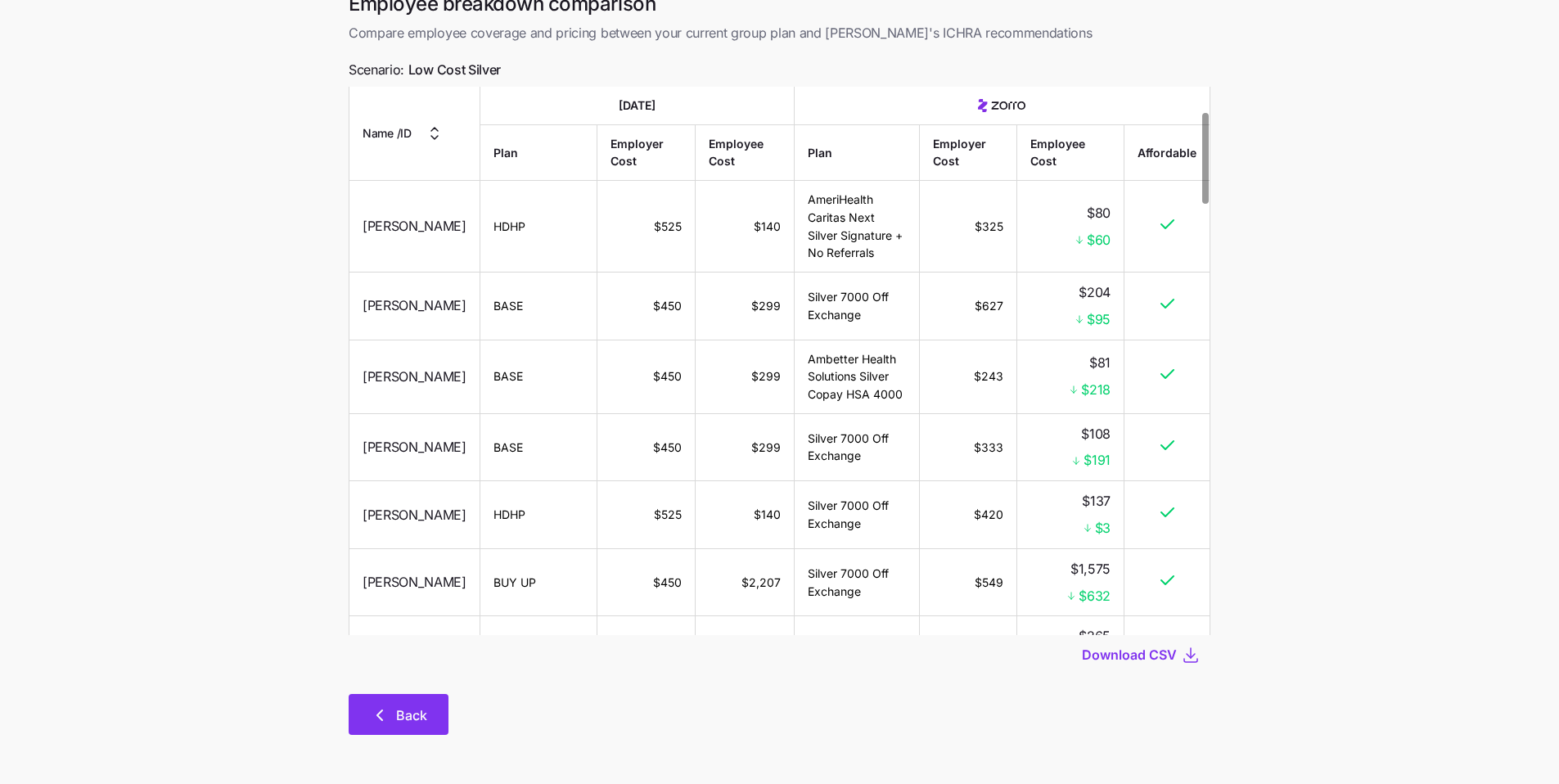
click at [418, 593] on button "Back" at bounding box center [399, 714] width 100 height 41
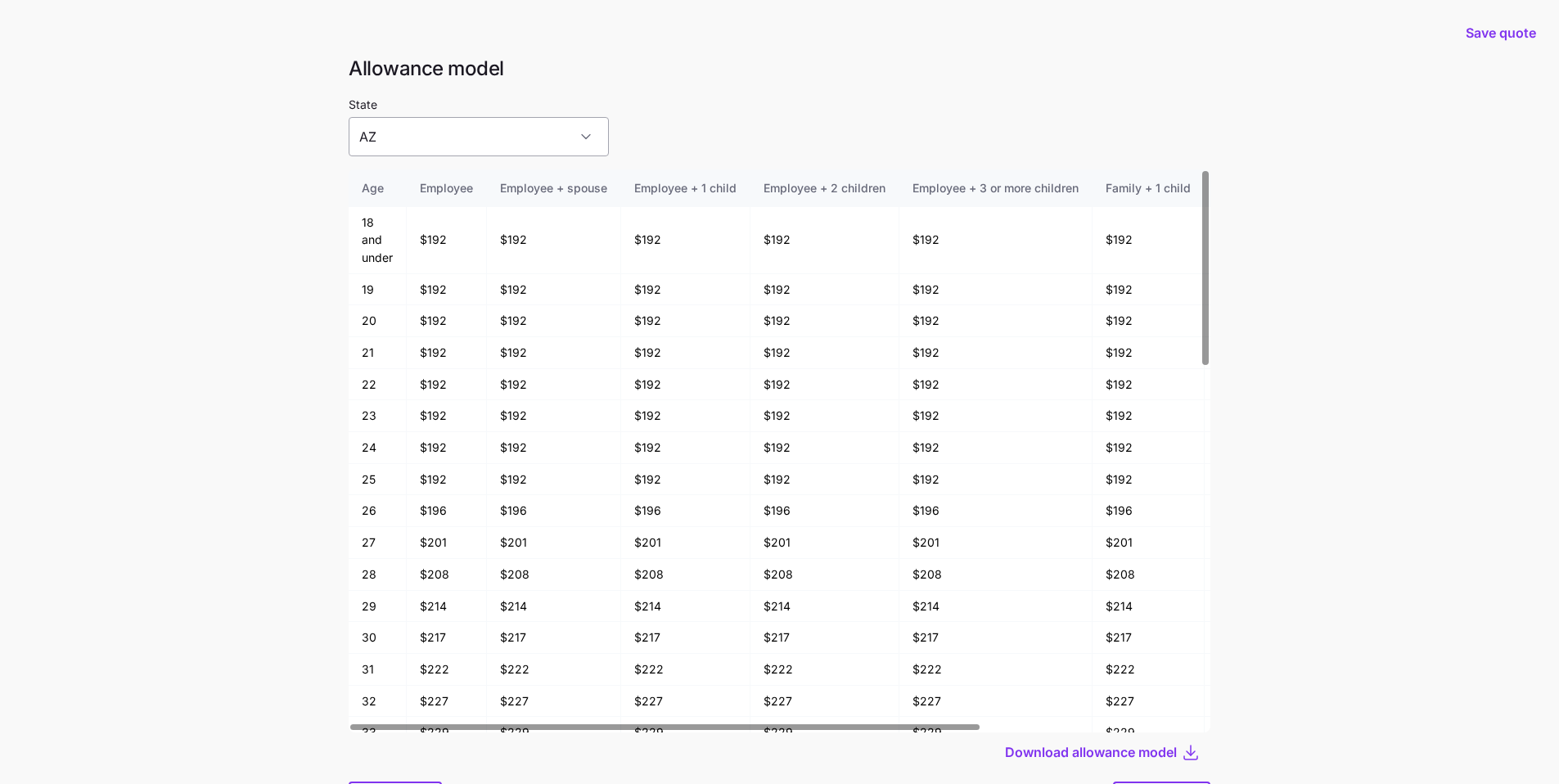
click at [489, 137] on input "AZ" at bounding box center [479, 137] width 260 height 40
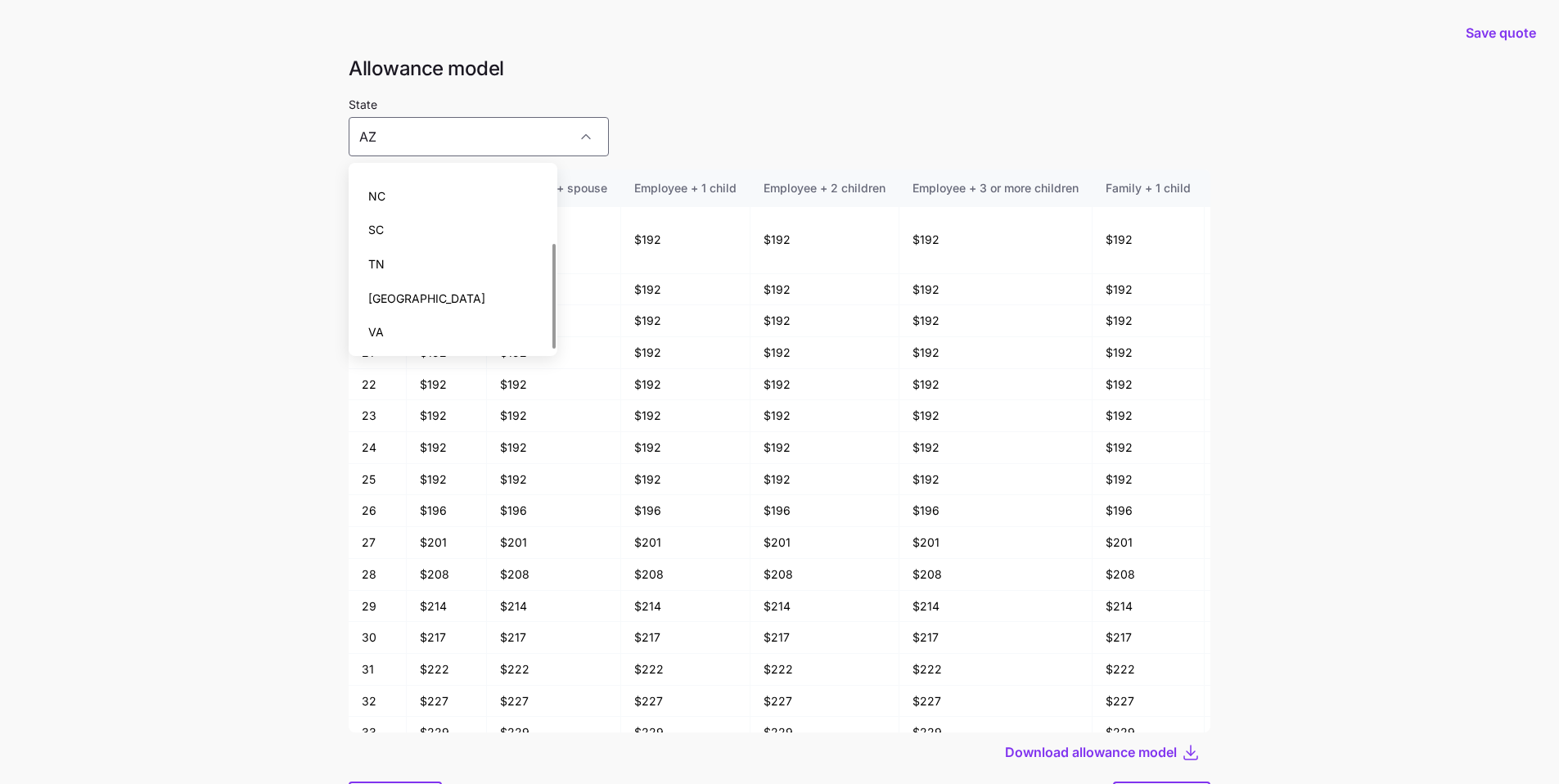
click at [428, 278] on div "TN" at bounding box center [453, 264] width 196 height 34
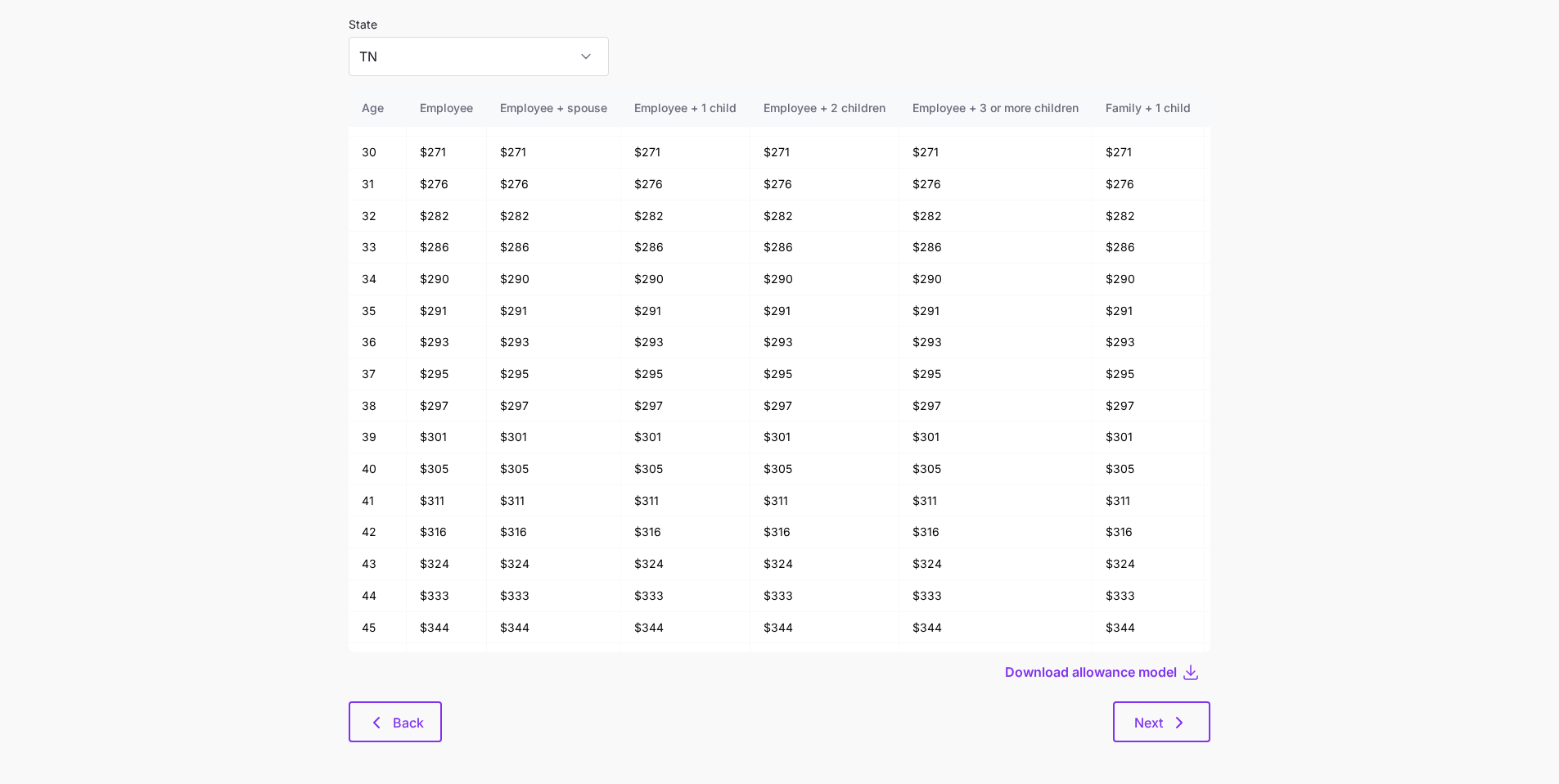
scroll to position [88, 0]
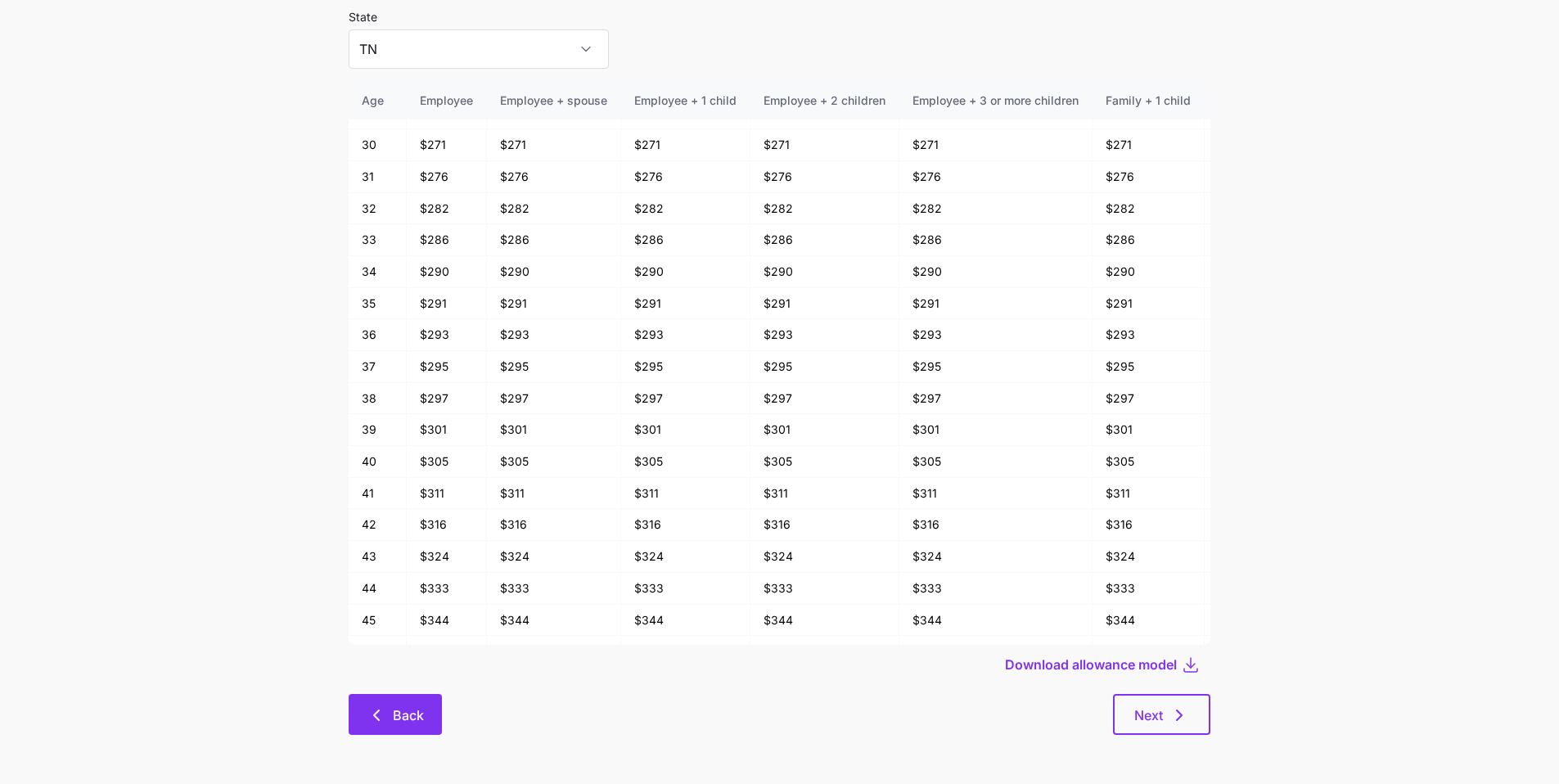
click at [407, 593] on span "Back" at bounding box center [409, 715] width 31 height 19
type input "AZ"
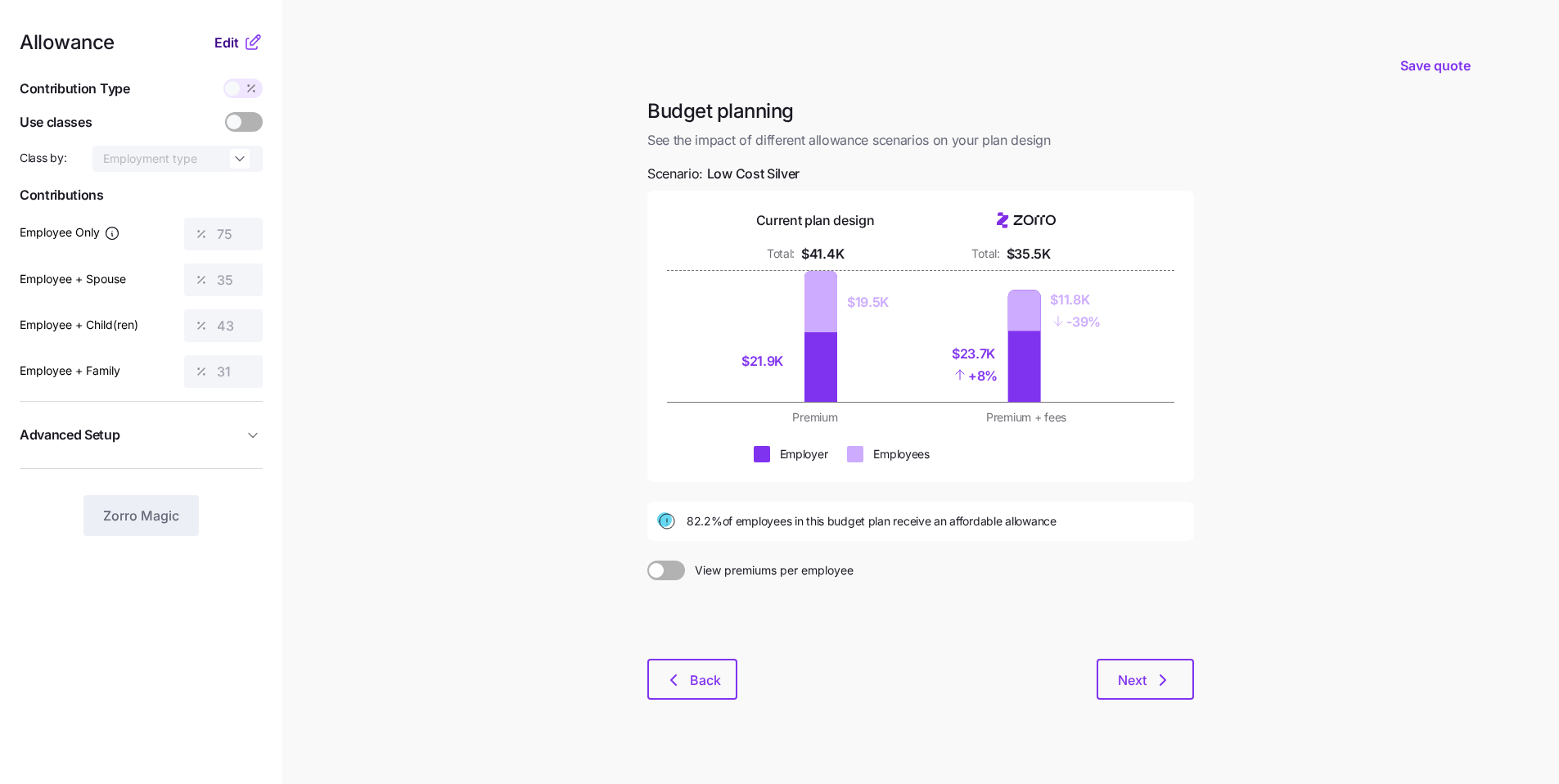
click at [226, 40] on span "Edit" at bounding box center [226, 42] width 25 height 19
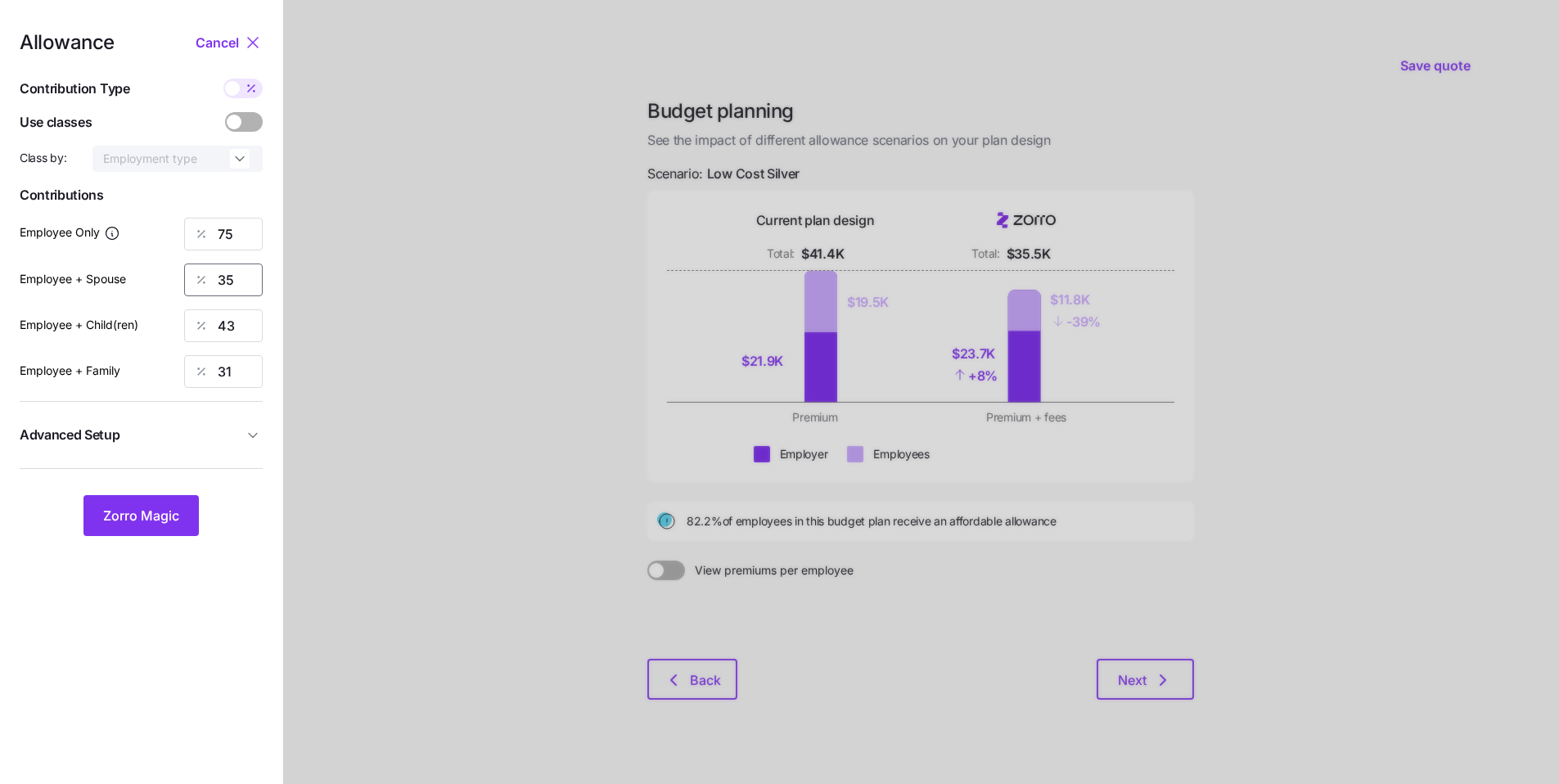
drag, startPoint x: 242, startPoint y: 290, endPoint x: 189, endPoint y: 289, distance: 53.0
click at [190, 289] on div "35" at bounding box center [223, 279] width 78 height 32
type input "0"
drag, startPoint x: 238, startPoint y: 329, endPoint x: 181, endPoint y: 317, distance: 58.2
click at [177, 319] on div "Employee + Child(ren) 43" at bounding box center [140, 325] width 243 height 32
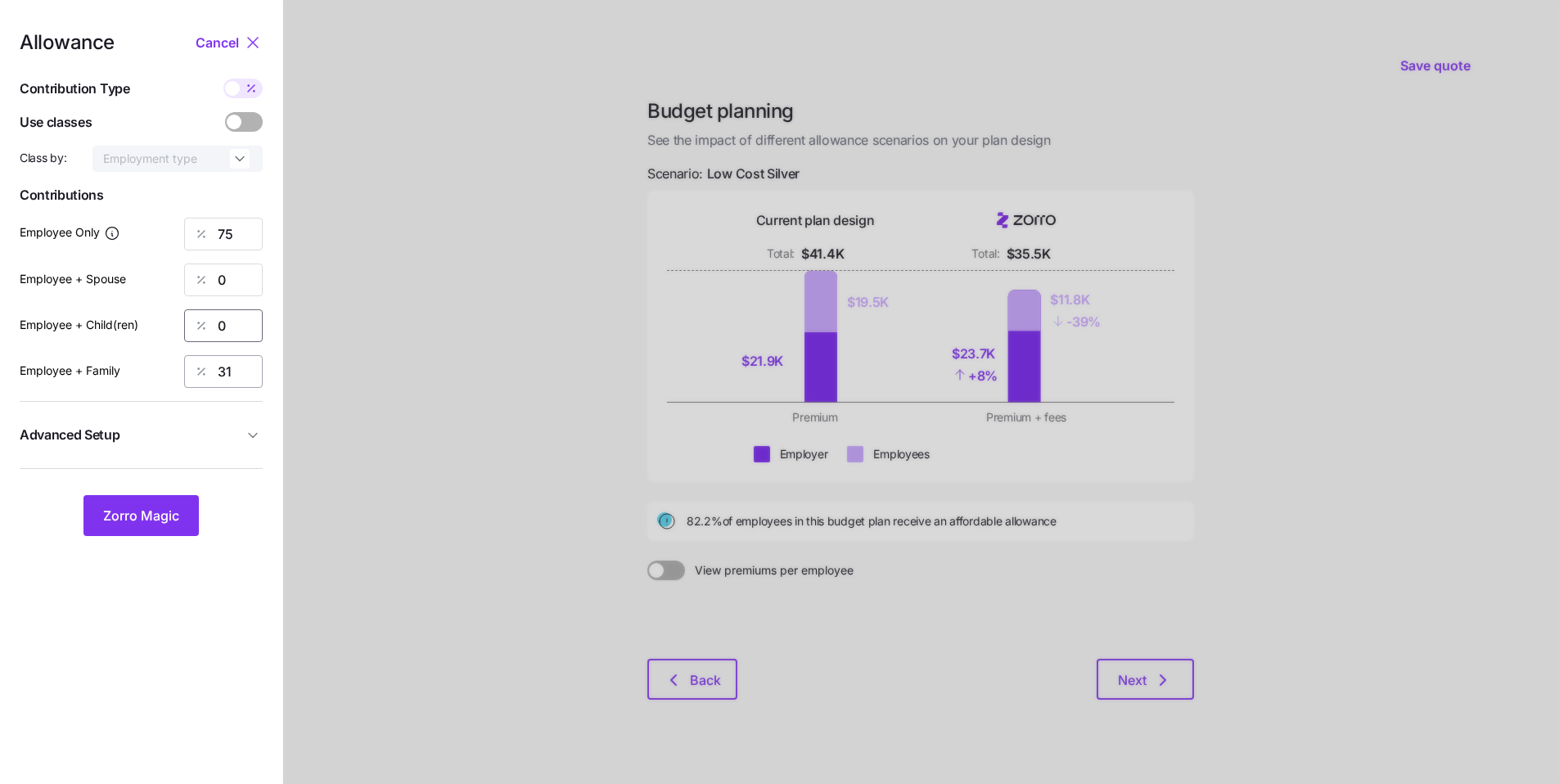
type input "0"
drag, startPoint x: 225, startPoint y: 371, endPoint x: 181, endPoint y: 369, distance: 44.0
click at [182, 369] on div "Employee + Family 31" at bounding box center [140, 371] width 243 height 32
type input "0"
click at [169, 528] on button "Zorro Magic" at bounding box center [140, 516] width 115 height 41
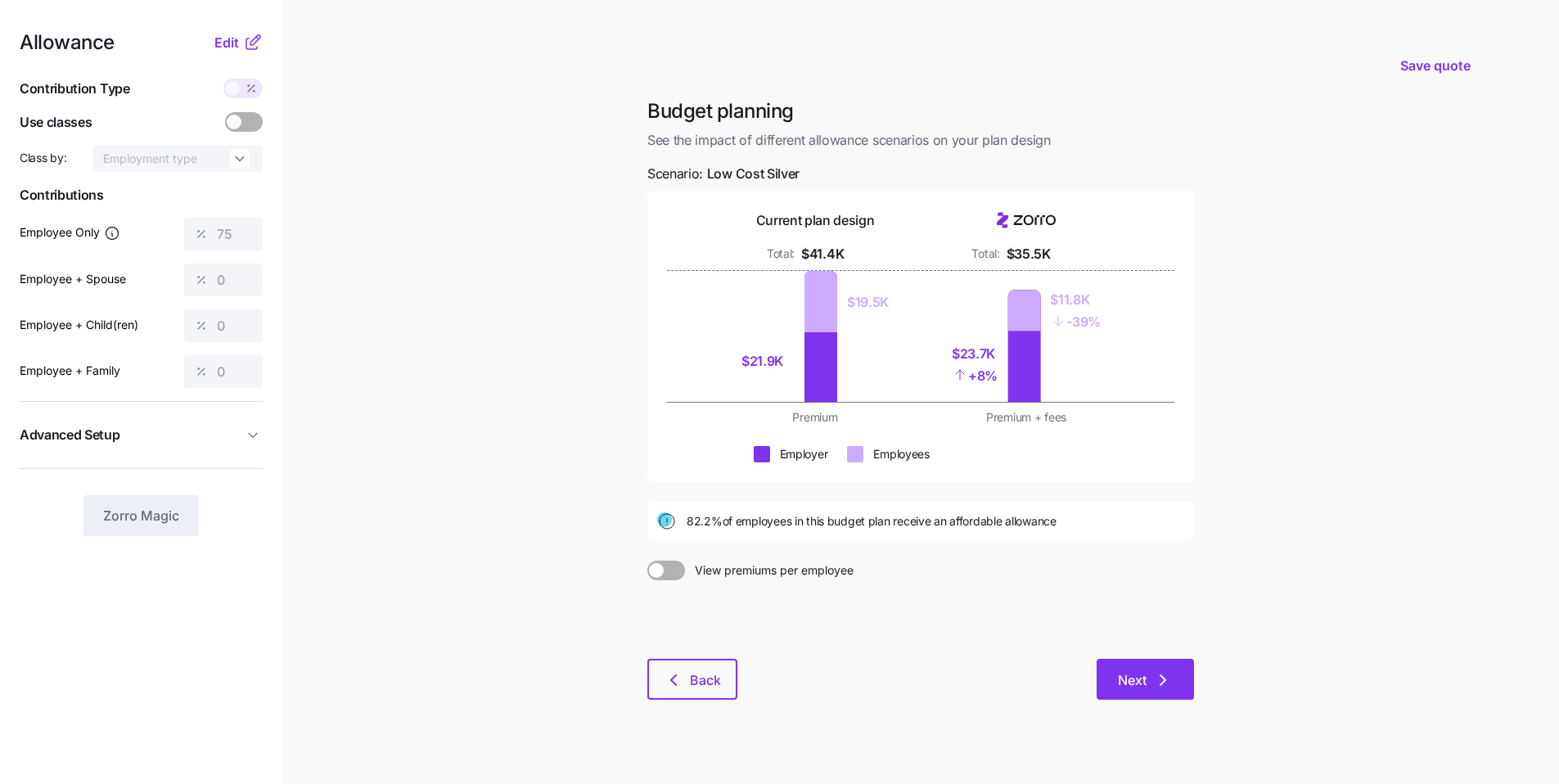
click at [752, 593] on span "Next" at bounding box center [1145, 679] width 54 height 19
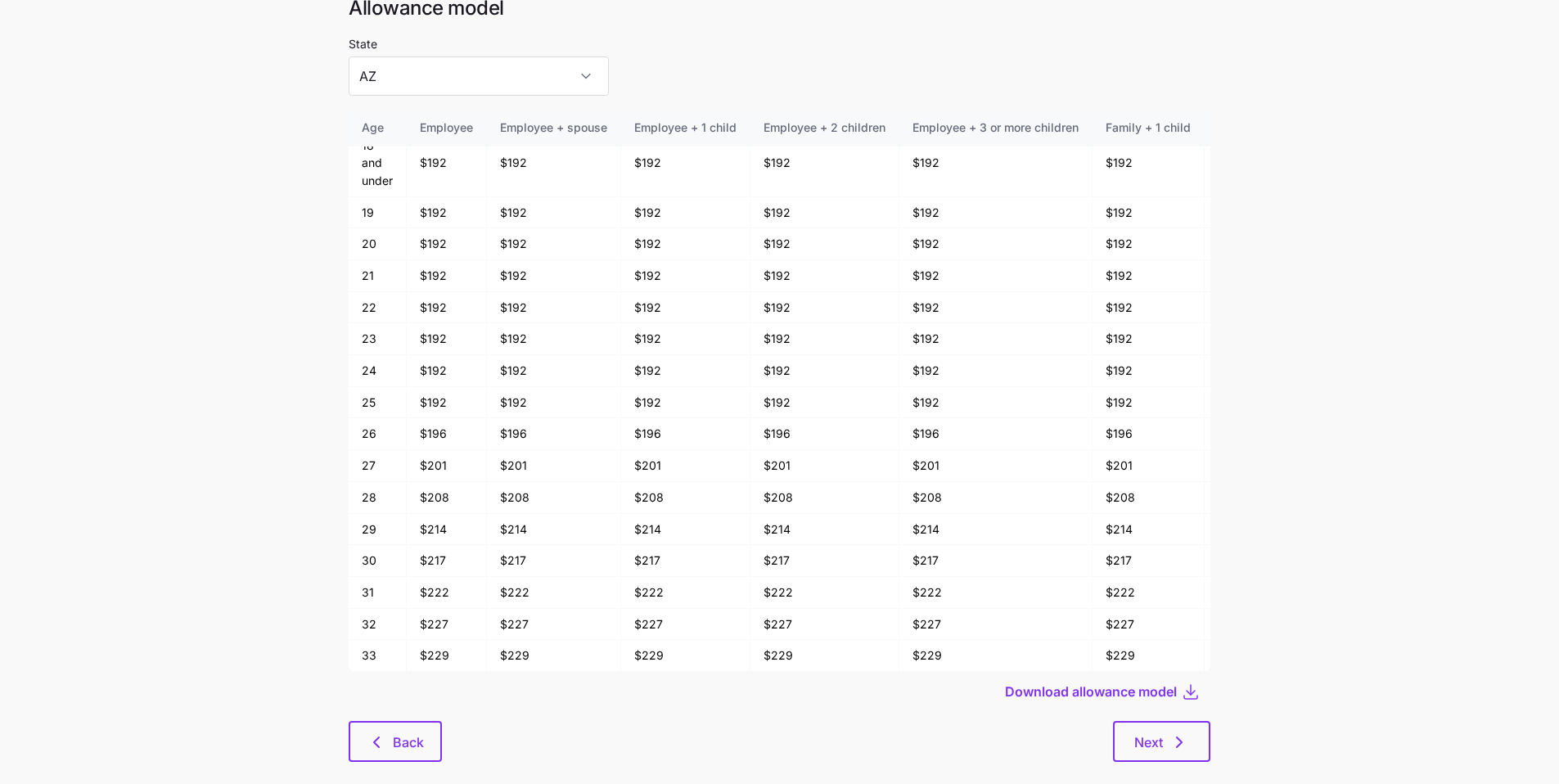
scroll to position [63, 0]
click at [752, 593] on button "Next" at bounding box center [1161, 739] width 98 height 41
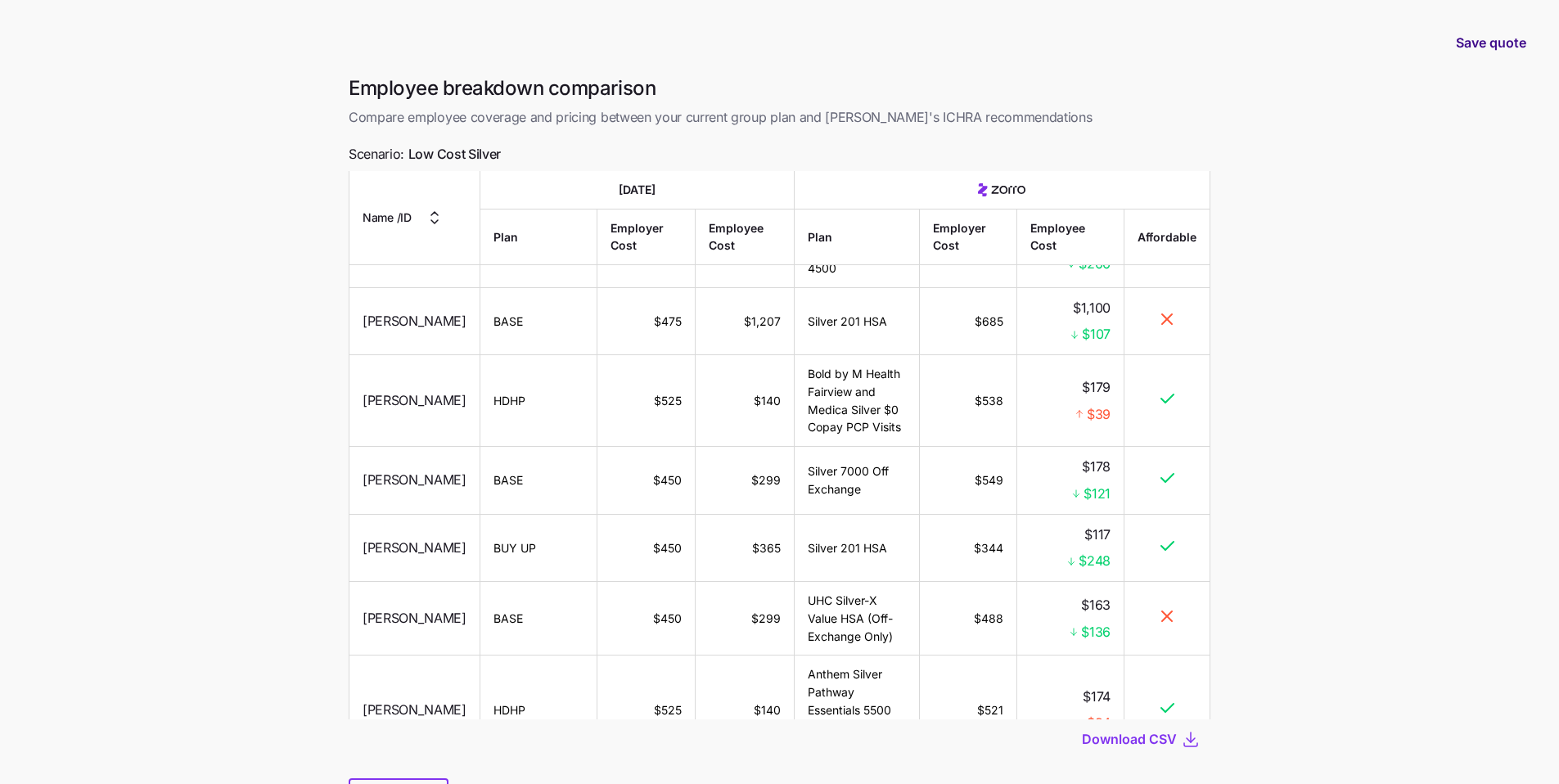
click at [752, 46] on span "Save quote" at bounding box center [1491, 42] width 70 height 19
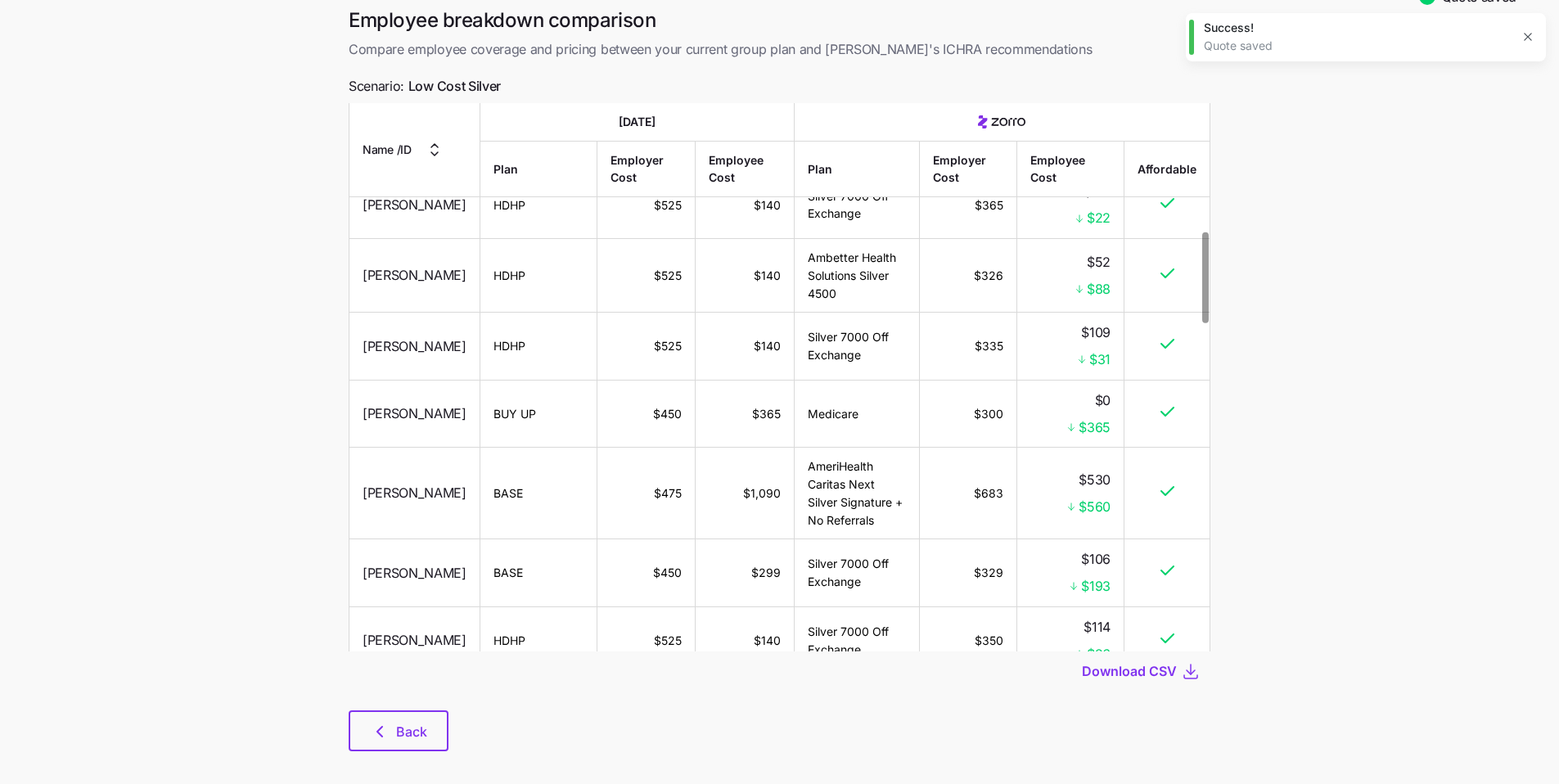
scroll to position [62, 0]
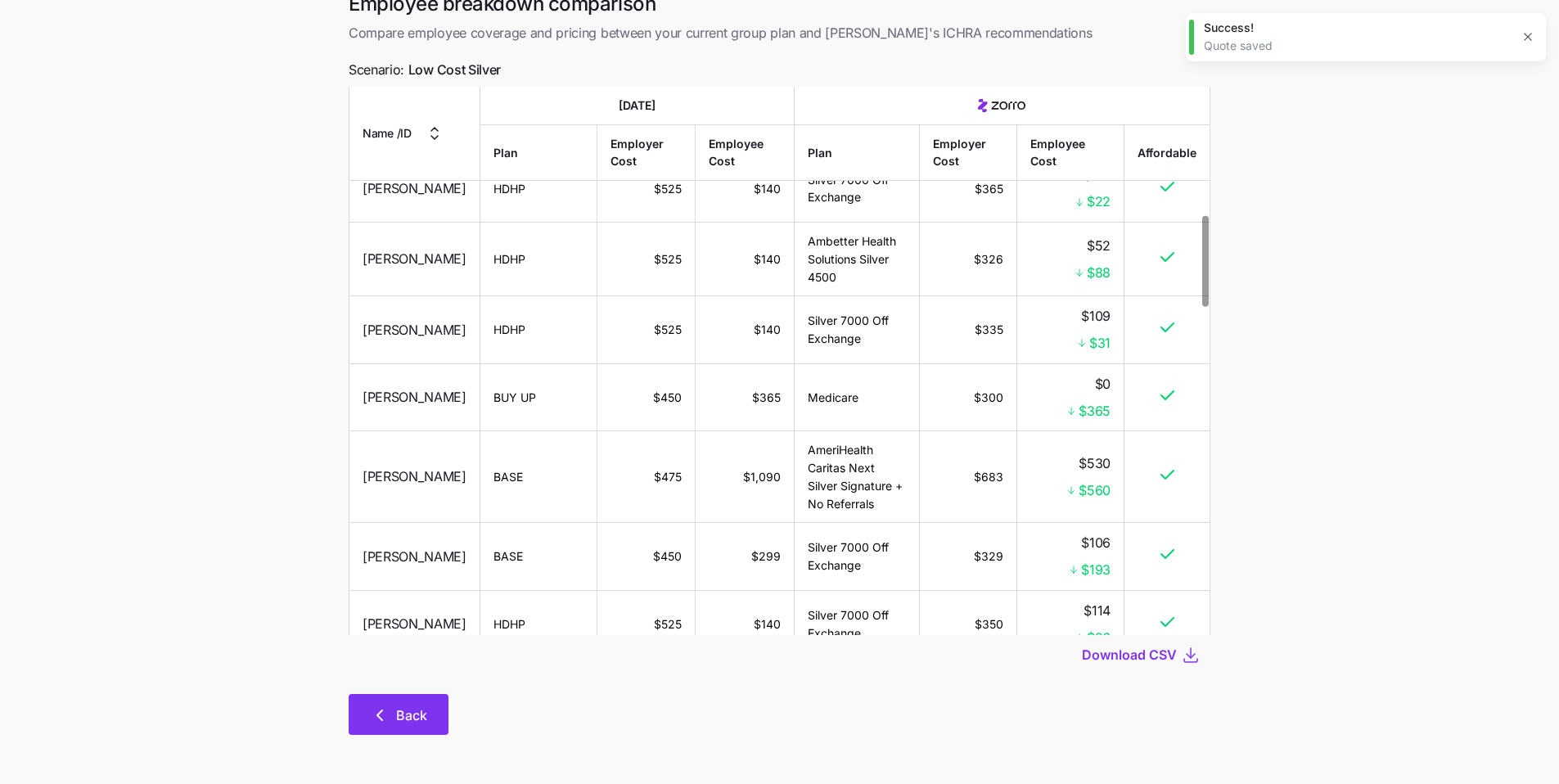
click at [409, 593] on span "Back" at bounding box center [411, 715] width 31 height 19
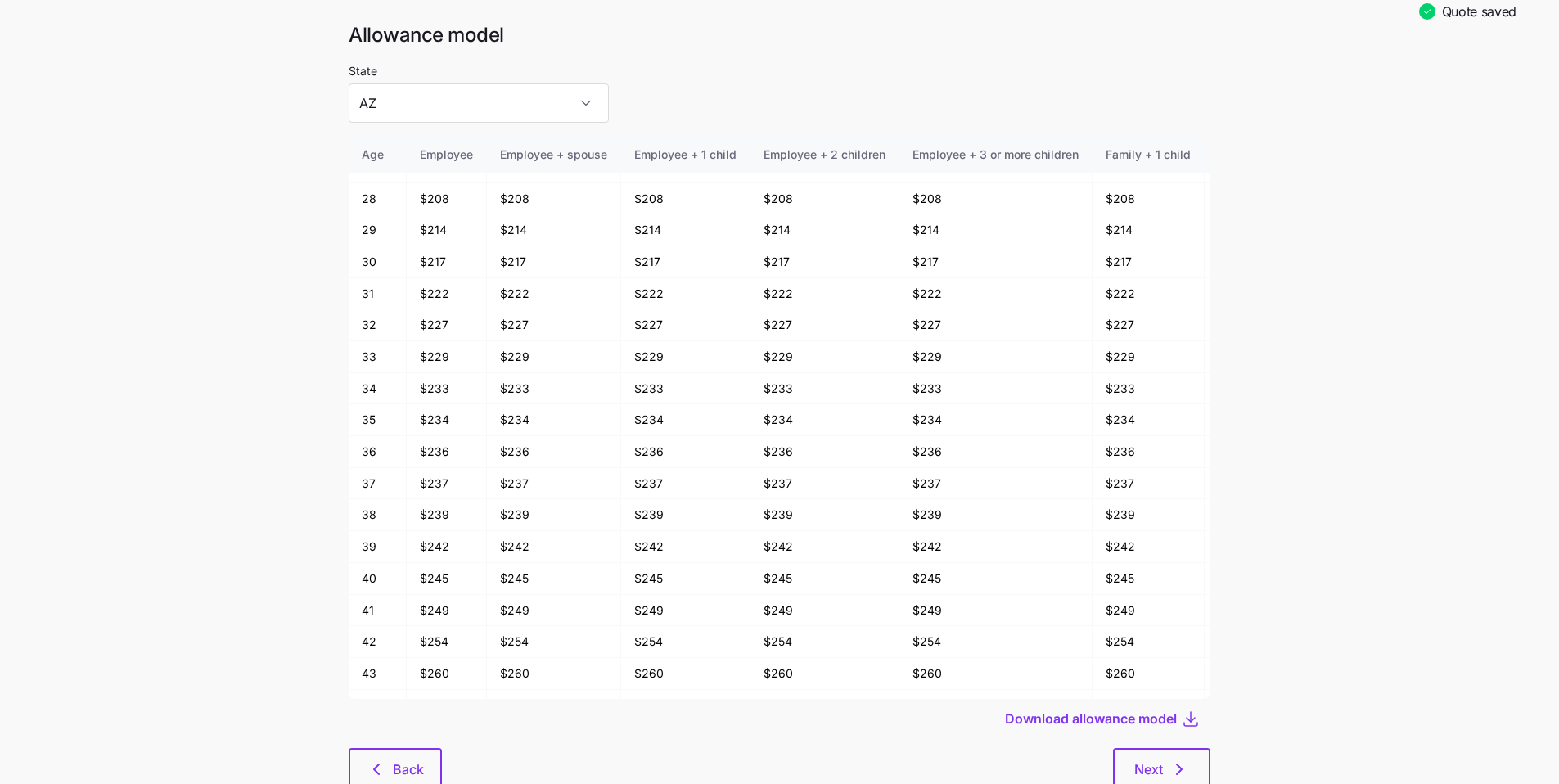
scroll to position [85, 0]
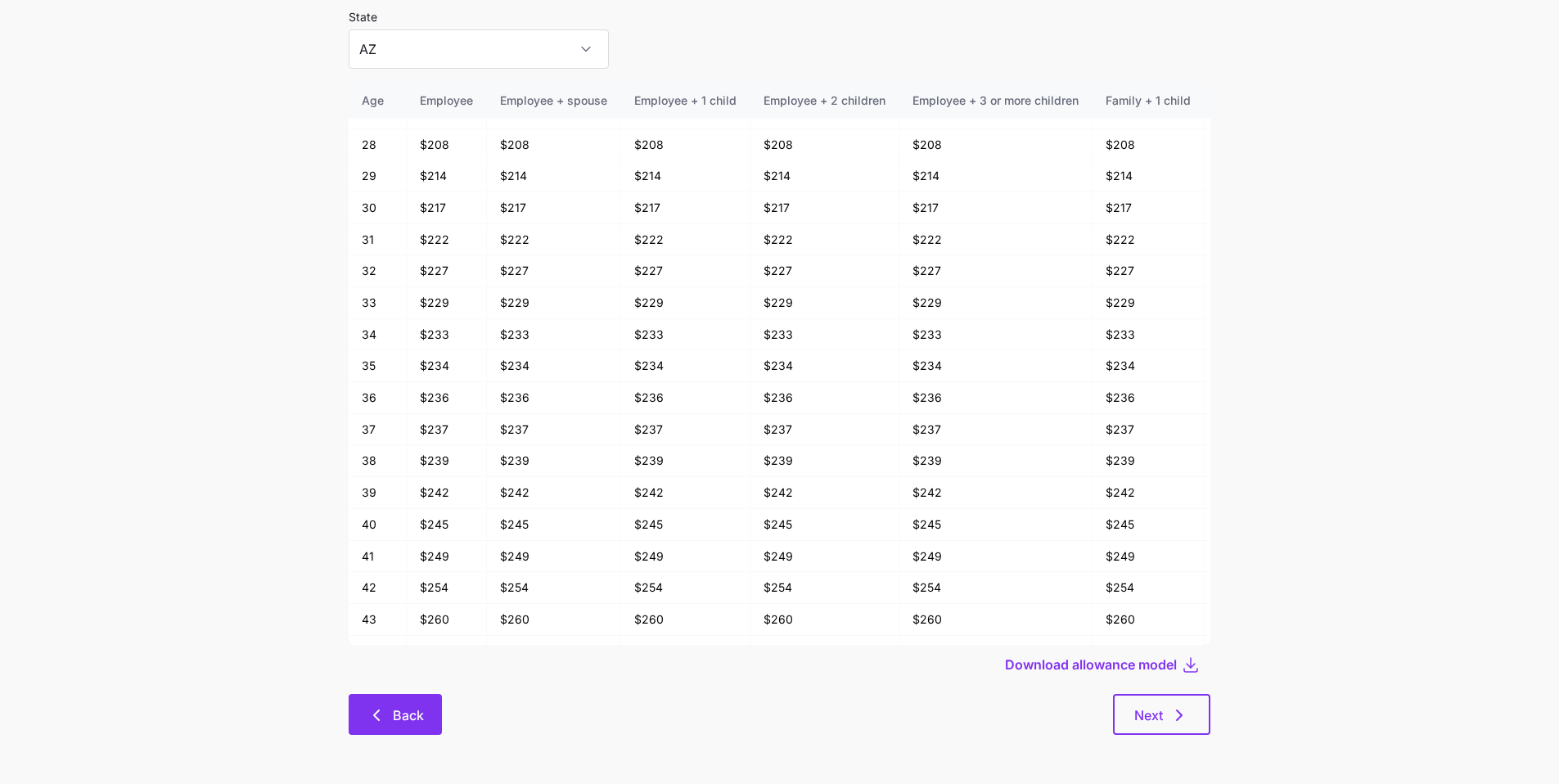
click at [420, 593] on span "Back" at bounding box center [409, 715] width 31 height 19
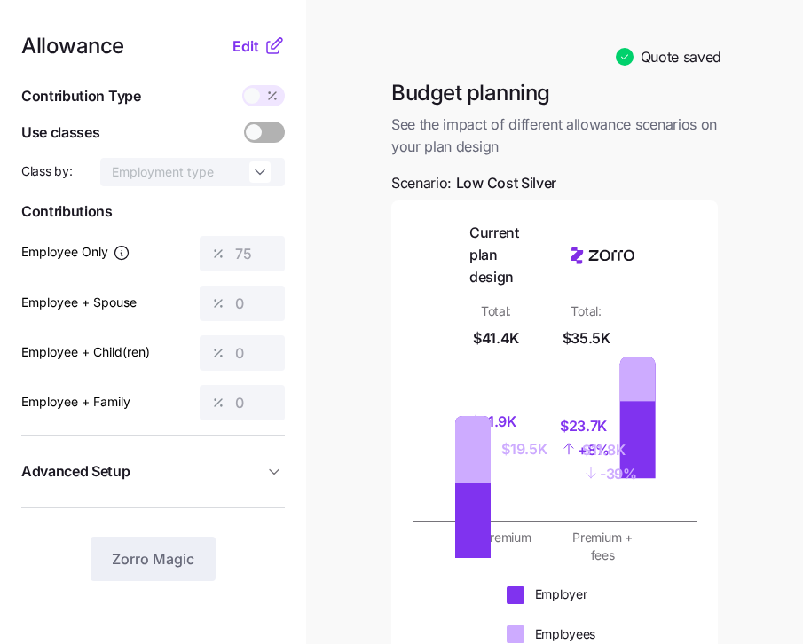
scroll to position [348, 0]
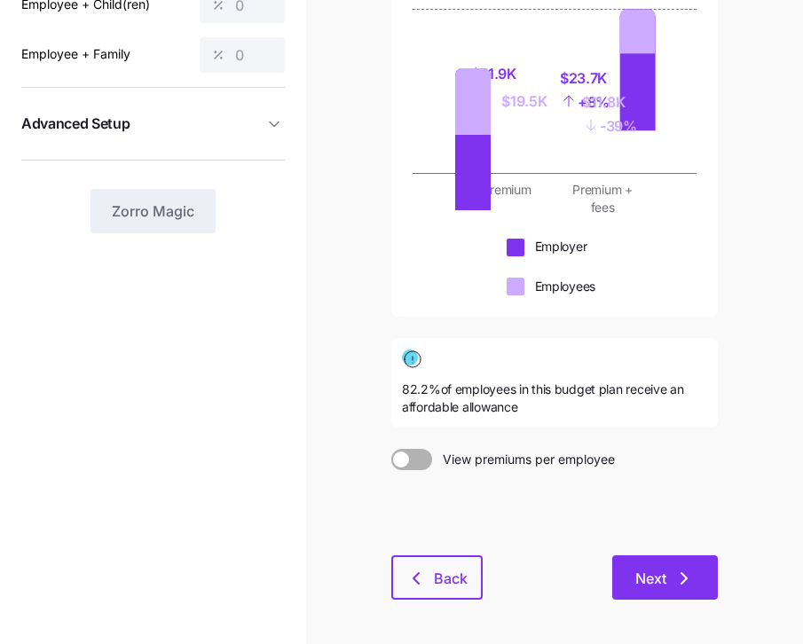
click at [674, 572] on icon "button" at bounding box center [683, 578] width 21 height 21
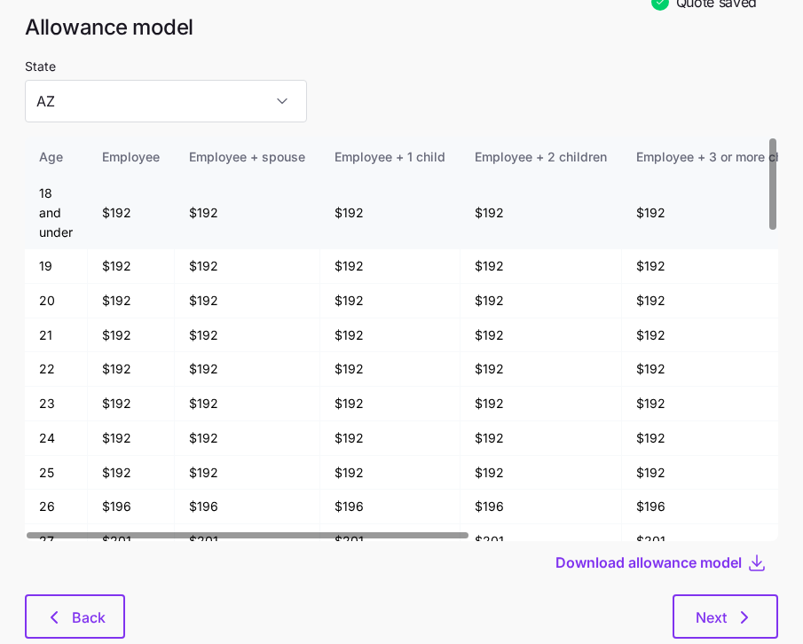
scroll to position [92, 0]
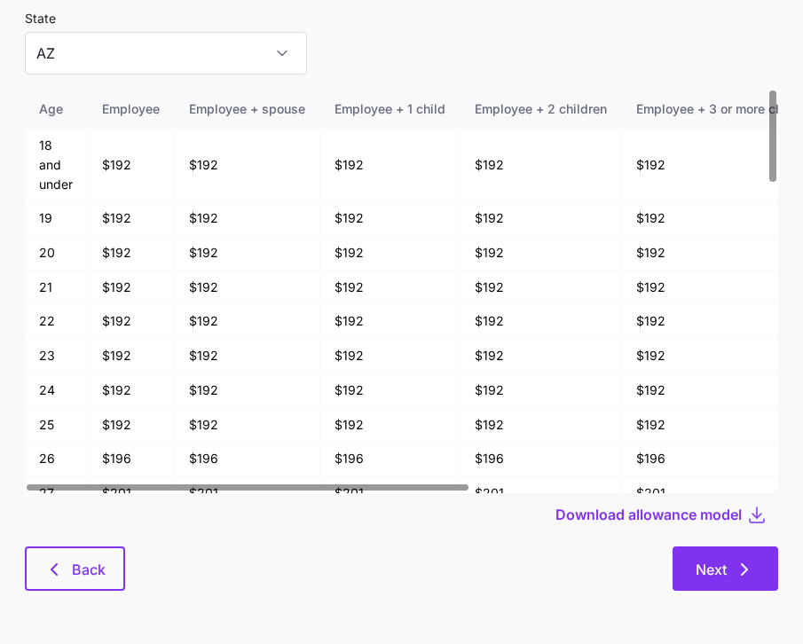
click at [711, 583] on button "Next" at bounding box center [725, 568] width 106 height 44
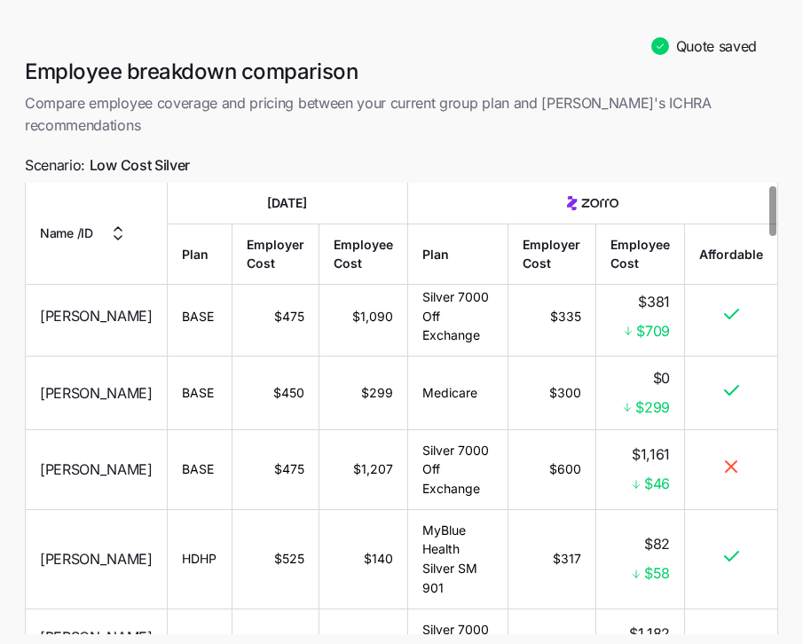
scroll to position [18, 0]
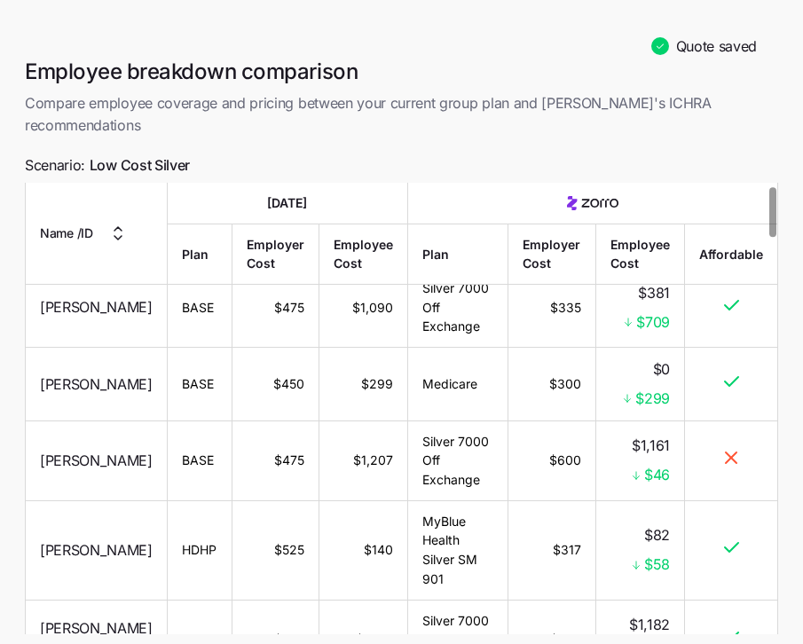
click at [718, 643] on span "Download CSV" at bounding box center [690, 655] width 103 height 21
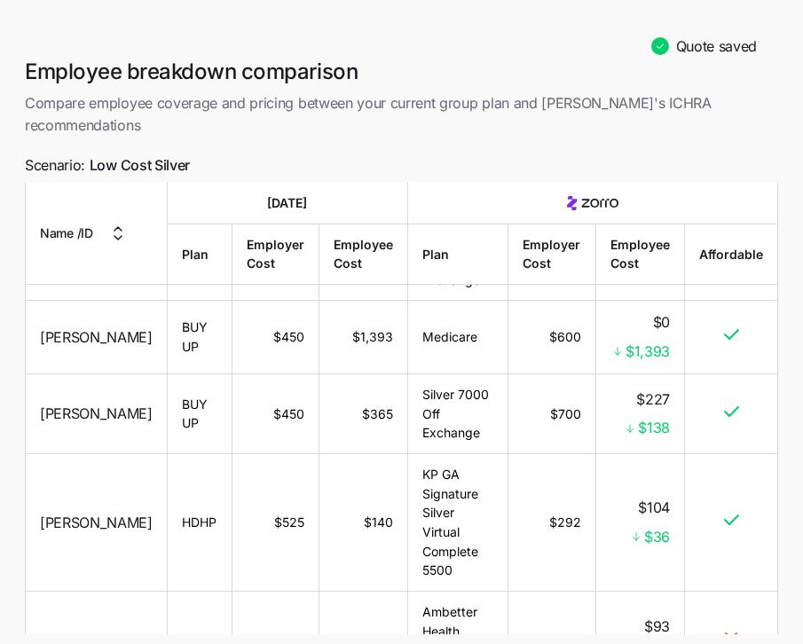
scroll to position [1449, 0]
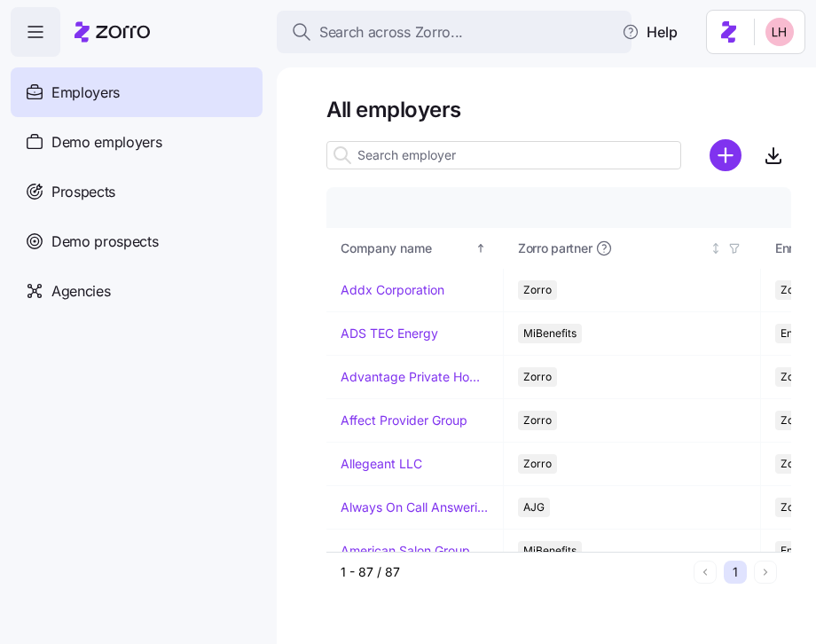
click at [459, 157] on input at bounding box center [503, 155] width 355 height 28
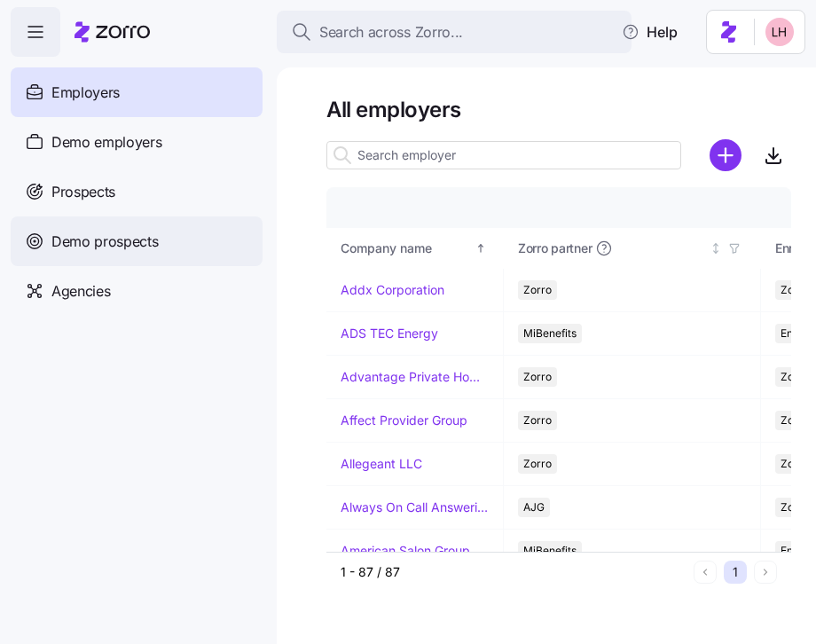
click at [122, 234] on span "Demo prospects" at bounding box center [104, 242] width 107 height 22
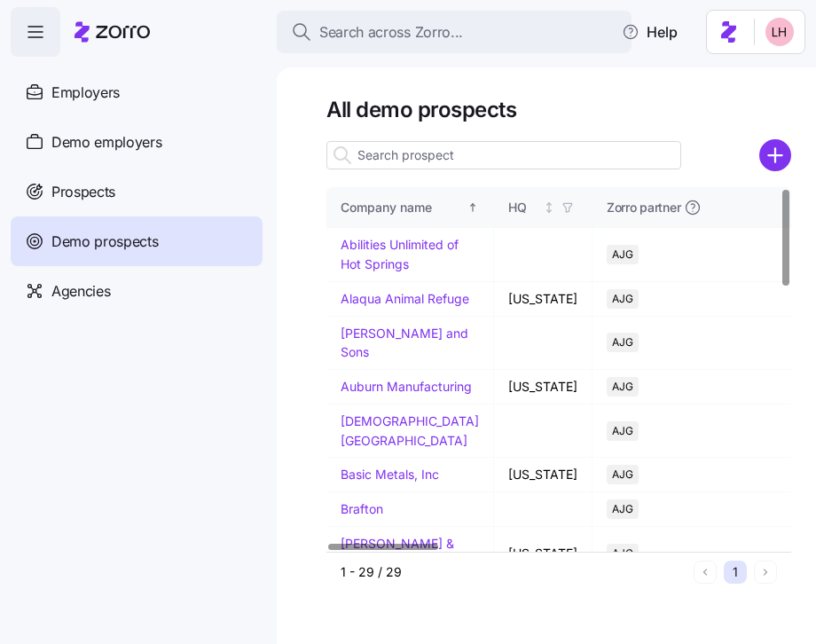
click at [433, 155] on input at bounding box center [503, 155] width 355 height 28
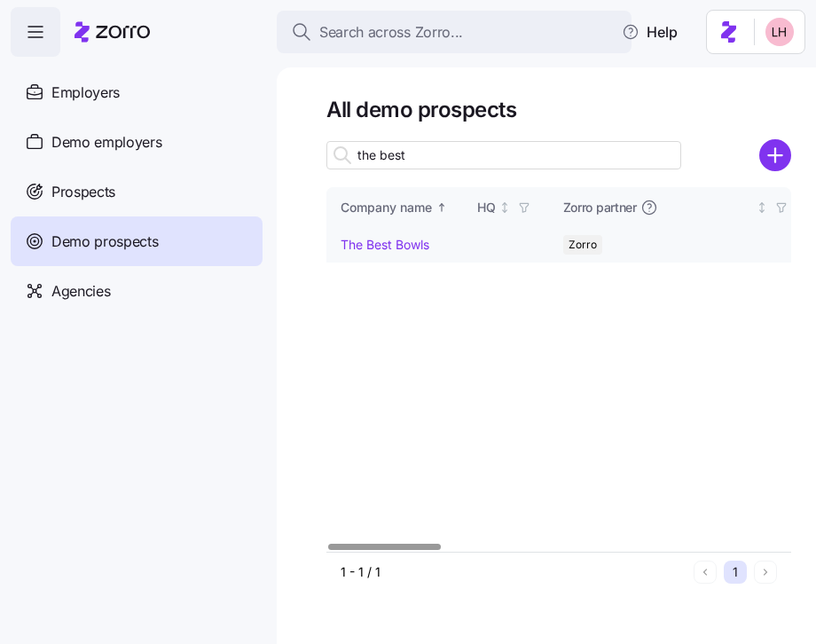
type input "the best"
click at [416, 247] on link "The Best Bowls" at bounding box center [385, 244] width 89 height 15
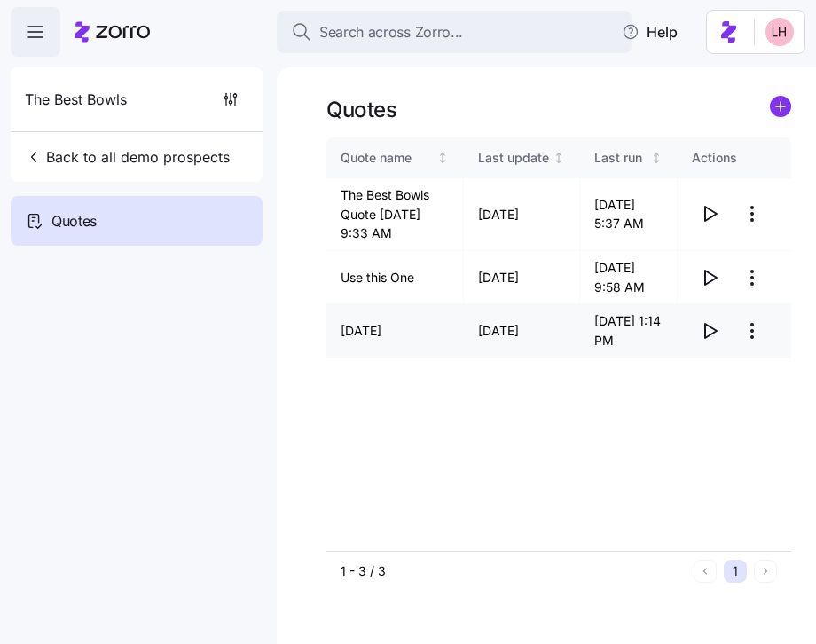
click at [715, 338] on icon "button" at bounding box center [711, 331] width 12 height 14
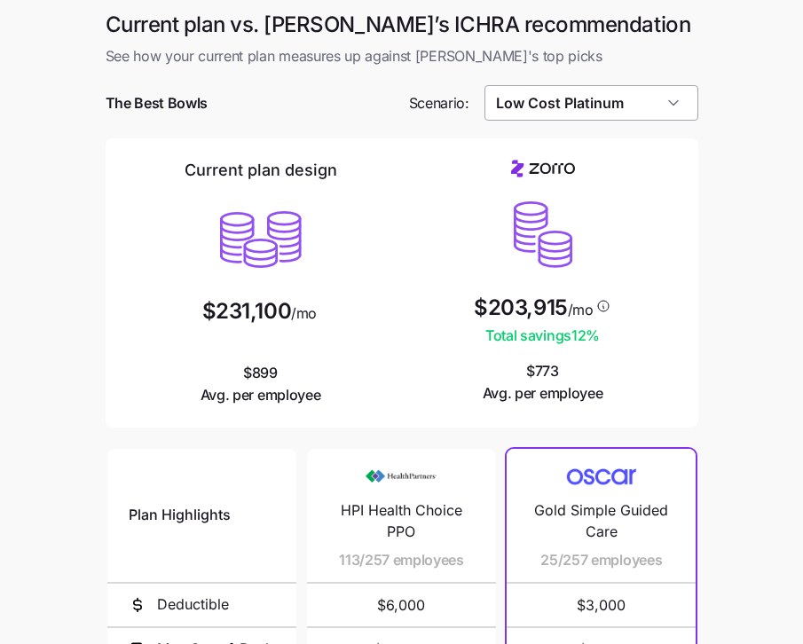
click at [643, 99] on input "Low Cost Platinum" at bounding box center [591, 102] width 214 height 35
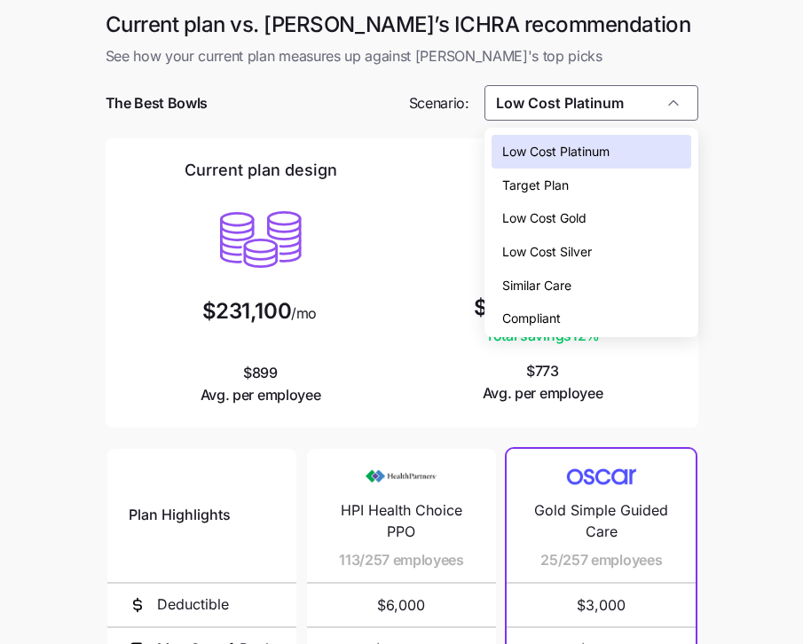
click at [592, 215] on div "Low Cost Gold" at bounding box center [591, 218] width 200 height 34
type input "Low Cost Gold"
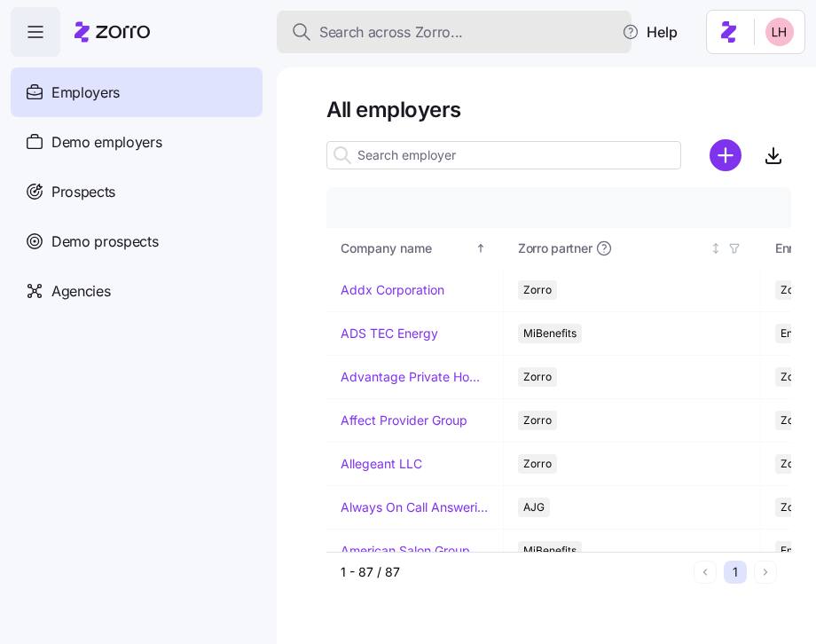
click at [375, 38] on span "Search across Zorro..." at bounding box center [391, 32] width 144 height 22
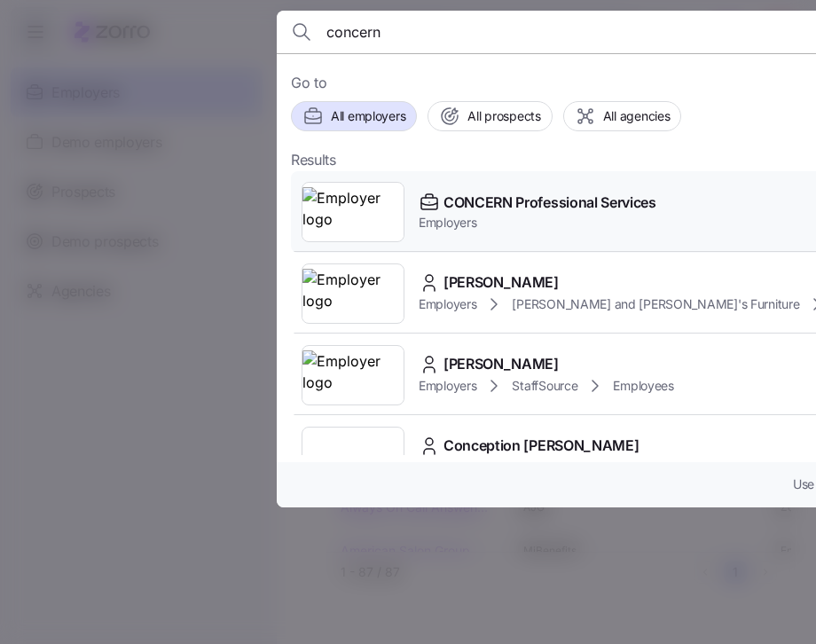
type input "concern"
click at [543, 215] on span "Employers" at bounding box center [538, 223] width 238 height 18
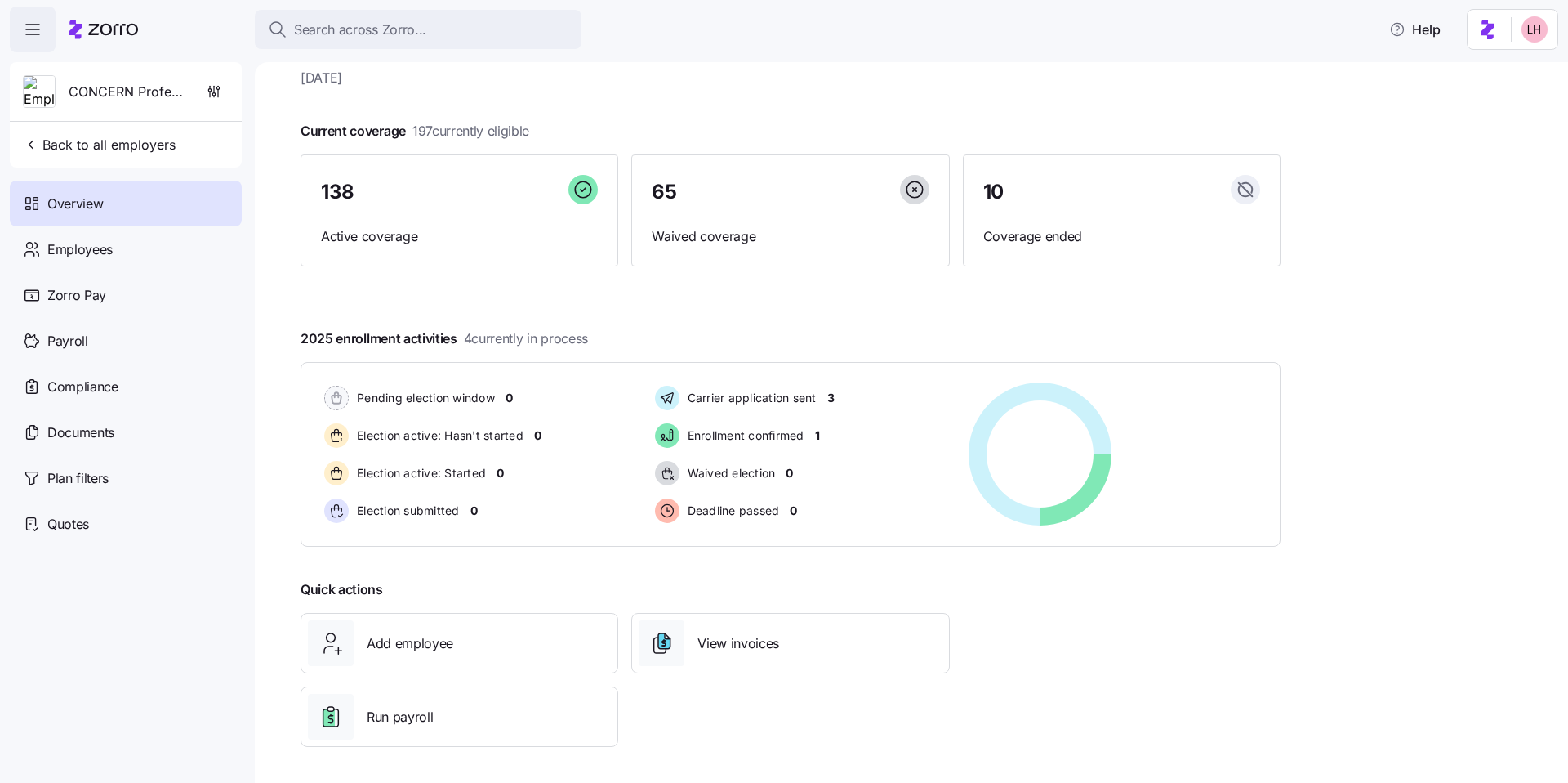
scroll to position [46, 0]
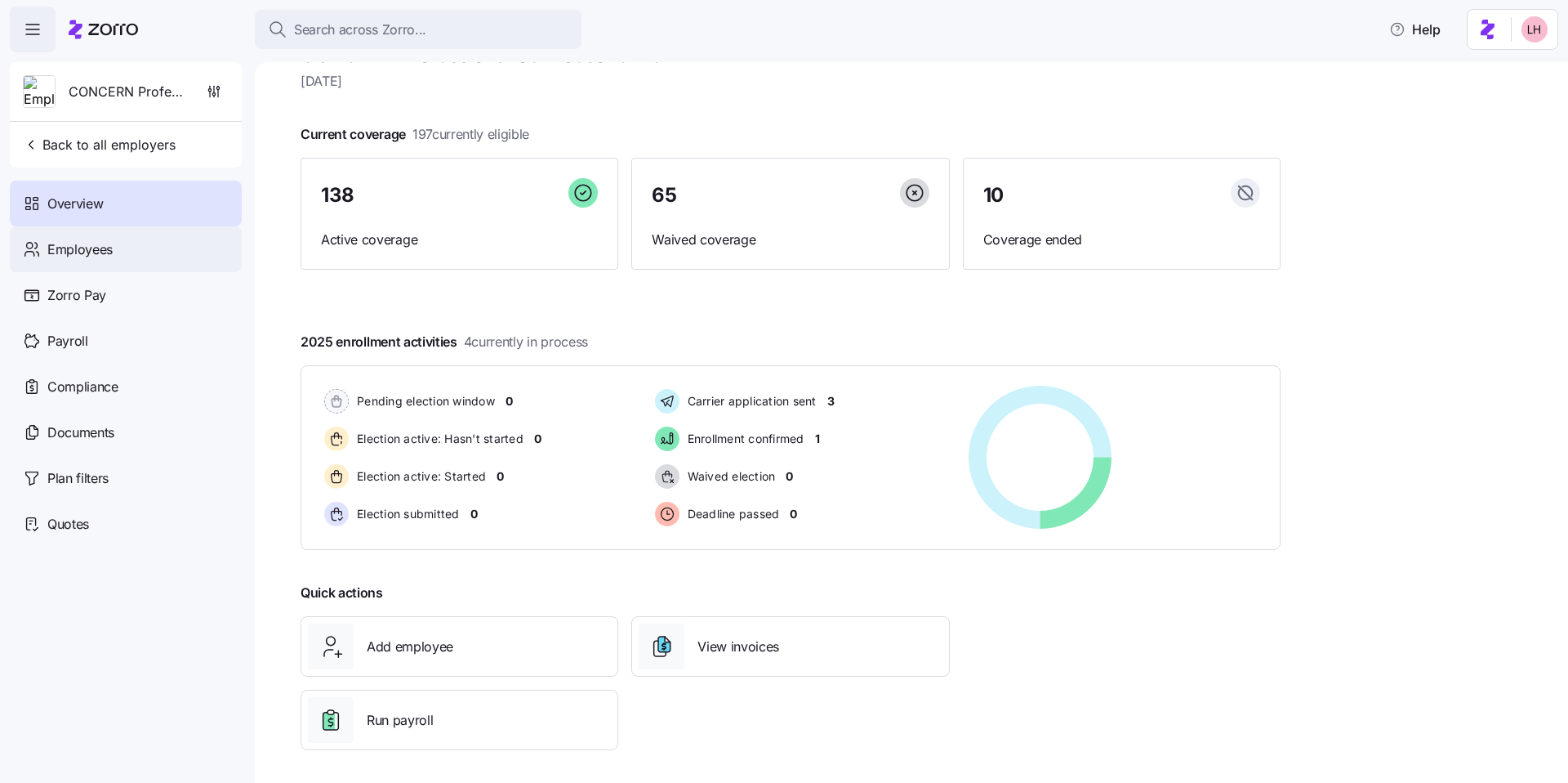
click at [125, 253] on div "Employees" at bounding box center [126, 250] width 232 height 46
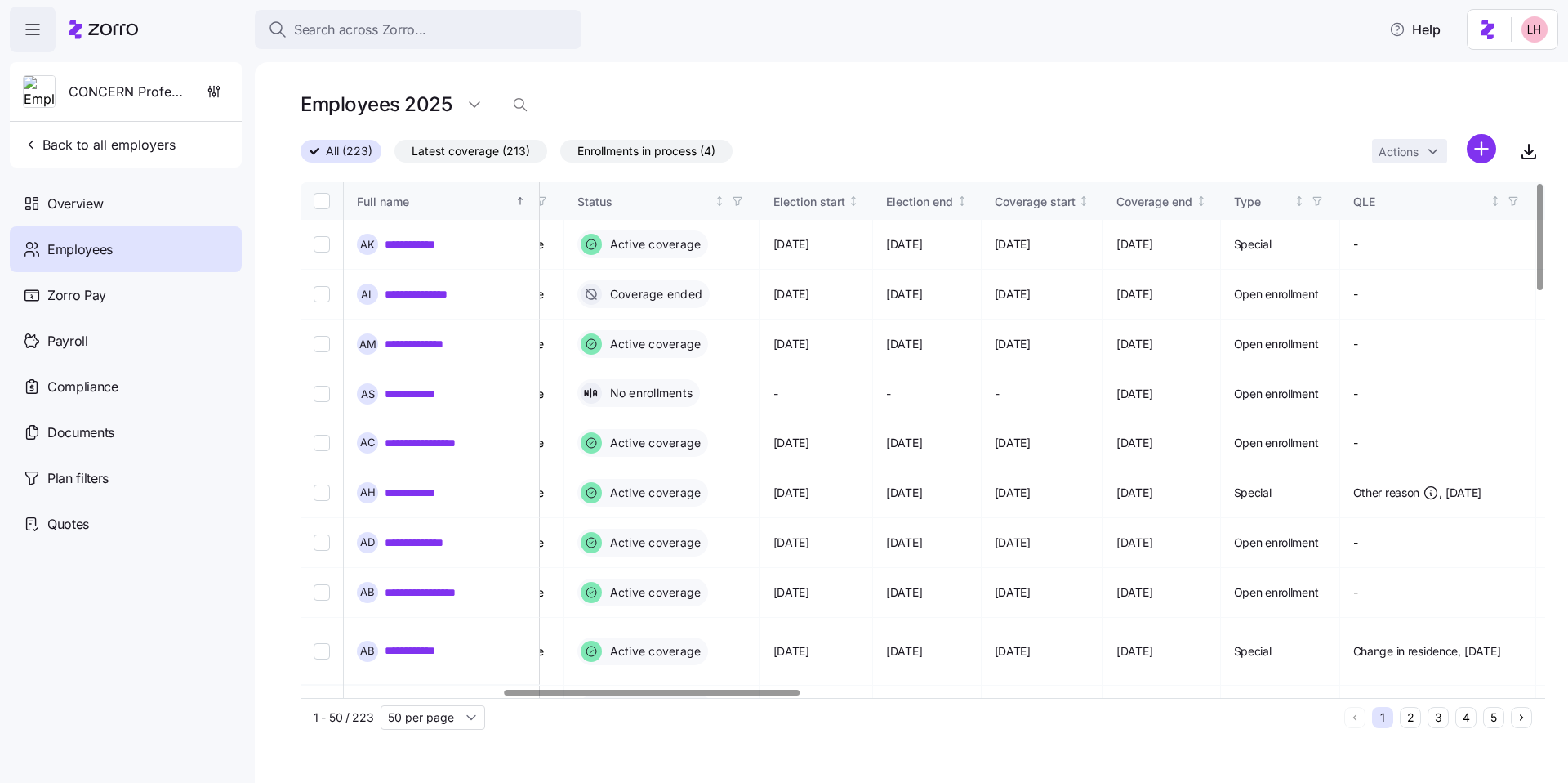
click at [750, 592] on div at bounding box center [653, 693] width 296 height 6
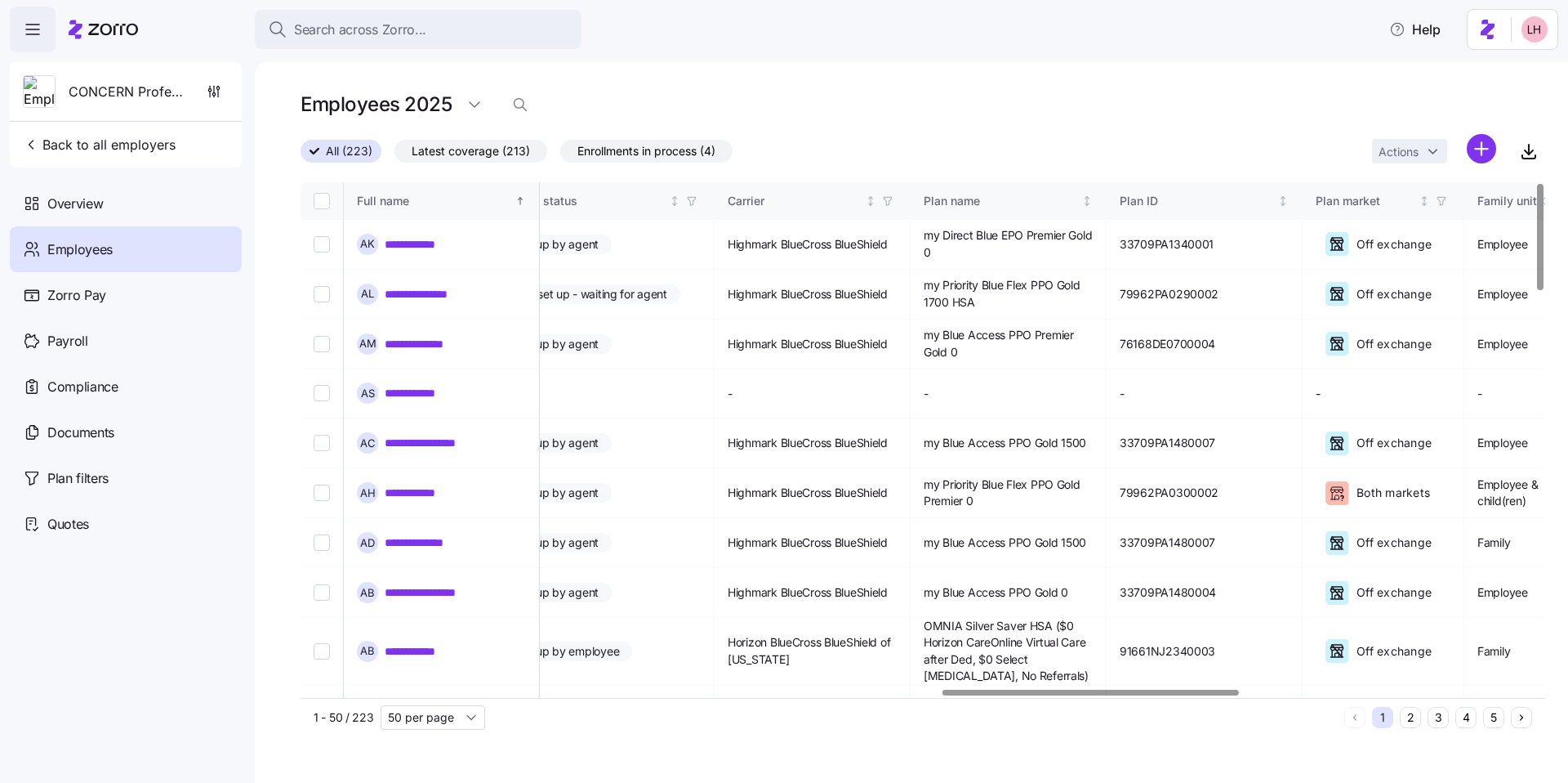
scroll to position [0, 2695]
click at [750, 592] on div at bounding box center [1091, 693] width 296 height 6
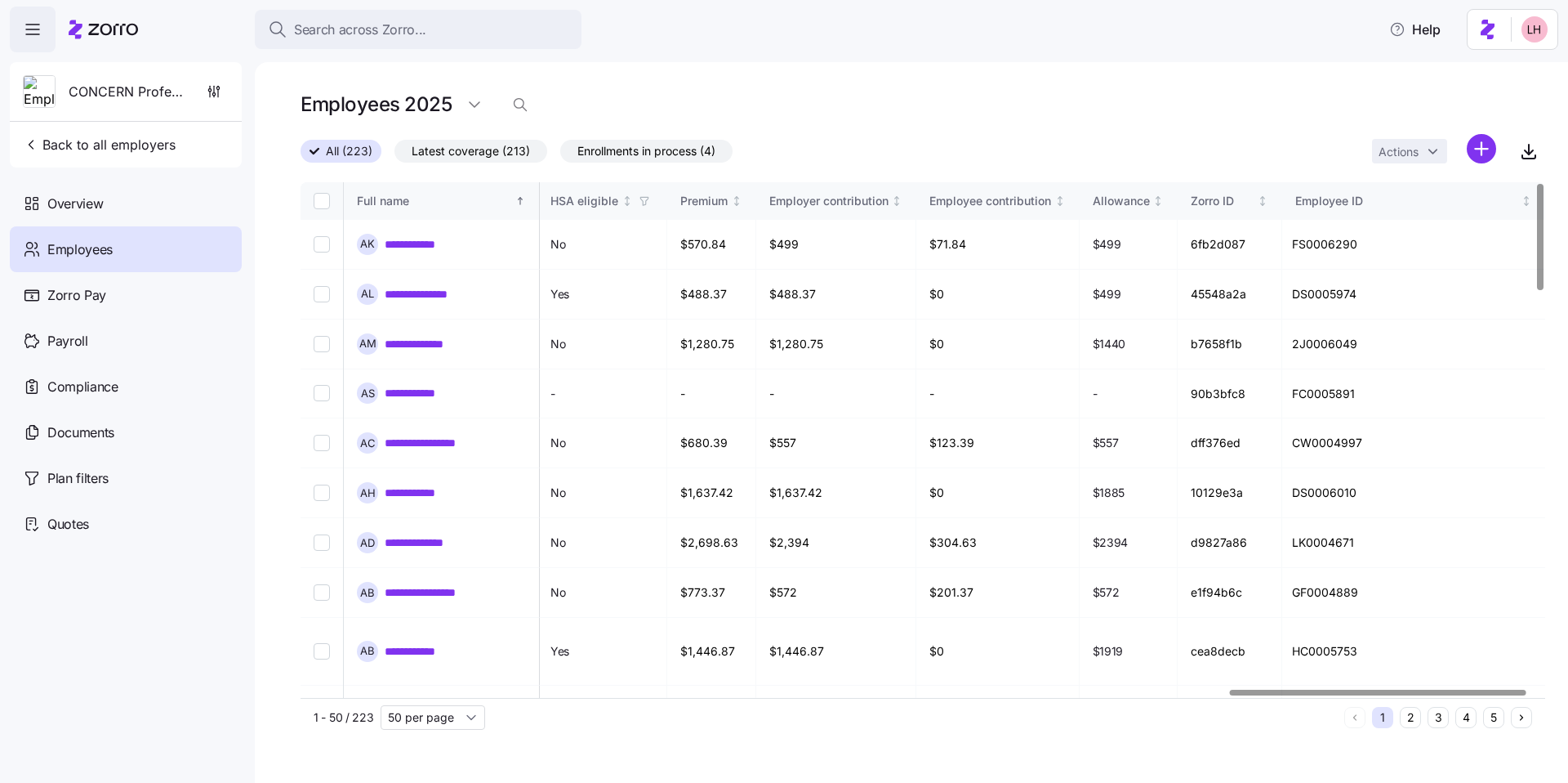
scroll to position [0, 3897]
click at [750, 592] on div at bounding box center [1378, 693] width 296 height 6
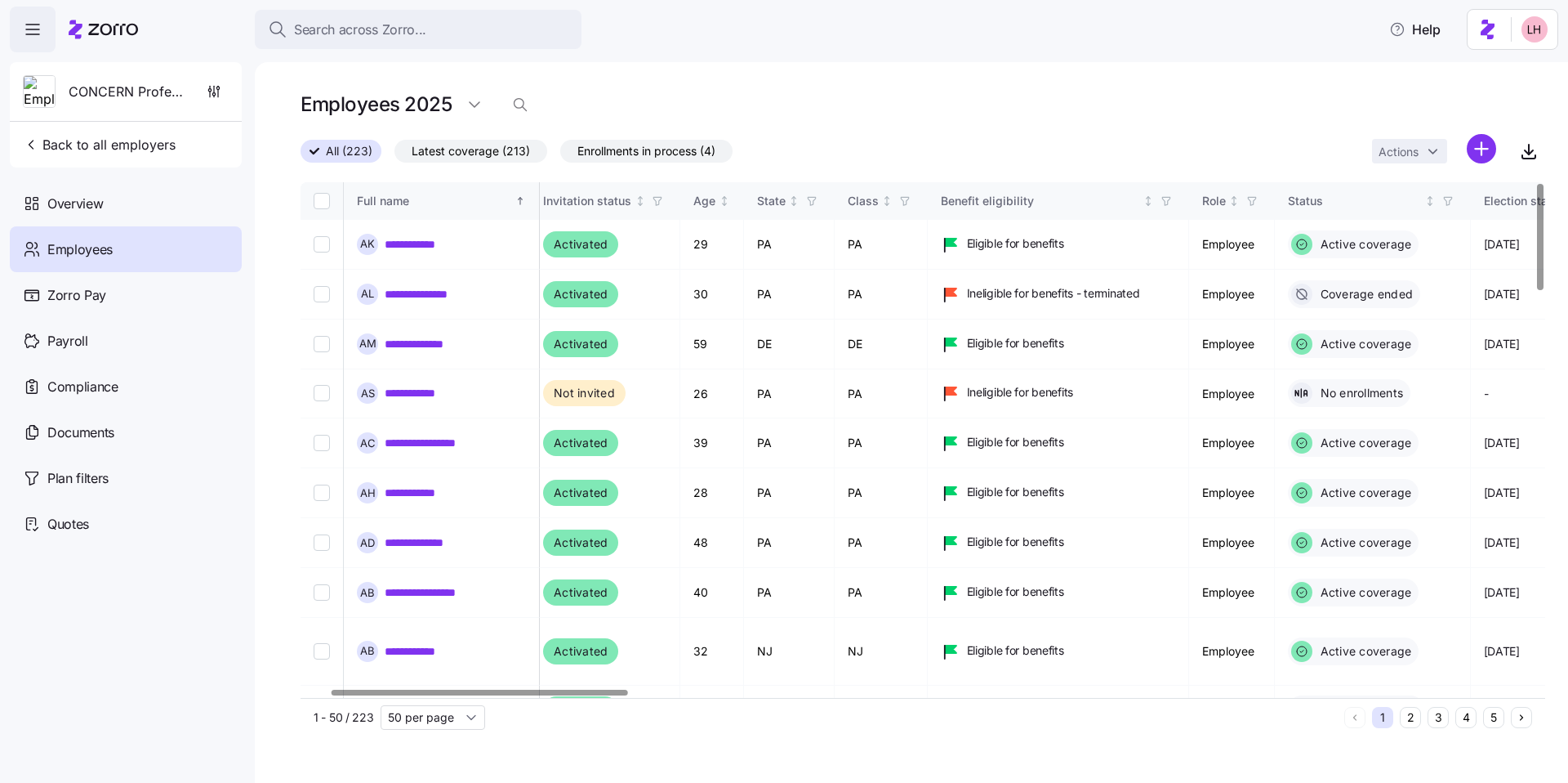
scroll to position [0, 139]
click at [436, 592] on div at bounding box center [484, 693] width 296 height 6
click at [139, 198] on div "Overview" at bounding box center [126, 204] width 232 height 46
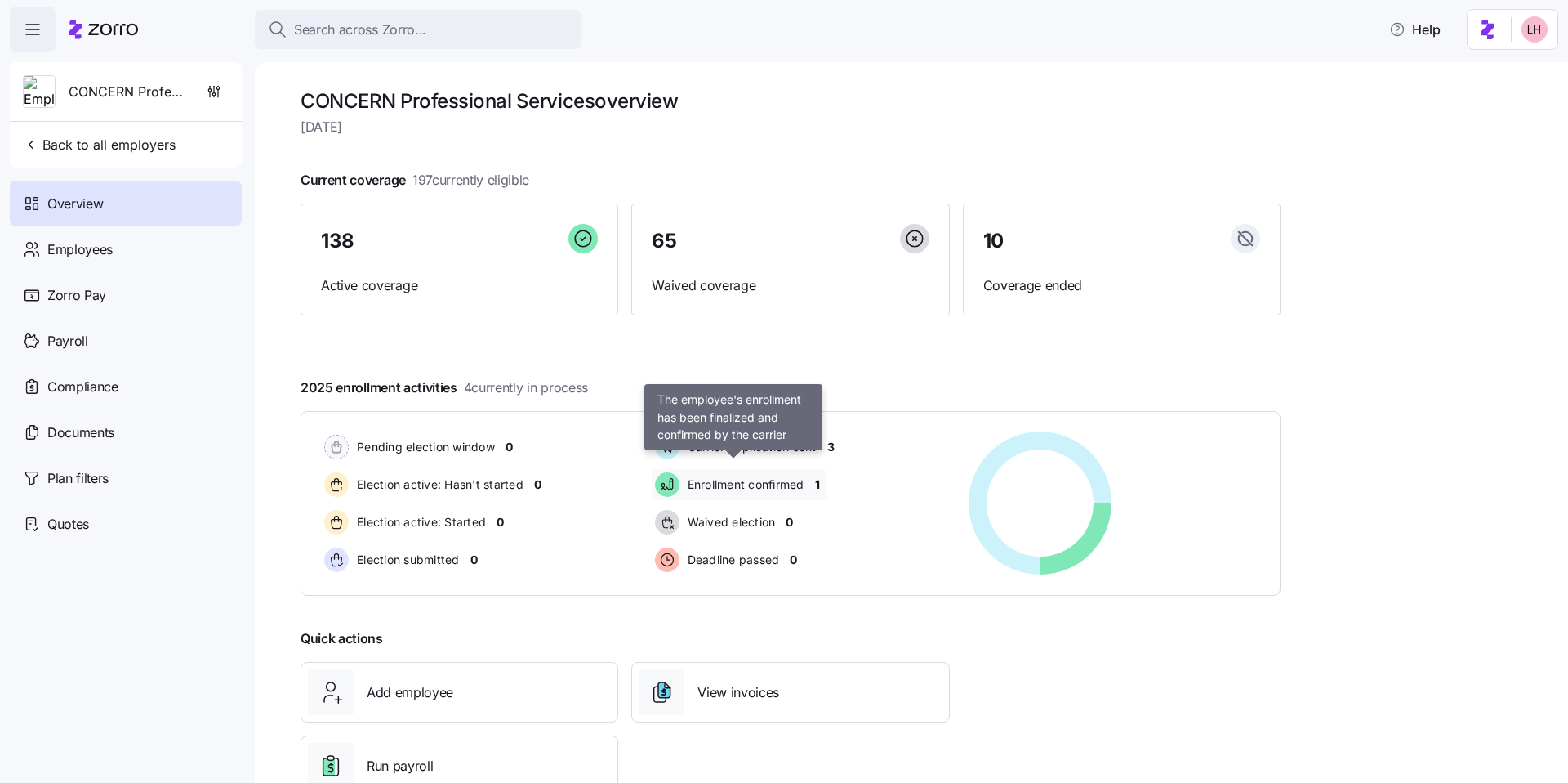
scroll to position [53, 0]
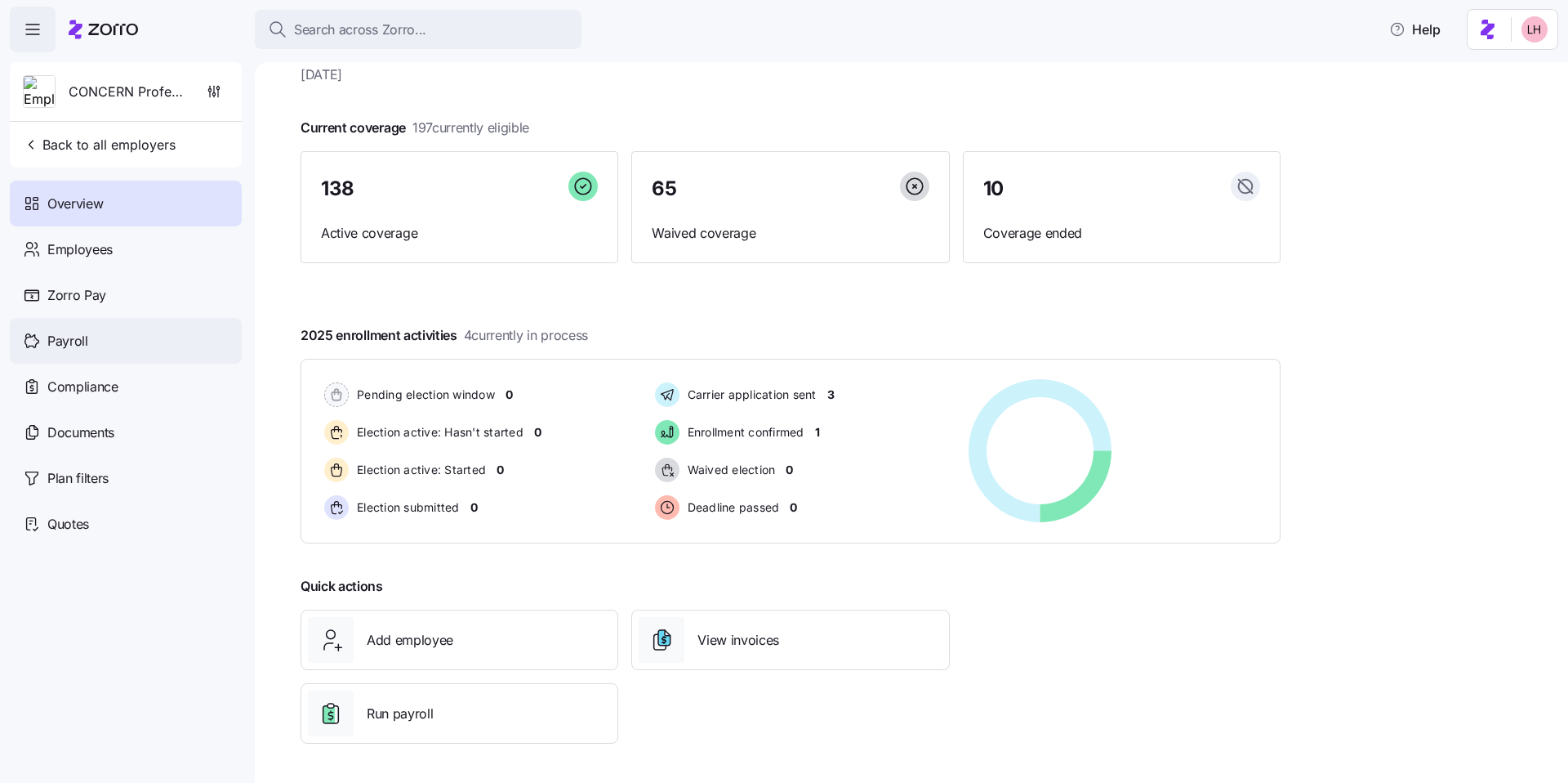
click at [82, 341] on span "Payroll" at bounding box center [67, 341] width 41 height 20
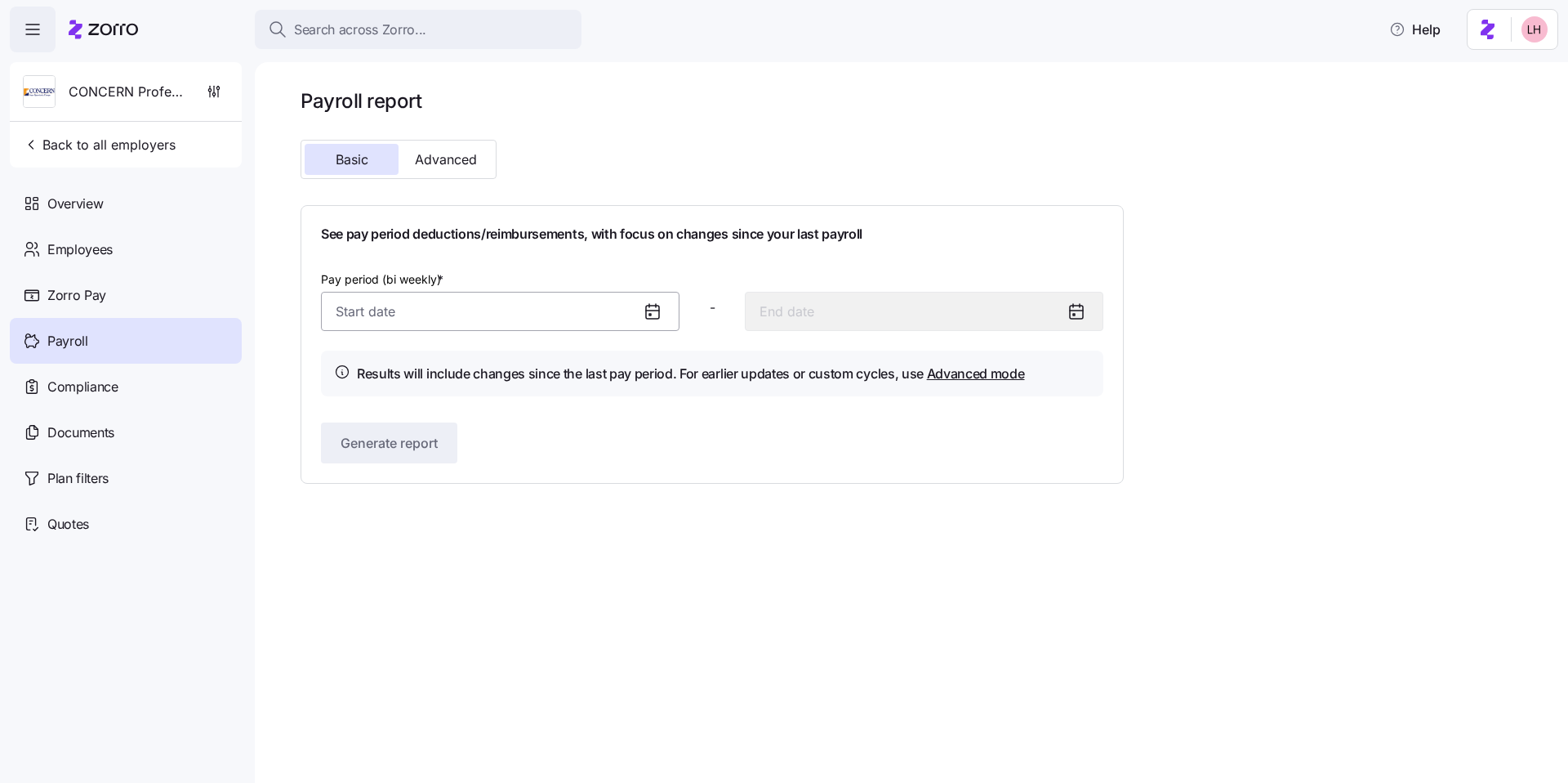
click at [528, 321] on input "Pay period (bi weekly) *" at bounding box center [500, 311] width 358 height 40
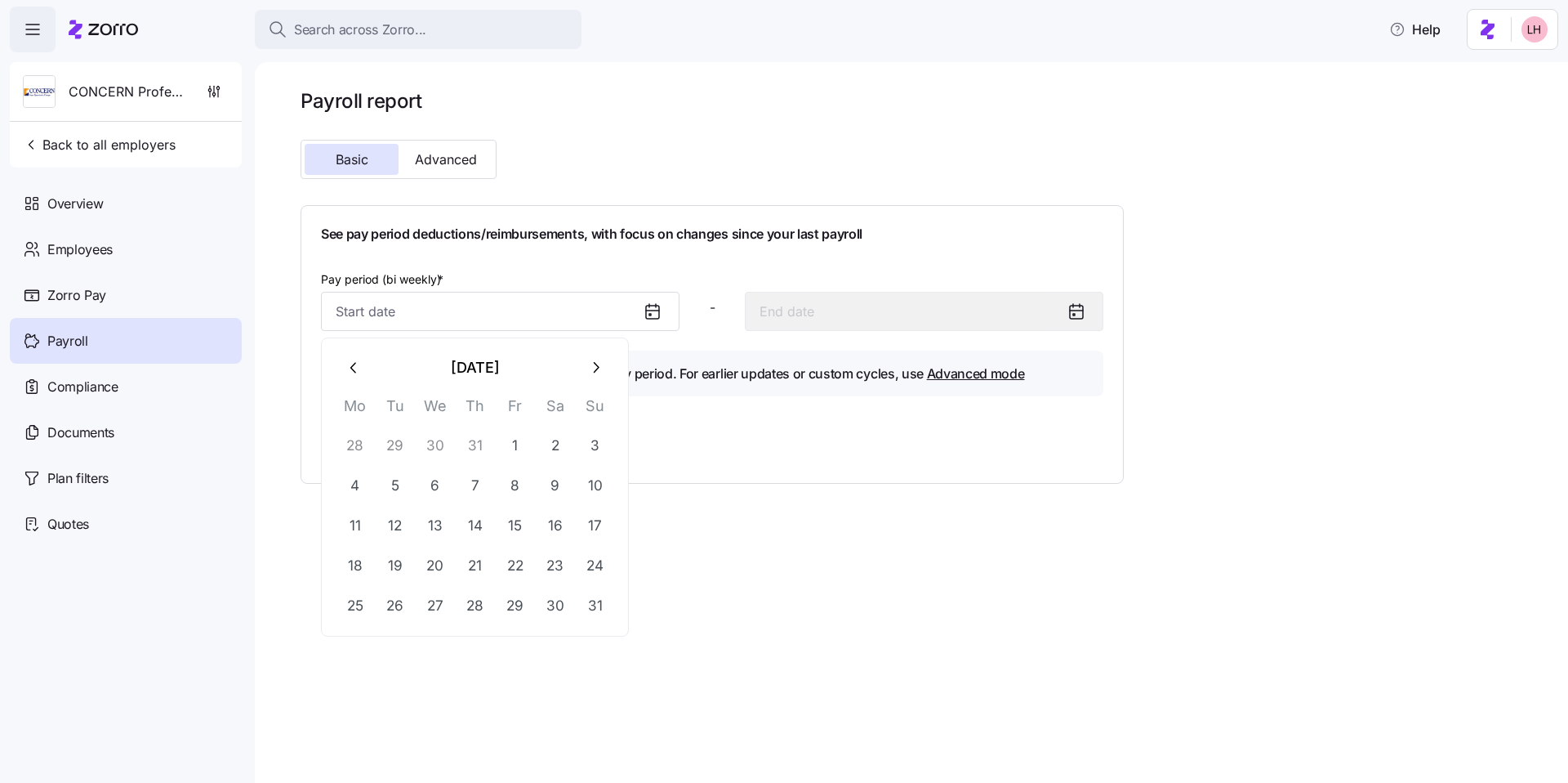
click at [357, 371] on icon "button" at bounding box center [354, 368] width 18 height 18
click at [404, 450] on button "1" at bounding box center [395, 445] width 40 height 40
type input "[DATE]"
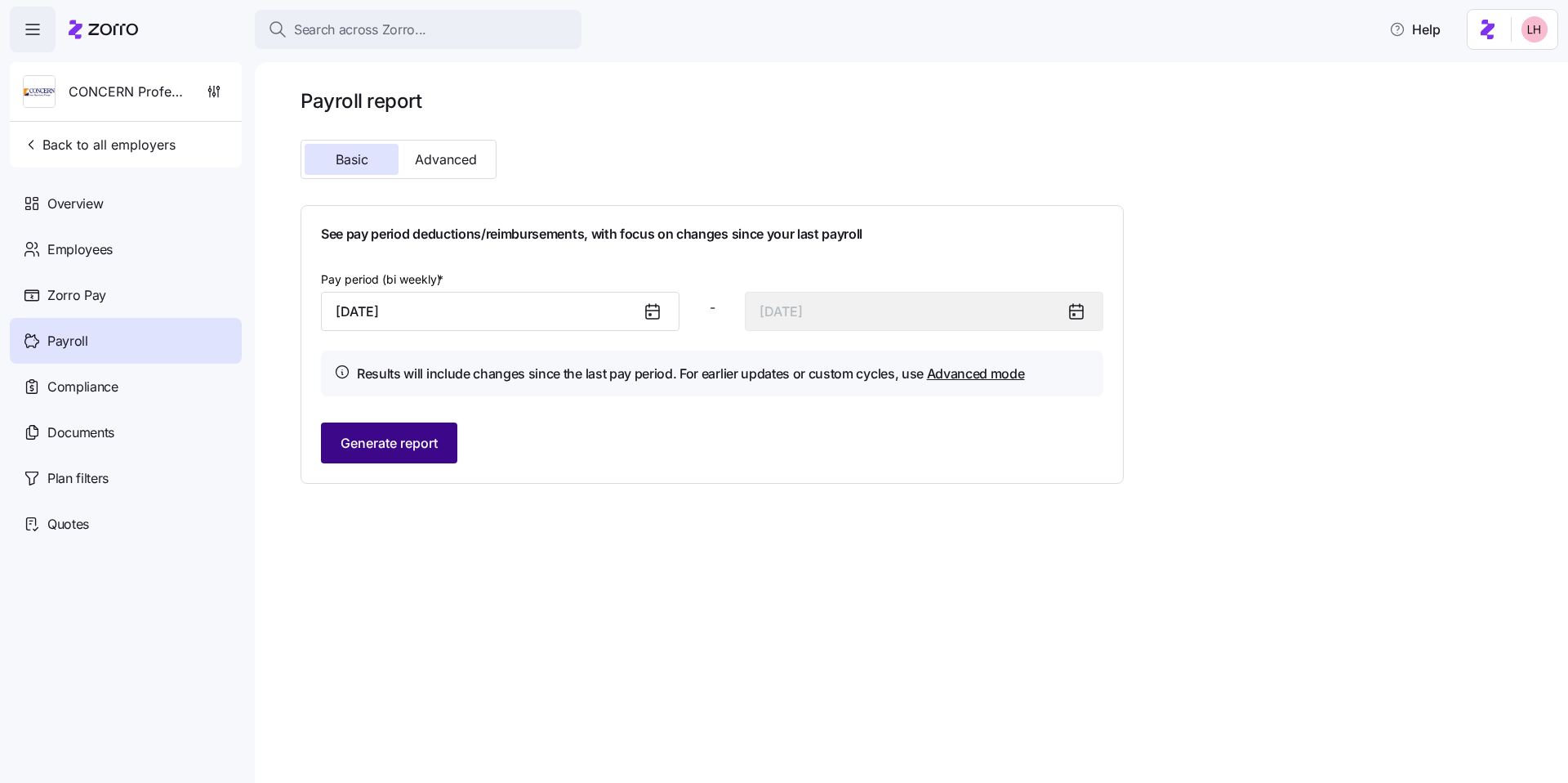
click at [418, 446] on span "Generate report" at bounding box center [389, 442] width 98 height 19
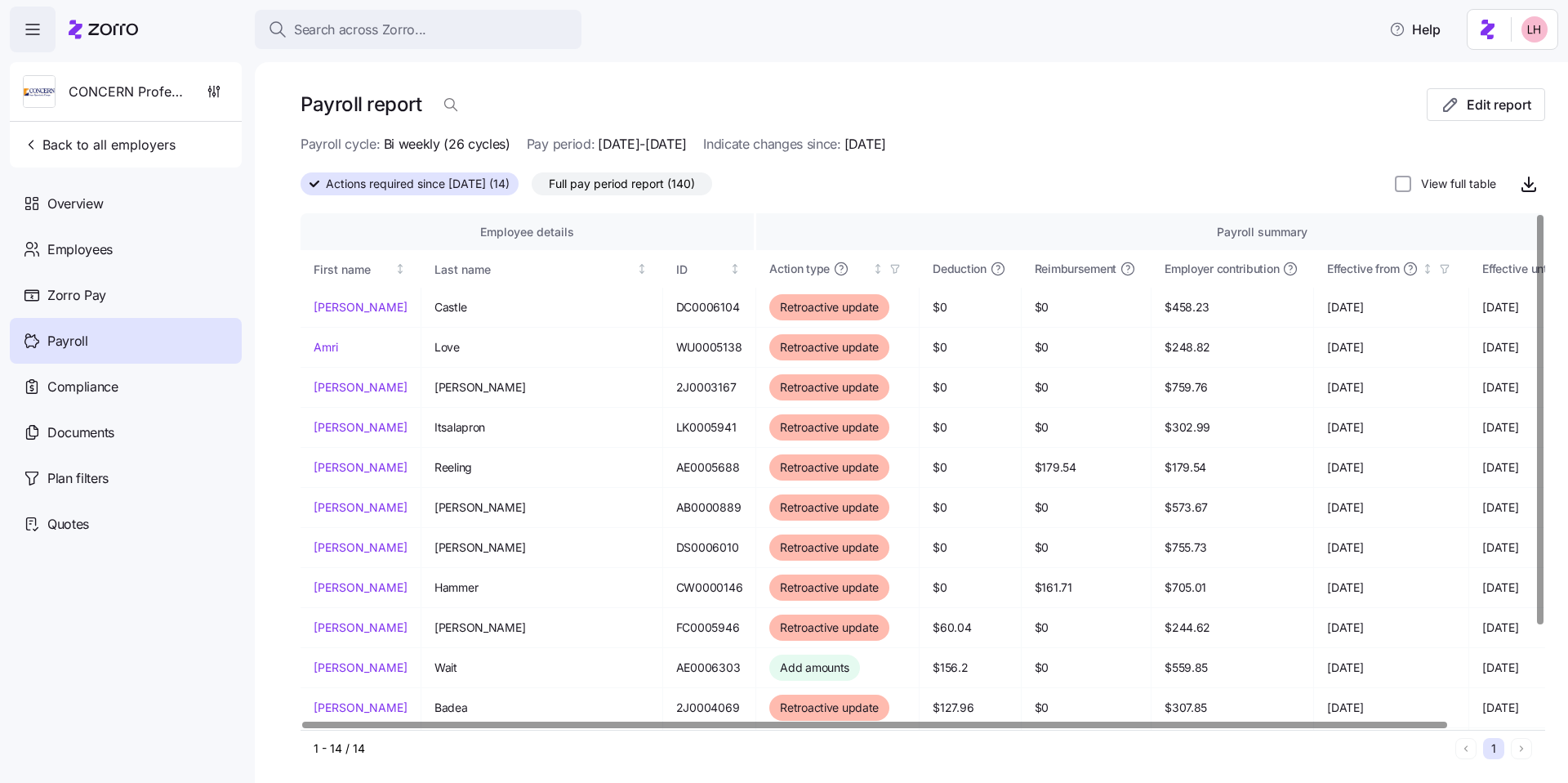
click at [660, 190] on span "Full pay period report (140)" at bounding box center [621, 183] width 146 height 21
click at [531, 188] on input "Full pay period report (140)" at bounding box center [531, 188] width 0 height 0
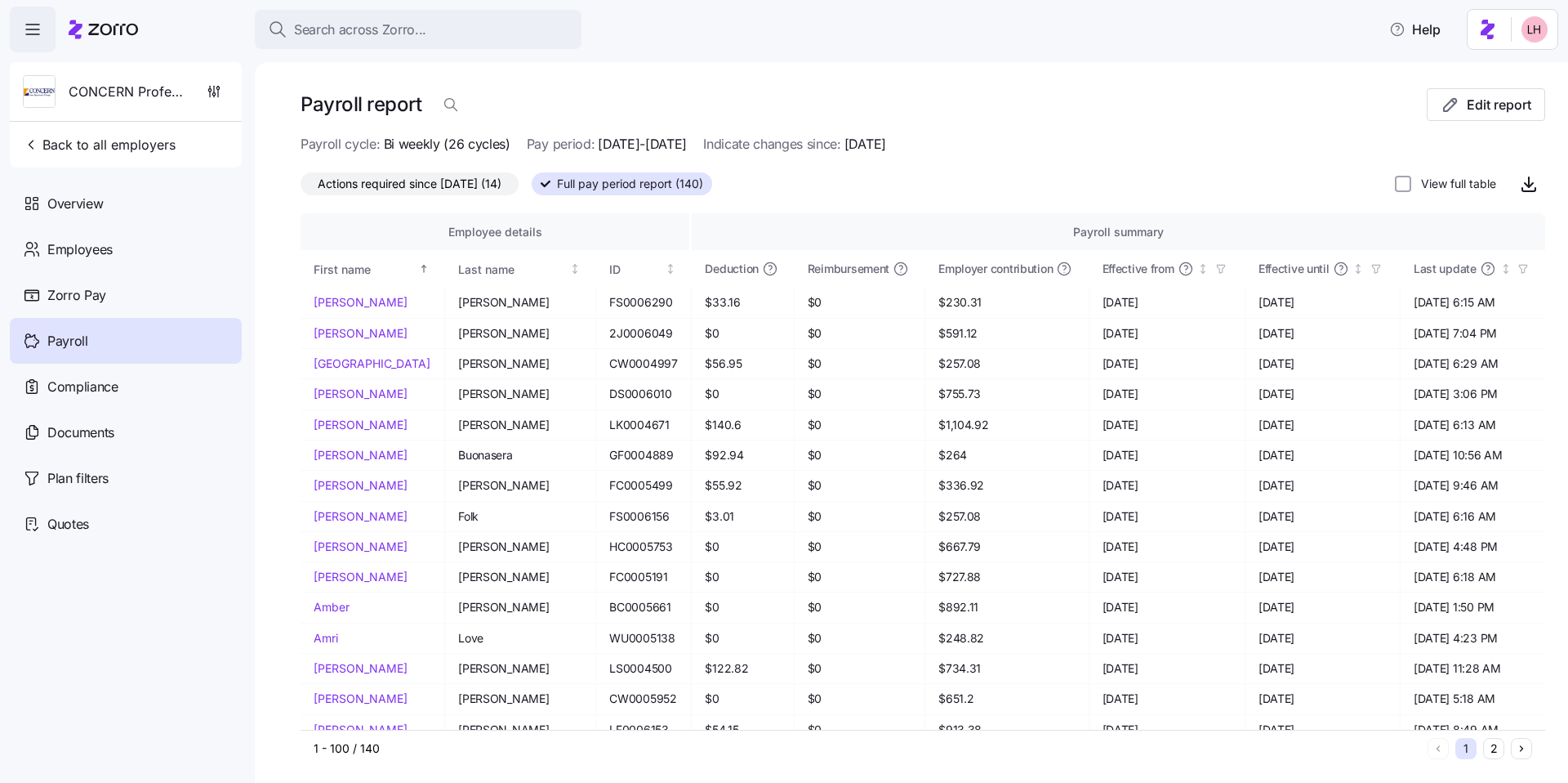
click at [466, 188] on span "Actions required since [DATE] (14)" at bounding box center [410, 183] width 184 height 21
click at [300, 188] on input "Actions required since [DATE] (14)" at bounding box center [300, 188] width 0 height 0
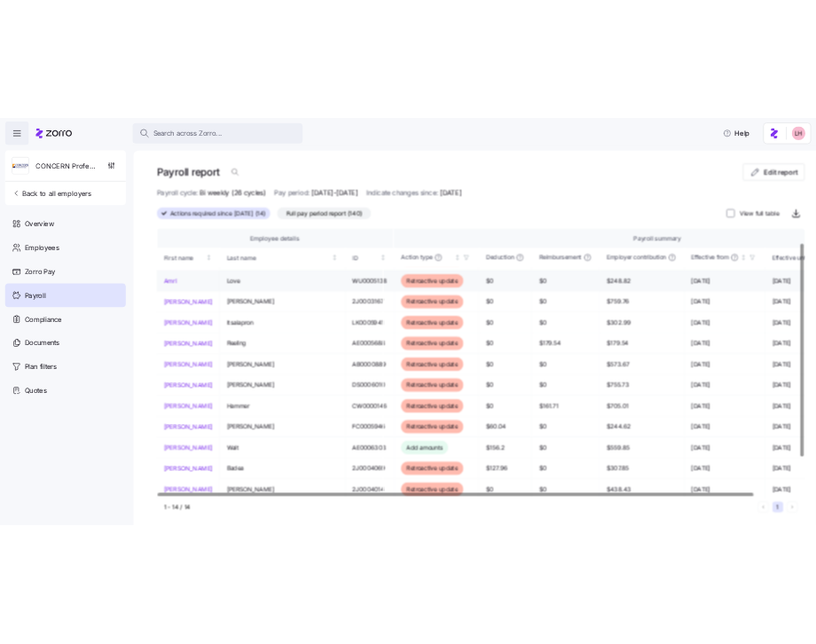
scroll to position [62, 0]
